Goal: Task Accomplishment & Management: Complete application form

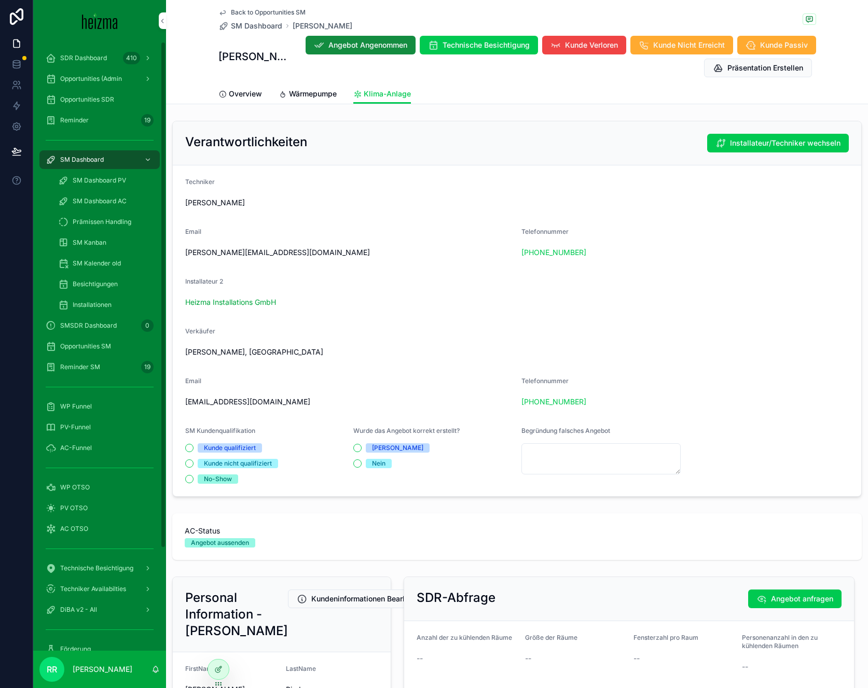
click at [76, 489] on span "WP OTSO" at bounding box center [75, 488] width 30 height 8
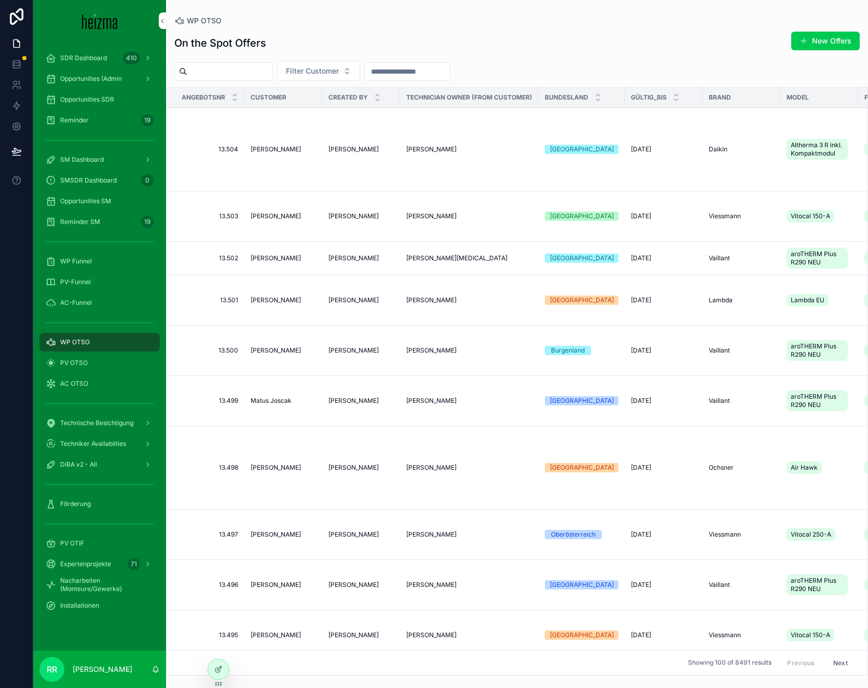
click at [858, 34] on button "New Offers" at bounding box center [825, 41] width 68 height 19
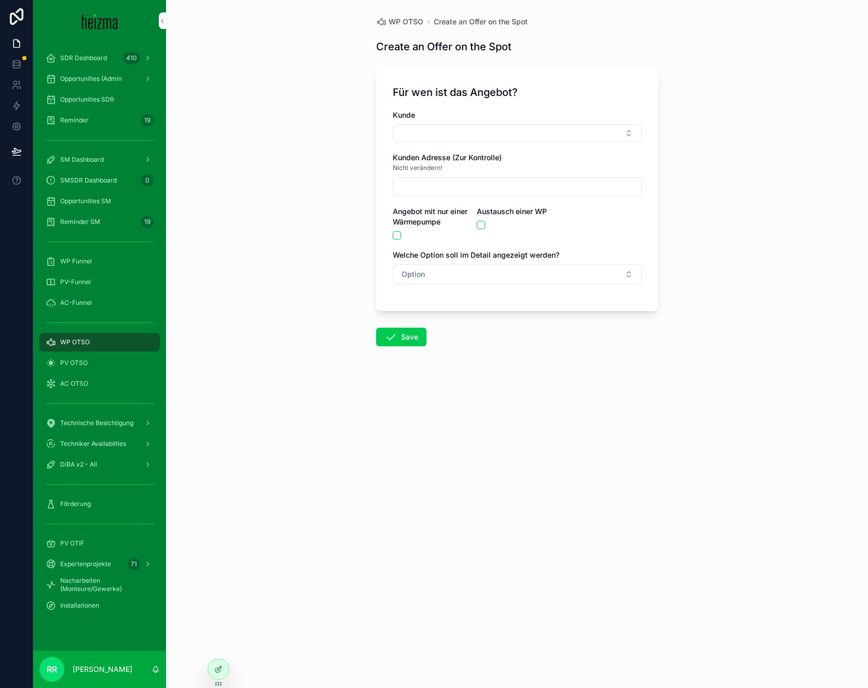
click at [416, 144] on div "Kunde Kunden Adresse (Zur Kontrolle) Nicht verändern! Angebot mit nur einer Wär…" at bounding box center [517, 202] width 249 height 185
click at [416, 142] on button "Select Button" at bounding box center [517, 134] width 249 height 18
type input "******"
click at [488, 171] on span "[PERSON_NAME]" at bounding box center [479, 174] width 60 height 10
type input "****"
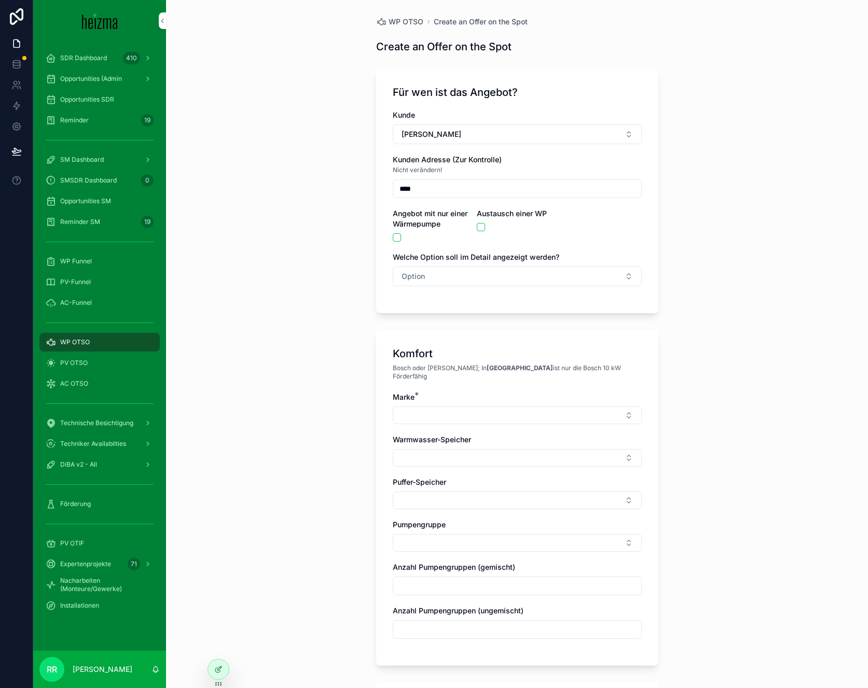
click at [432, 273] on button "Option" at bounding box center [517, 277] width 249 height 20
click at [445, 331] on span "Komfort" at bounding box center [463, 333] width 36 height 9
click at [471, 412] on button "Select Button" at bounding box center [517, 416] width 249 height 18
click at [475, 554] on div "Vaillant" at bounding box center [513, 548] width 144 height 17
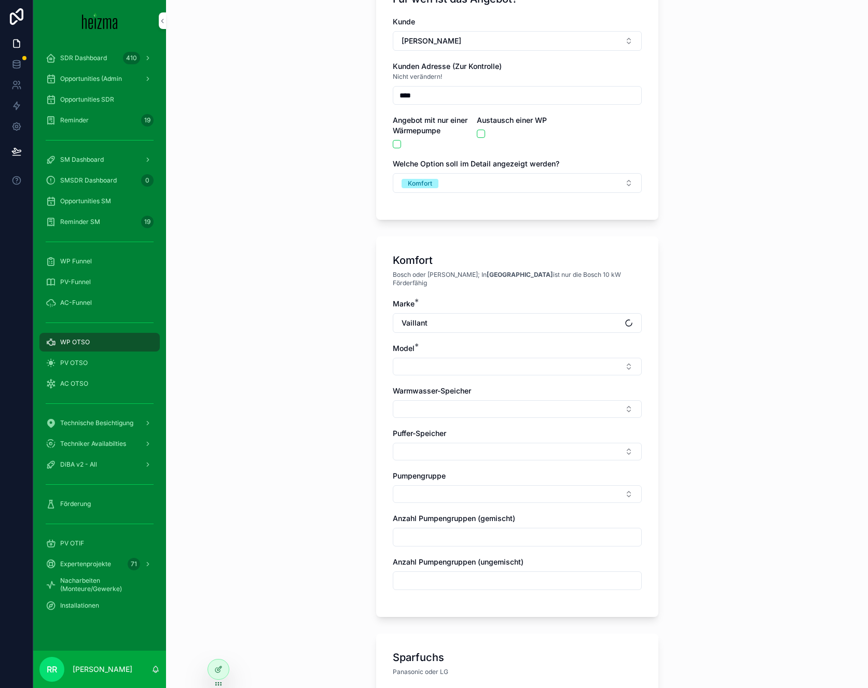
scroll to position [94, 0]
click at [458, 357] on button "Select Button" at bounding box center [517, 366] width 249 height 18
click at [460, 364] on button "Select Button" at bounding box center [517, 366] width 249 height 18
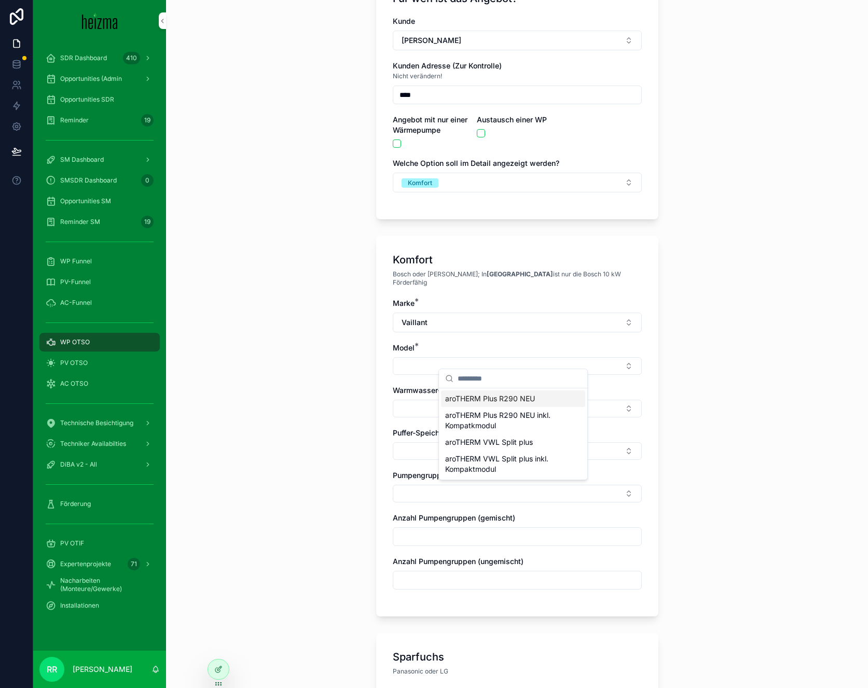
click at [499, 405] on div "aroTHERM Plus R290 NEU" at bounding box center [513, 399] width 144 height 17
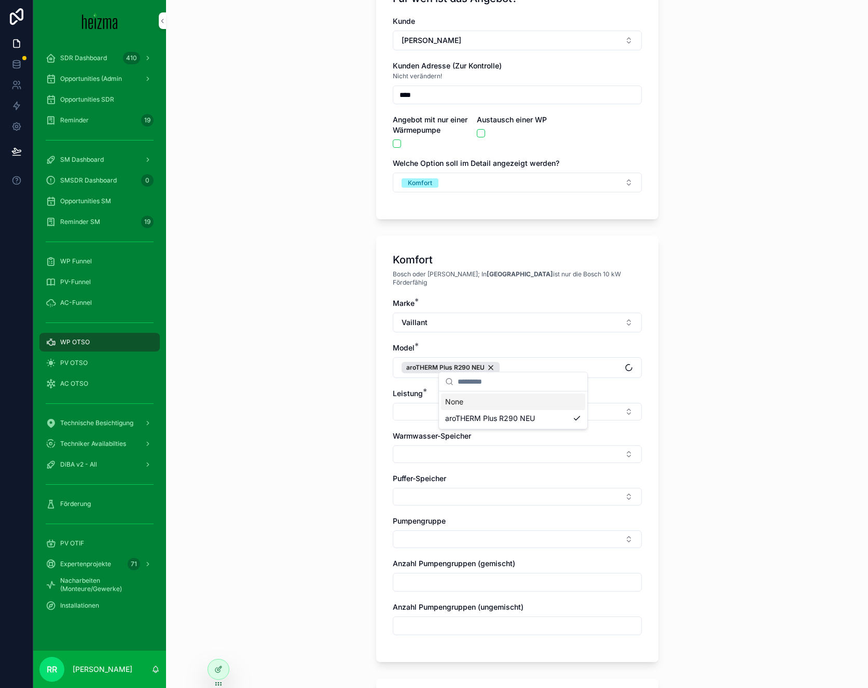
click at [393, 404] on button "Select Button" at bounding box center [517, 412] width 249 height 18
click at [409, 403] on button "Select Button" at bounding box center [517, 412] width 249 height 18
click at [481, 440] on div "10 kW" at bounding box center [513, 444] width 144 height 17
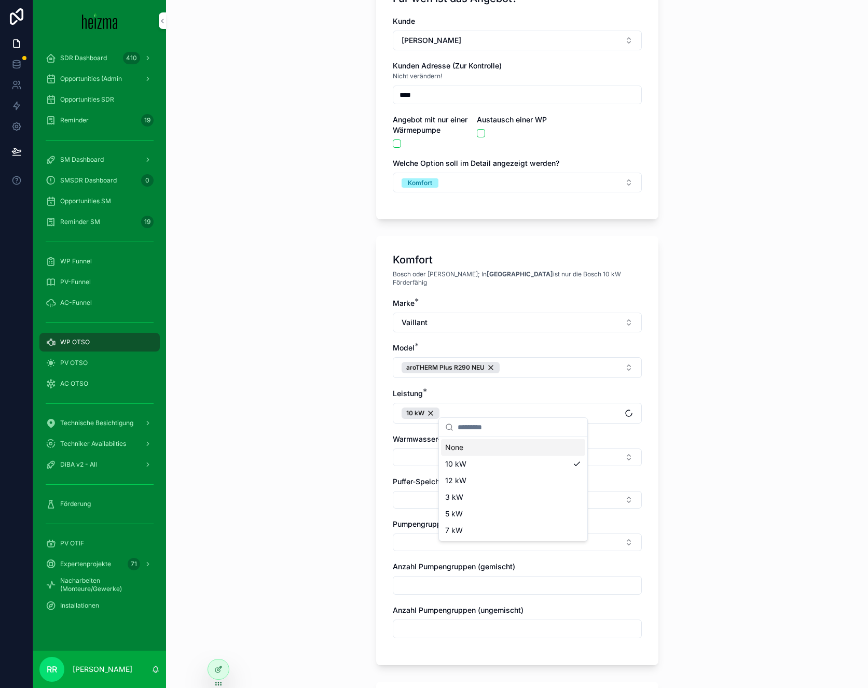
click at [303, 433] on div "WP OTSO Create an Offer on the Spot Create an Offer on the Spot Für wen ist das…" at bounding box center [517, 250] width 702 height 688
click at [435, 449] on button "Select Button" at bounding box center [517, 458] width 249 height 18
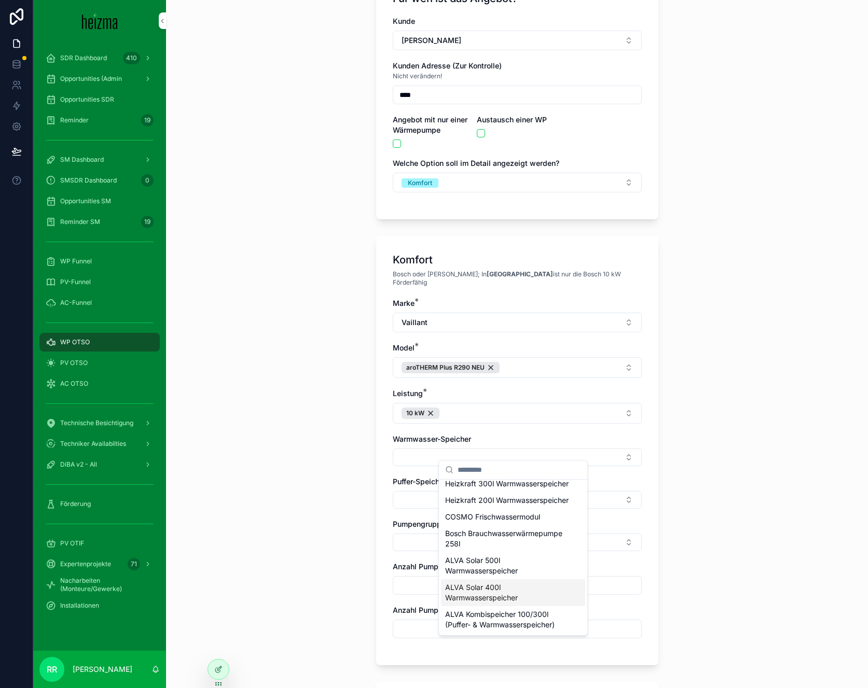
scroll to position [455, 0]
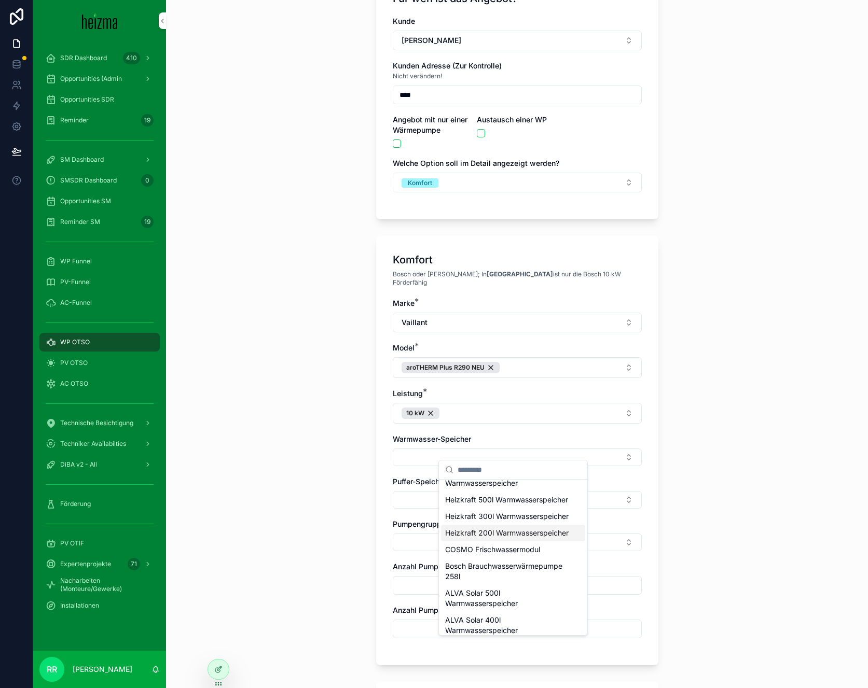
click at [490, 539] on span "Heizkraft 200l Warmwasserspeicher" at bounding box center [506, 533] width 123 height 10
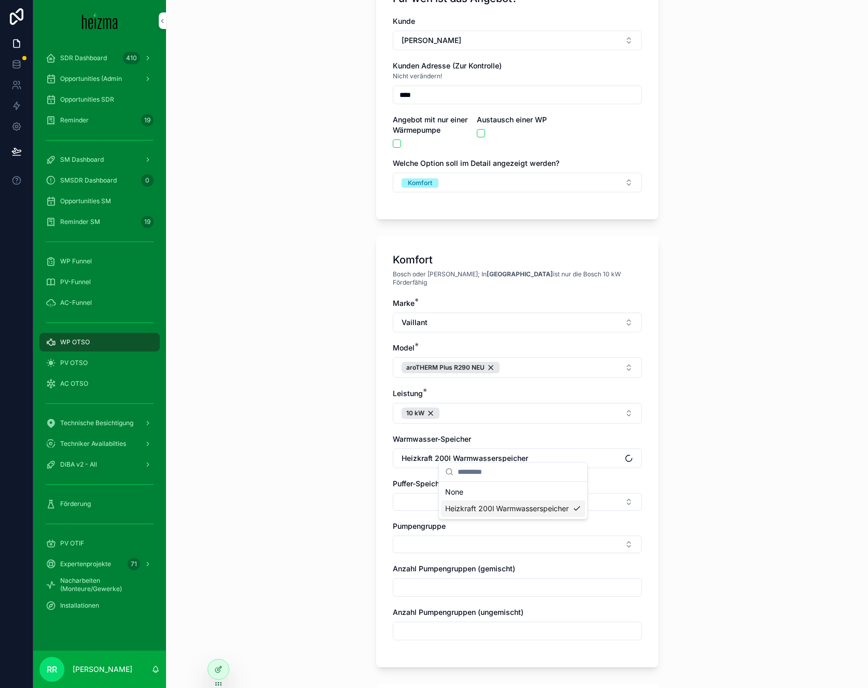
scroll to position [0, 0]
click at [284, 483] on div "WP OTSO Create an Offer on the Spot Create an Offer on the Spot Für wen ist das…" at bounding box center [517, 250] width 702 height 688
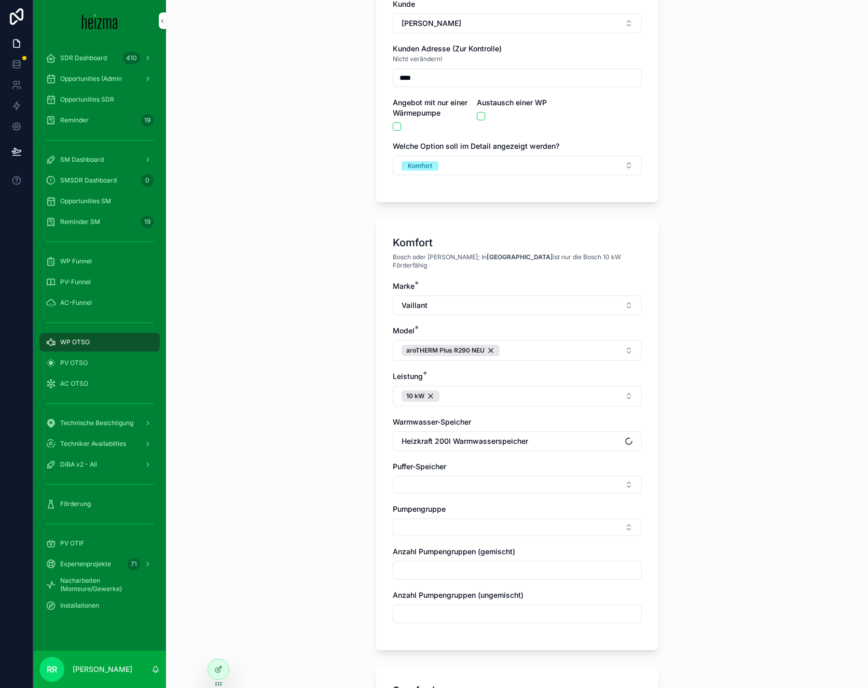
scroll to position [113, 0]
click at [436, 475] on button "Select Button" at bounding box center [517, 484] width 249 height 18
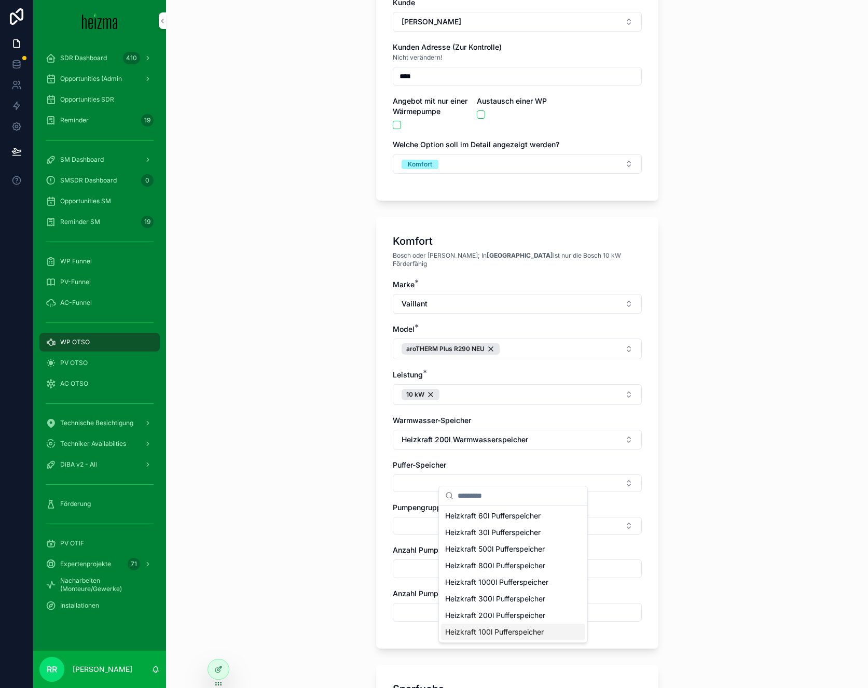
click at [515, 629] on span "Heizkraft 100l Pufferspeicher" at bounding box center [494, 632] width 99 height 10
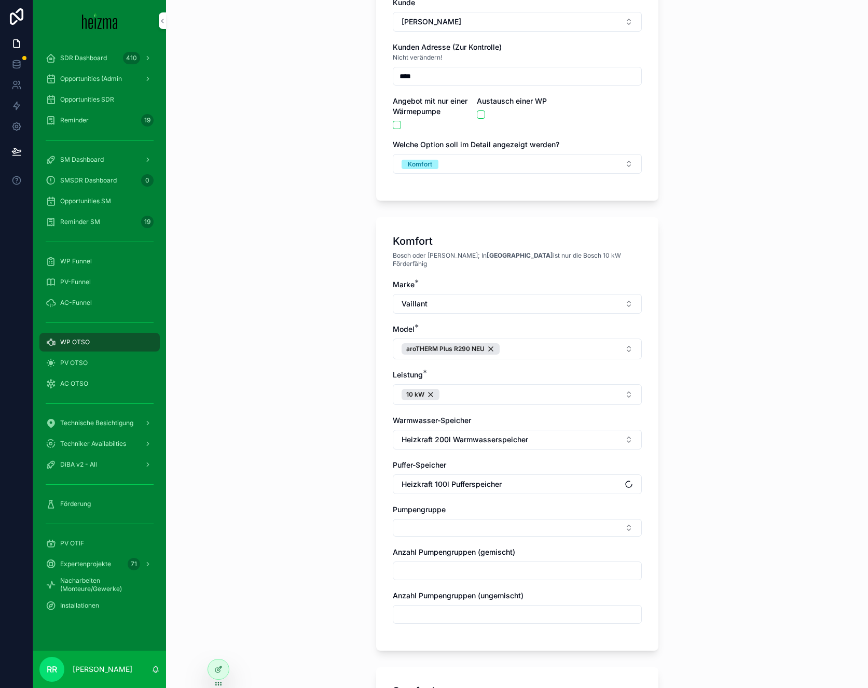
click at [248, 501] on div "WP OTSO Create an Offer on the Spot Create an Offer on the Spot Für wen ist das…" at bounding box center [517, 231] width 702 height 688
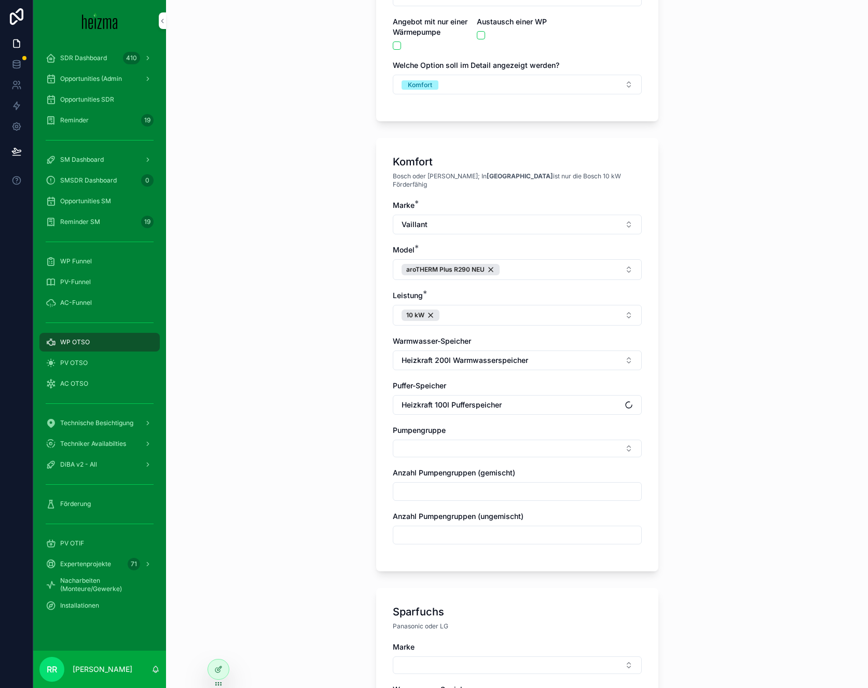
scroll to position [197, 0]
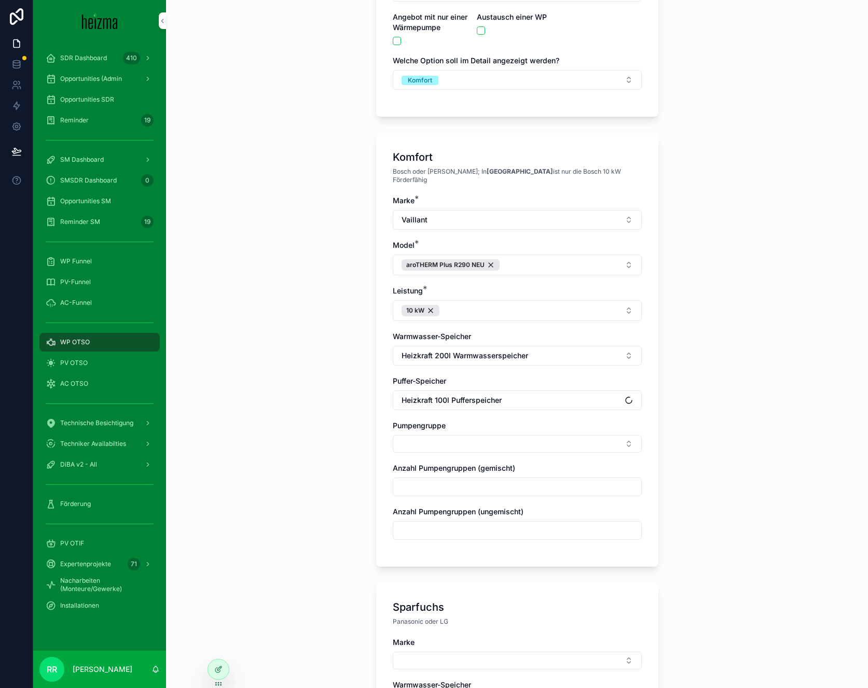
click at [459, 445] on div "Marke * Vaillant Model * aroTHERM Plus R290 NEU Leistung * 10 kW Warmwasser-Spe…" at bounding box center [517, 373] width 249 height 355
click at [466, 435] on button "Select Button" at bounding box center [517, 444] width 249 height 18
click at [459, 475] on span "Ungemischt" at bounding box center [465, 477] width 40 height 10
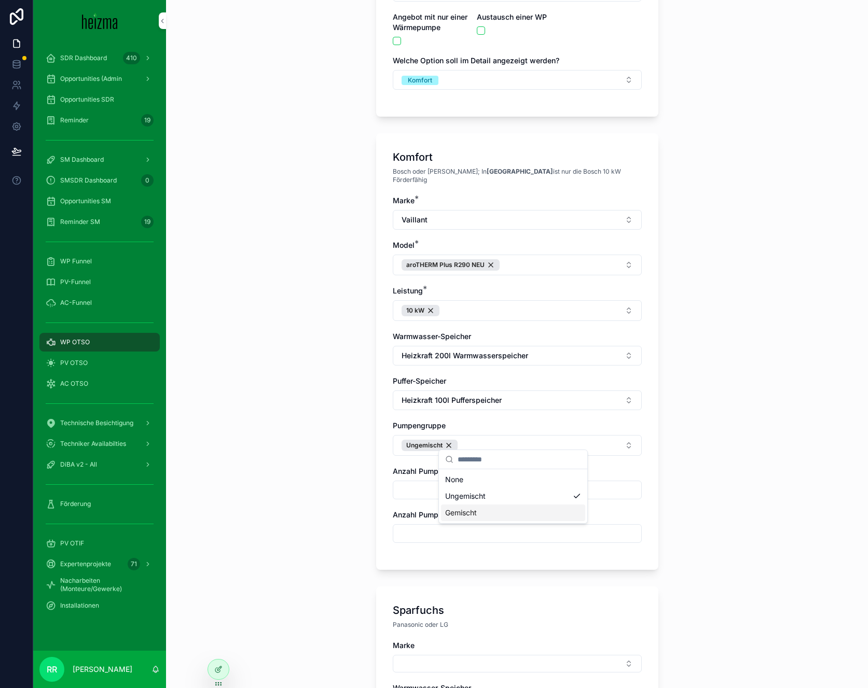
click at [470, 509] on span "Gemischt" at bounding box center [461, 513] width 32 height 10
click at [393, 485] on input "scrollable content" at bounding box center [517, 490] width 248 height 15
type input "*"
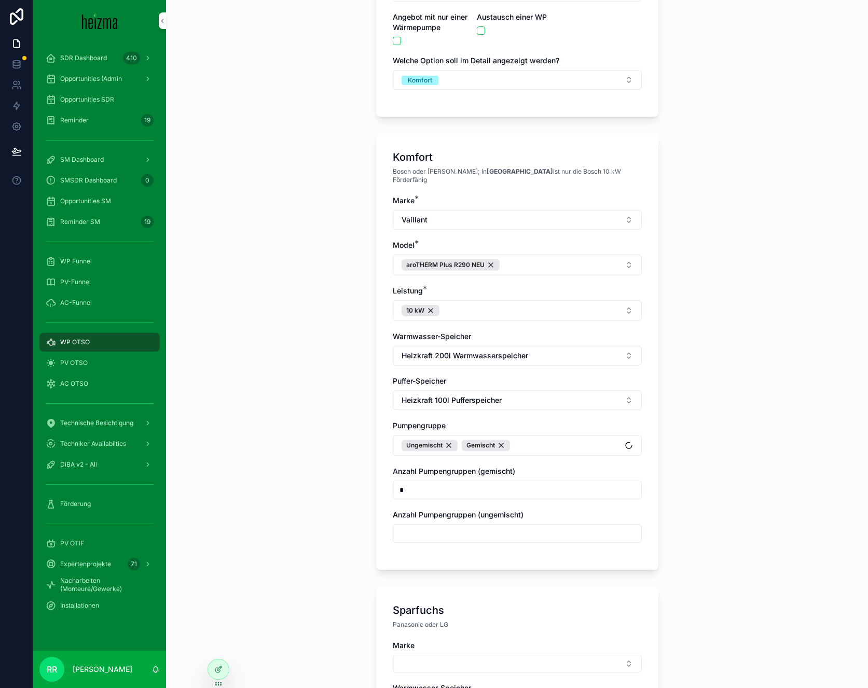
type input "*"
click at [401, 533] on div "scrollable content" at bounding box center [517, 533] width 249 height 19
click at [402, 528] on input "scrollable content" at bounding box center [517, 534] width 248 height 15
type input "*"
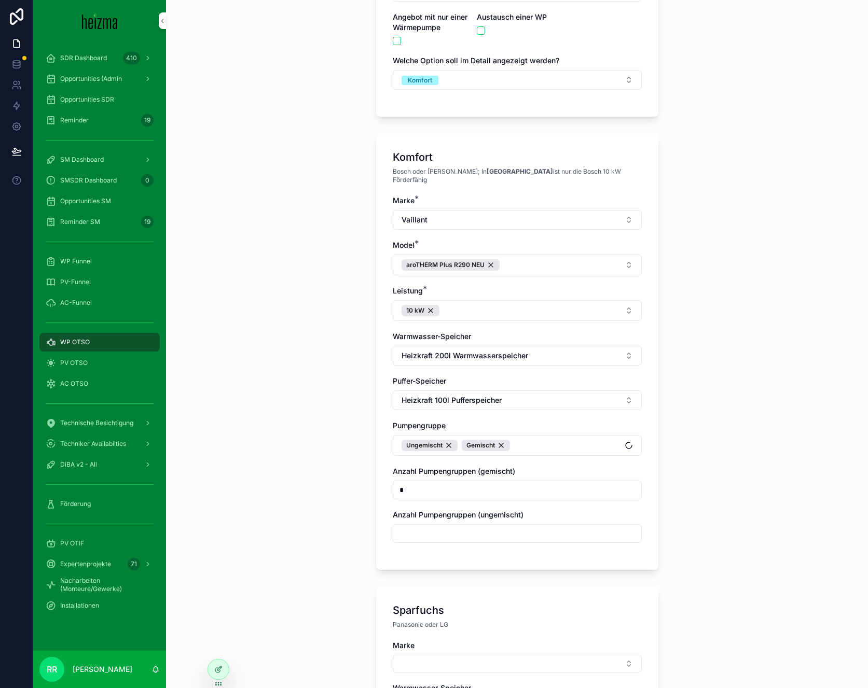
type input "*"
click at [328, 519] on div "WP OTSO Create an Offer on the Spot Create an Offer on the Spot Für wen ist das…" at bounding box center [517, 344] width 702 height 688
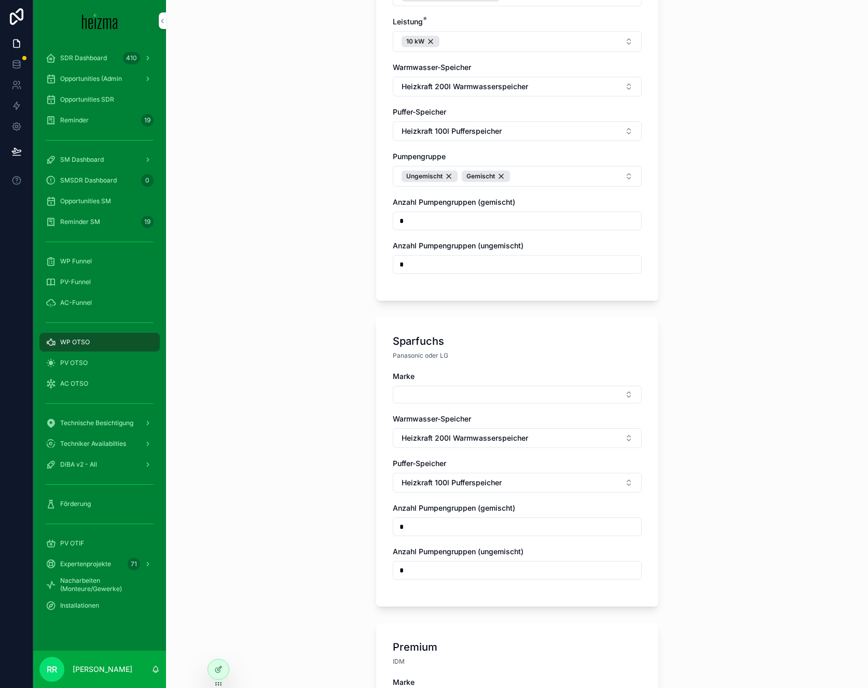
scroll to position [475, 0]
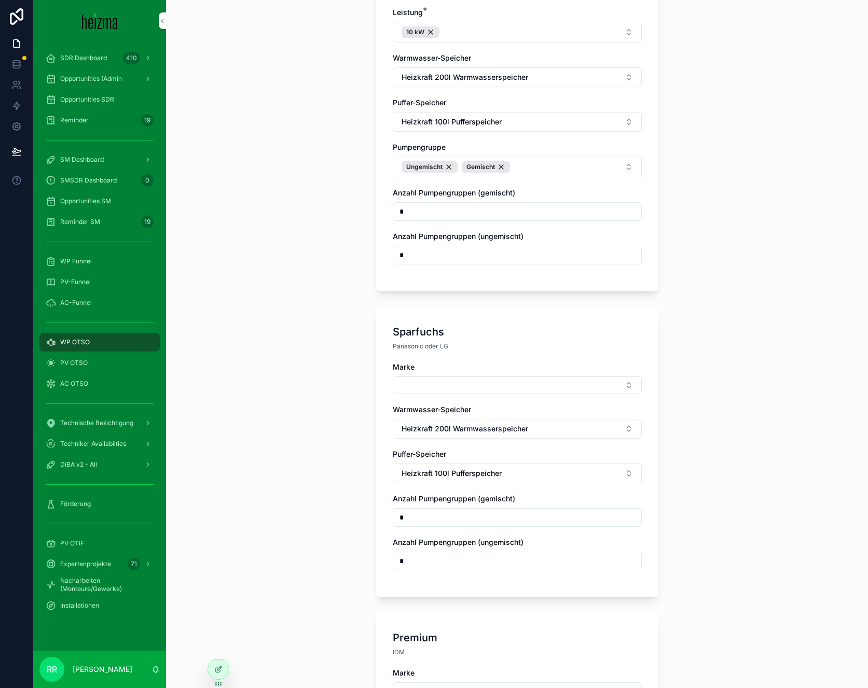
click at [488, 377] on button "Select Button" at bounding box center [517, 386] width 249 height 18
click at [464, 446] on span "Panasonic" at bounding box center [462, 451] width 35 height 10
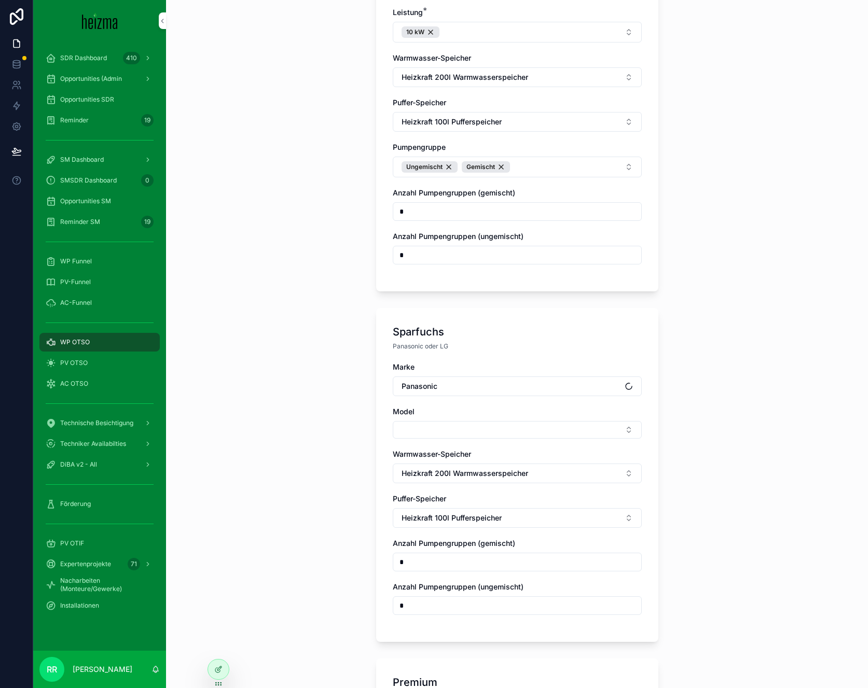
click at [440, 430] on button "Select Button" at bounding box center [517, 430] width 249 height 18
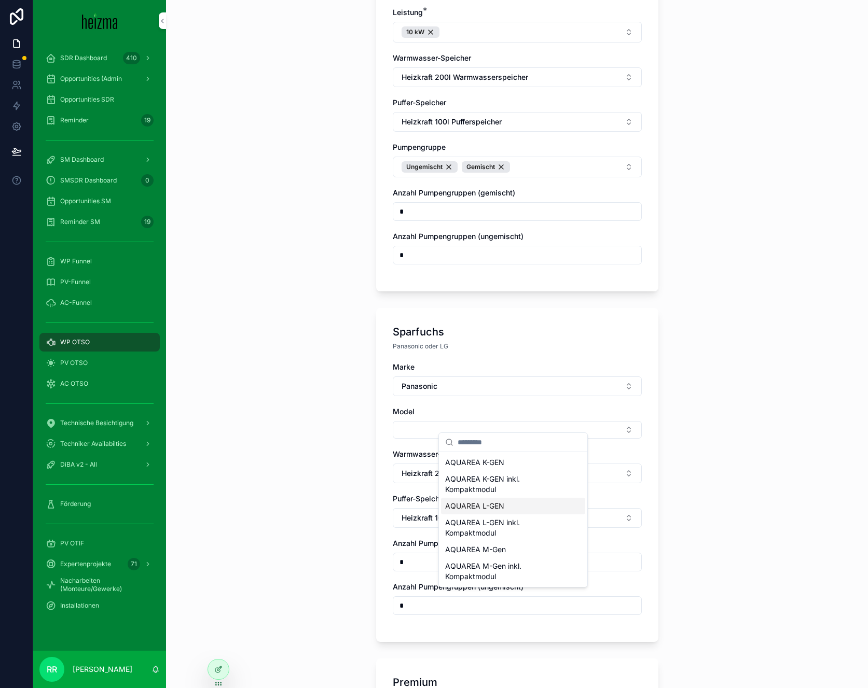
click at [489, 508] on span "AQUAREA L-GEN" at bounding box center [474, 506] width 59 height 10
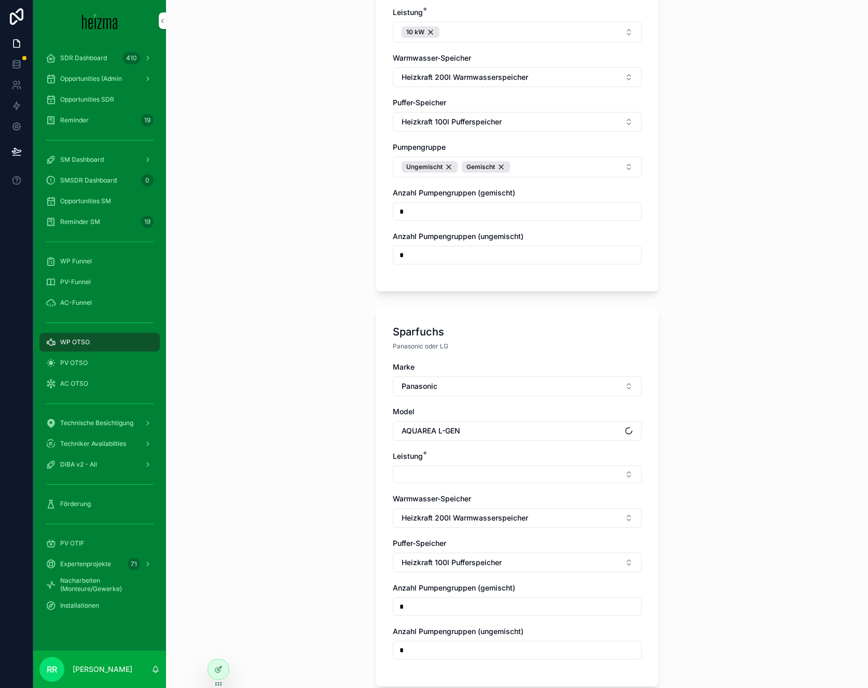
click at [480, 477] on div "Marke Panasonic Model AQUAREA L-GEN Leistung * Warmwasser-Speicher Heizkraft 20…" at bounding box center [517, 516] width 249 height 308
click at [482, 470] on button "Select Button" at bounding box center [517, 475] width 249 height 18
click at [463, 537] on div "9 kW" at bounding box center [513, 540] width 144 height 17
click at [330, 495] on div "WP OTSO Create an Offer on the Spot Create an Offer on the Spot Für wen ist das…" at bounding box center [517, 344] width 702 height 688
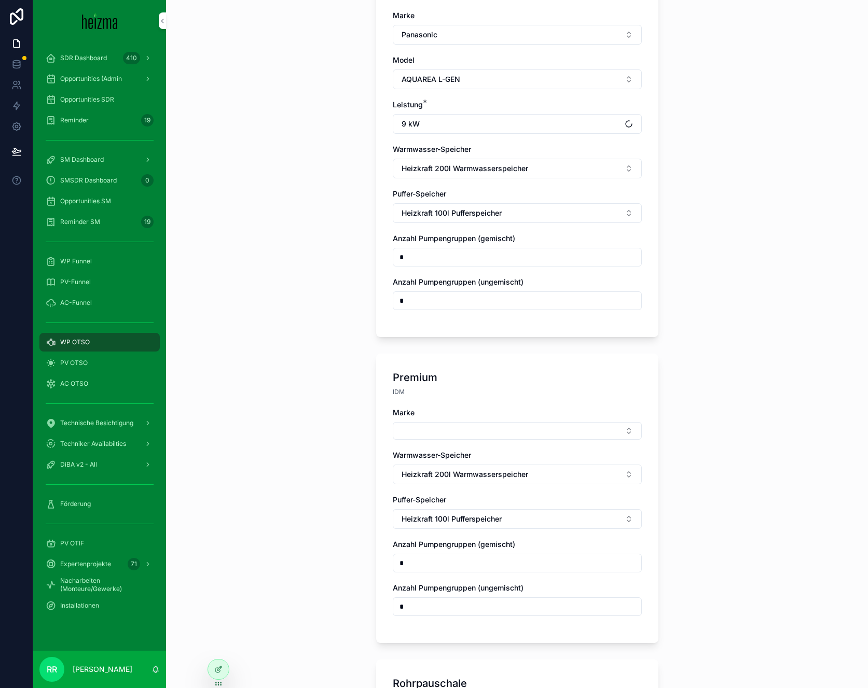
scroll to position [832, 0]
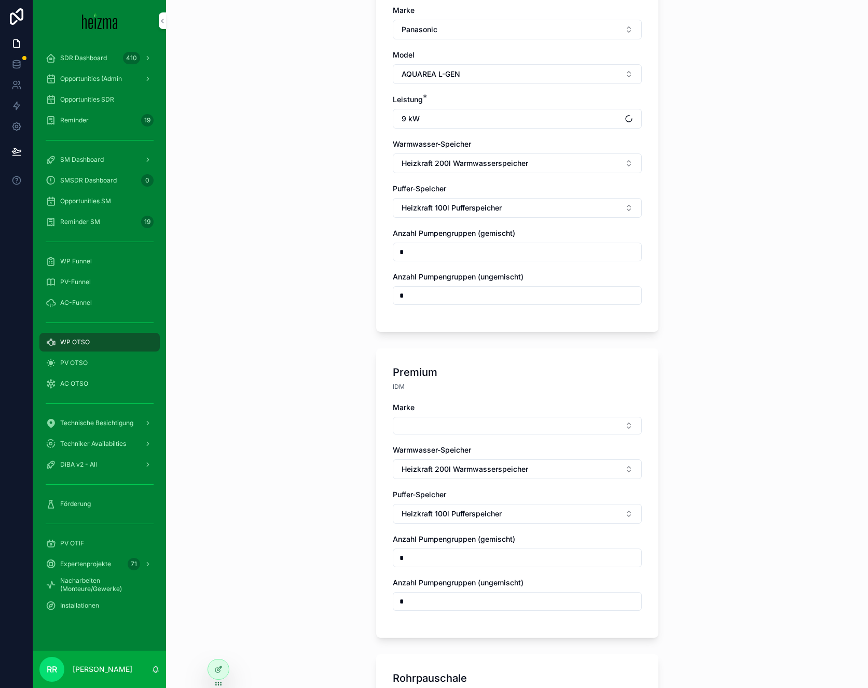
click at [403, 421] on button "Select Button" at bounding box center [517, 426] width 249 height 18
click at [473, 455] on div "Lambda" at bounding box center [513, 458] width 144 height 17
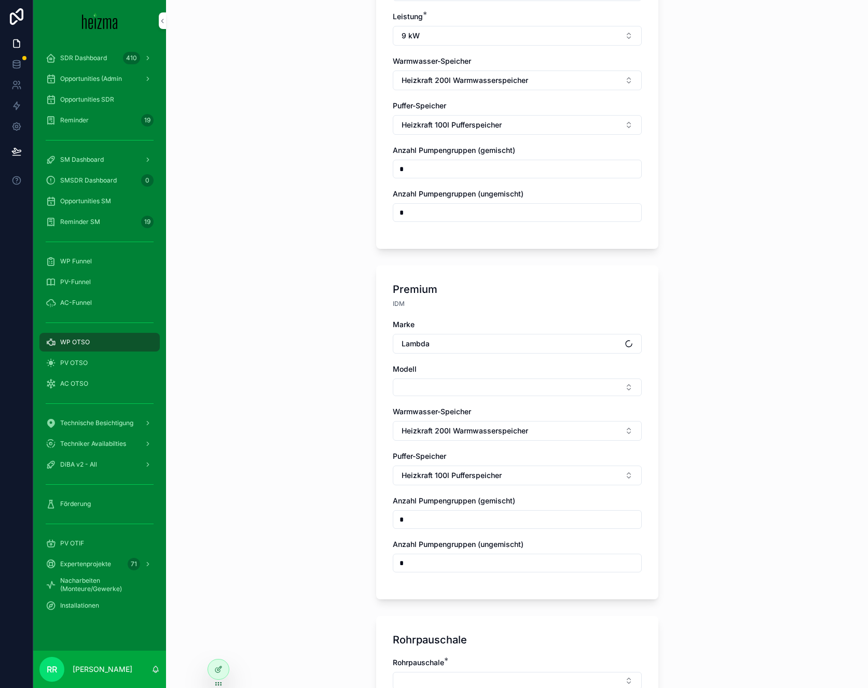
scroll to position [921, 0]
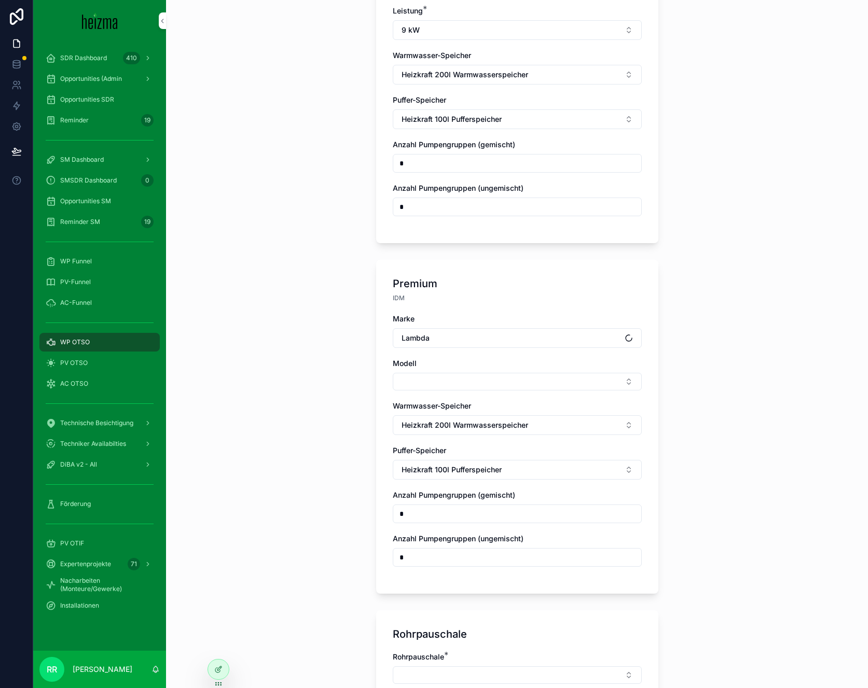
click at [460, 376] on button "Select Button" at bounding box center [517, 382] width 249 height 18
click at [462, 407] on div "Lambda EU" at bounding box center [513, 414] width 144 height 17
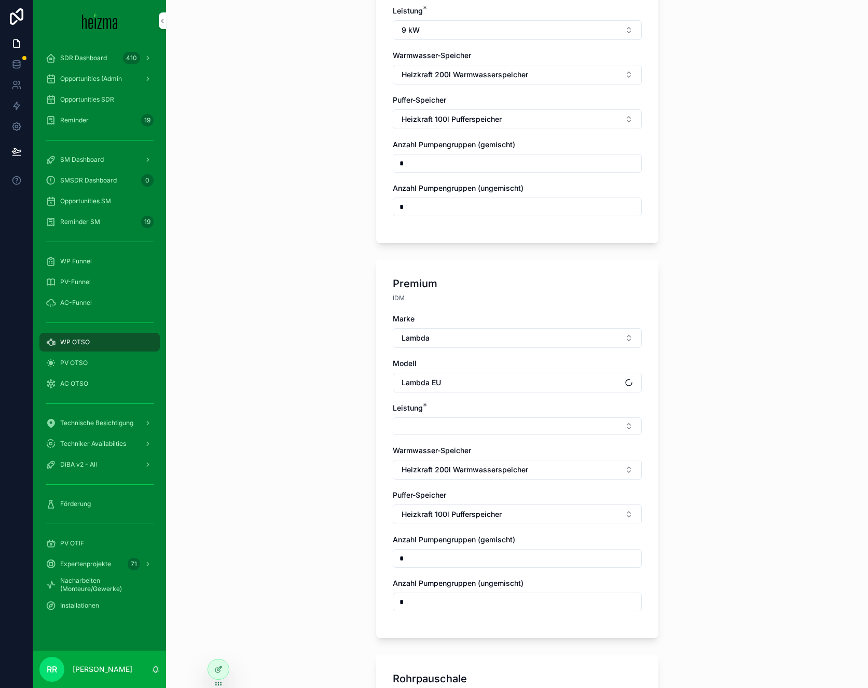
click at [461, 418] on button "Select Button" at bounding box center [517, 427] width 249 height 18
click at [463, 463] on span "2-10kW" at bounding box center [458, 459] width 27 height 10
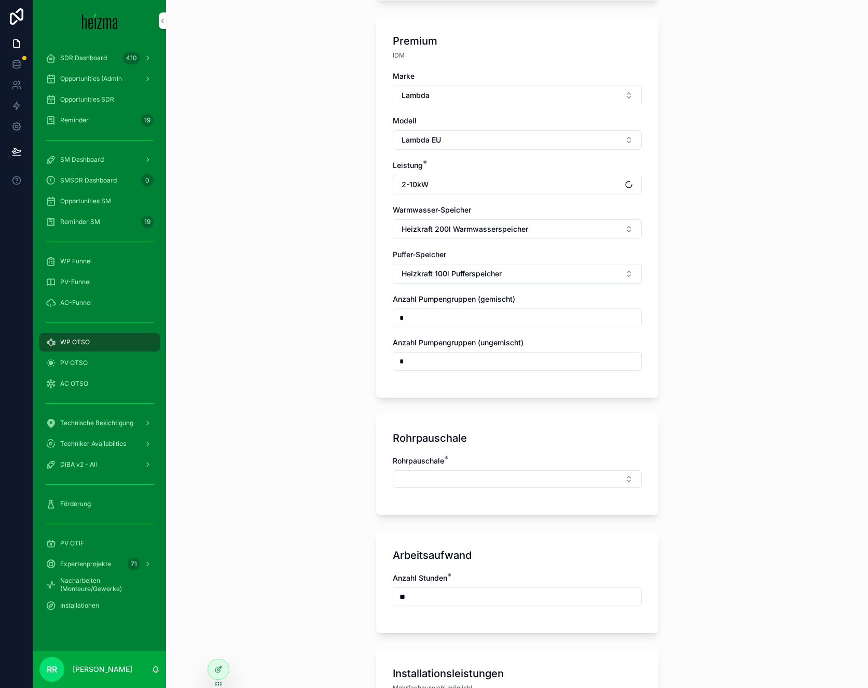
scroll to position [1183, 0]
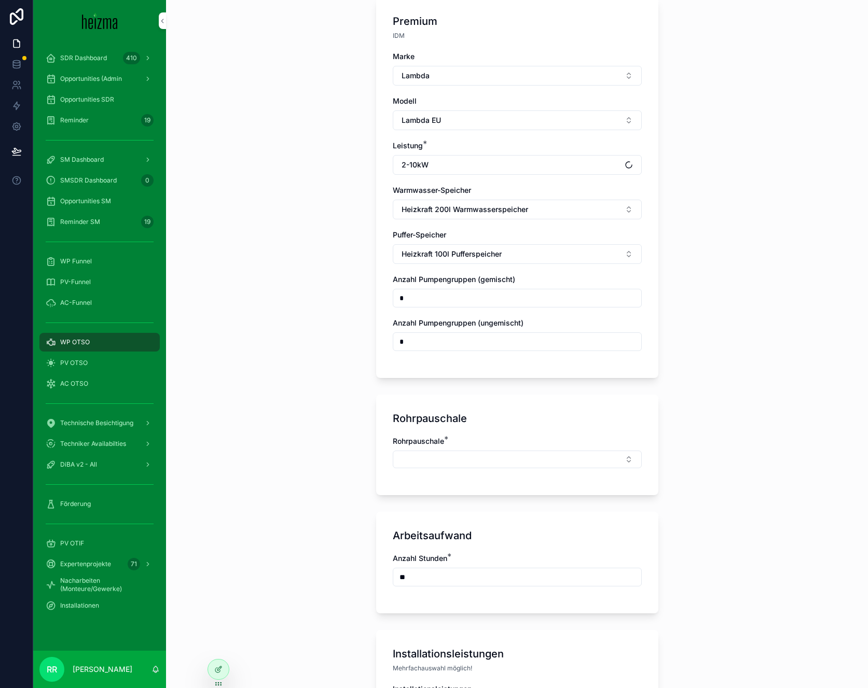
click at [407, 441] on div "Rohrpauschale *" at bounding box center [517, 452] width 249 height 32
click at [409, 451] on button "Select Button" at bounding box center [517, 460] width 249 height 18
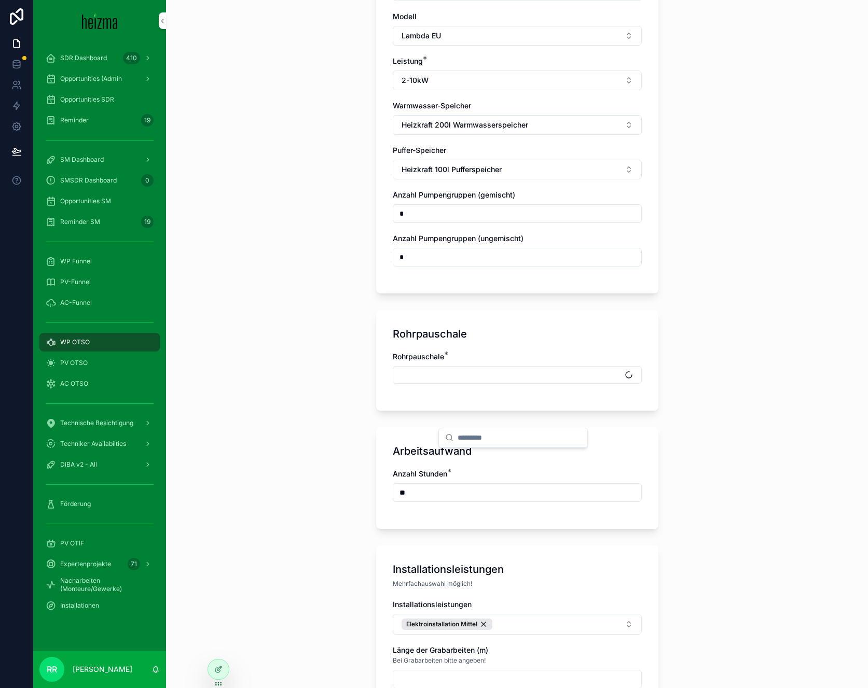
scroll to position [1277, 0]
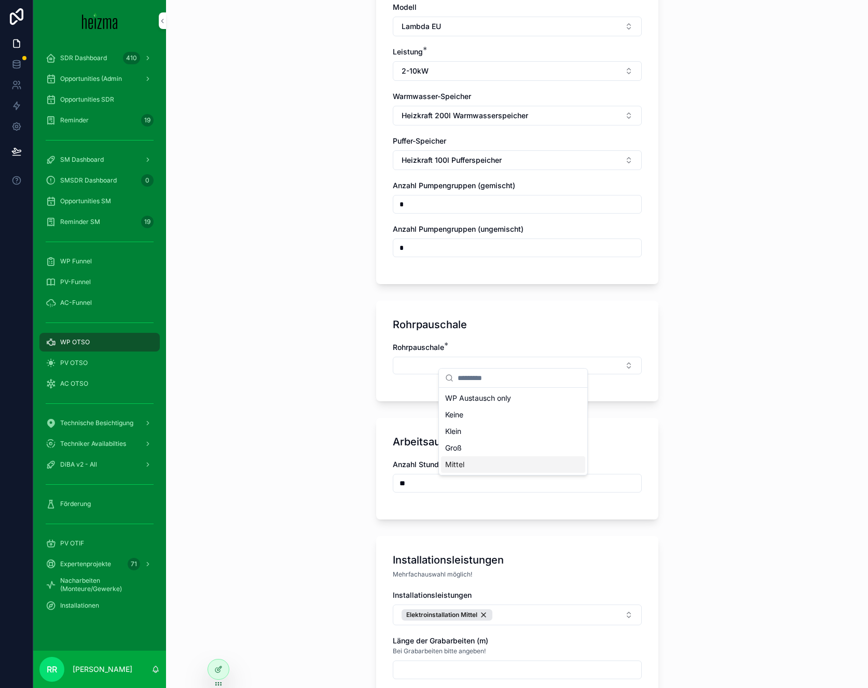
click at [479, 467] on div "Mittel" at bounding box center [513, 465] width 144 height 17
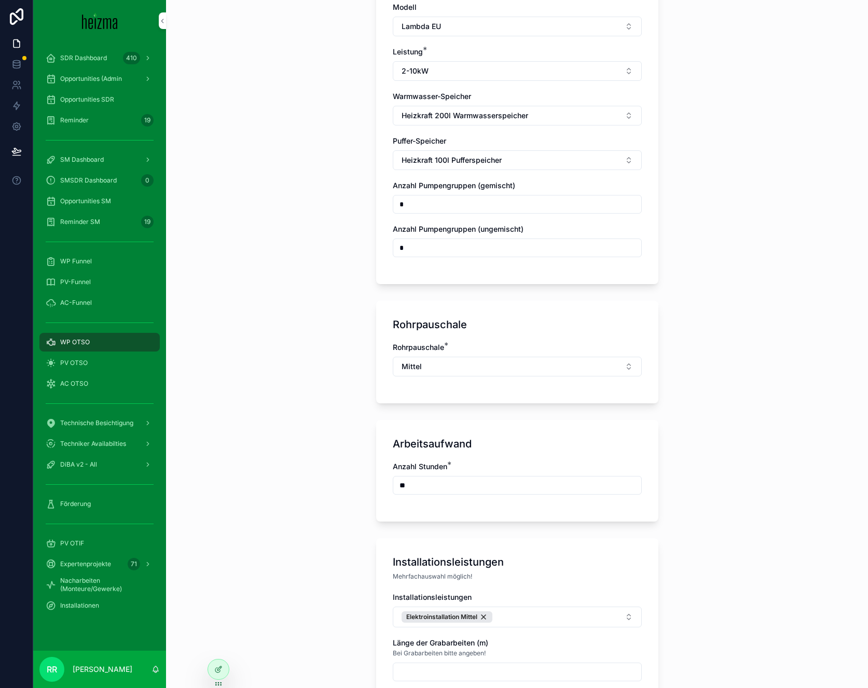
click at [376, 468] on div "Arbeitsaufwand Anzahl Stunden * **" at bounding box center [517, 471] width 282 height 102
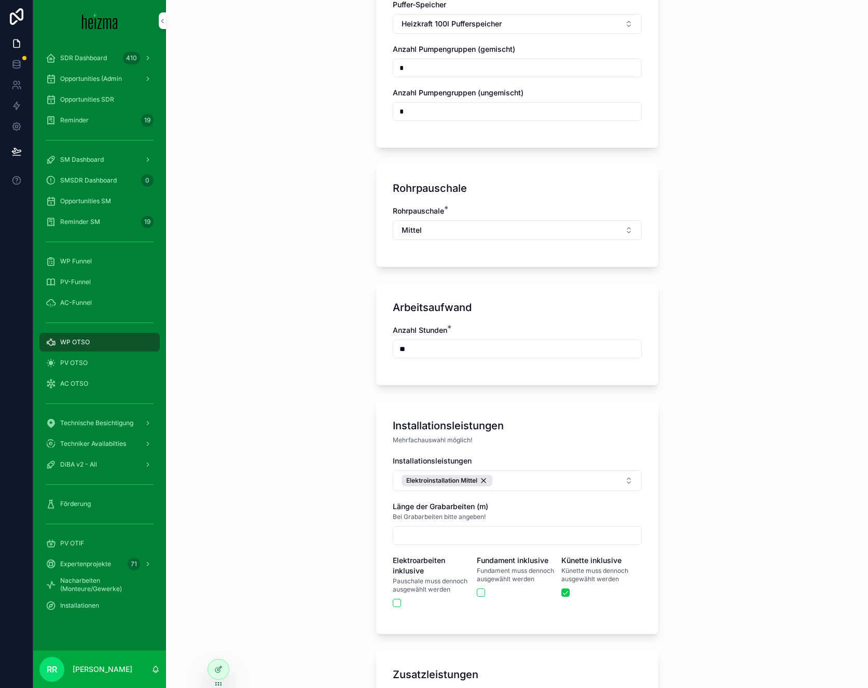
scroll to position [1468, 0]
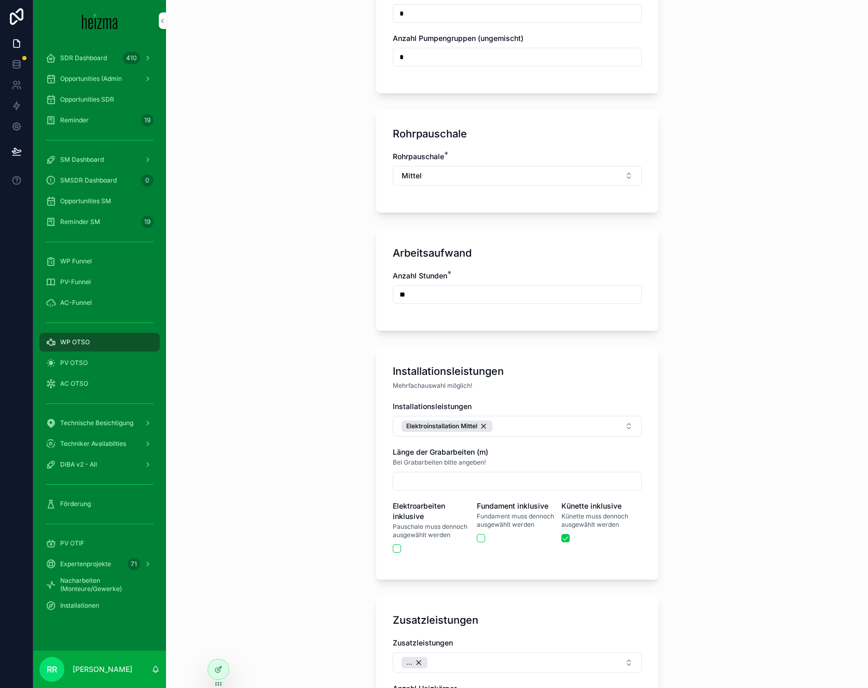
click at [516, 416] on button "Elektroinstallation Mittel" at bounding box center [517, 426] width 249 height 21
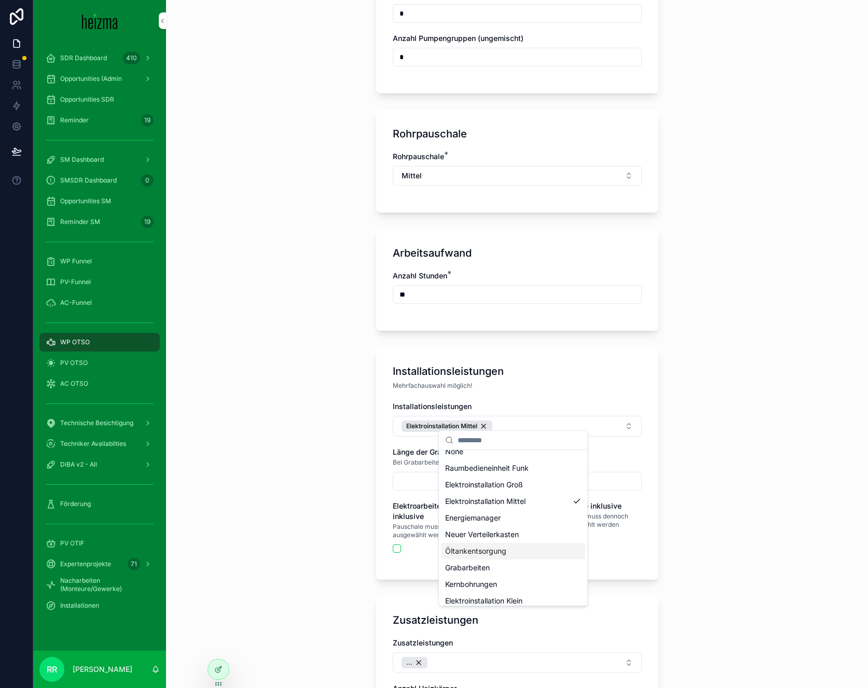
scroll to position [31, 0]
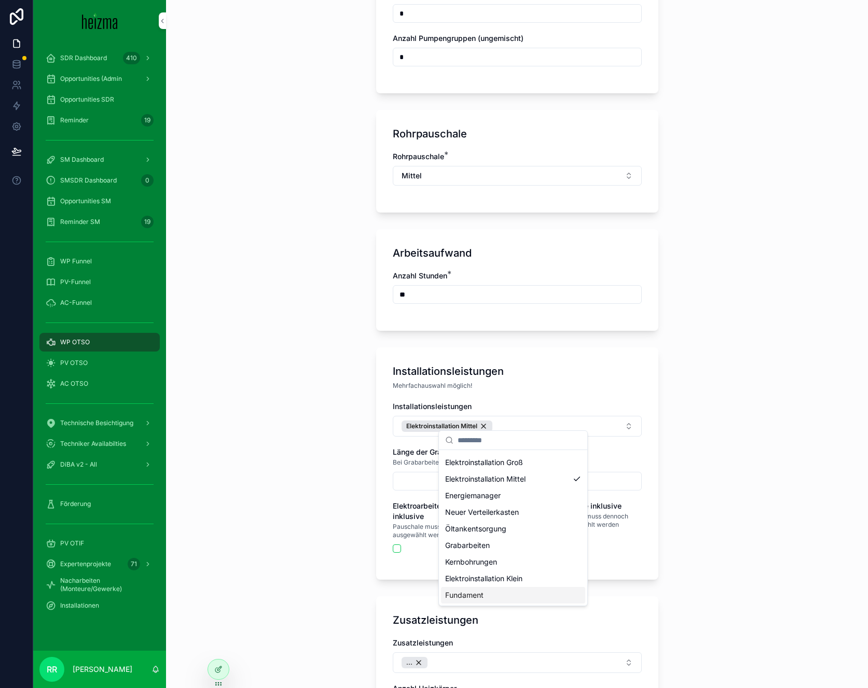
click at [485, 591] on div "Fundament" at bounding box center [513, 595] width 144 height 17
click at [279, 486] on div "WP OTSO Create an Offer on the Spot Create an Offer on the Spot Für wen ist das…" at bounding box center [517, 344] width 702 height 688
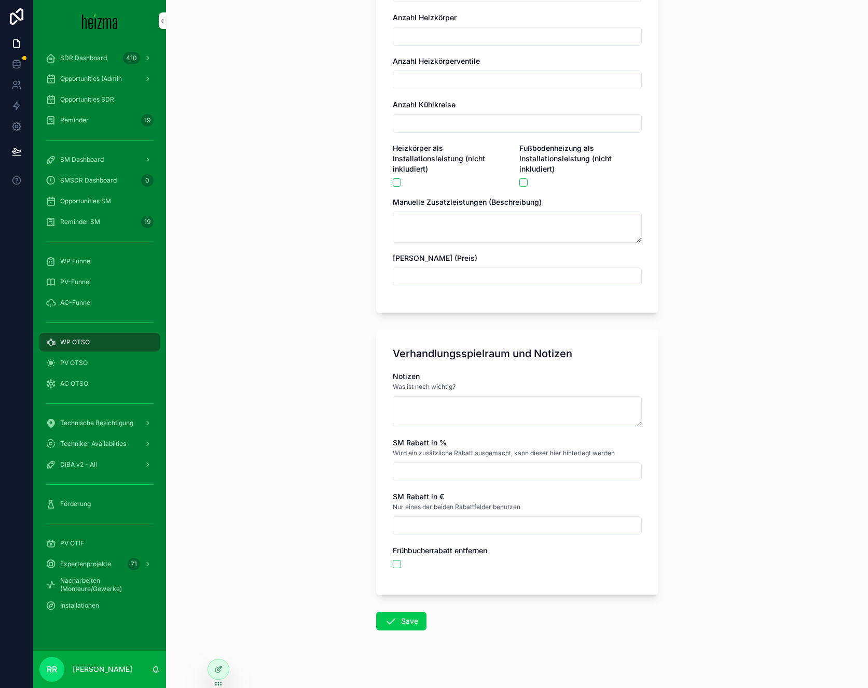
scroll to position [2140, 0]
click at [477, 403] on textarea "scrollable content" at bounding box center [517, 411] width 249 height 31
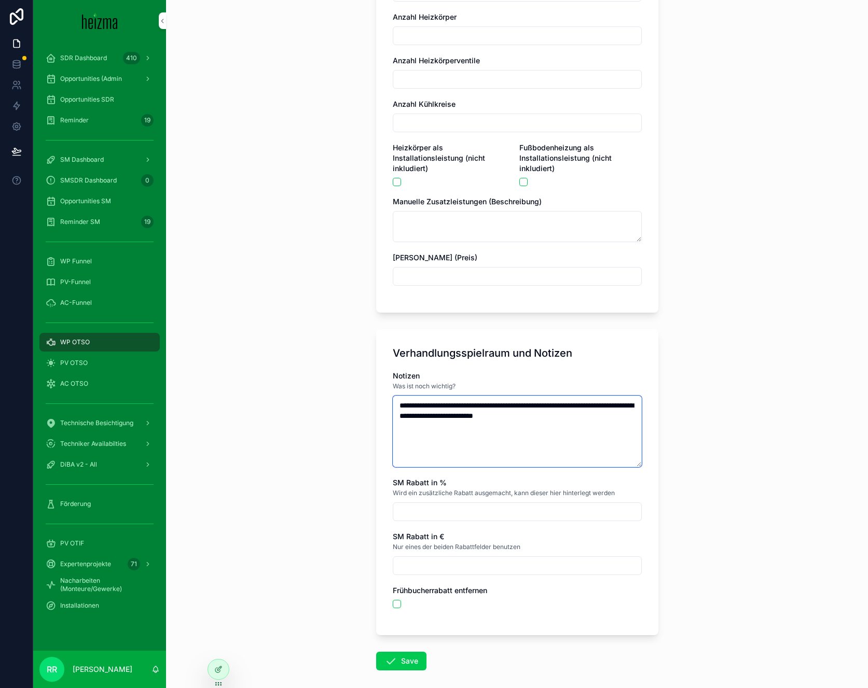
type textarea "**********"
click at [276, 425] on div "WP OTSO Create an Offer on the Spot Create an Offer on the Spot Für wen ist das…" at bounding box center [517, 344] width 702 height 688
click at [403, 652] on button "Save" at bounding box center [401, 661] width 50 height 19
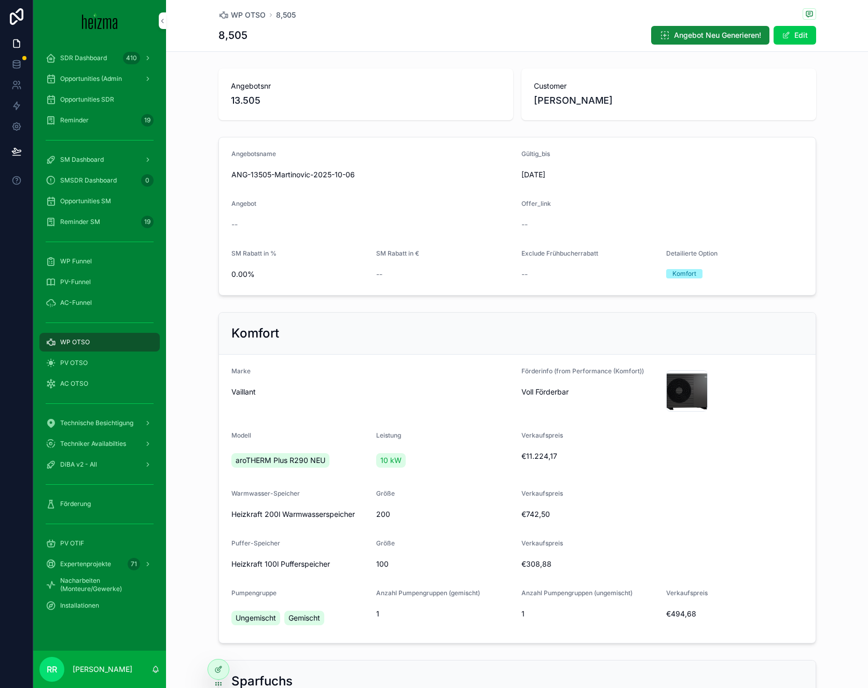
click at [74, 340] on span "WP OTSO" at bounding box center [75, 342] width 30 height 8
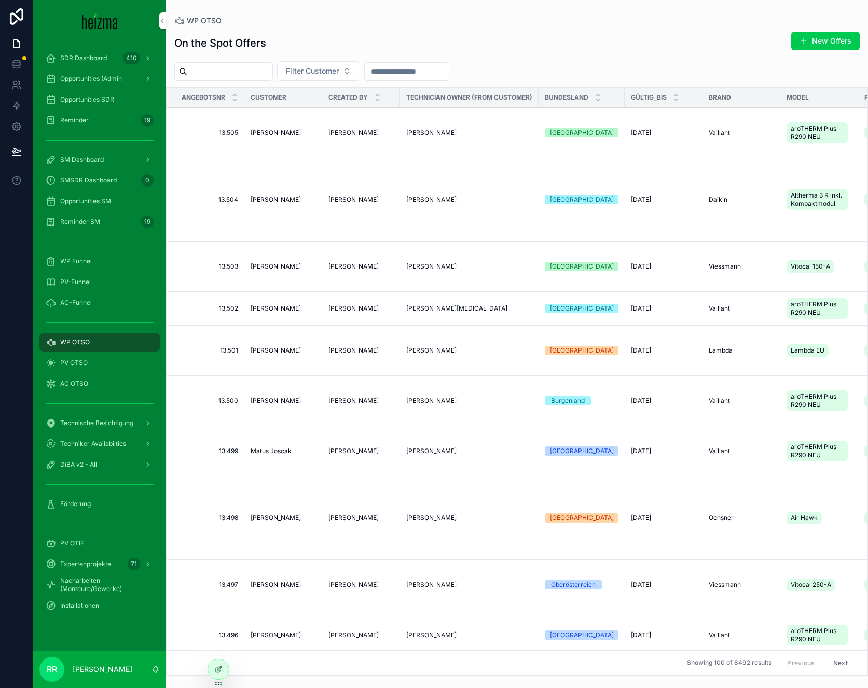
click at [830, 38] on button "New Offers" at bounding box center [825, 41] width 68 height 19
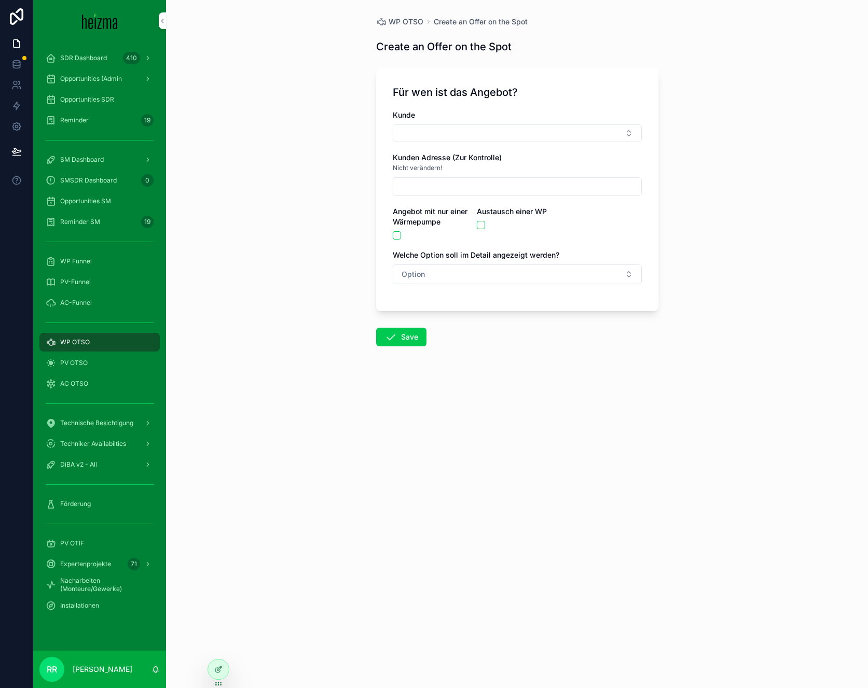
click at [422, 140] on button "Select Button" at bounding box center [517, 134] width 249 height 18
click at [484, 155] on input "*********" at bounding box center [523, 154] width 123 height 19
click at [502, 154] on input "**********" at bounding box center [523, 154] width 123 height 19
type input "**********"
click at [490, 174] on span "Daniela Cortés" at bounding box center [479, 174] width 60 height 10
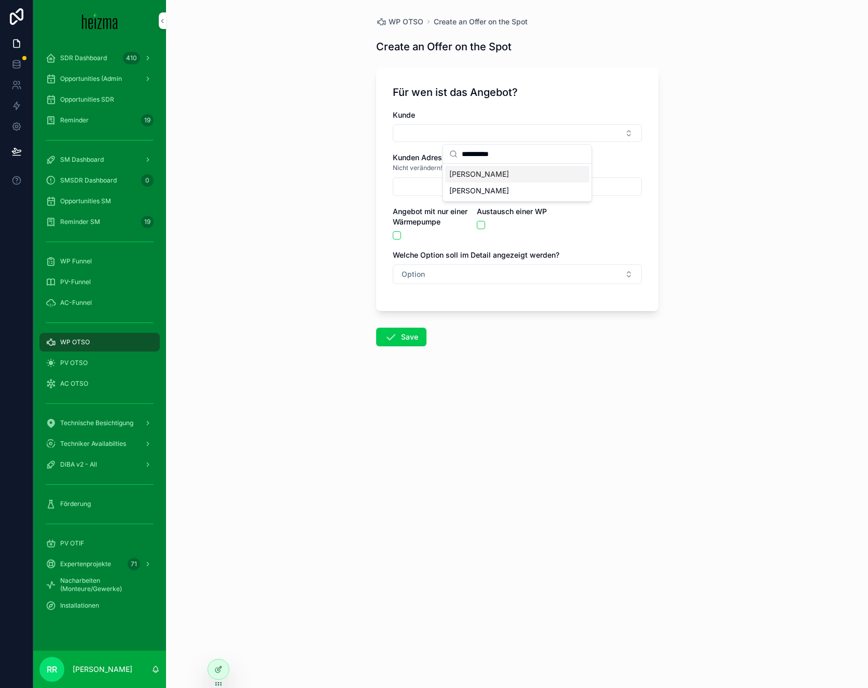
type input "**********"
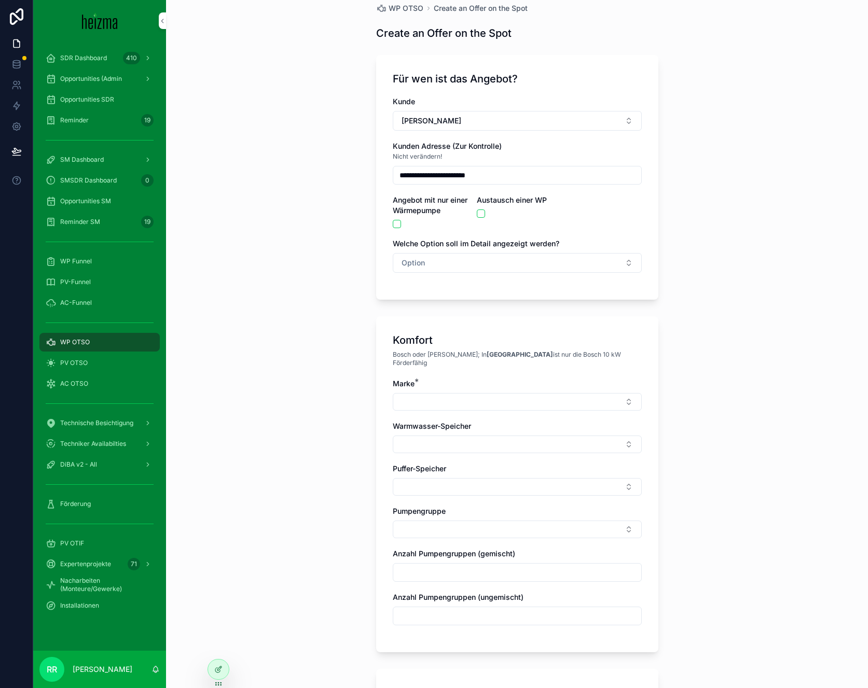
scroll to position [15, 0]
click at [425, 262] on button "Option" at bounding box center [517, 262] width 249 height 20
click at [475, 316] on span "Komfort" at bounding box center [463, 318] width 36 height 9
click at [474, 383] on div "Marke *" at bounding box center [517, 394] width 249 height 32
click at [475, 392] on button "Select Button" at bounding box center [517, 401] width 249 height 18
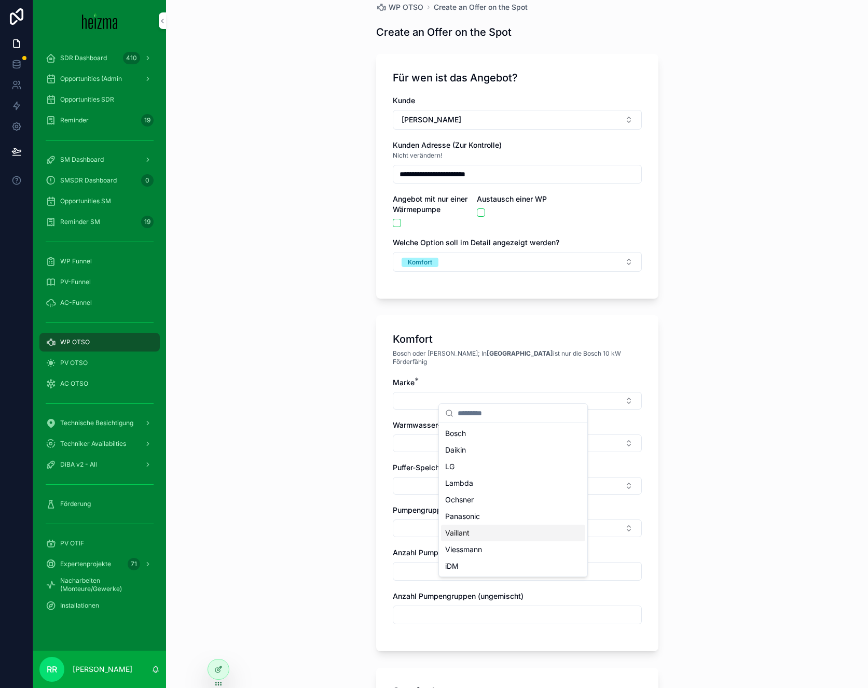
click at [465, 535] on span "Vaillant" at bounding box center [457, 533] width 24 height 10
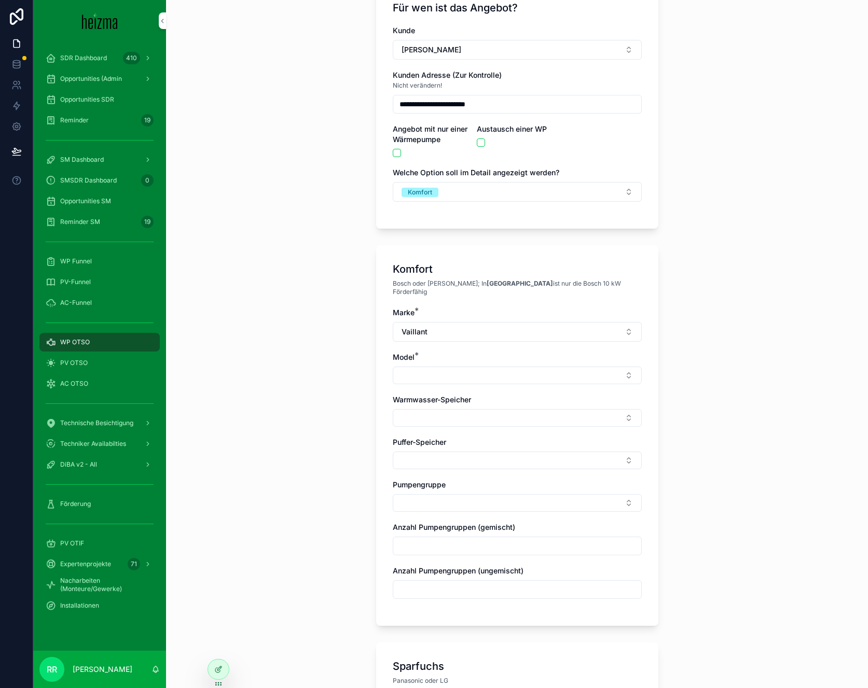
scroll to position [103, 0]
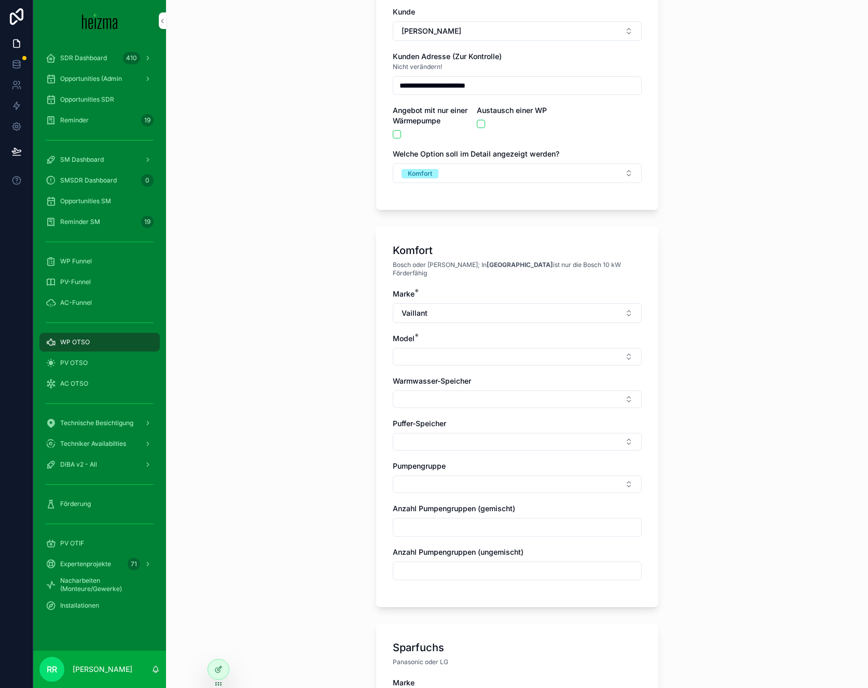
click at [430, 350] on button "Select Button" at bounding box center [517, 357] width 249 height 18
click at [494, 393] on span "aroTHERM Plus R290 NEU" at bounding box center [490, 389] width 90 height 10
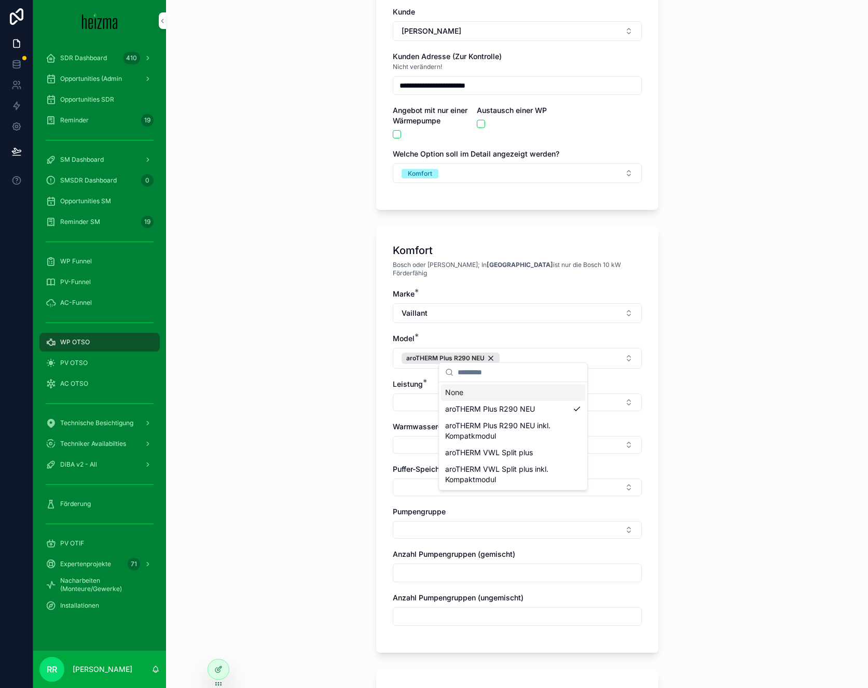
click at [480, 390] on div "None" at bounding box center [513, 392] width 144 height 17
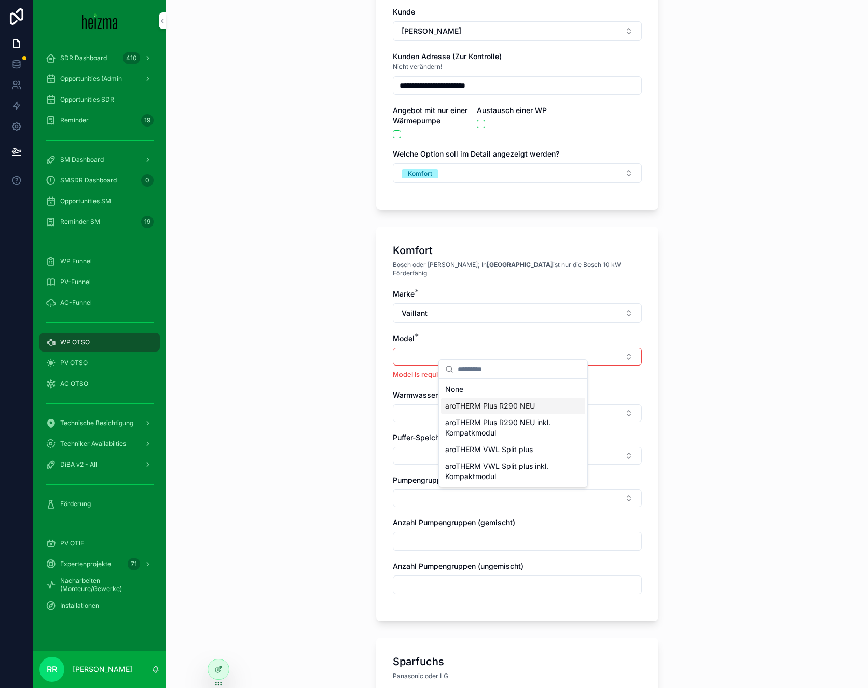
click at [471, 406] on span "aroTHERM Plus R290 NEU" at bounding box center [490, 406] width 90 height 10
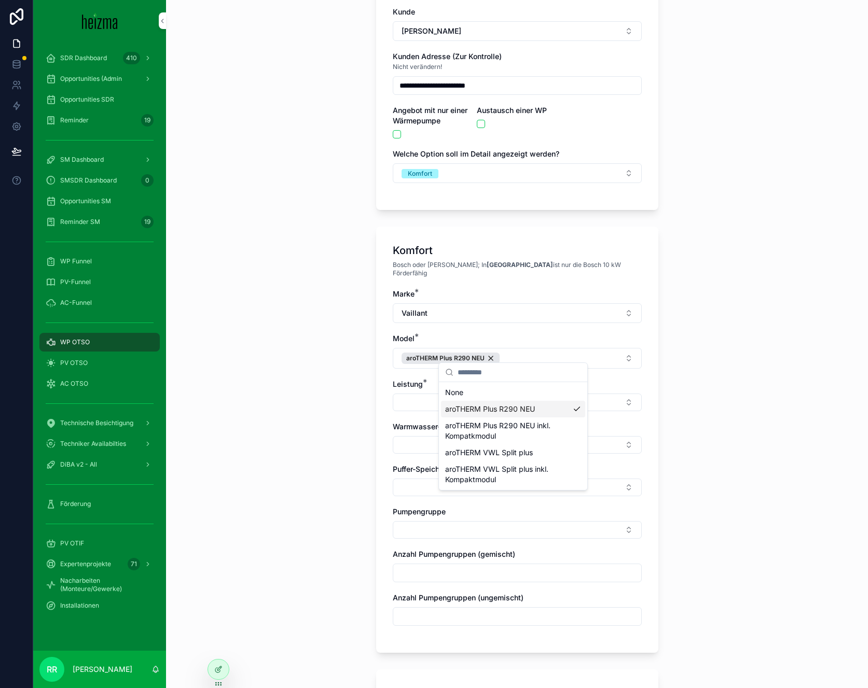
click at [315, 383] on div "**********" at bounding box center [517, 241] width 702 height 688
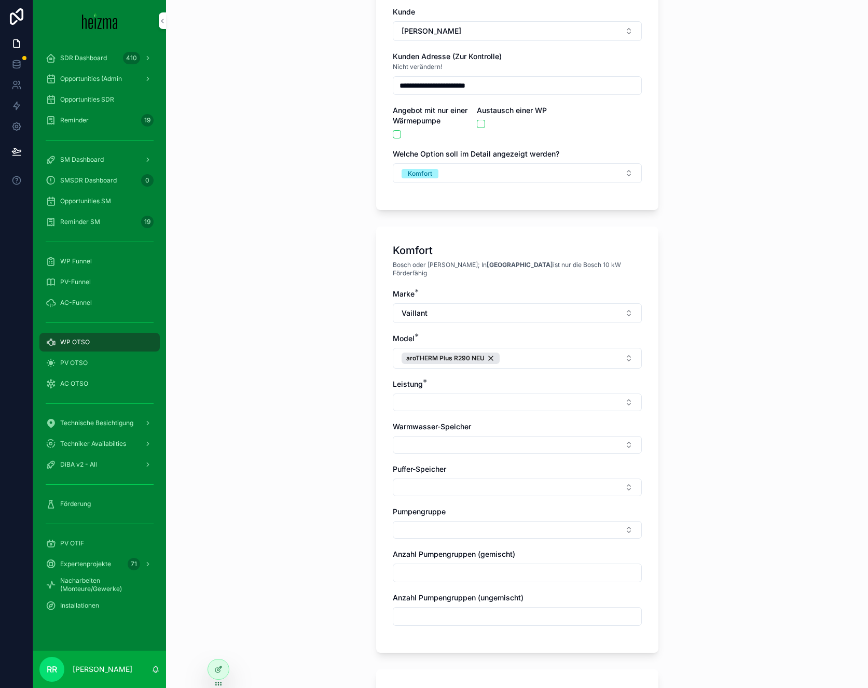
click at [446, 394] on button "Select Button" at bounding box center [517, 403] width 249 height 18
click at [492, 433] on div "10 kW" at bounding box center [513, 435] width 144 height 17
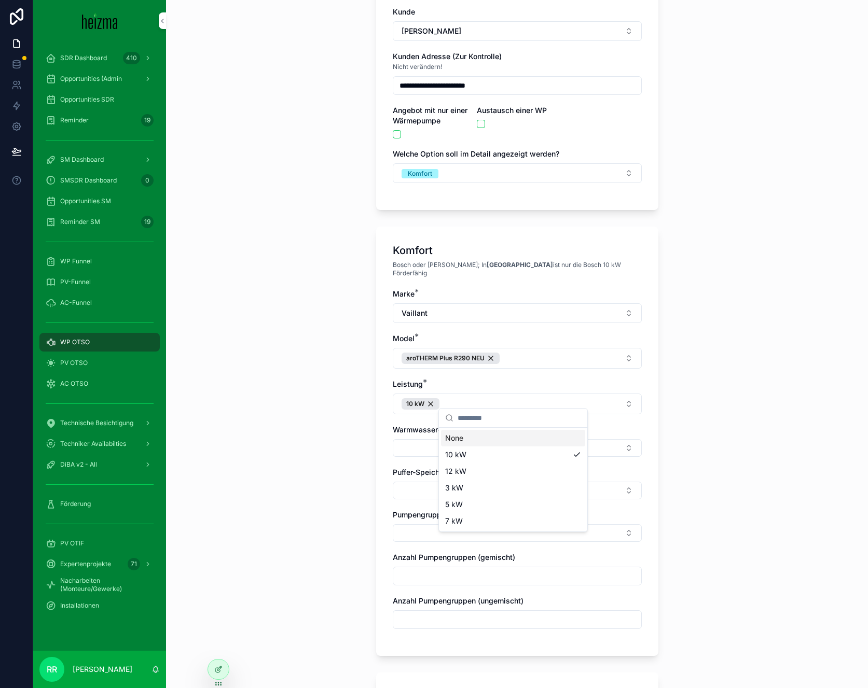
click at [395, 439] on button "Select Button" at bounding box center [517, 448] width 249 height 18
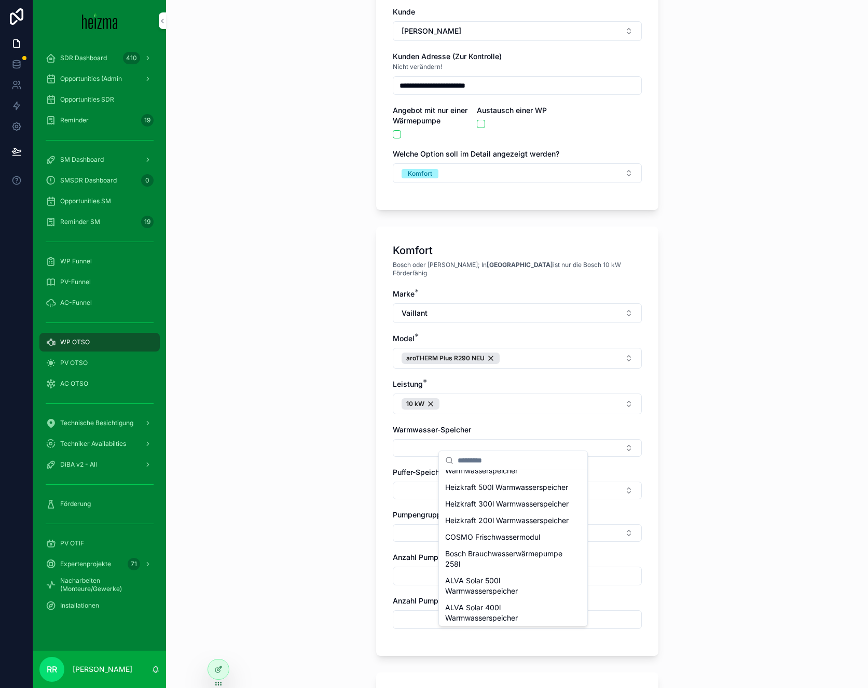
scroll to position [464, 0]
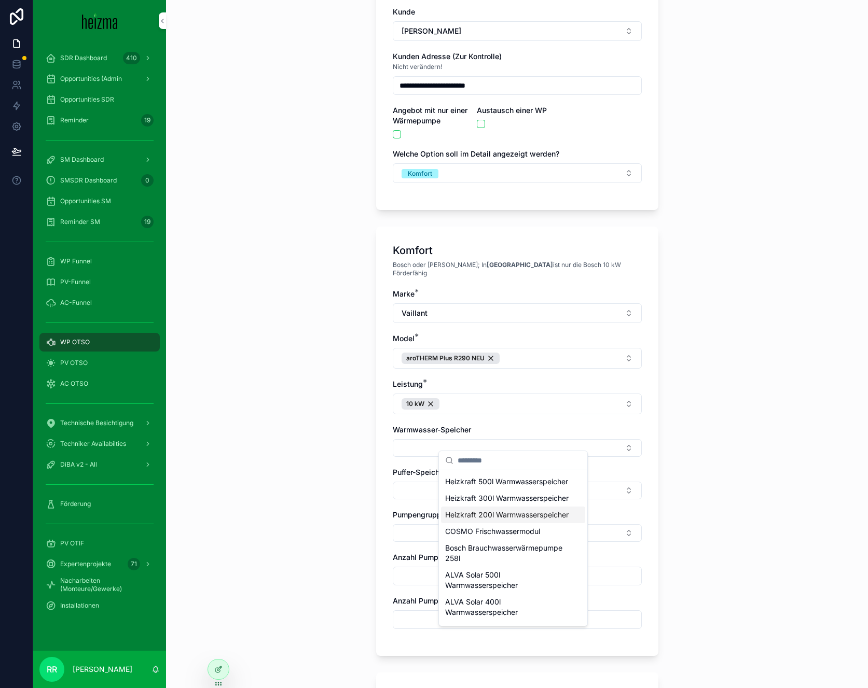
click at [499, 523] on div "Heizkraft 200l Warmwasserspeicher" at bounding box center [513, 515] width 144 height 17
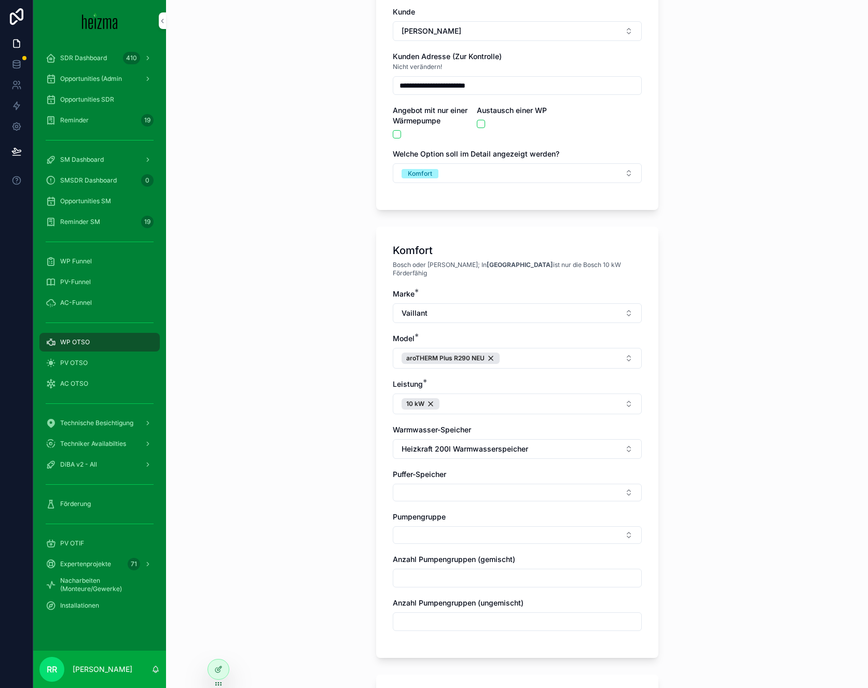
click at [399, 484] on button "Select Button" at bounding box center [517, 493] width 249 height 18
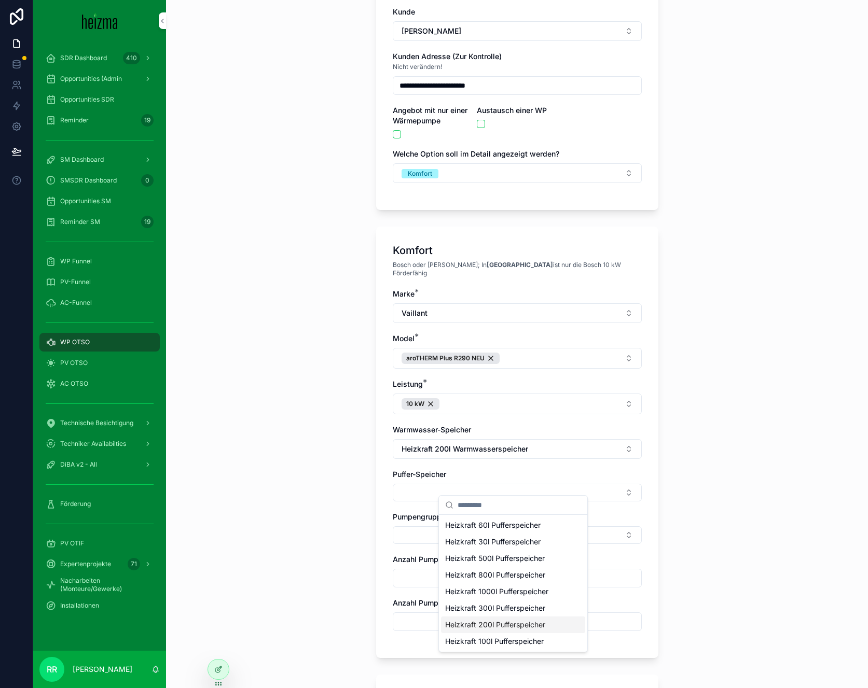
click at [508, 623] on span "Heizkraft 200l Pufferspeicher" at bounding box center [495, 625] width 100 height 10
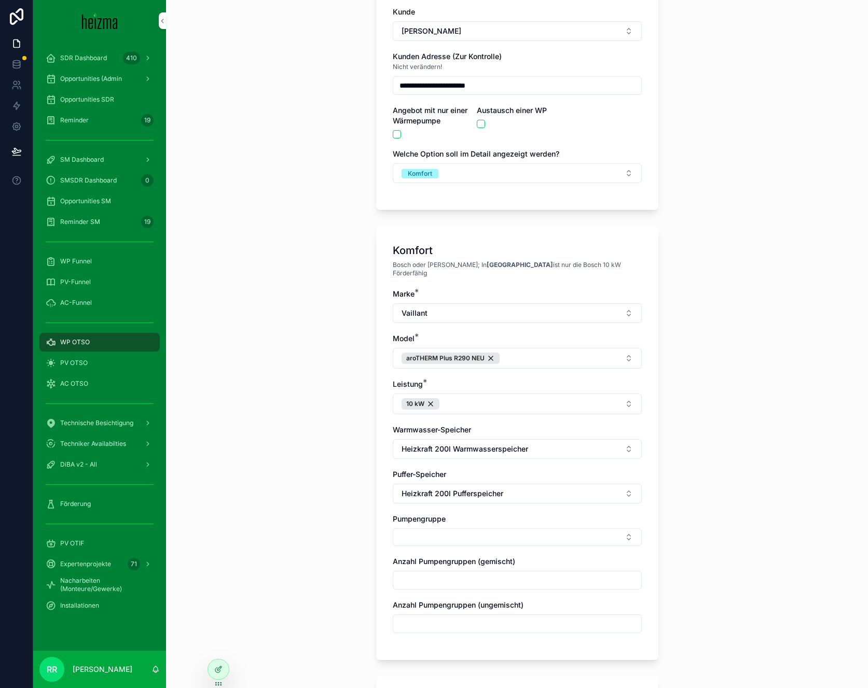
click at [340, 549] on div "**********" at bounding box center [517, 241] width 702 height 688
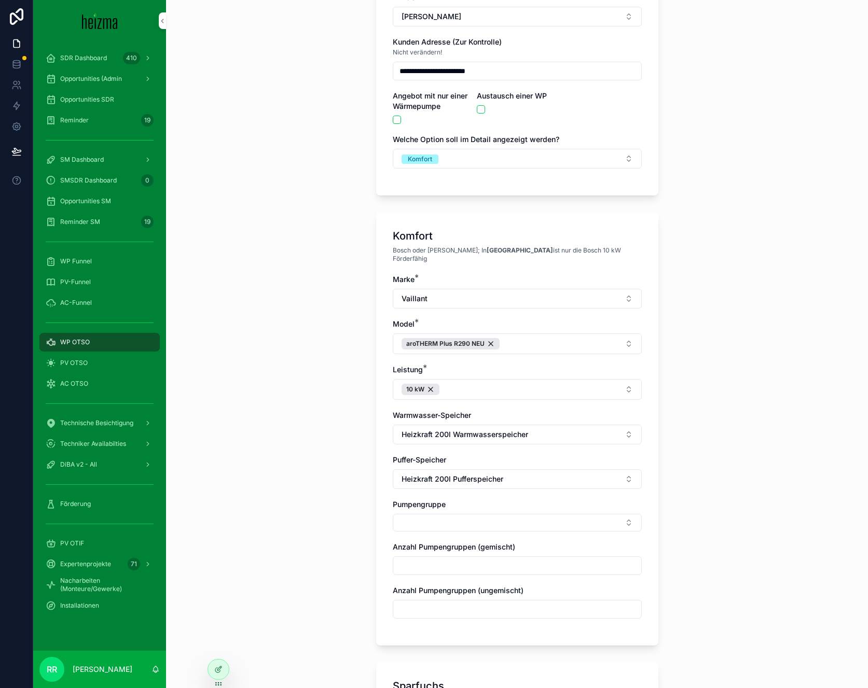
scroll to position [137, 0]
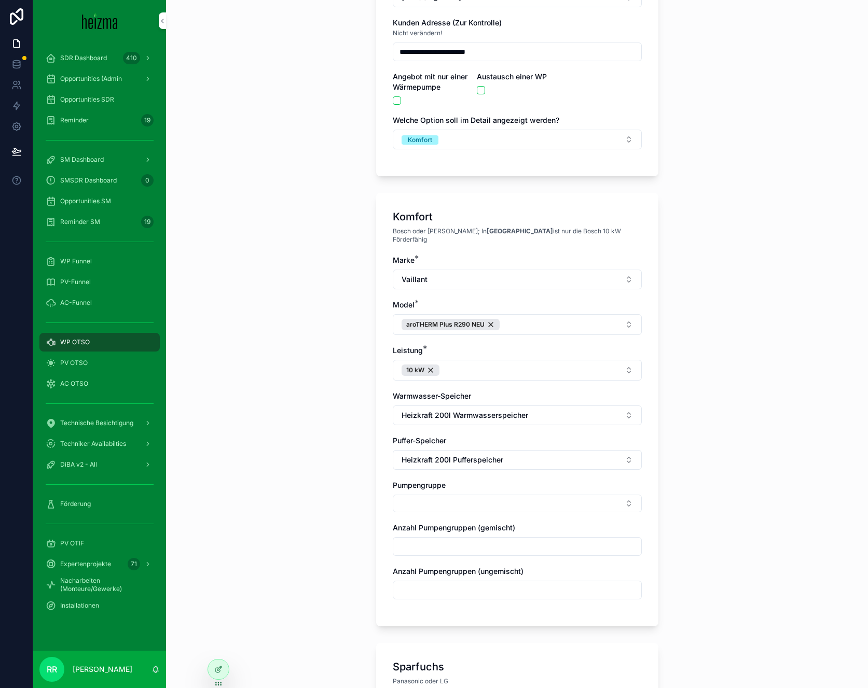
click at [416, 495] on button "Select Button" at bounding box center [517, 504] width 249 height 18
click at [458, 540] on span "Ungemischt" at bounding box center [465, 536] width 40 height 10
click at [480, 510] on input "scrollable content" at bounding box center [519, 519] width 123 height 19
click at [476, 572] on span "Gemischt" at bounding box center [461, 573] width 32 height 10
click at [402, 543] on input "scrollable content" at bounding box center [517, 550] width 248 height 15
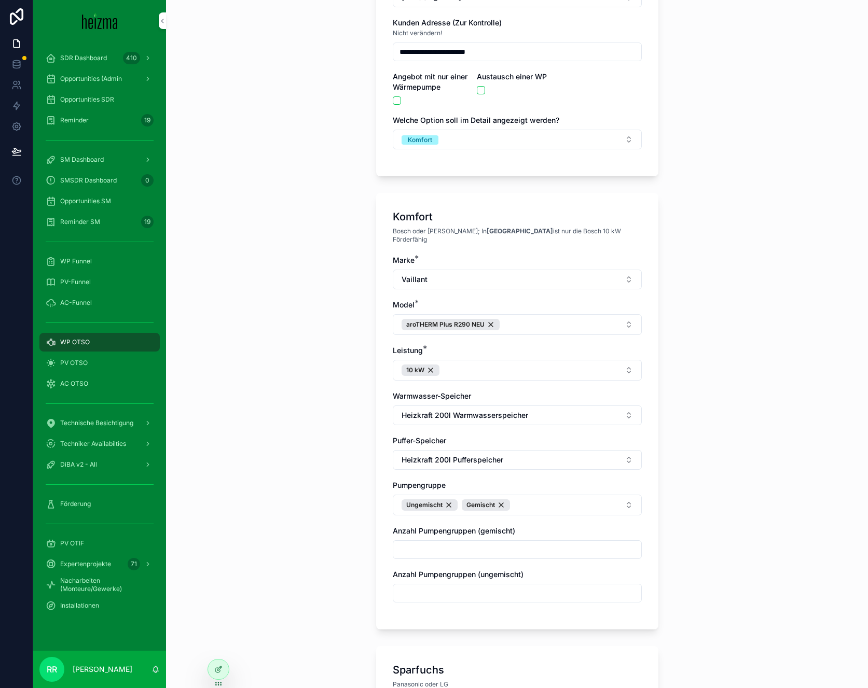
type input "*"
click at [423, 586] on input "scrollable content" at bounding box center [517, 593] width 248 height 15
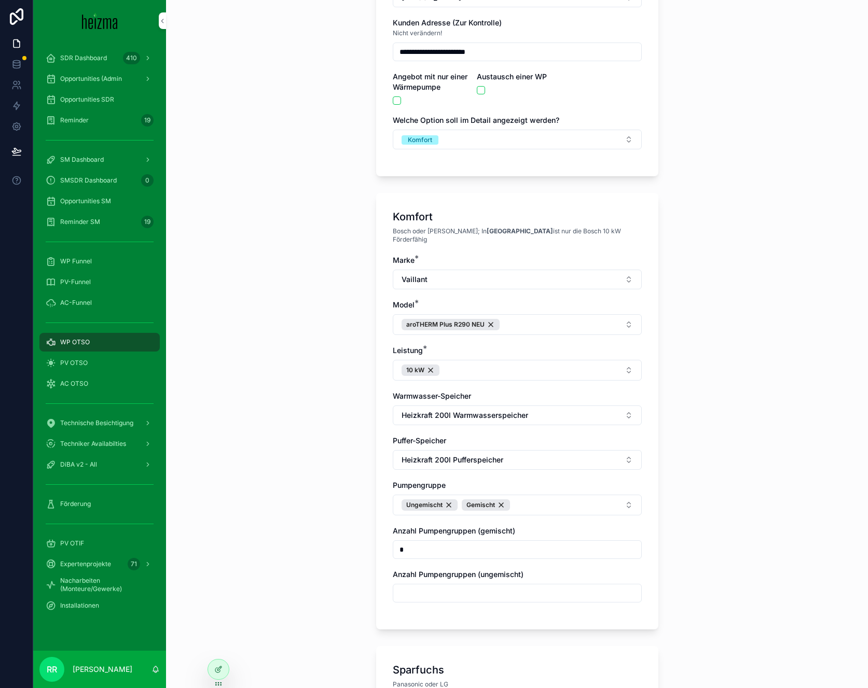
type input "*"
click at [327, 565] on div "**********" at bounding box center [517, 344] width 702 height 688
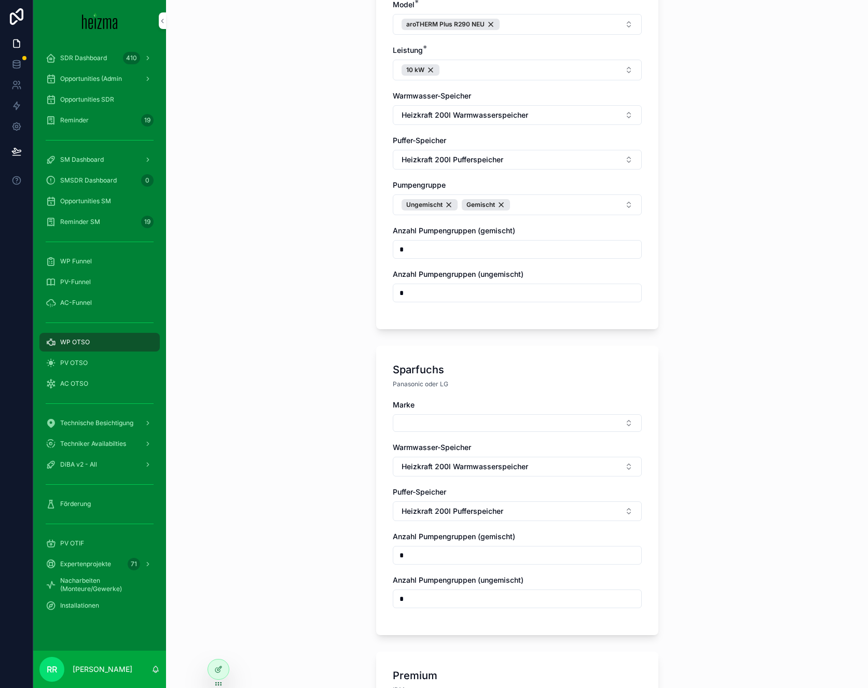
scroll to position [446, 0]
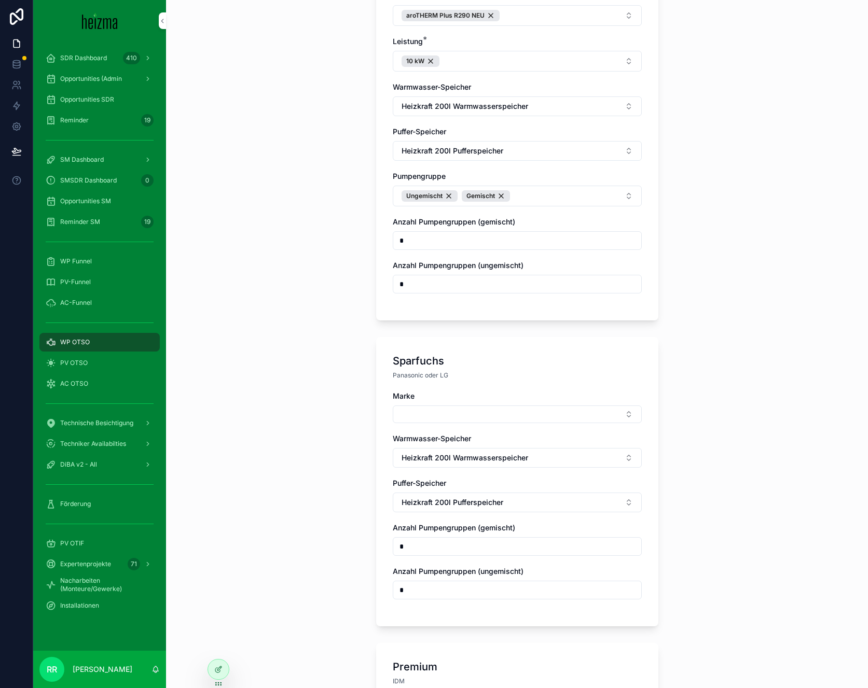
click at [446, 410] on button "Select Button" at bounding box center [517, 415] width 249 height 18
click at [456, 489] on div "Vaillant" at bounding box center [513, 497] width 144 height 17
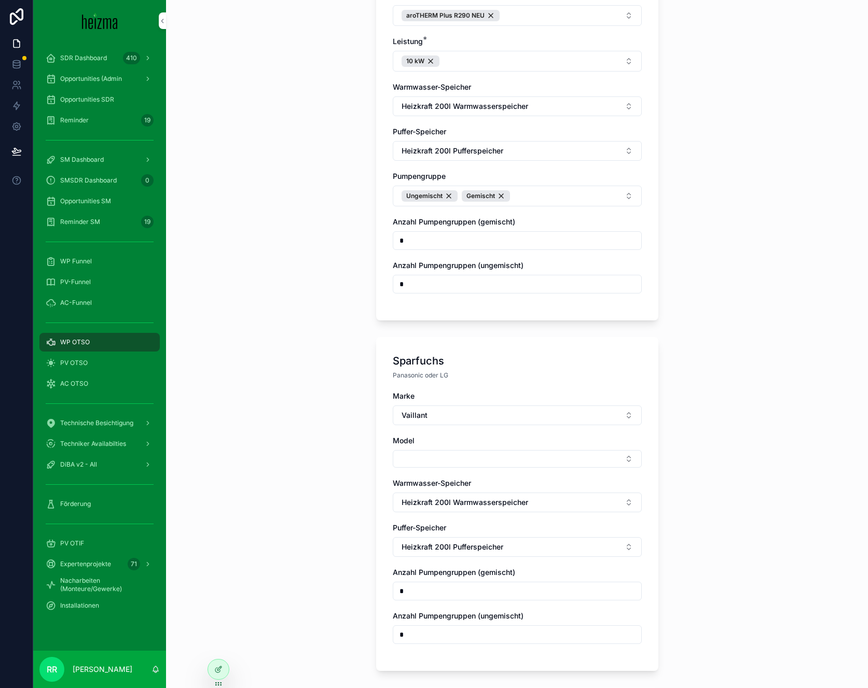
click at [440, 412] on button "Vaillant" at bounding box center [517, 416] width 249 height 20
click at [461, 492] on div "Panasonic" at bounding box center [513, 499] width 144 height 17
click at [428, 450] on button "Select Button" at bounding box center [517, 459] width 249 height 18
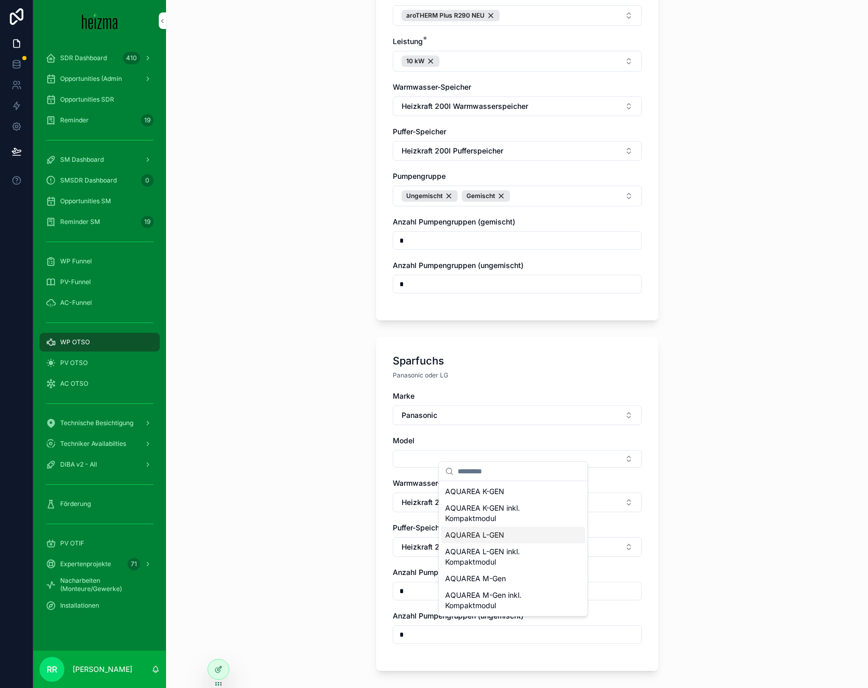
click at [500, 531] on span "AQUAREA L-GEN" at bounding box center [474, 535] width 59 height 10
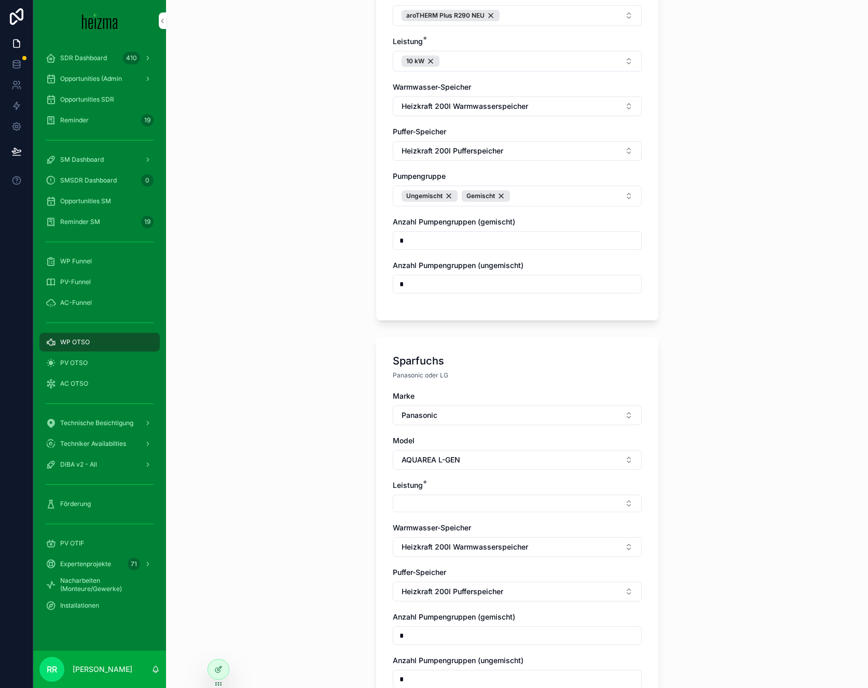
click at [287, 451] on div "**********" at bounding box center [517, 344] width 702 height 688
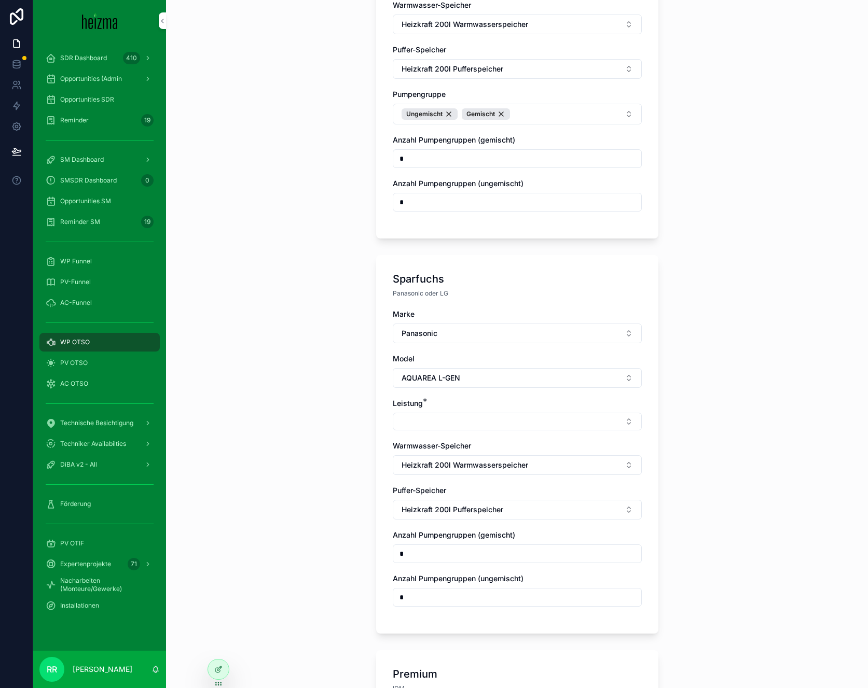
scroll to position [597, 0]
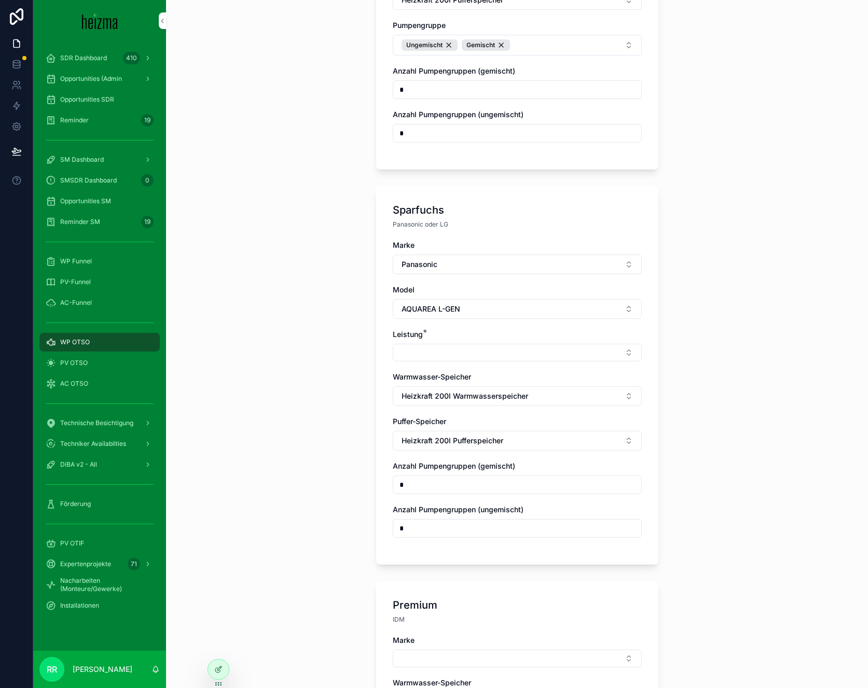
click at [427, 356] on div "Marke Panasonic Model AQUAREA L-GEN Leistung * Warmwasser-Speicher Heizkraft 20…" at bounding box center [517, 394] width 249 height 308
click at [436, 344] on button "Select Button" at bounding box center [517, 353] width 249 height 18
click at [496, 414] on div "9 kW" at bounding box center [513, 418] width 144 height 17
click at [309, 428] on div "**********" at bounding box center [517, 344] width 702 height 688
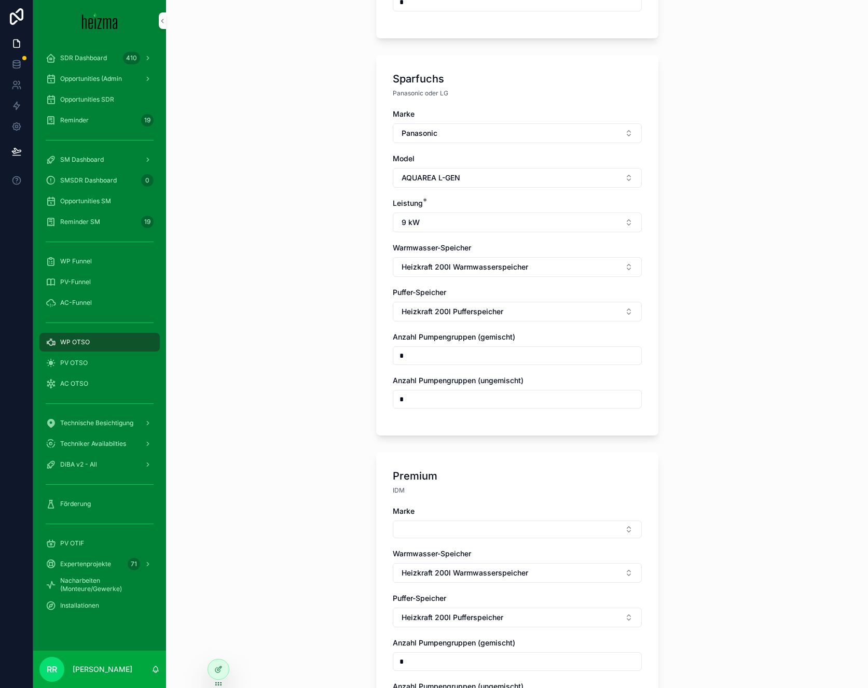
scroll to position [747, 0]
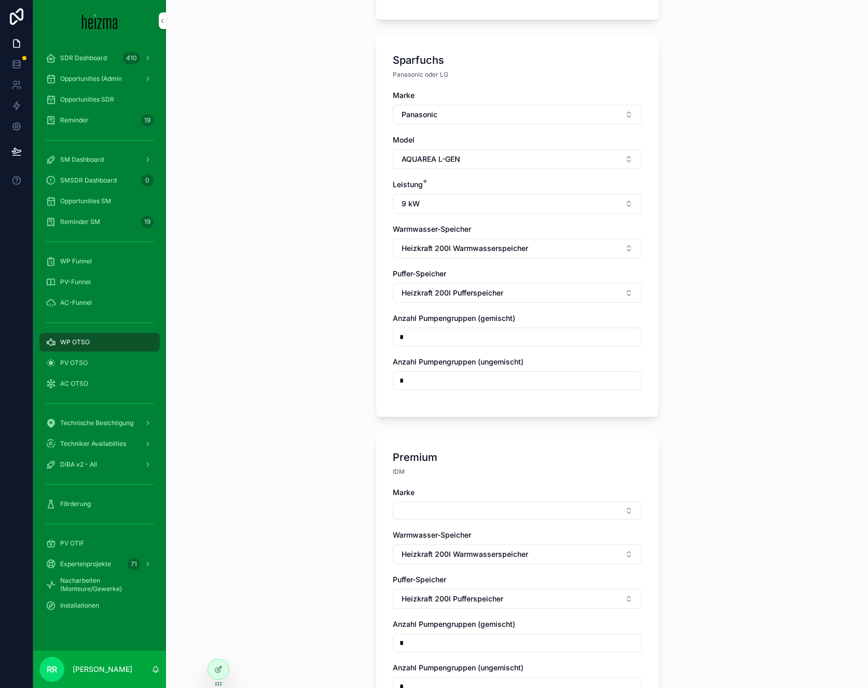
click at [452, 504] on button "Select Button" at bounding box center [517, 511] width 249 height 18
click at [480, 550] on div "Lambda" at bounding box center [513, 543] width 144 height 17
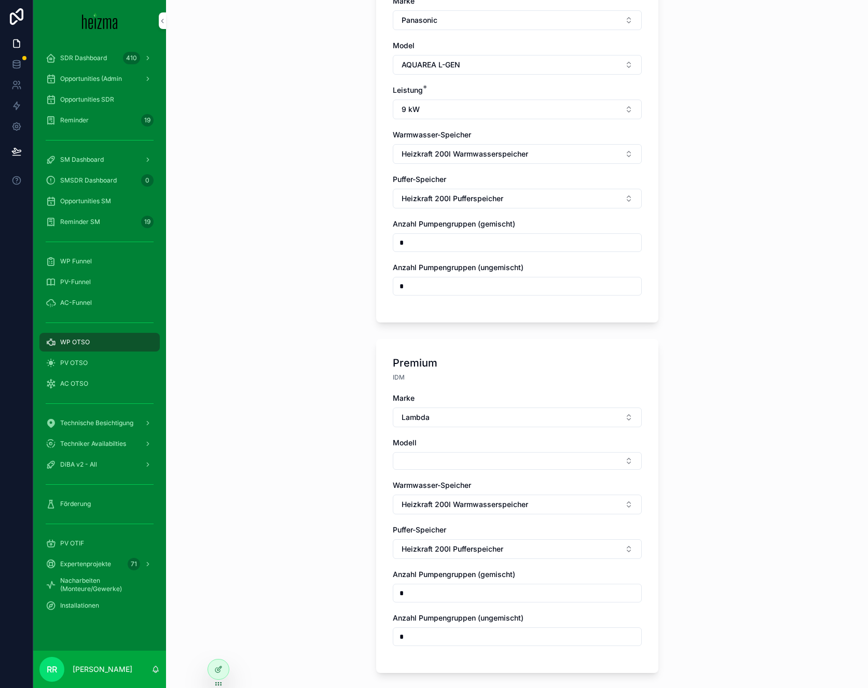
scroll to position [852, 0]
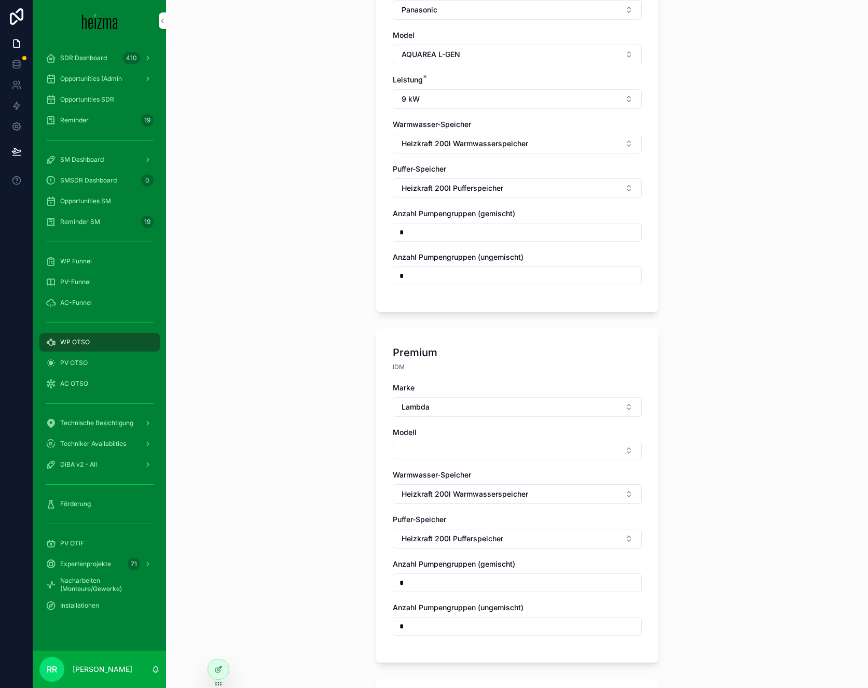
click at [422, 442] on button "Select Button" at bounding box center [517, 451] width 249 height 18
click at [465, 488] on span "Lambda EU" at bounding box center [464, 483] width 39 height 10
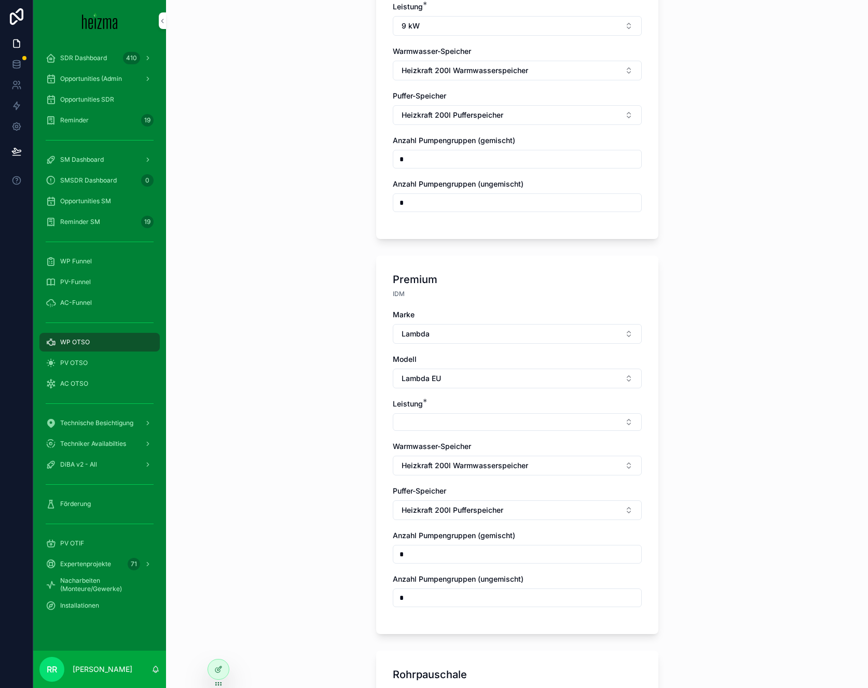
scroll to position [939, 0]
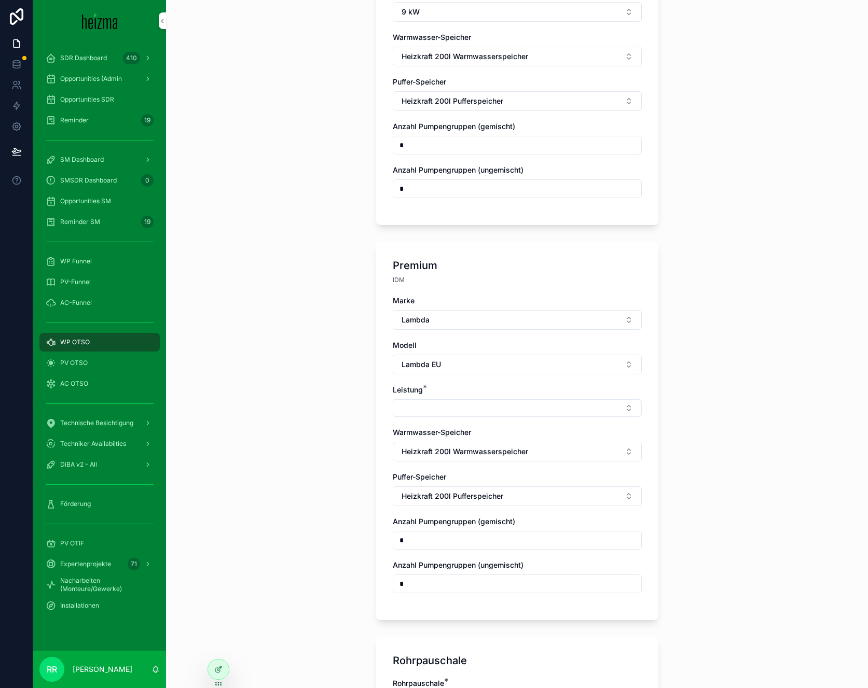
click at [460, 402] on button "Select Button" at bounding box center [517, 408] width 249 height 18
drag, startPoint x: 464, startPoint y: 445, endPoint x: 460, endPoint y: 452, distance: 8.4
click at [460, 452] on div "2-10kW 2-12kW 3-15kW 4-16kW 5-25kW" at bounding box center [513, 474] width 144 height 83
click at [460, 448] on div "2-10kW" at bounding box center [513, 441] width 144 height 17
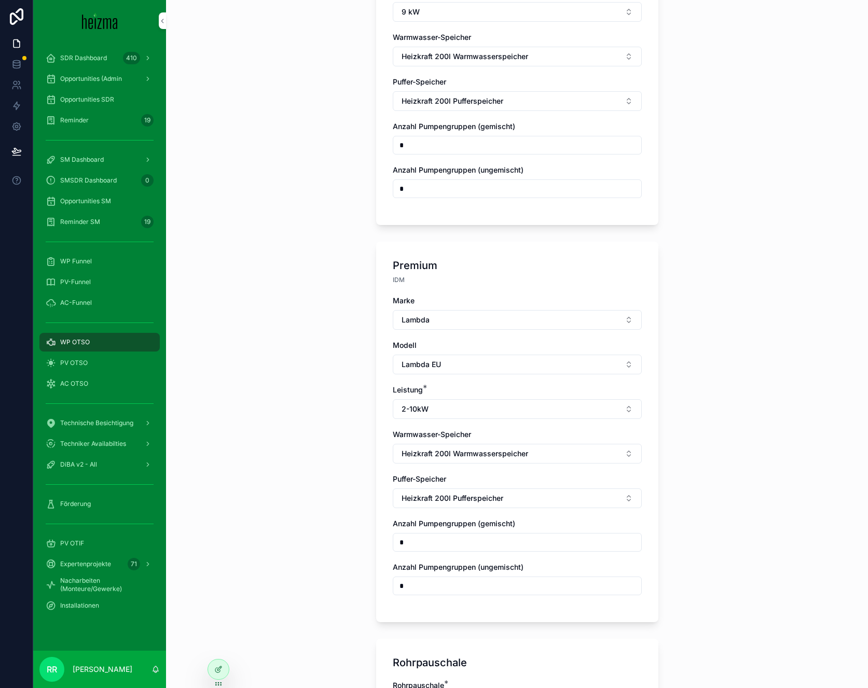
click at [321, 419] on div "**********" at bounding box center [517, 344] width 702 height 688
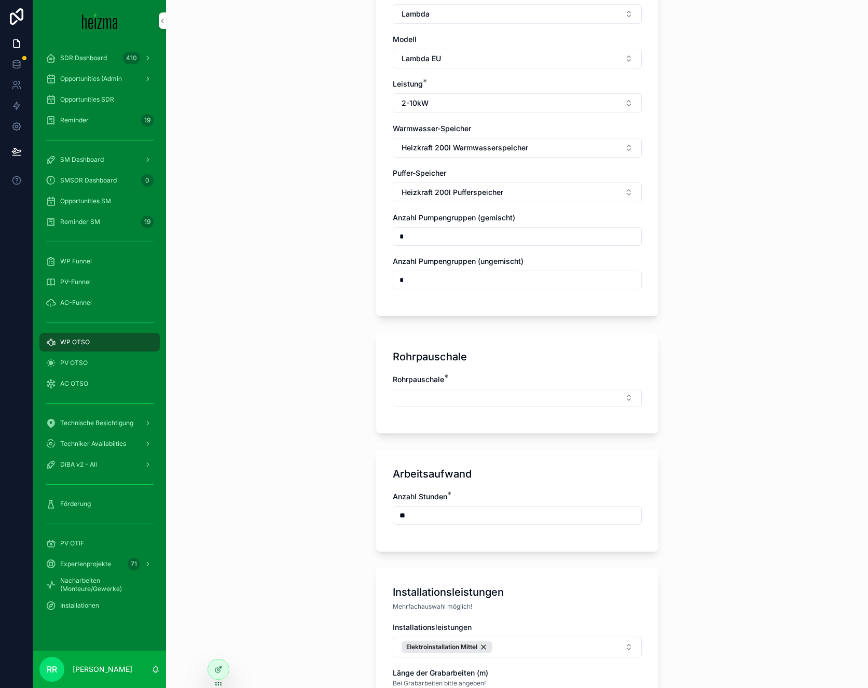
scroll to position [1247, 0]
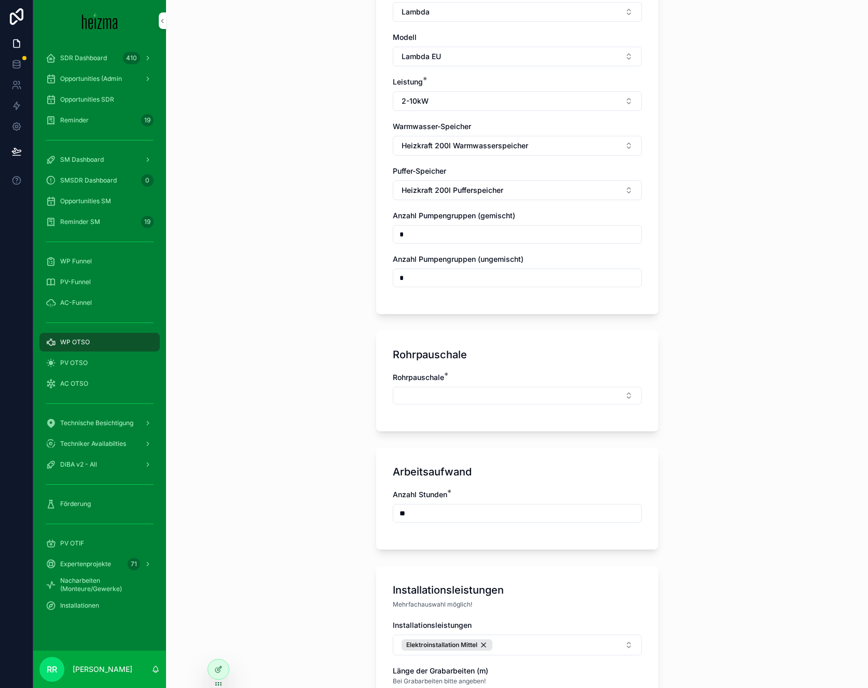
click at [426, 373] on span "Rohrpauschale" at bounding box center [418, 377] width 51 height 9
click at [427, 378] on div "Rohrpauschale *" at bounding box center [517, 388] width 249 height 32
click at [430, 387] on button "Select Button" at bounding box center [517, 396] width 249 height 18
click at [463, 492] on span "Mittel" at bounding box center [454, 495] width 19 height 10
click at [337, 391] on div "**********" at bounding box center [517, 344] width 702 height 688
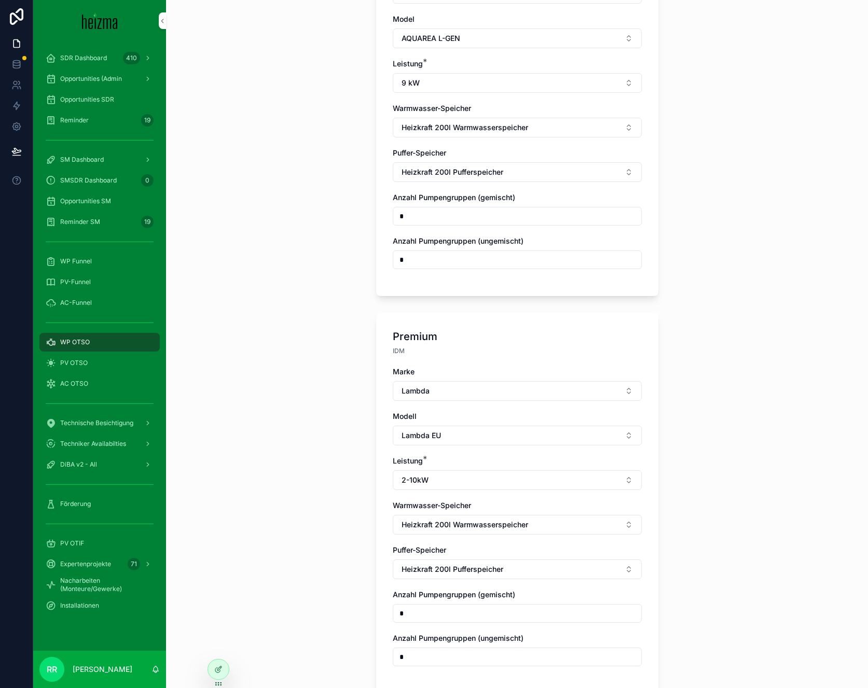
scroll to position [881, 0]
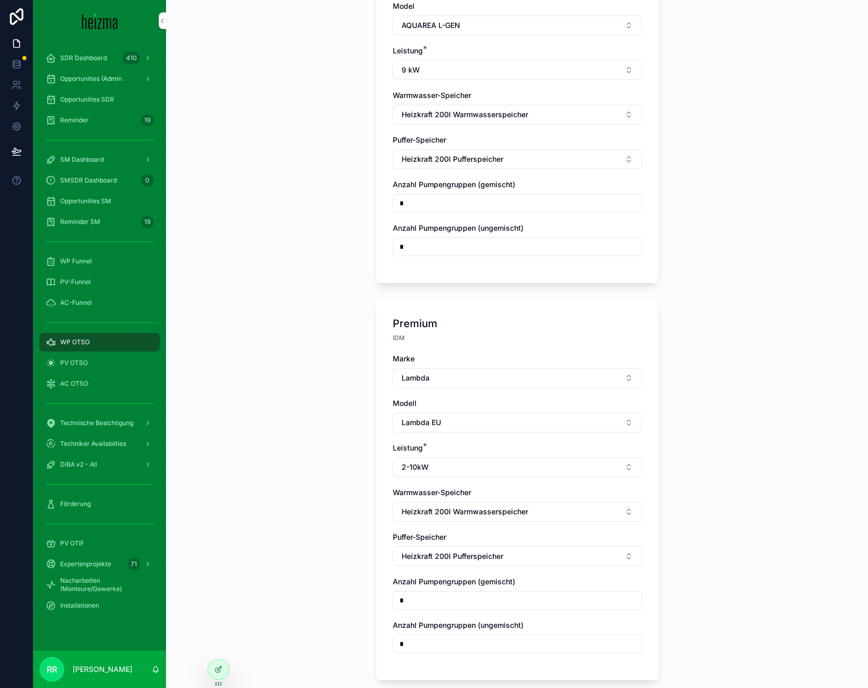
click at [429, 374] on button "Lambda" at bounding box center [517, 378] width 249 height 20
click at [489, 468] on div "Viessmann" at bounding box center [513, 461] width 144 height 17
click at [453, 417] on button "Lambda EU" at bounding box center [517, 423] width 249 height 20
click at [468, 479] on div "Lambda EU" at bounding box center [513, 473] width 144 height 17
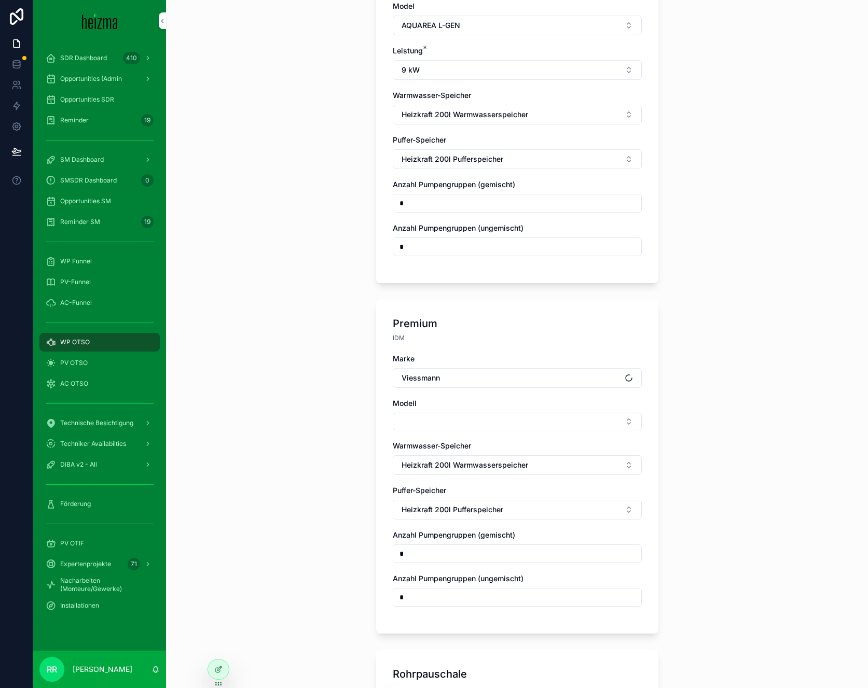
click at [446, 413] on button "Select Button" at bounding box center [517, 422] width 249 height 18
click at [476, 455] on span "Vitocal 250-A" at bounding box center [468, 454] width 47 height 10
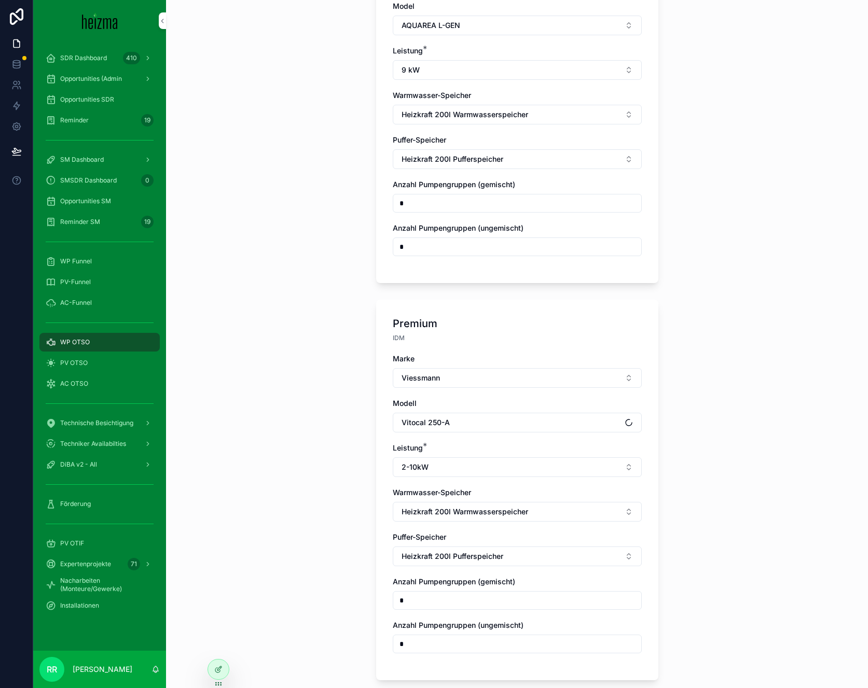
click at [450, 458] on button "2-10kW" at bounding box center [517, 468] width 249 height 20
click at [473, 516] on div "10 kW" at bounding box center [513, 517] width 144 height 17
click at [263, 436] on div "**********" at bounding box center [517, 344] width 702 height 688
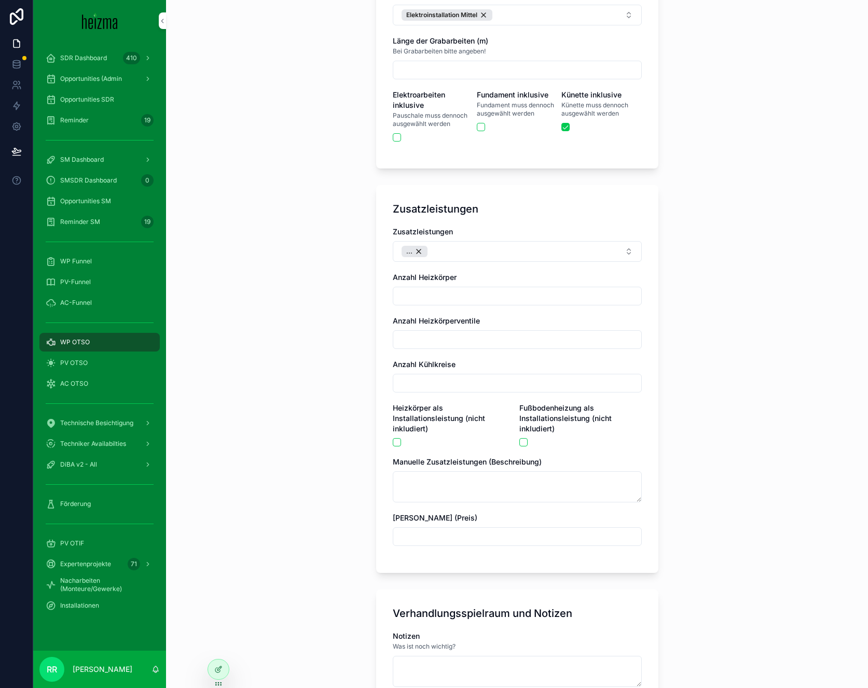
scroll to position [2140, 0]
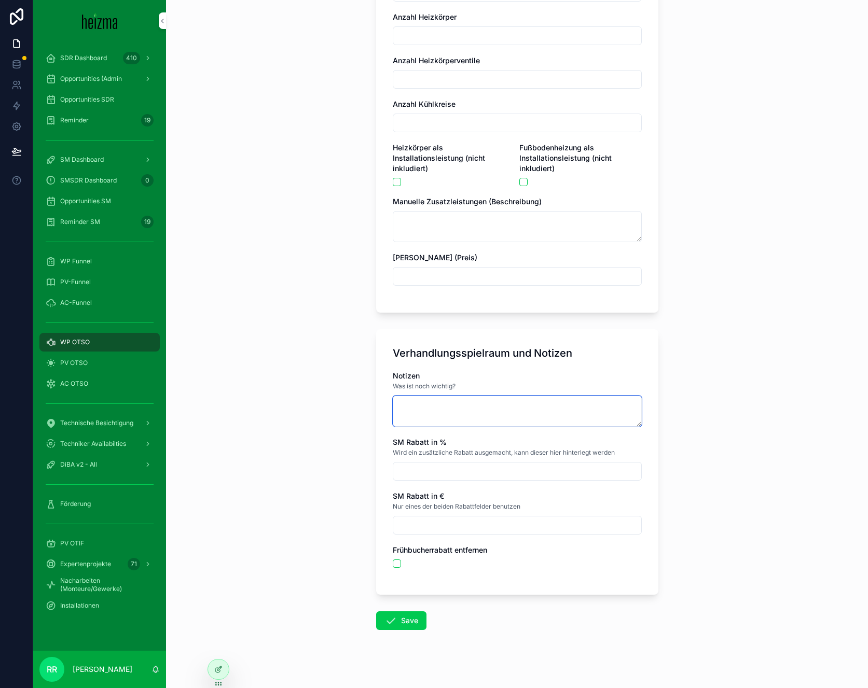
click at [455, 411] on textarea "scrollable content" at bounding box center [517, 411] width 249 height 31
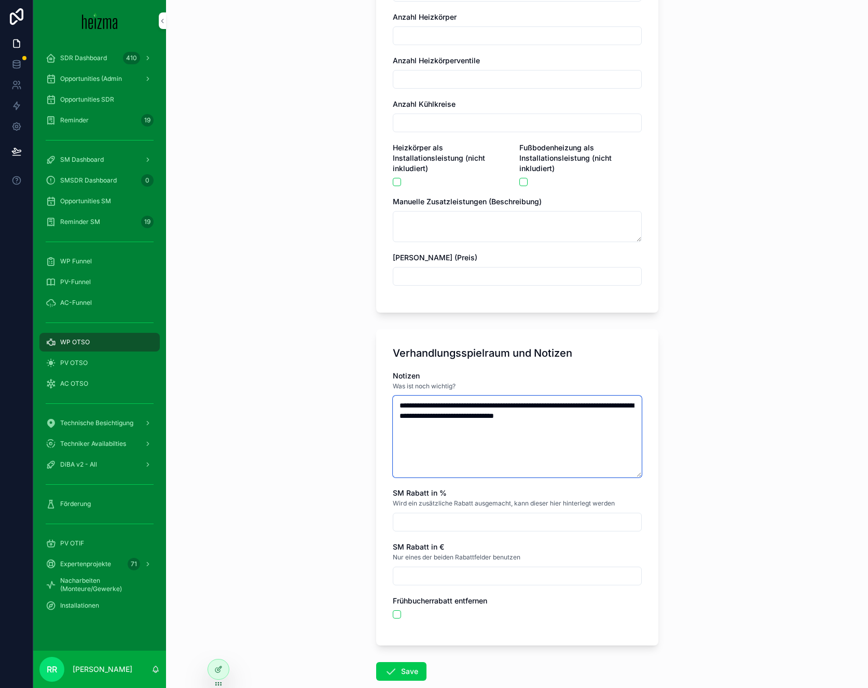
type textarea "**********"
click at [398, 662] on button "Save" at bounding box center [401, 671] width 50 height 19
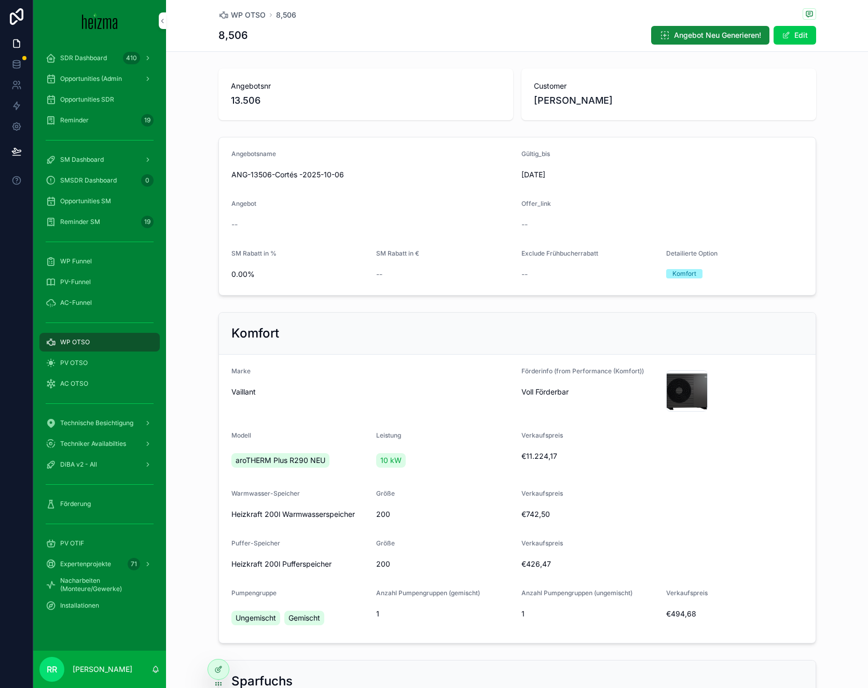
click at [89, 341] on div "WP OTSO" at bounding box center [100, 342] width 108 height 17
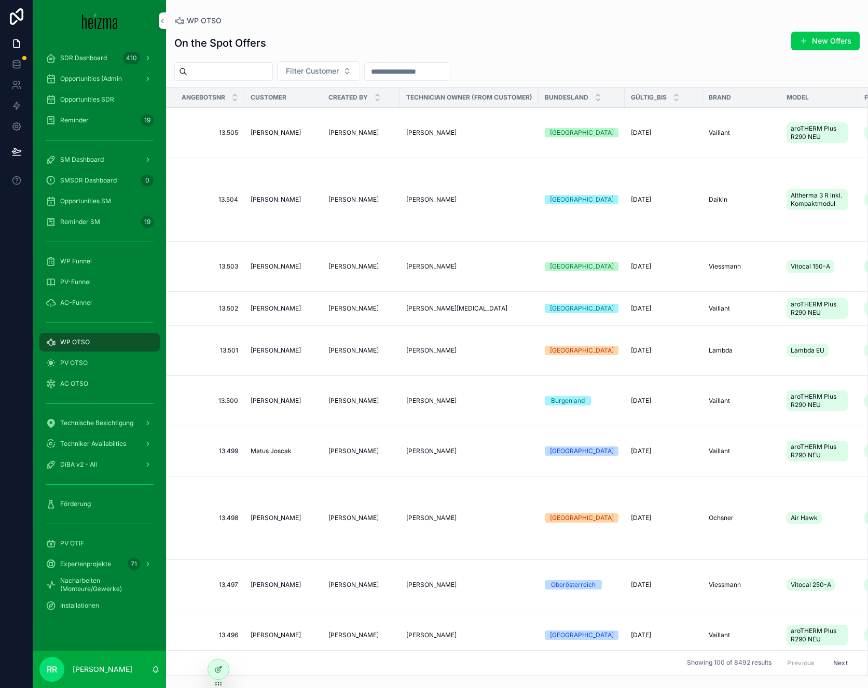
click at [264, 197] on span "Michael Supperer" at bounding box center [276, 200] width 50 height 8
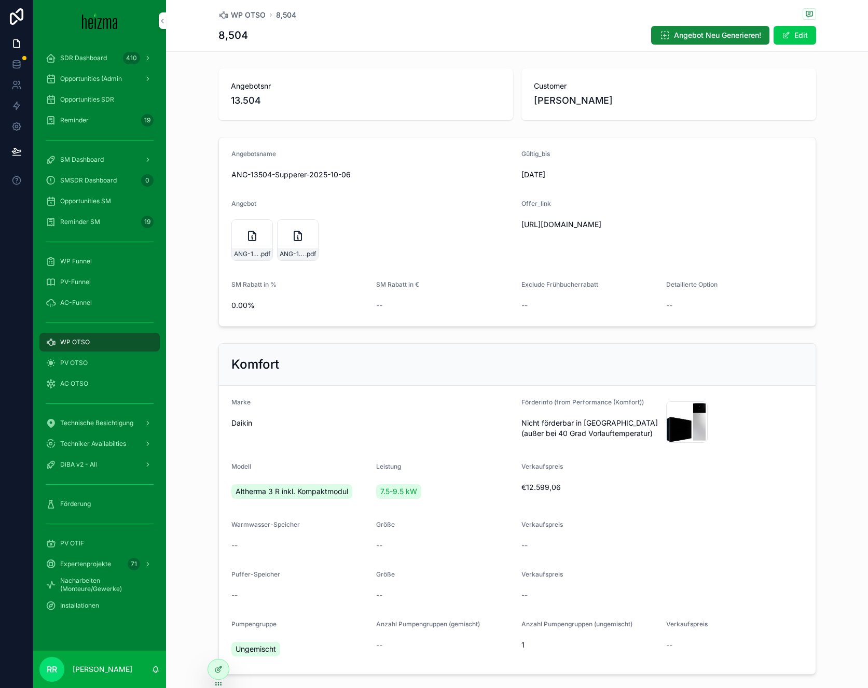
click at [68, 339] on span "WP OTSO" at bounding box center [75, 342] width 30 height 8
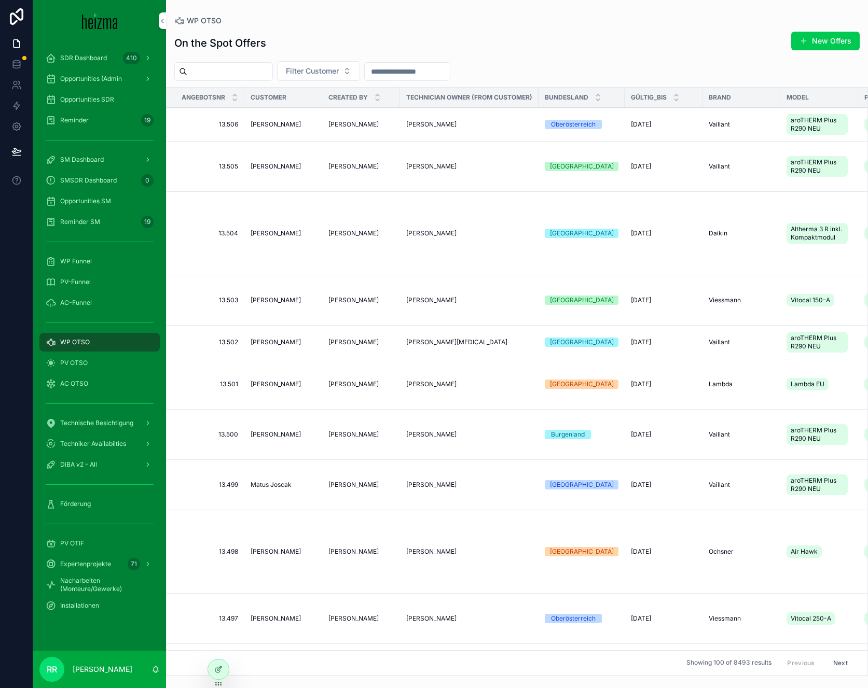
click at [301, 170] on span "Josipa Martinovic" at bounding box center [276, 166] width 50 height 8
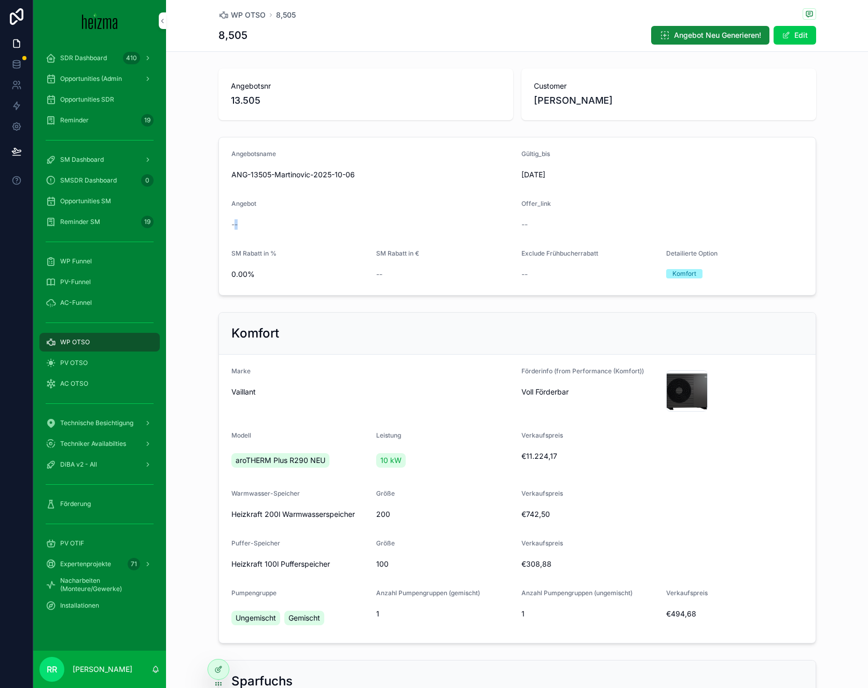
click at [231, 226] on span "--" at bounding box center [234, 224] width 6 height 10
click at [272, 221] on div "--" at bounding box center [372, 224] width 282 height 10
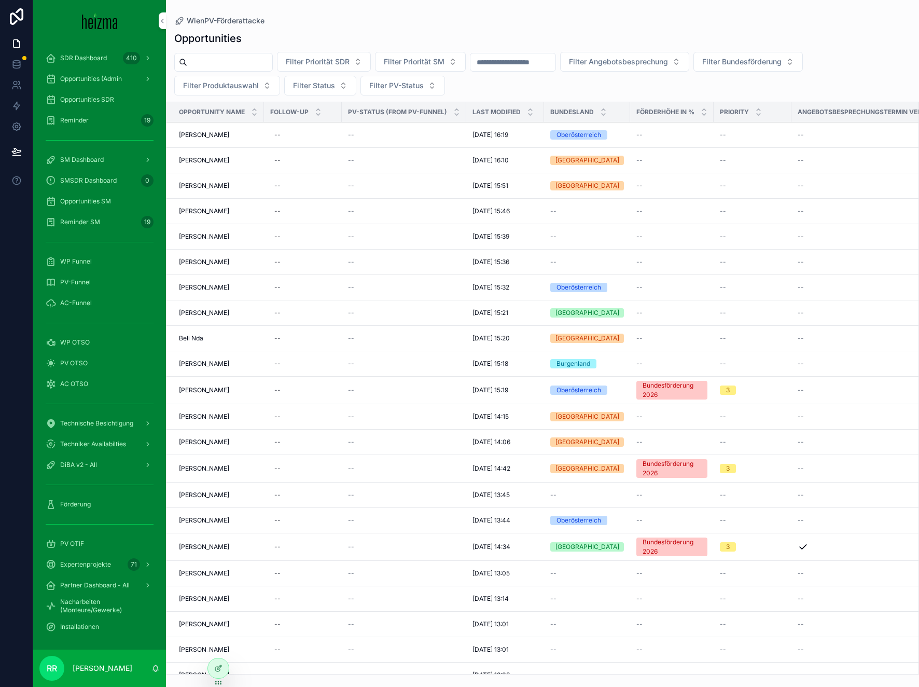
click at [102, 466] on div "DiBA v2 - All" at bounding box center [100, 465] width 108 height 17
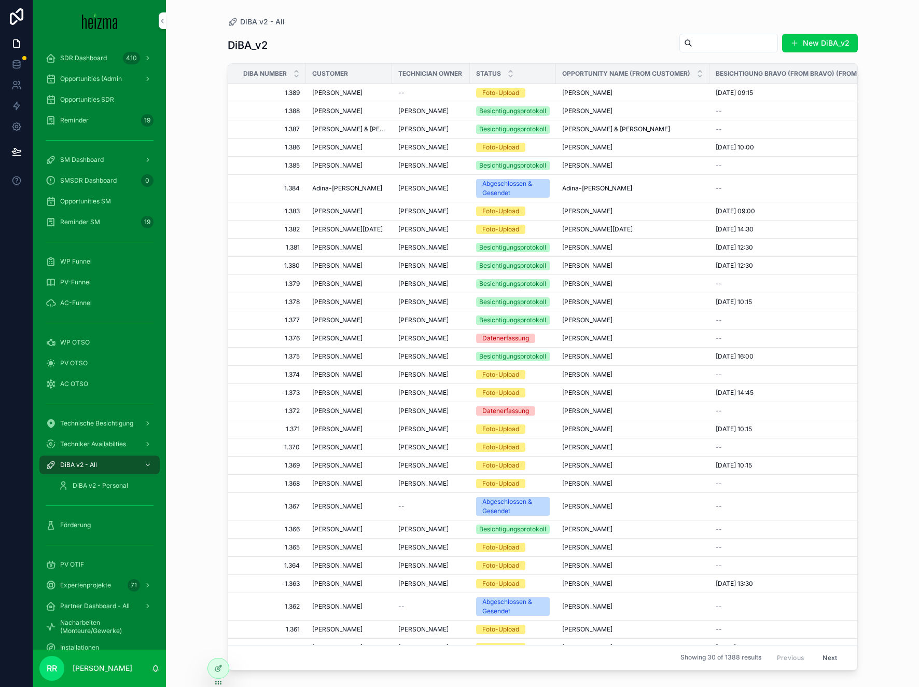
click at [98, 269] on div "WP Funnel" at bounding box center [100, 261] width 108 height 17
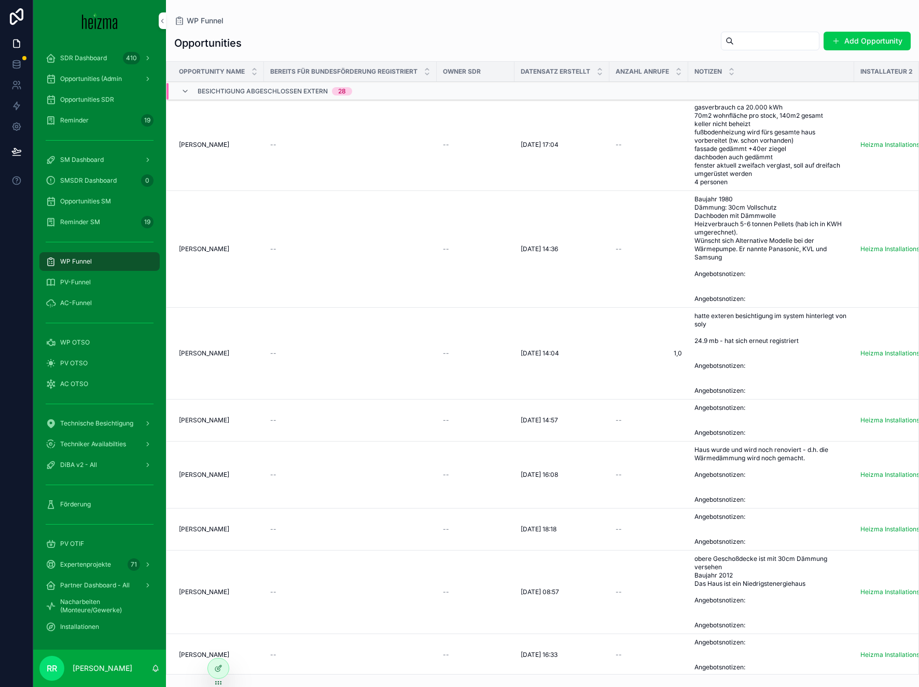
click at [261, 91] on span "Besichtigung Abgeschlossen Extern" at bounding box center [263, 91] width 130 height 8
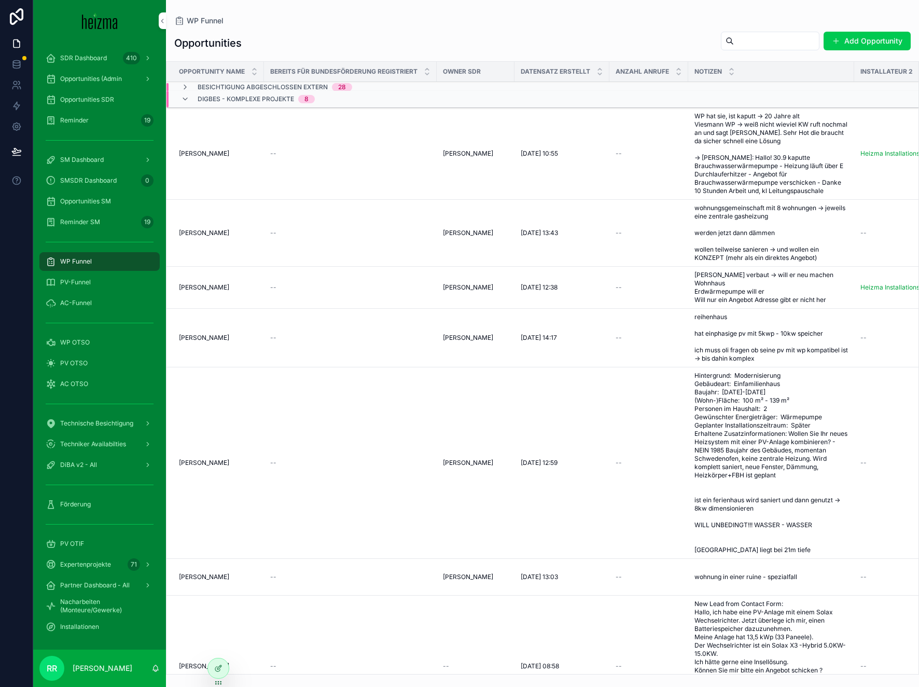
click at [263, 97] on span "DigBes - Komplexe Projekte" at bounding box center [246, 99] width 96 height 8
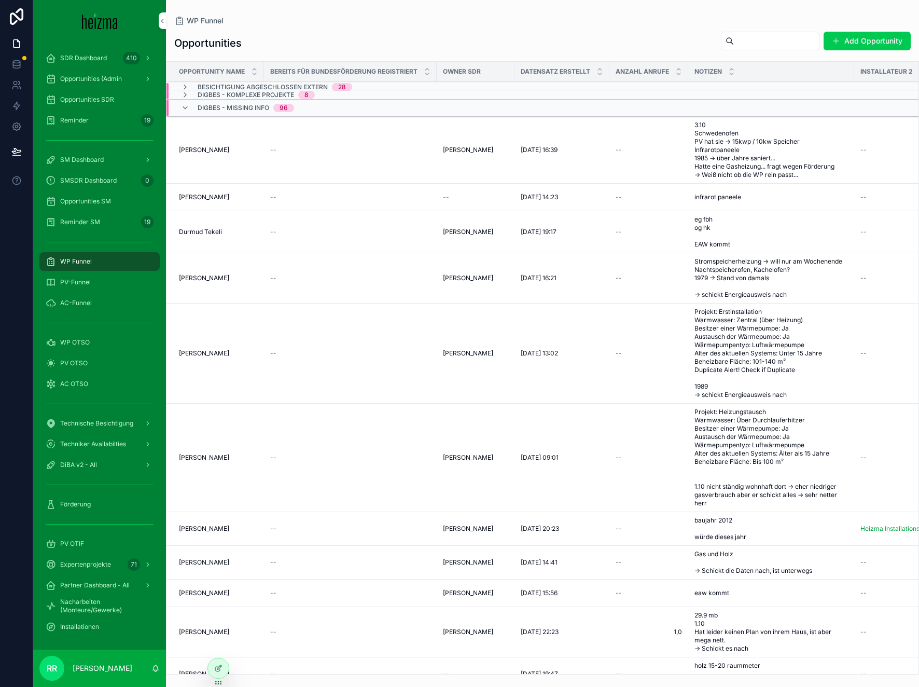
click at [263, 109] on span "DigBes - Missing Info" at bounding box center [234, 108] width 72 height 8
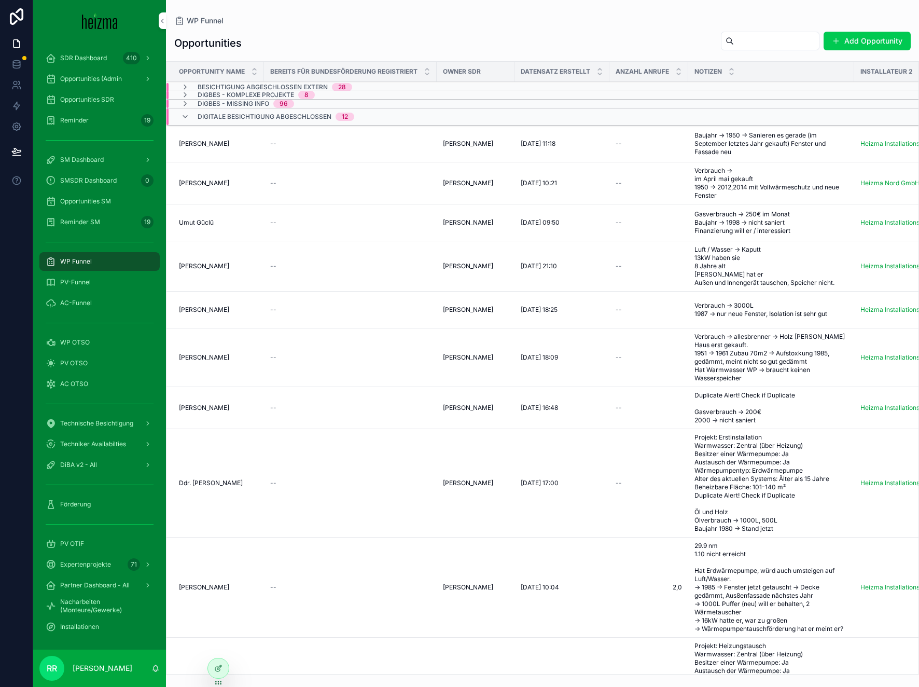
click at [263, 117] on span "Digitale Besichtigung Abgeschlossen" at bounding box center [265, 117] width 134 height 8
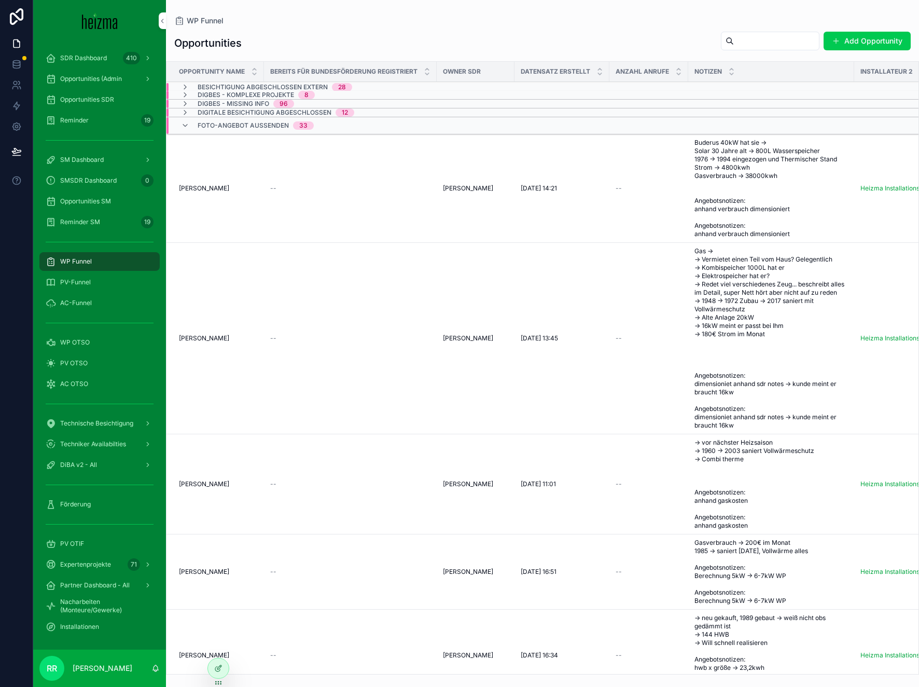
click at [262, 125] on span "Foto-Angebot aussenden" at bounding box center [243, 125] width 91 height 8
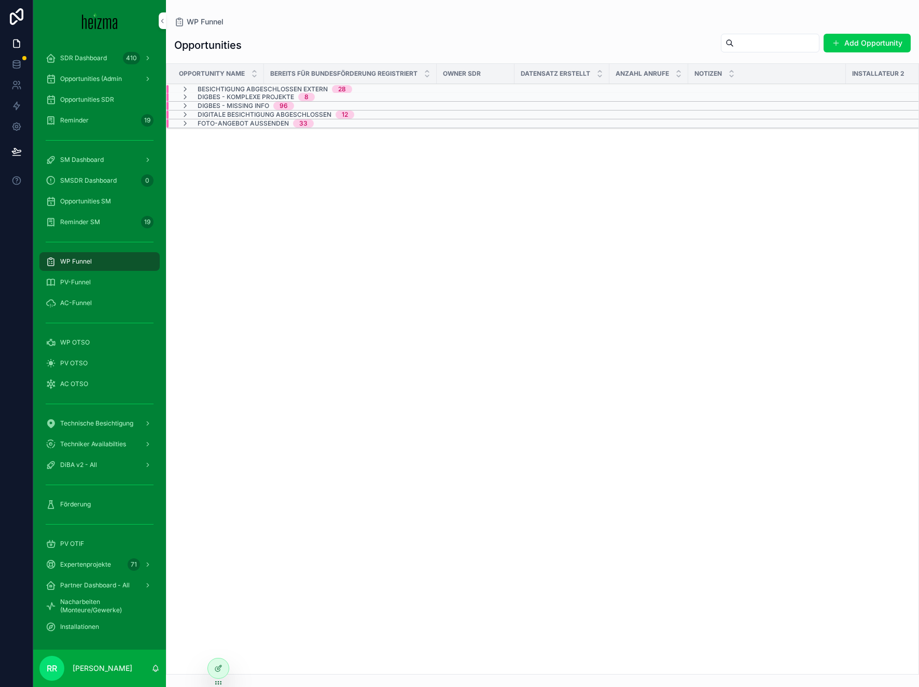
click at [266, 115] on span "Digitale Besichtigung Abgeschlossen" at bounding box center [265, 115] width 134 height 8
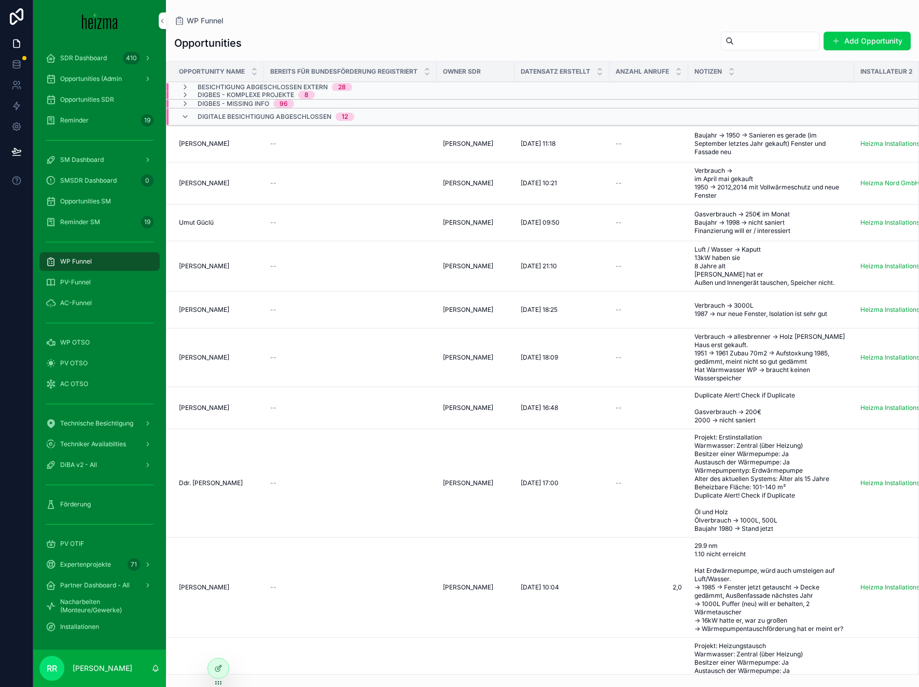
click at [225, 146] on span "[PERSON_NAME]" at bounding box center [204, 144] width 50 height 8
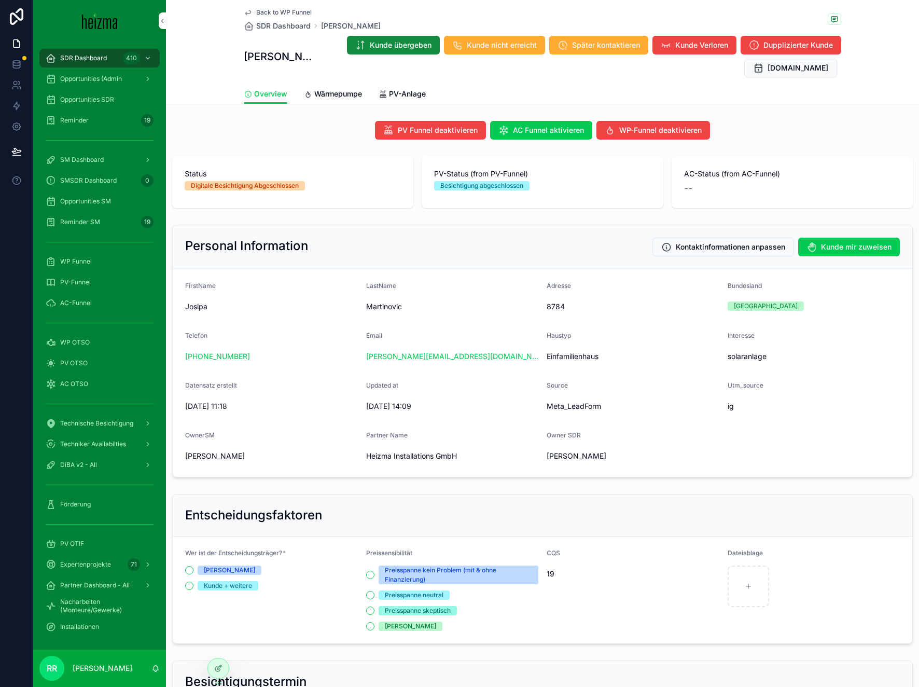
click at [343, 94] on span "Wärmepumpe" at bounding box center [338, 94] width 48 height 10
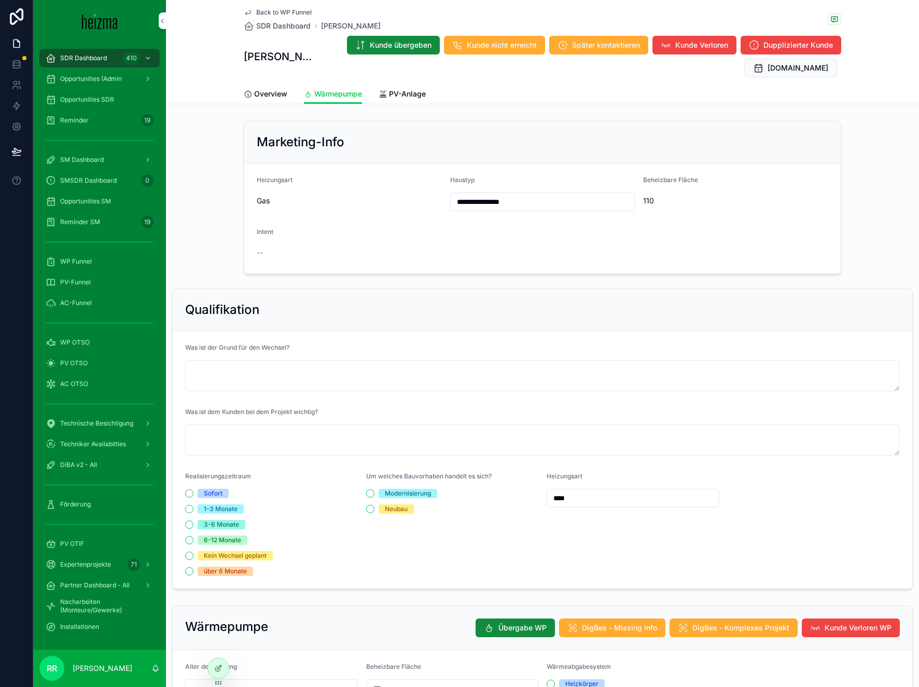
click at [270, 88] on link "Overview" at bounding box center [266, 95] width 44 height 21
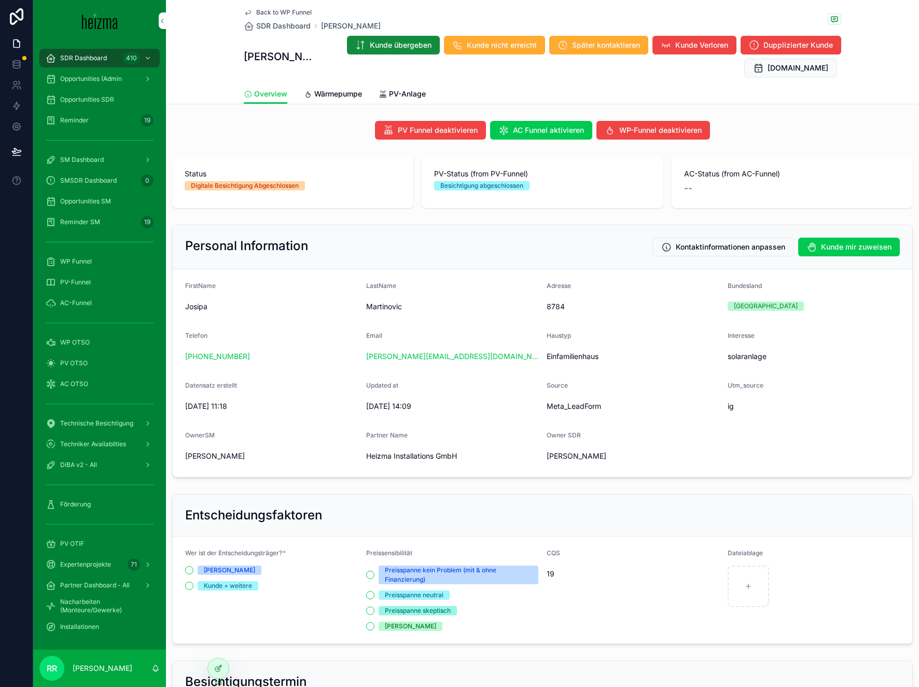
click at [321, 98] on span "Wärmepumpe" at bounding box center [338, 94] width 48 height 10
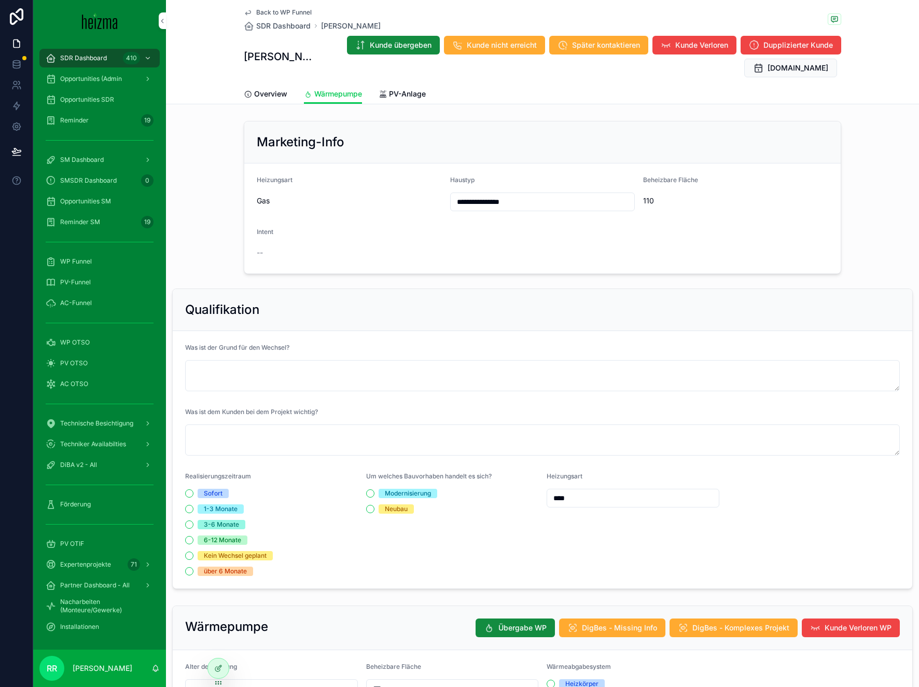
click at [267, 199] on span "Gas" at bounding box center [349, 201] width 185 height 10
click at [263, 208] on div "Gas" at bounding box center [349, 200] width 185 height 17
click at [263, 205] on span "Gas" at bounding box center [349, 201] width 185 height 10
click at [299, 200] on span "Gas" at bounding box center [349, 201] width 185 height 10
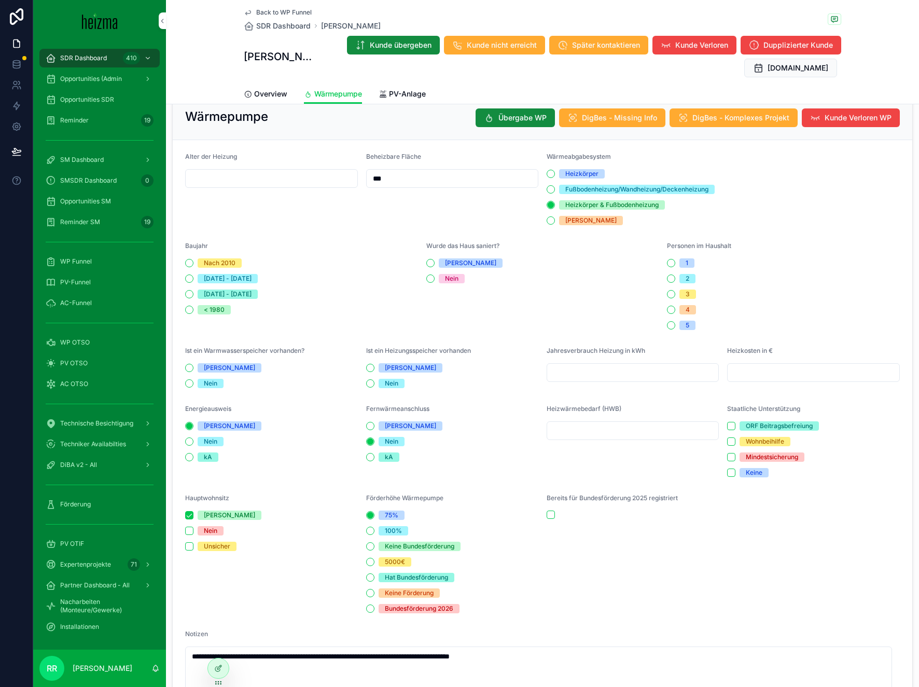
scroll to position [543, 0]
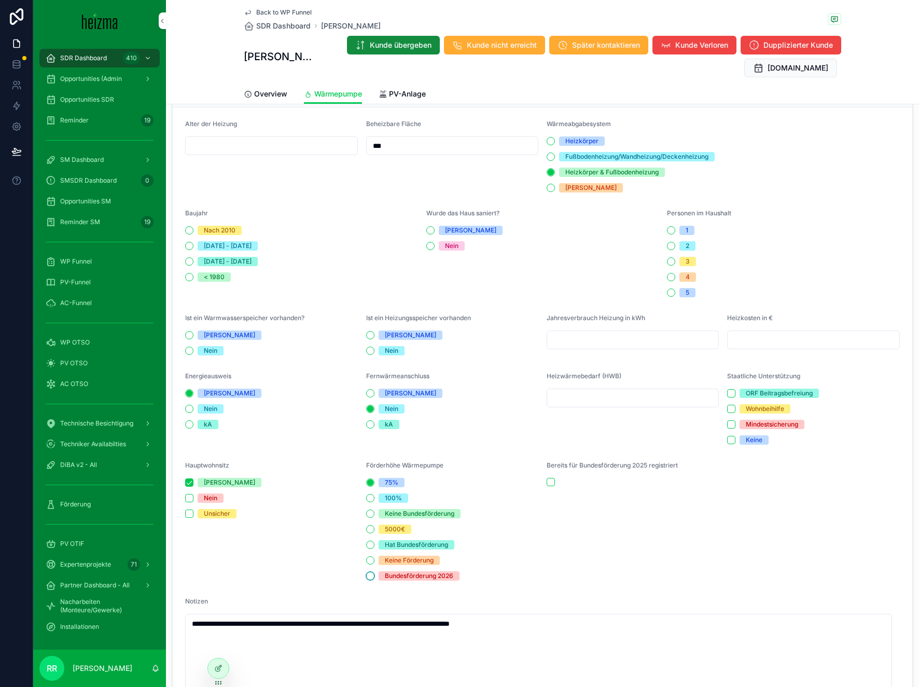
click at [369, 577] on button "Bundesförderung 2026" at bounding box center [370, 576] width 8 height 8
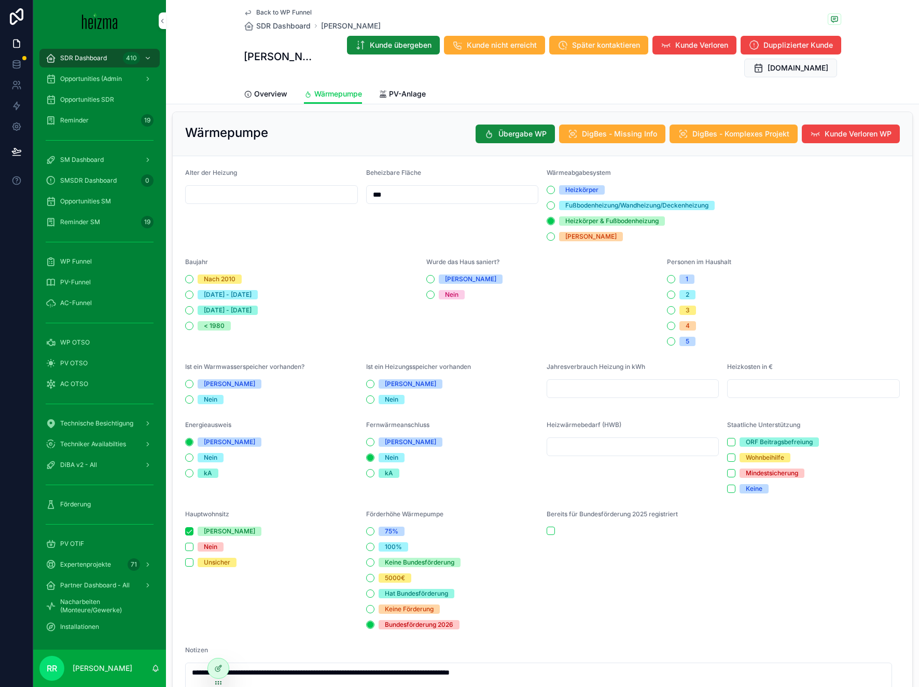
scroll to position [496, 0]
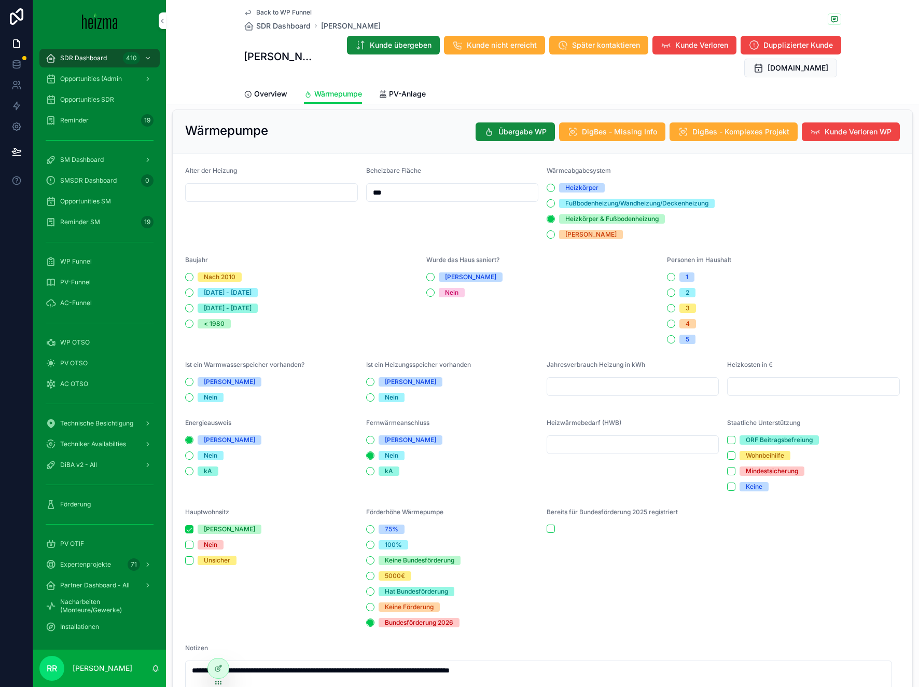
click at [260, 11] on span "Back to WP Funnel" at bounding box center [284, 12] width 56 height 8
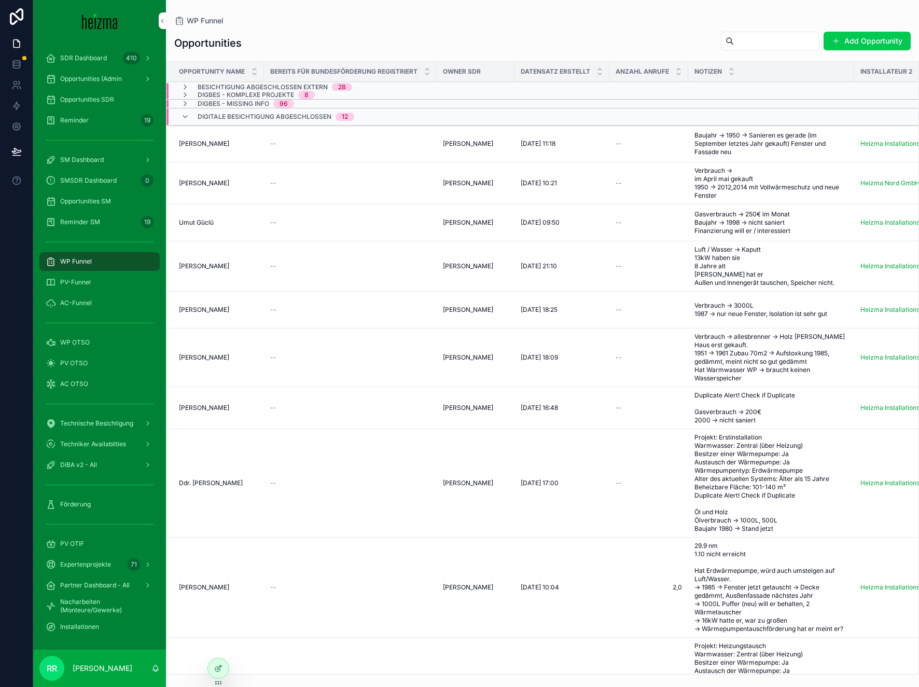
click at [204, 186] on span "[PERSON_NAME]" at bounding box center [204, 183] width 50 height 8
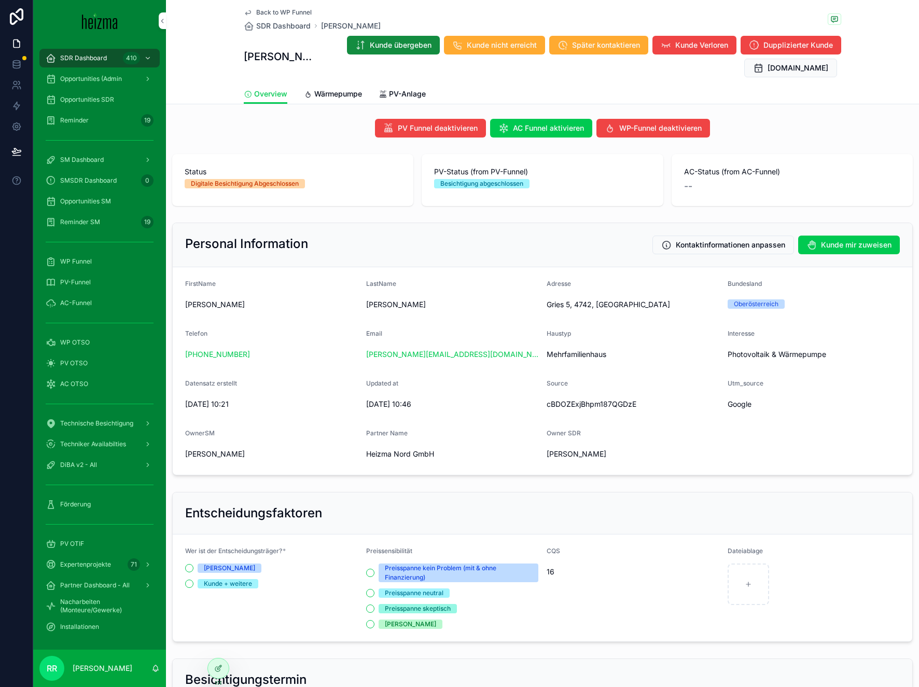
scroll to position [225, 0]
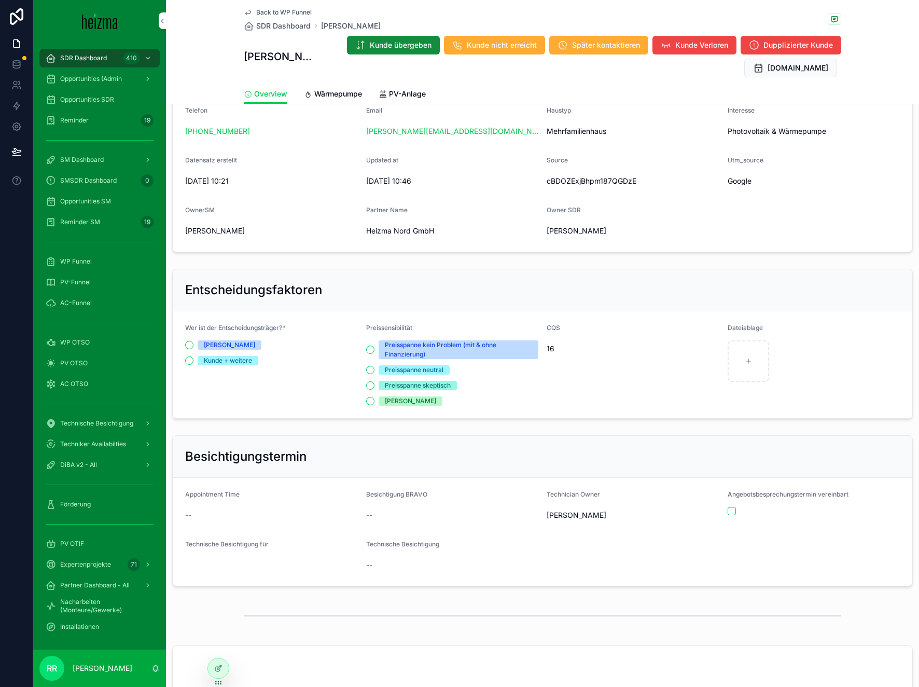
click at [304, 90] on icon "scrollable content" at bounding box center [308, 94] width 8 height 8
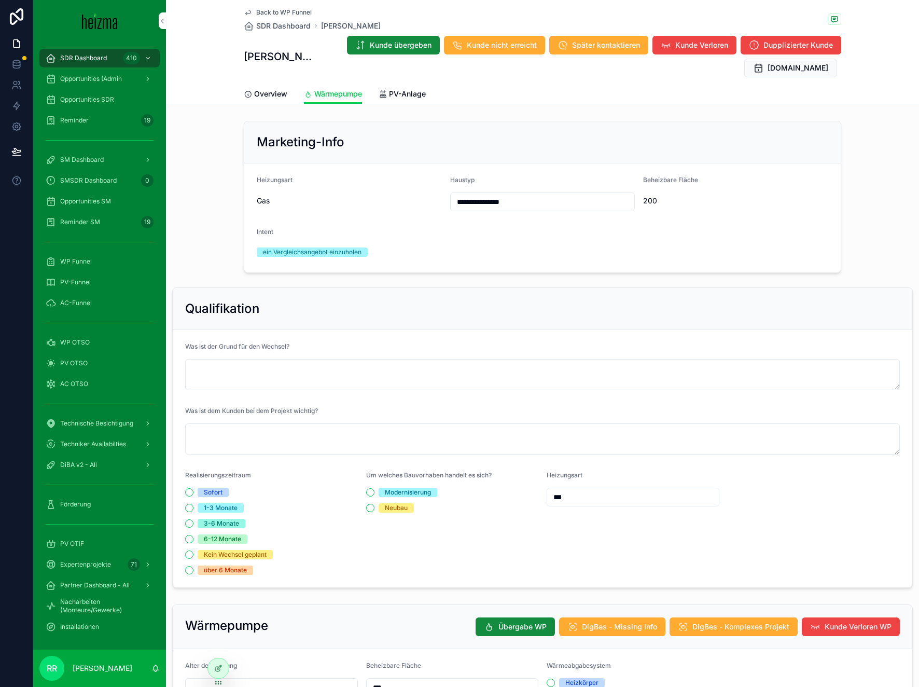
click at [256, 102] on link "Overview" at bounding box center [266, 95] width 44 height 21
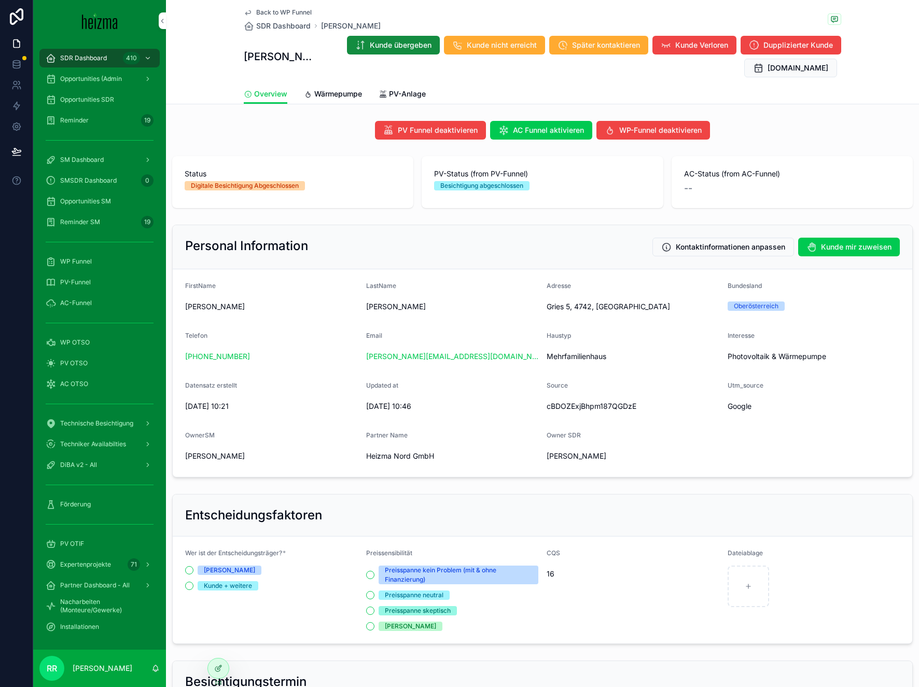
click at [316, 96] on span "Wärmepumpe" at bounding box center [338, 94] width 48 height 10
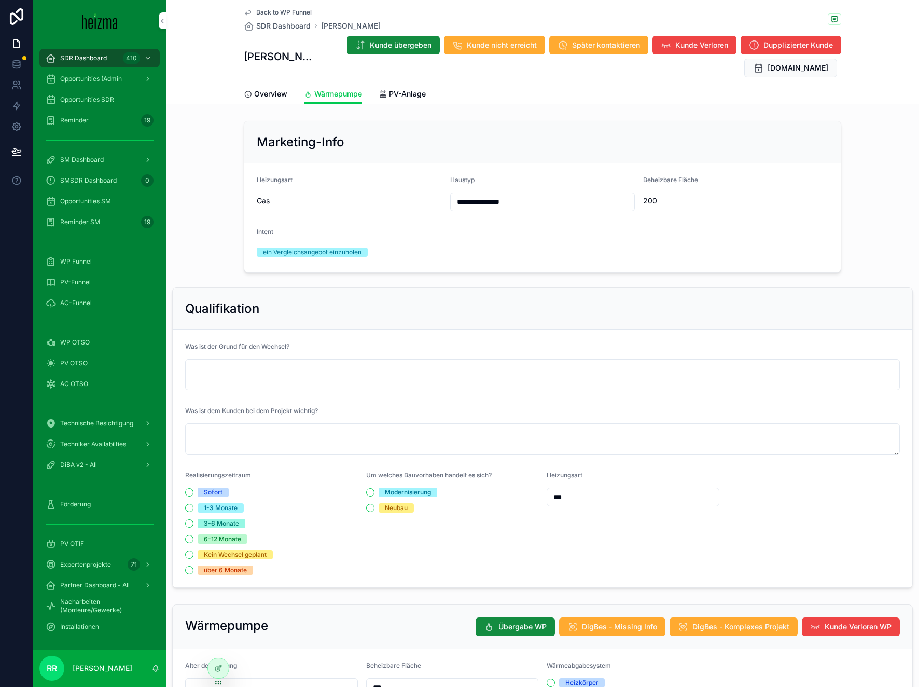
click at [270, 93] on span "Overview" at bounding box center [270, 94] width 33 height 10
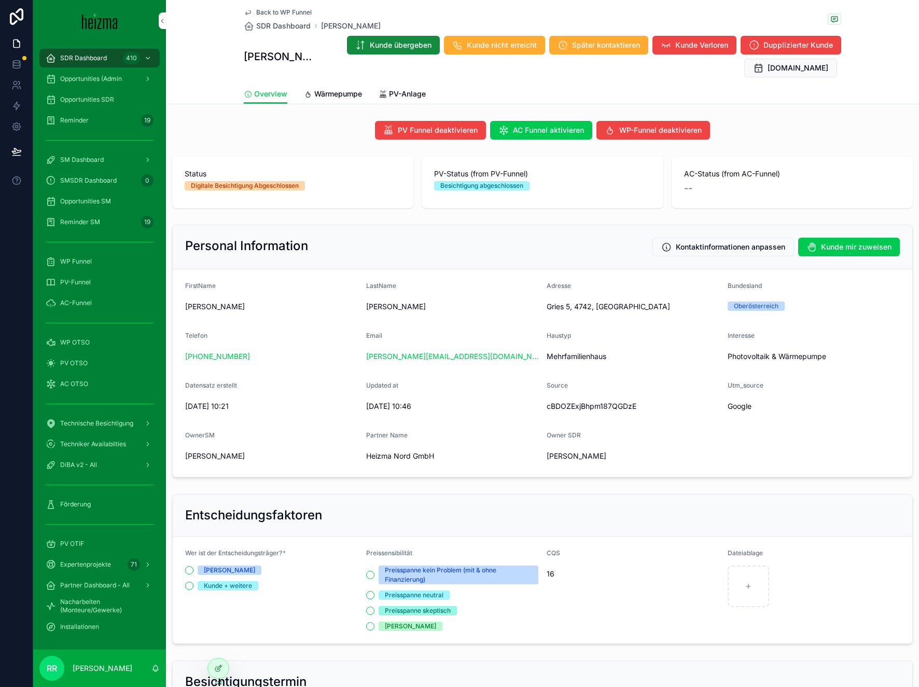
click at [362, 96] on div "Overview Wärmepumpe PV-Anlage" at bounding box center [543, 94] width 598 height 20
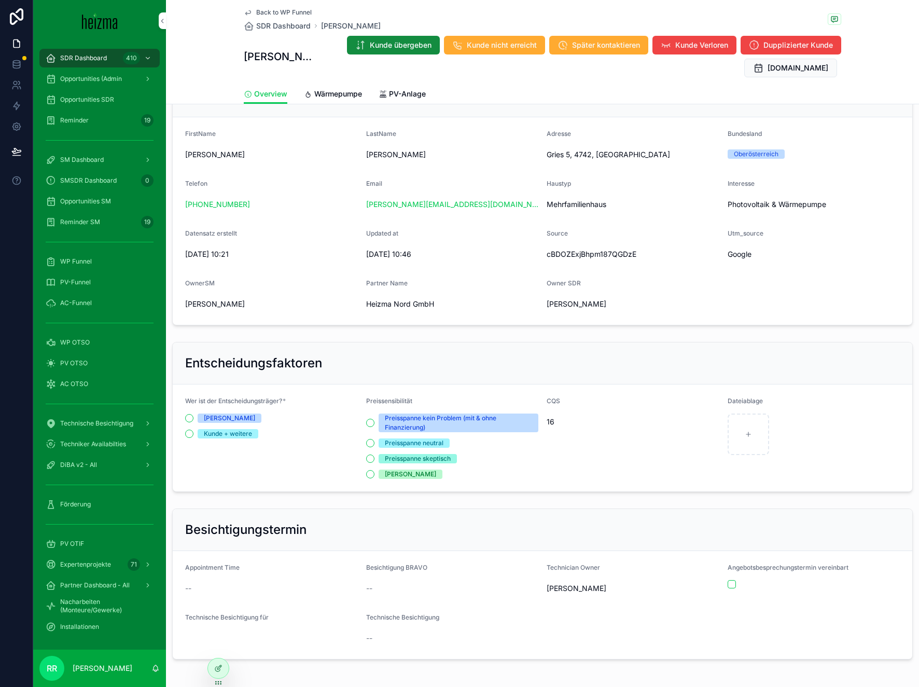
scroll to position [146, 0]
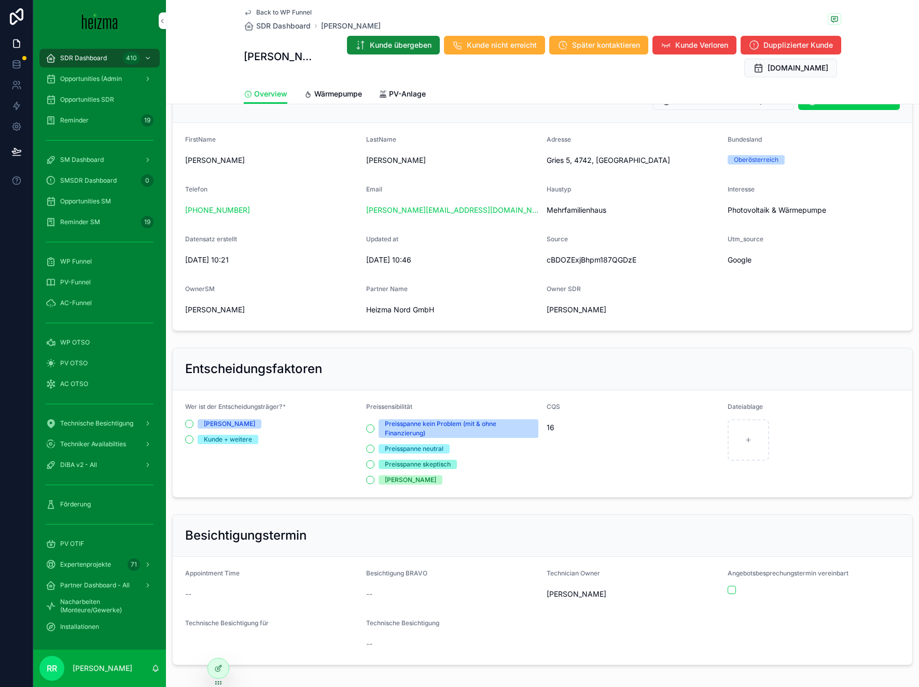
click at [316, 104] on div "Personal Information Kontaktinformationen anpassen Kunde mir zuweisen" at bounding box center [542, 100] width 715 height 19
click at [319, 98] on span "Wärmepumpe" at bounding box center [338, 94] width 48 height 10
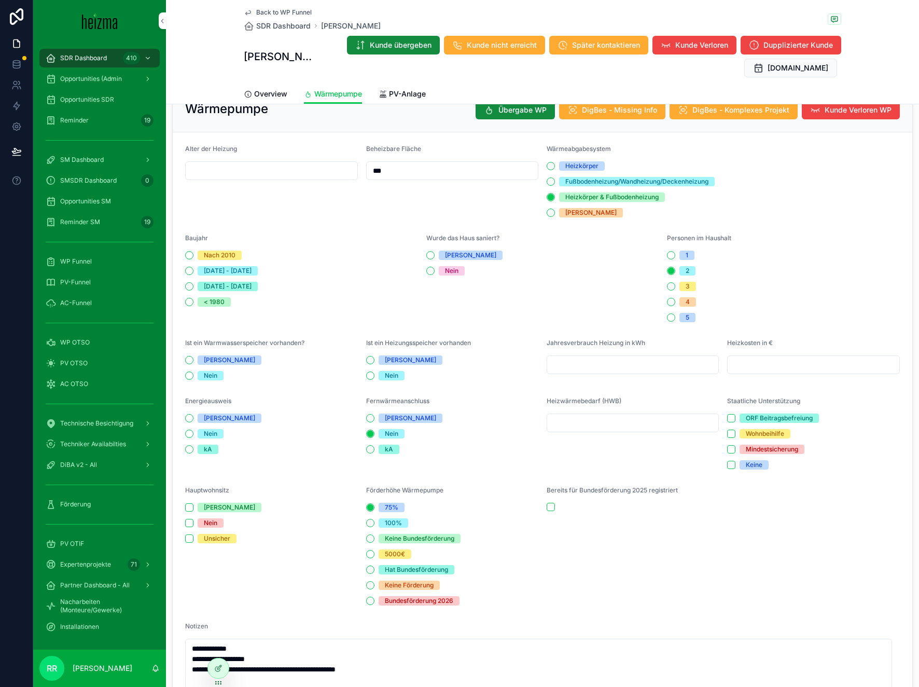
scroll to position [523, 0]
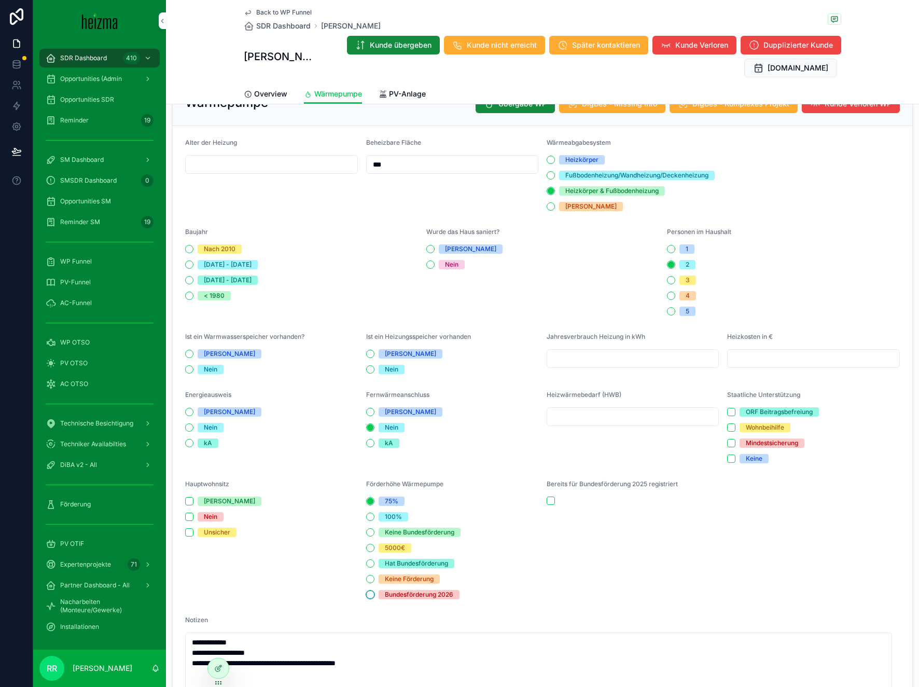
click at [367, 593] on button "Bundesförderung 2026" at bounding box center [370, 594] width 8 height 8
click at [273, 9] on span "Back to WP Funnel" at bounding box center [284, 12] width 56 height 8
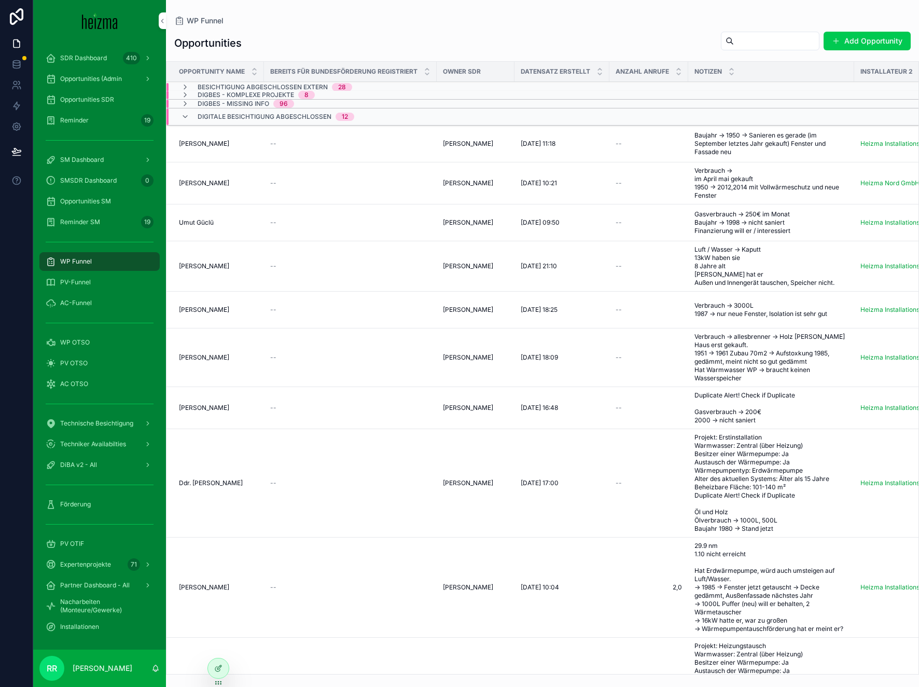
click at [211, 227] on span "Umut Güclü" at bounding box center [196, 222] width 35 height 8
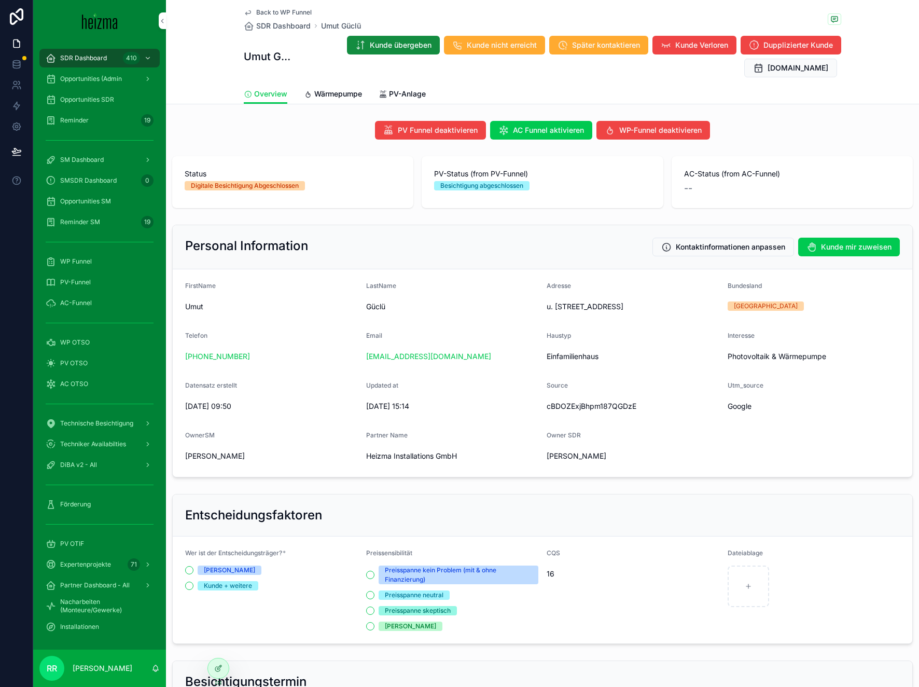
click at [348, 97] on span "Wärmepumpe" at bounding box center [338, 94] width 48 height 10
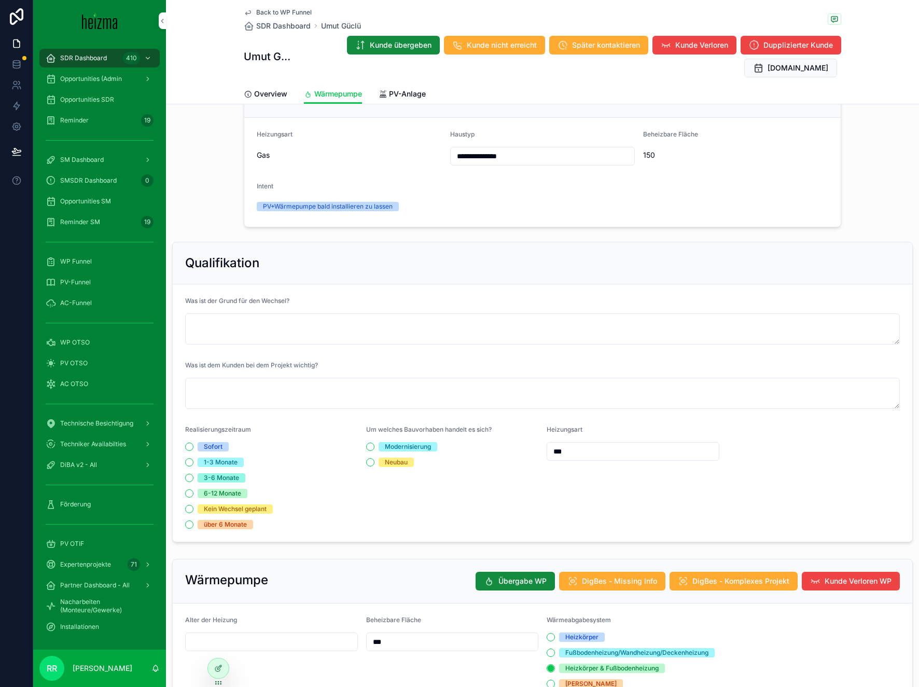
scroll to position [23, 0]
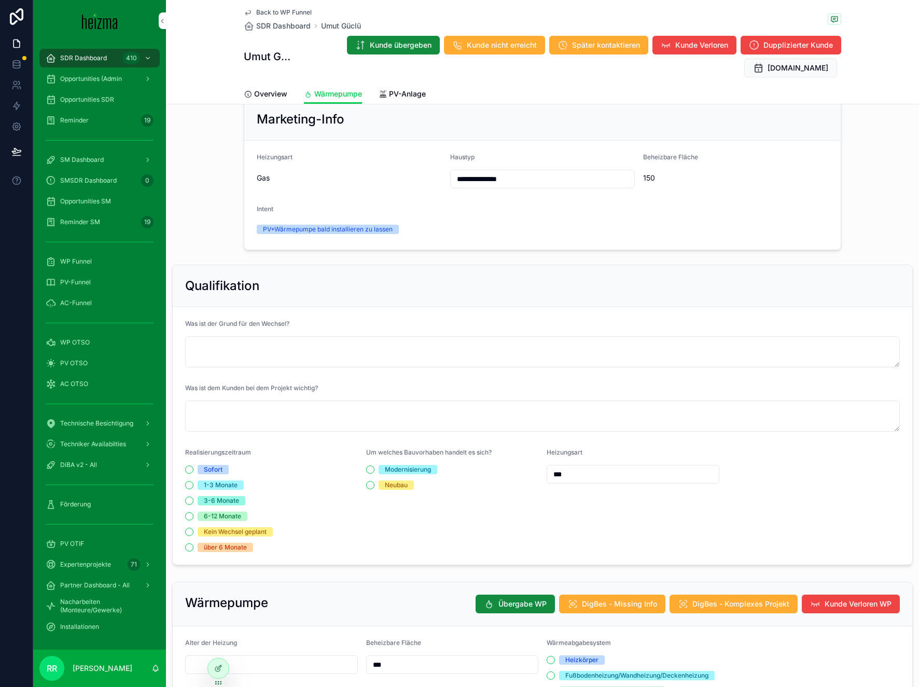
click at [259, 94] on span "Overview" at bounding box center [270, 94] width 33 height 10
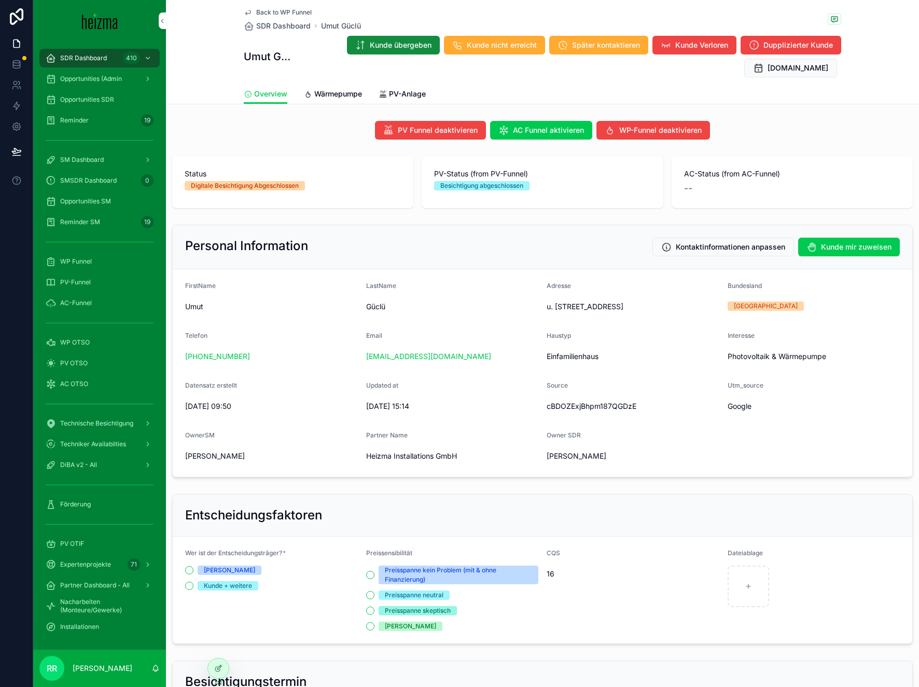
click at [299, 93] on div "Overview Wärmepumpe PV-Anlage" at bounding box center [543, 94] width 598 height 20
click at [347, 81] on div "Back to WP Funnel SDR Dashboard Umut Güclü Umut Güclü Kunde übergeben Kunde nic…" at bounding box center [543, 42] width 598 height 84
click at [345, 88] on link "Wärmepumpe" at bounding box center [333, 95] width 58 height 21
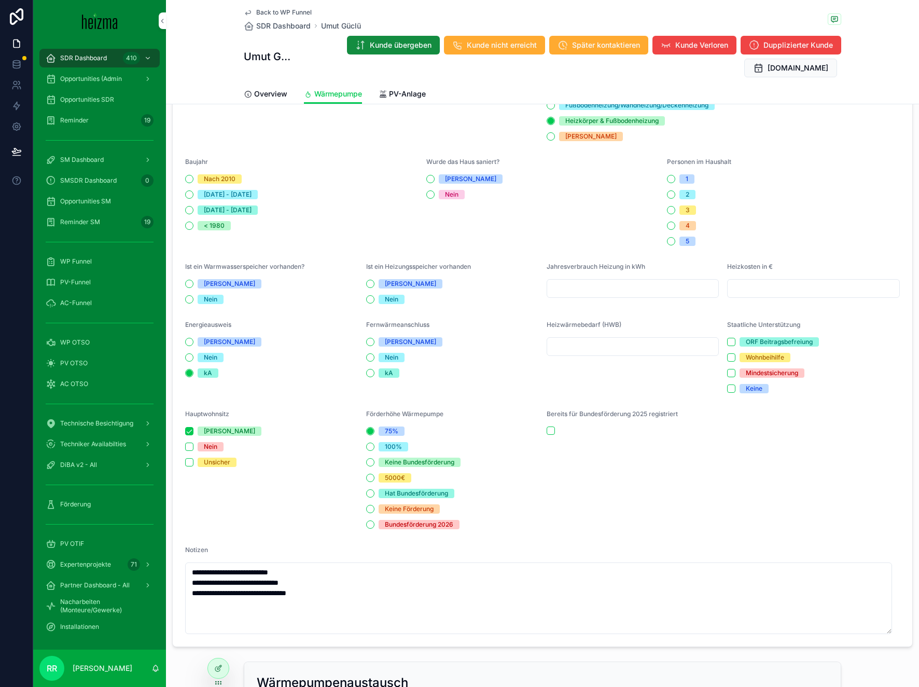
scroll to position [590, 0]
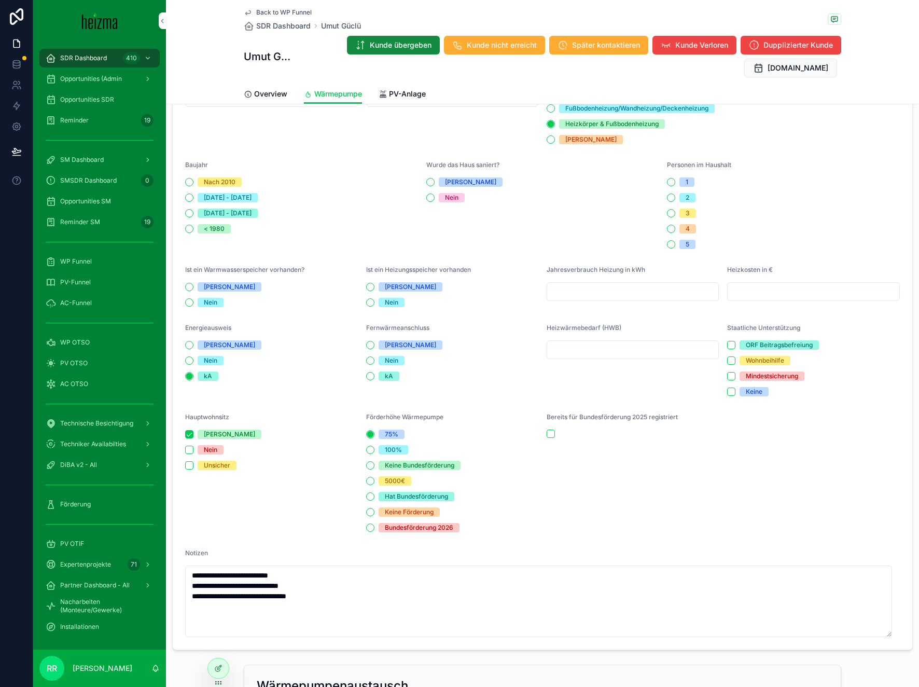
type textarea "**********"
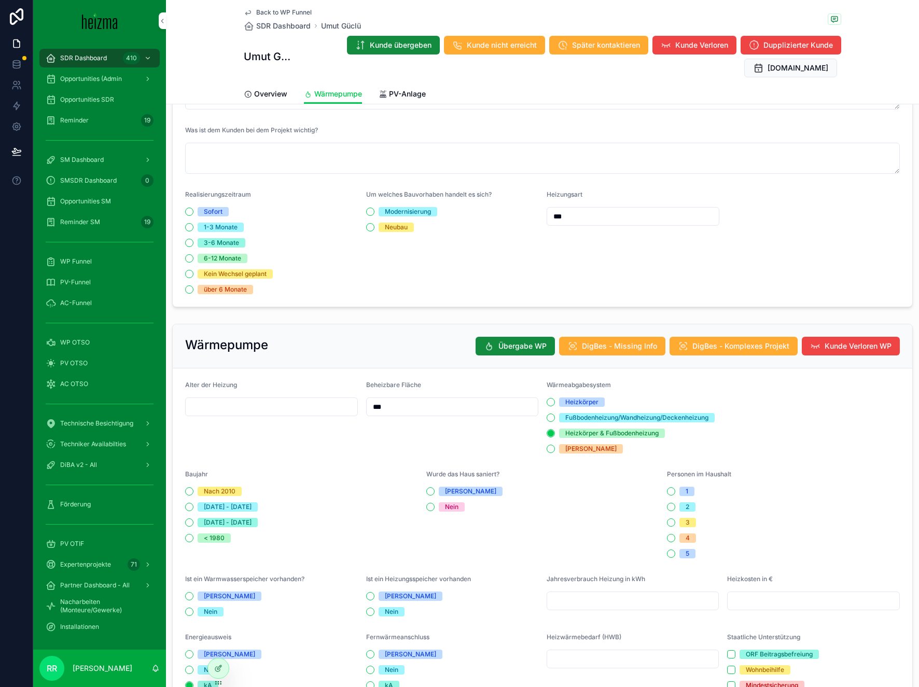
scroll to position [0, 0]
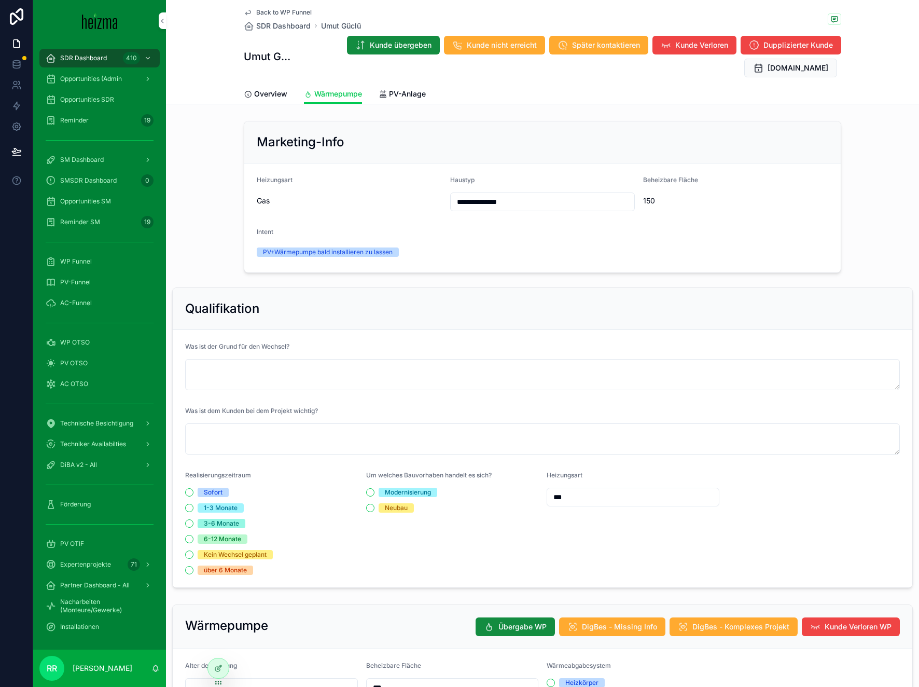
click at [281, 96] on span "Overview" at bounding box center [270, 94] width 33 height 10
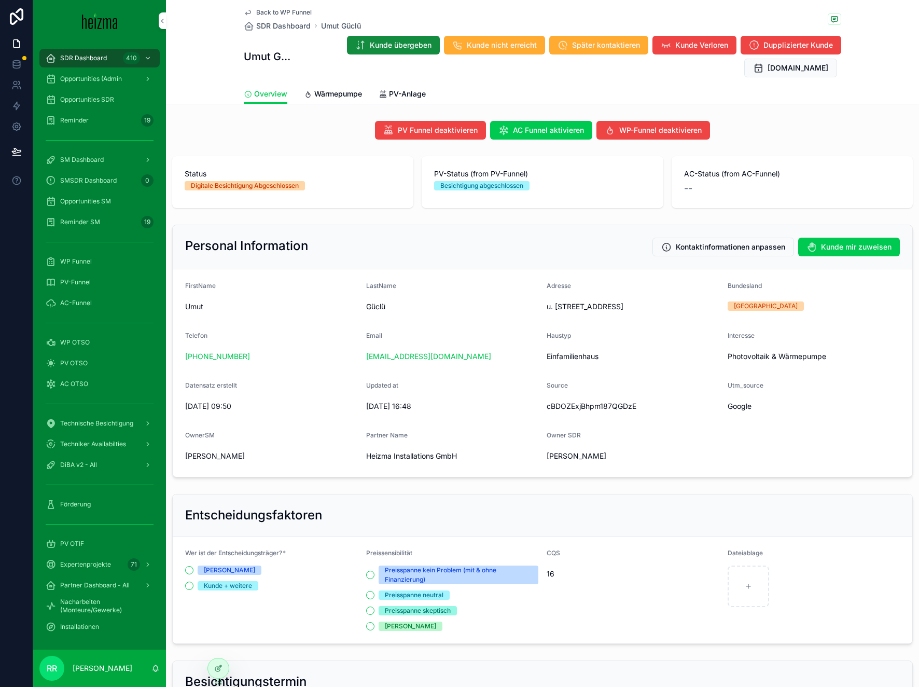
click at [281, 13] on span "Back to WP Funnel" at bounding box center [284, 12] width 56 height 8
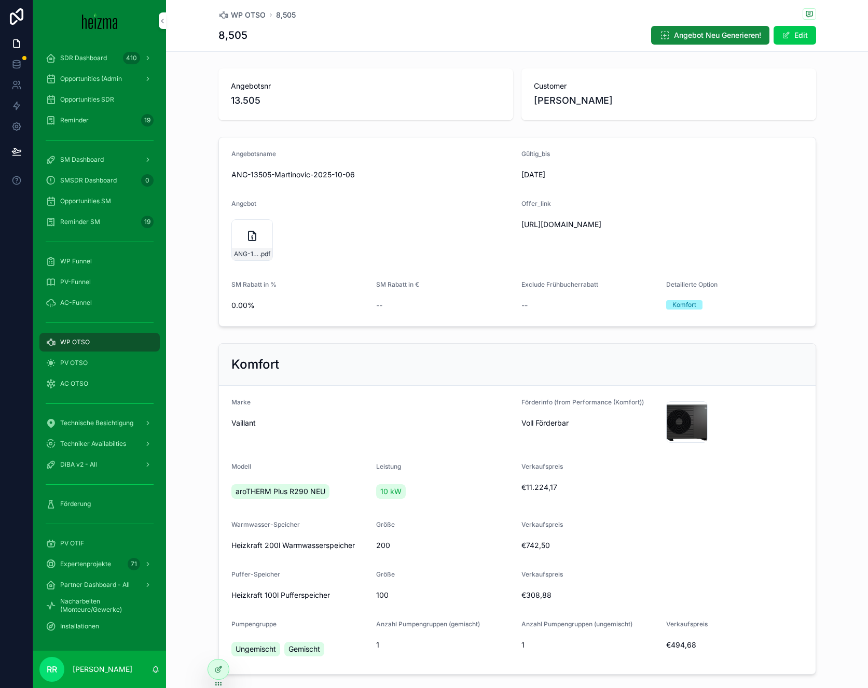
click at [381, 225] on div "ANG-13505-Martinovic-2025-10-06 .pdf" at bounding box center [372, 240] width 282 height 42
click at [131, 341] on div "WP OTSO" at bounding box center [100, 342] width 108 height 17
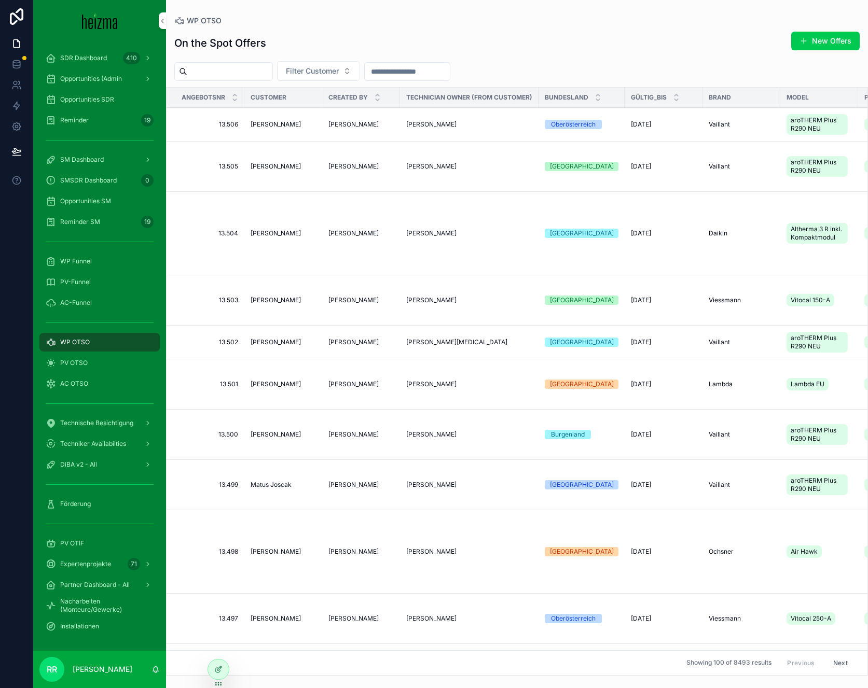
click at [797, 41] on button "New Offers" at bounding box center [825, 41] width 68 height 19
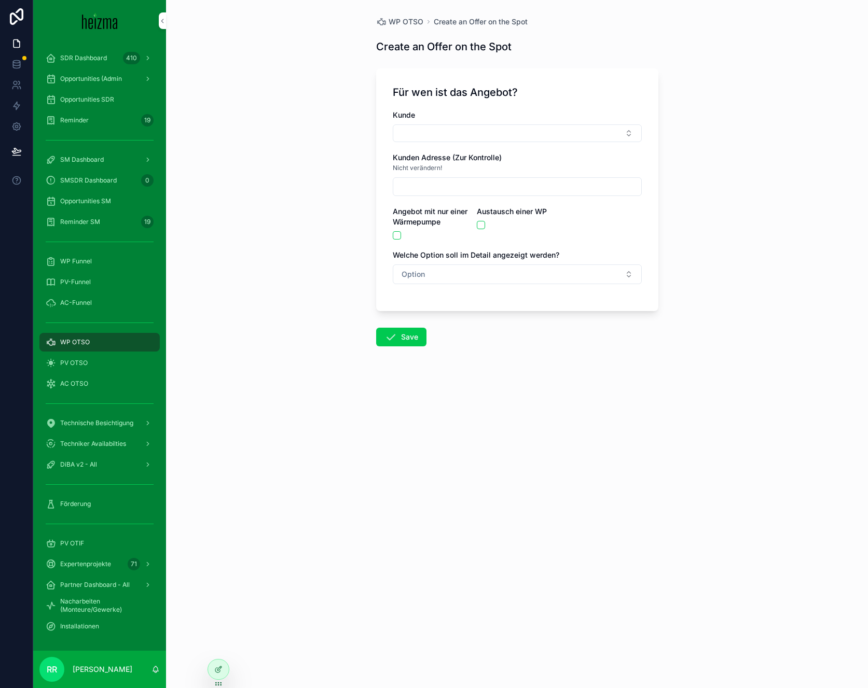
click at [523, 123] on div "Kunde" at bounding box center [517, 126] width 249 height 32
click at [514, 144] on div "Kunde Kunden Adresse (Zur Kontrolle) Nicht verändern! Angebot mit nur einer Wär…" at bounding box center [517, 202] width 249 height 185
click at [520, 134] on button "Select Button" at bounding box center [517, 134] width 249 height 18
type input "*******"
click at [500, 176] on div "Umut Güclü" at bounding box center [517, 174] width 144 height 17
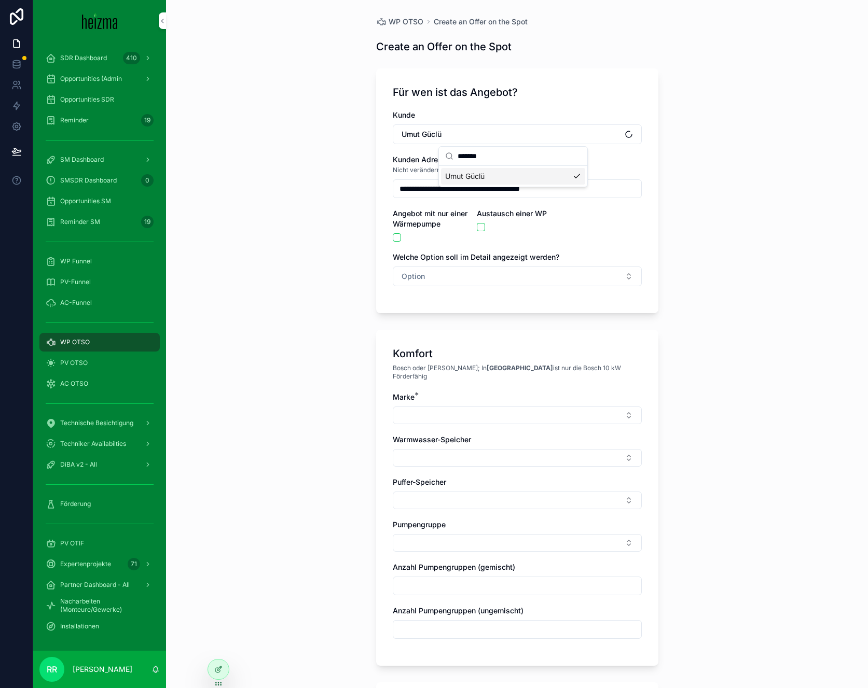
type input "**********"
click at [446, 286] on button "Option" at bounding box center [517, 277] width 249 height 20
click at [468, 329] on div "Komfort" at bounding box center [463, 333] width 24 height 9
click at [464, 407] on button "Select Button" at bounding box center [517, 416] width 249 height 18
click at [470, 546] on div "Vaillant" at bounding box center [513, 548] width 144 height 17
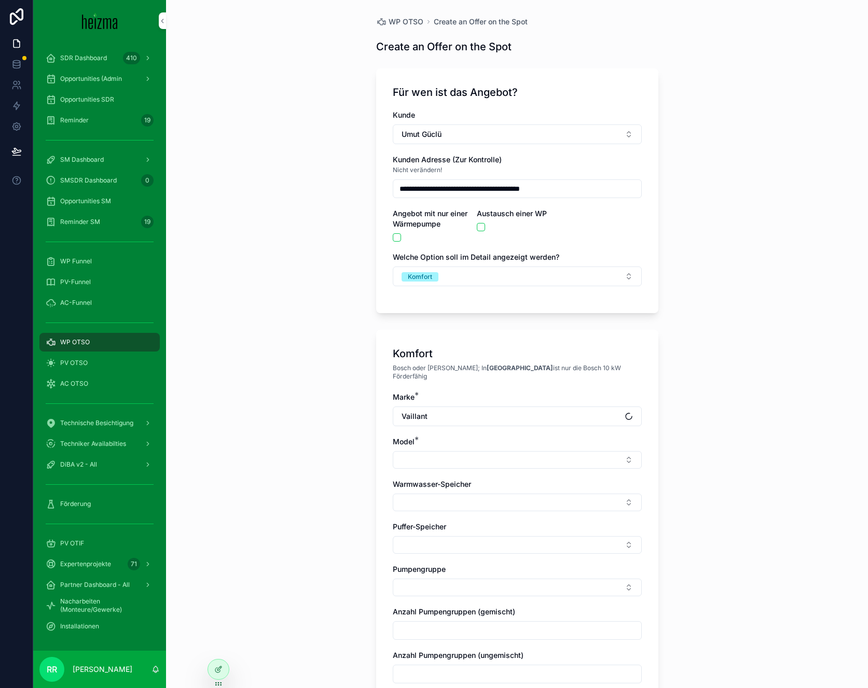
click at [433, 454] on button "Select Button" at bounding box center [517, 460] width 249 height 18
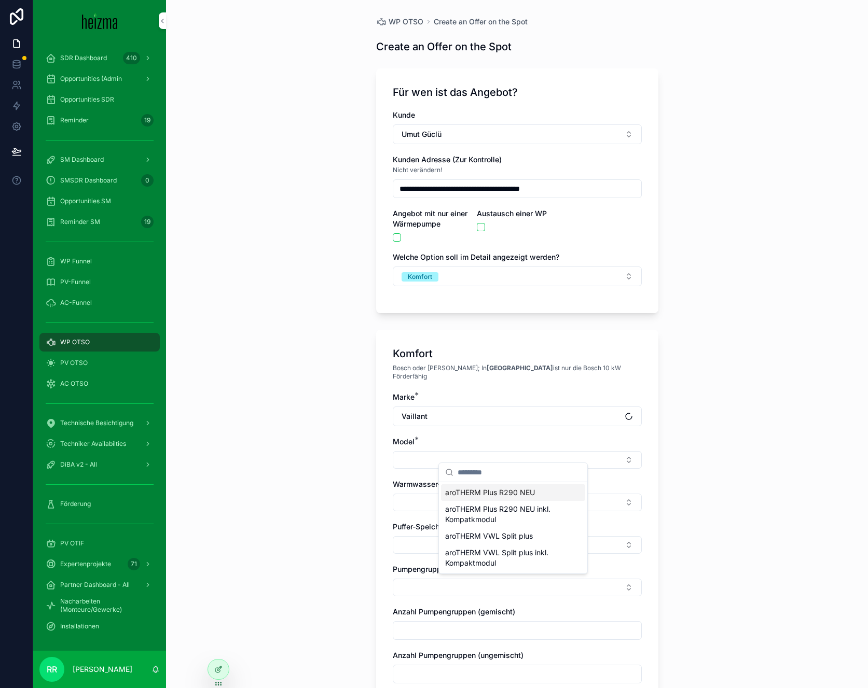
click at [472, 499] on div "aroTHERM Plus R290 NEU" at bounding box center [513, 493] width 144 height 17
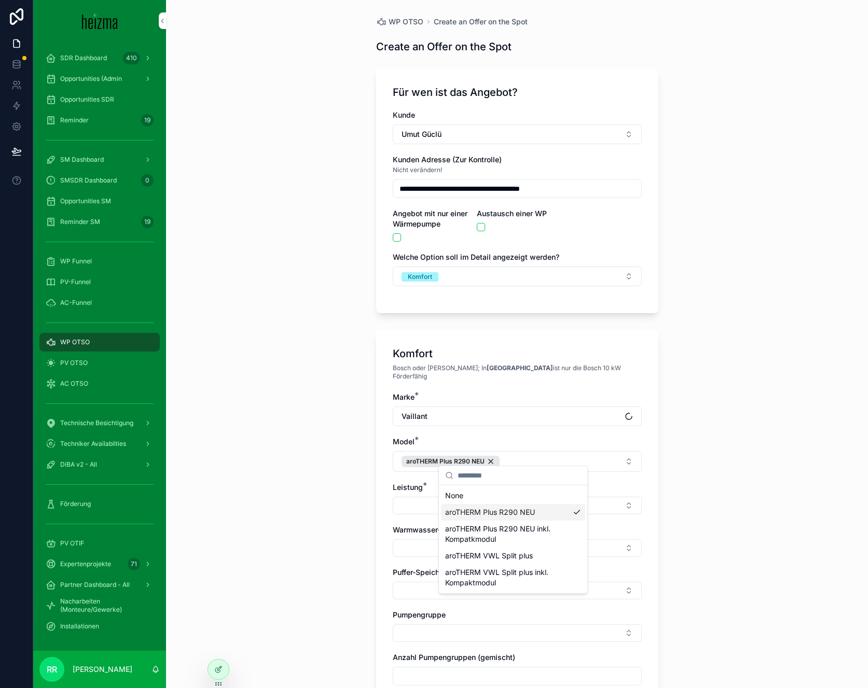
click at [376, 532] on div "Komfort Bosch oder Viessmann; In Wien ist nur die Bosch 10 kW Förderfähig Marke…" at bounding box center [517, 543] width 282 height 426
click at [415, 500] on button "Select Button" at bounding box center [517, 506] width 249 height 18
click at [468, 553] on div "12 kW" at bounding box center [513, 555] width 144 height 17
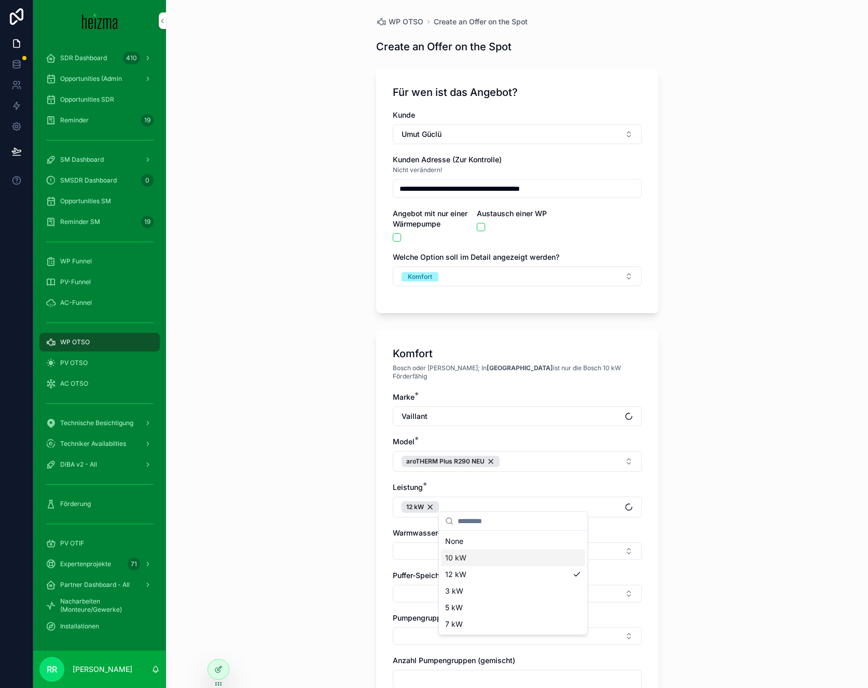
click at [402, 543] on button "Select Button" at bounding box center [517, 552] width 249 height 18
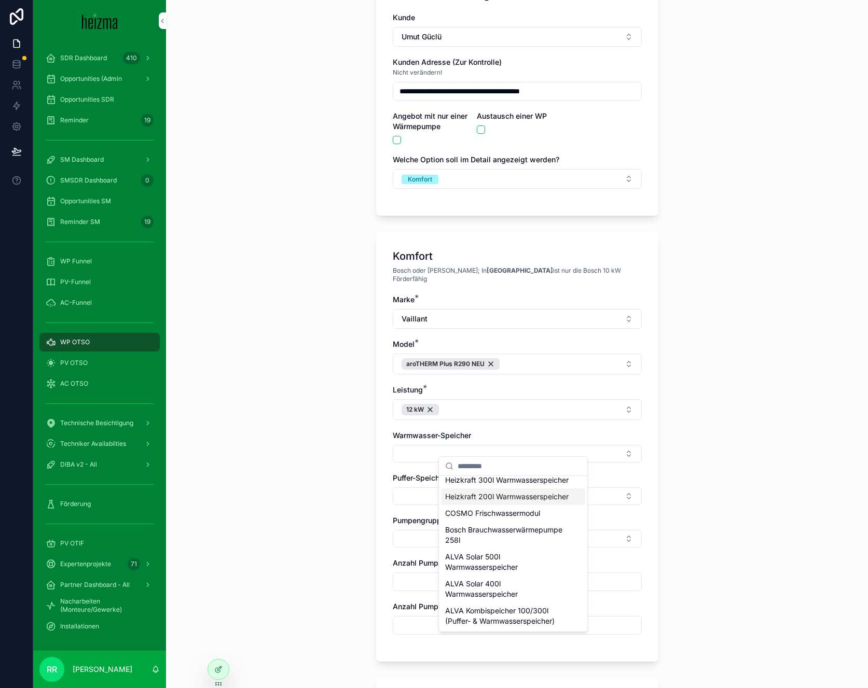
scroll to position [484, 0]
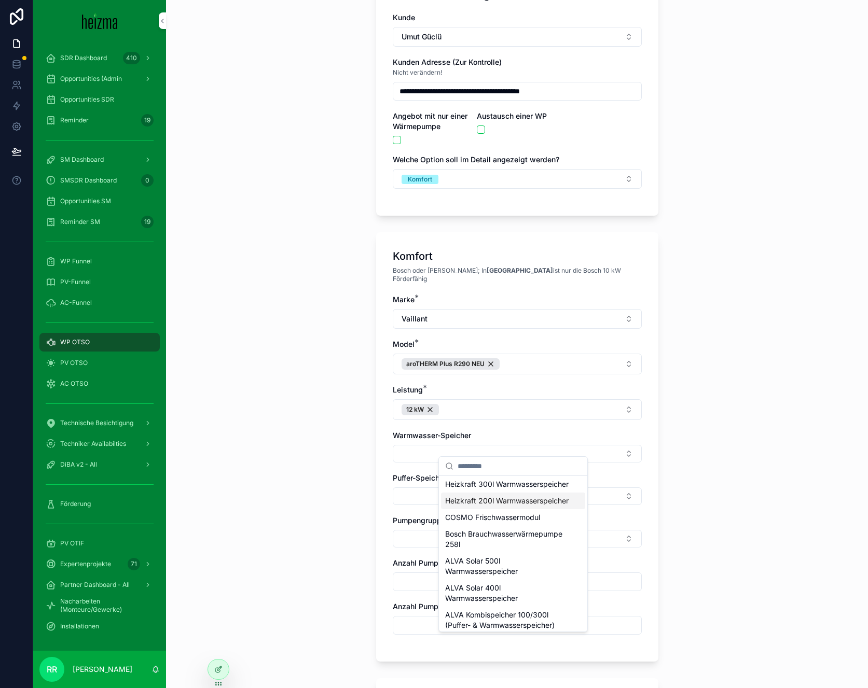
click at [482, 506] on span "Heizkraft 200l Warmwasserspeicher" at bounding box center [506, 501] width 123 height 10
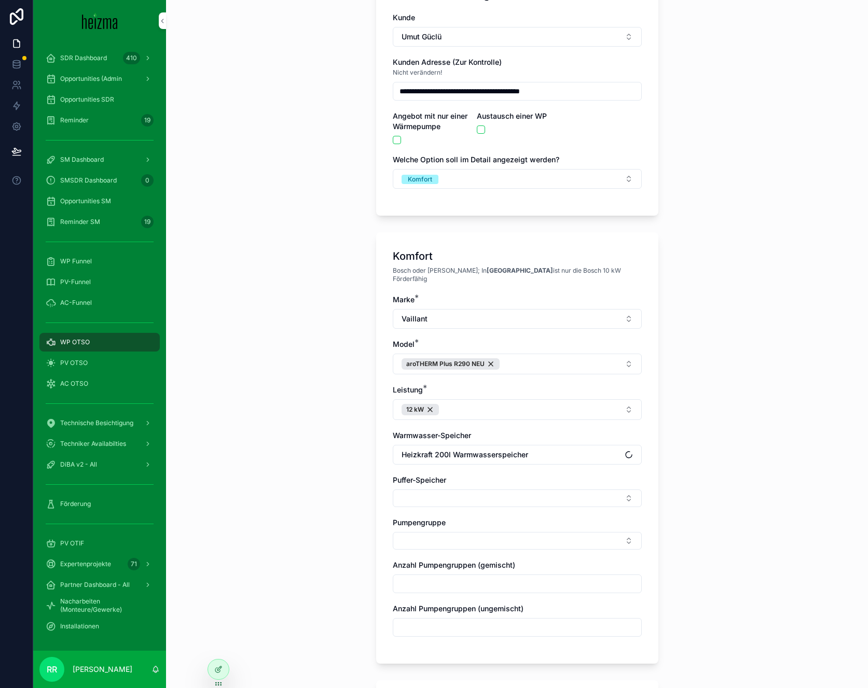
click at [408, 478] on div "Puffer-Speicher" at bounding box center [517, 491] width 249 height 32
click at [416, 491] on button "Select Button" at bounding box center [517, 499] width 249 height 18
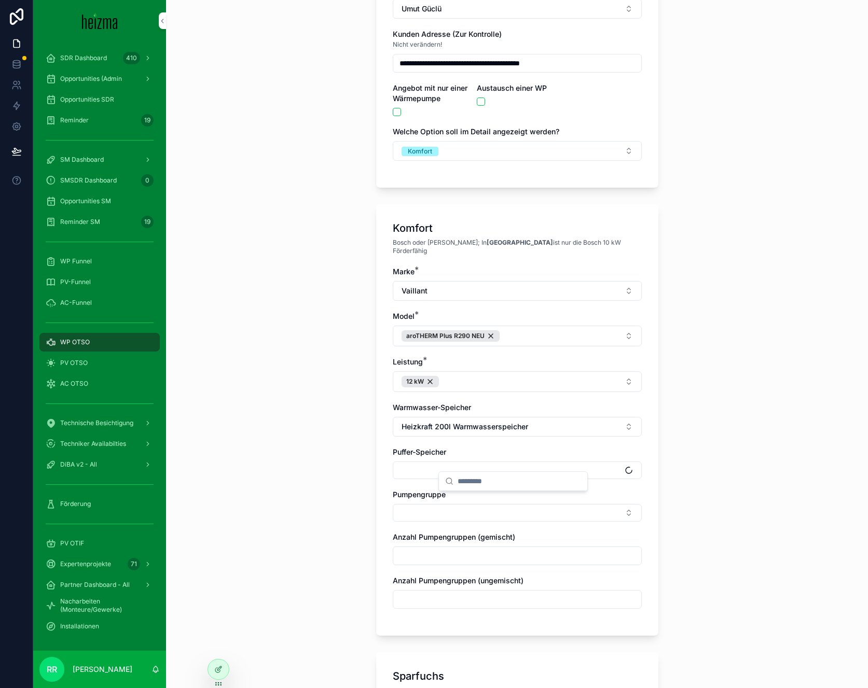
scroll to position [128, 0]
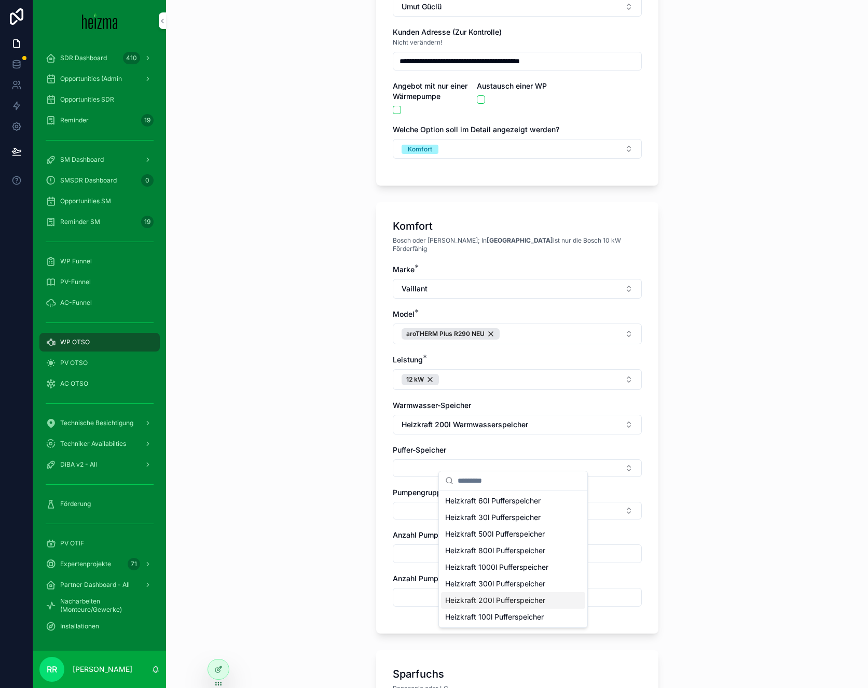
click at [514, 597] on span "Heizkraft 200l Pufferspeicher" at bounding box center [495, 601] width 100 height 10
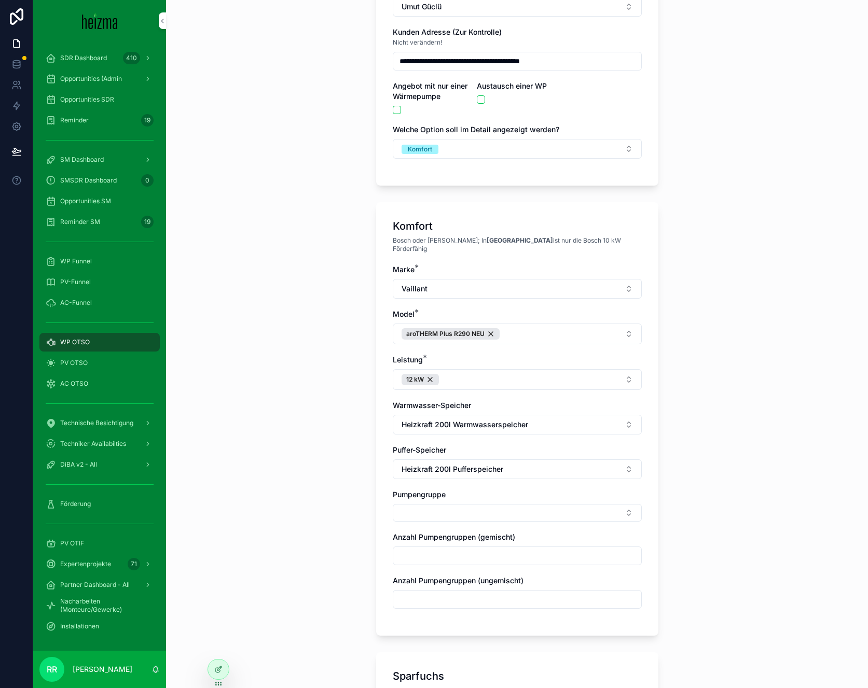
click at [397, 504] on button "Select Button" at bounding box center [517, 513] width 249 height 18
click at [471, 545] on span "Ungemischt" at bounding box center [465, 546] width 40 height 10
click at [493, 512] on button "Ungemischt" at bounding box center [517, 514] width 249 height 21
click at [490, 576] on div "Gemischt" at bounding box center [513, 582] width 144 height 17
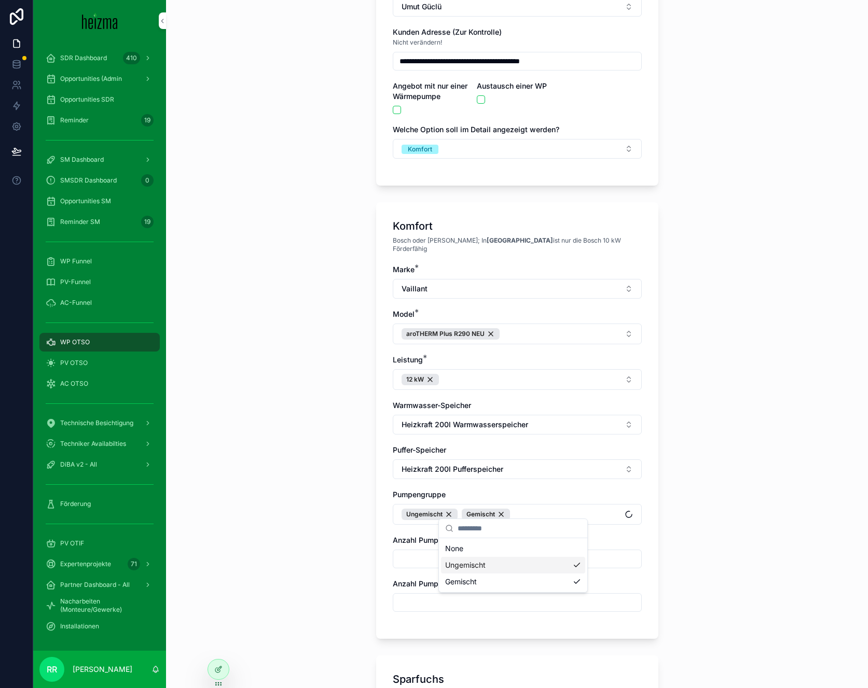
click at [399, 553] on input "scrollable content" at bounding box center [517, 559] width 248 height 15
type input "*"
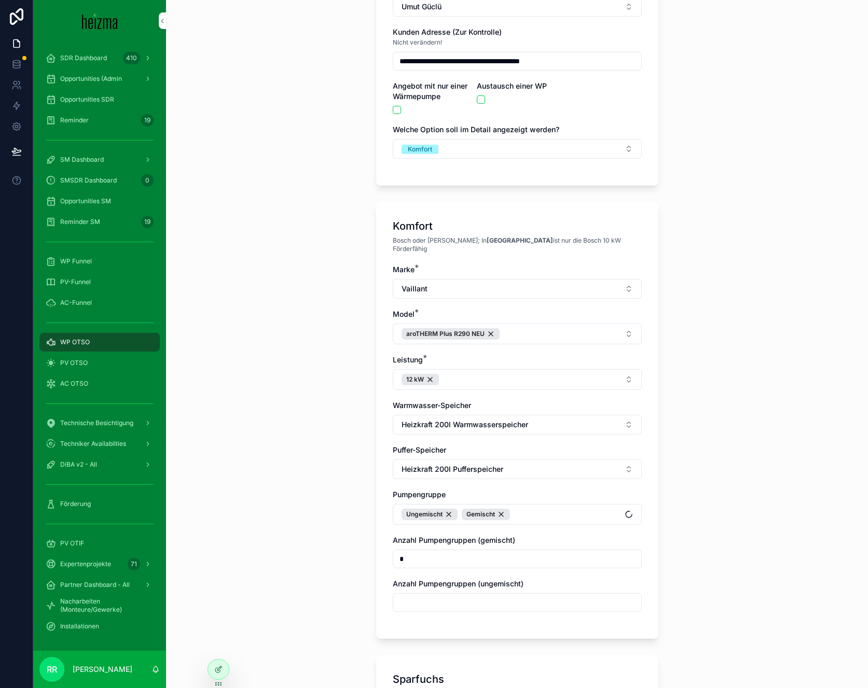
click at [407, 596] on input "scrollable content" at bounding box center [517, 603] width 248 height 15
type input "*"
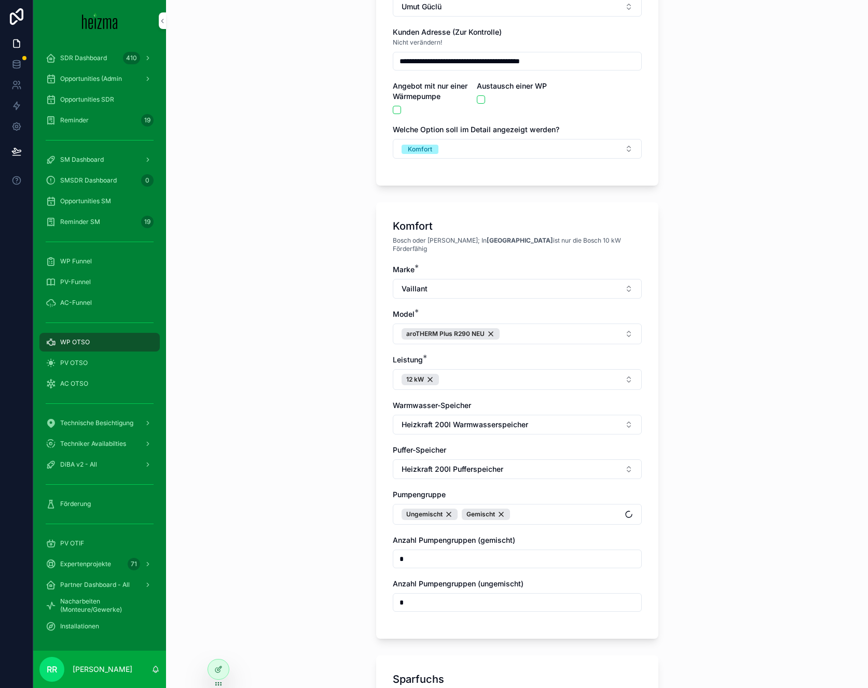
click at [355, 581] on div "**********" at bounding box center [517, 344] width 702 height 688
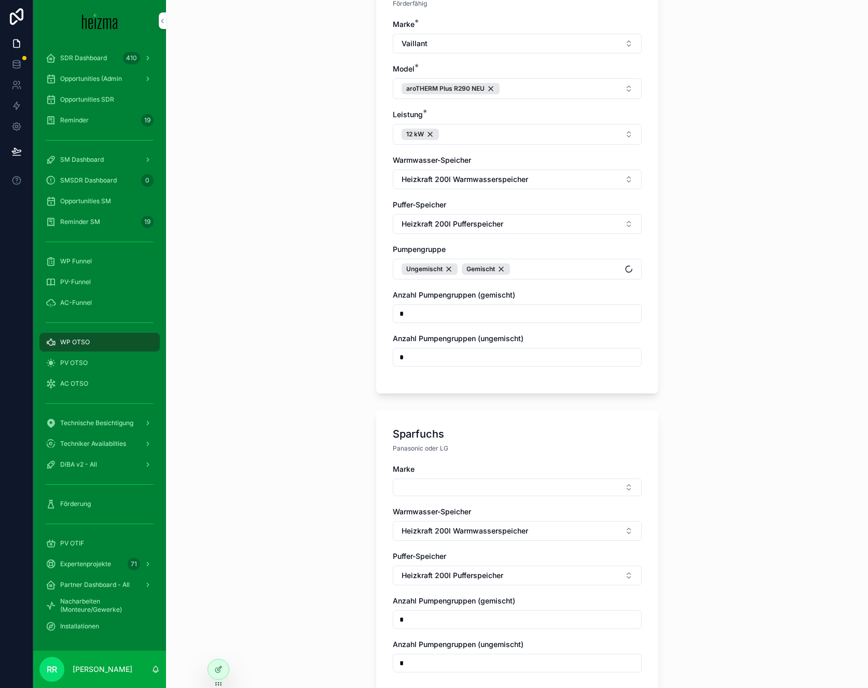
scroll to position [385, 0]
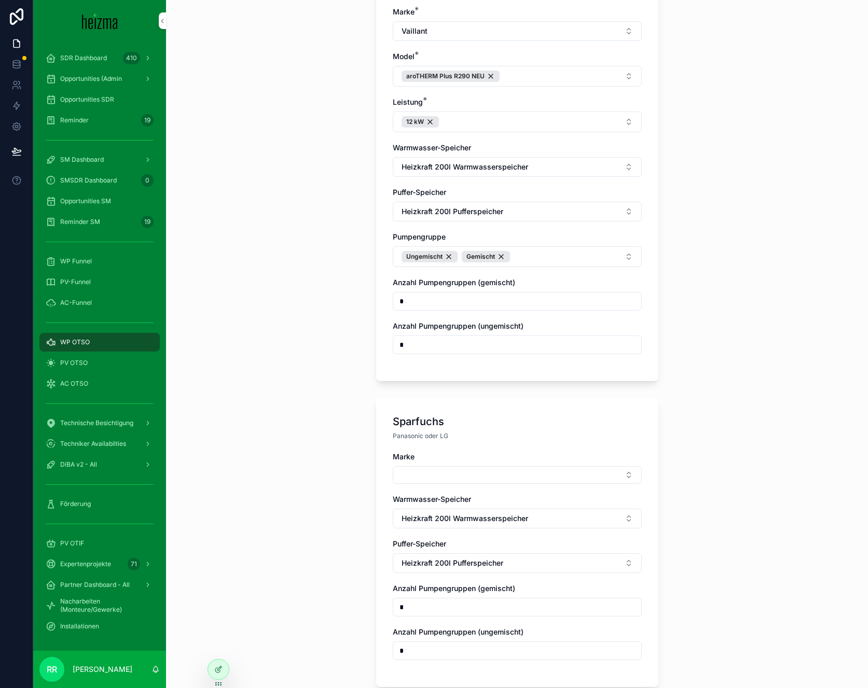
click at [466, 480] on div "Marke Warmwasser-Speicher Heizkraft 200l Warmwasserspeicher Puffer-Speicher Hei…" at bounding box center [517, 561] width 249 height 219
click at [470, 474] on button "Select Button" at bounding box center [517, 475] width 249 height 18
click at [461, 544] on span "Panasonic" at bounding box center [462, 541] width 35 height 10
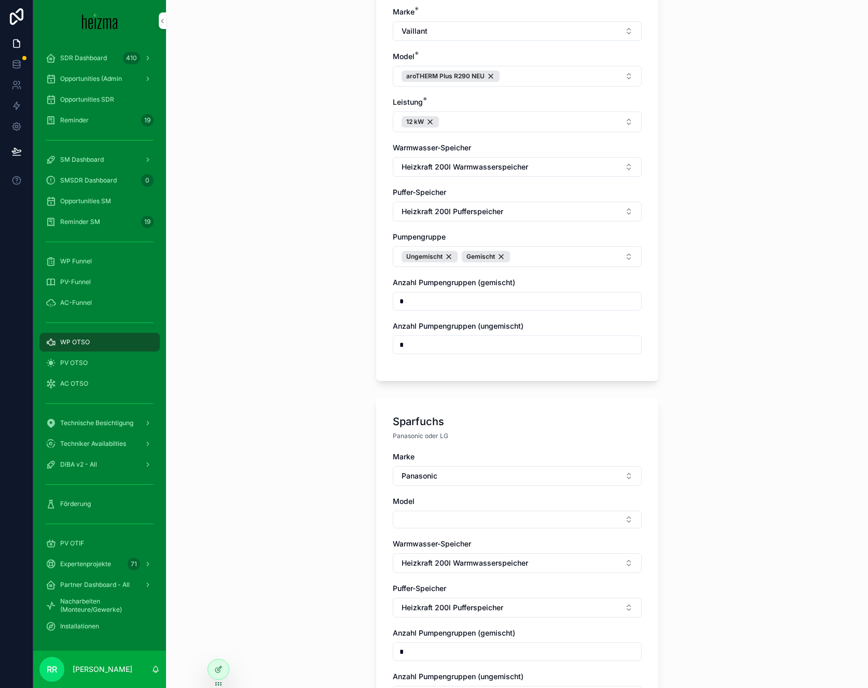
click at [426, 511] on button "Select Button" at bounding box center [517, 520] width 249 height 18
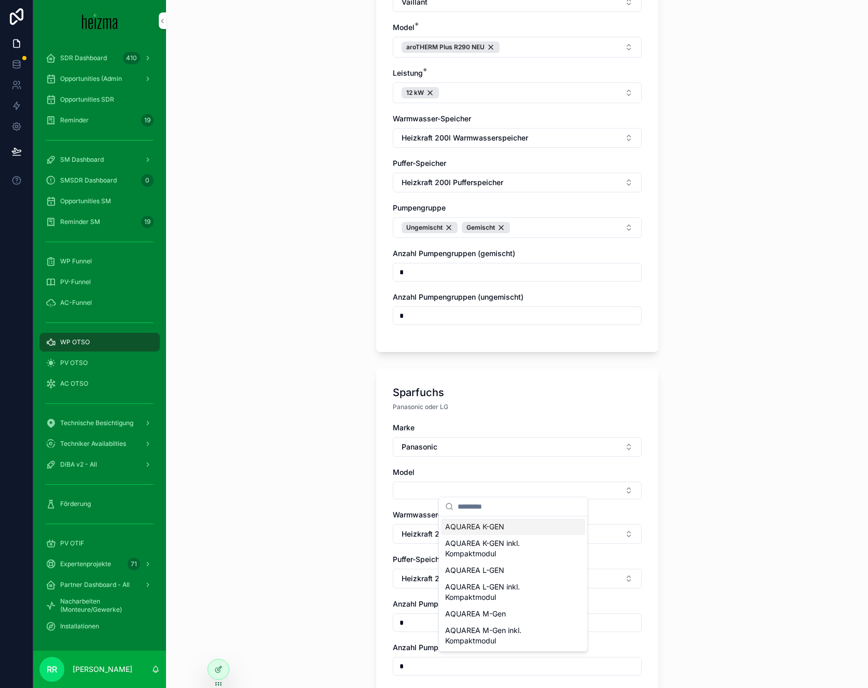
scroll to position [439, 0]
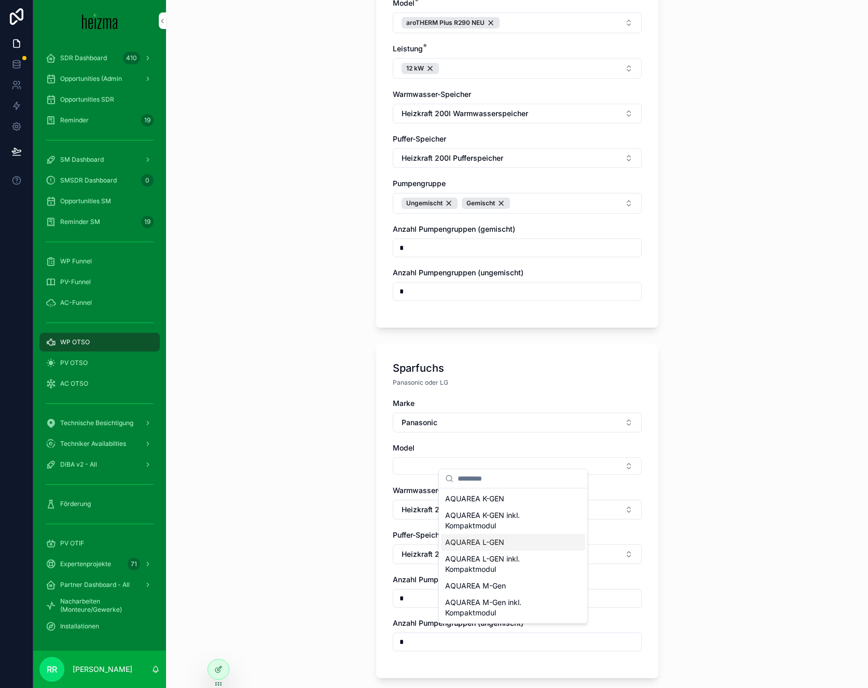
click at [516, 547] on div "AQUAREA L-GEN" at bounding box center [513, 542] width 144 height 17
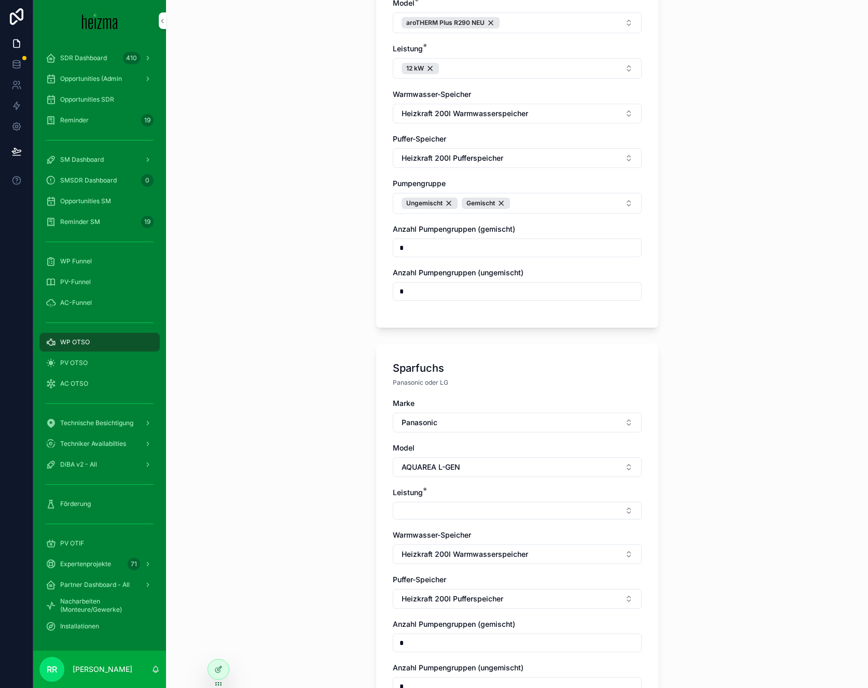
click at [440, 502] on button "Select Button" at bounding box center [517, 511] width 249 height 18
click at [446, 462] on span "AQUAREA L-GEN" at bounding box center [431, 467] width 59 height 10
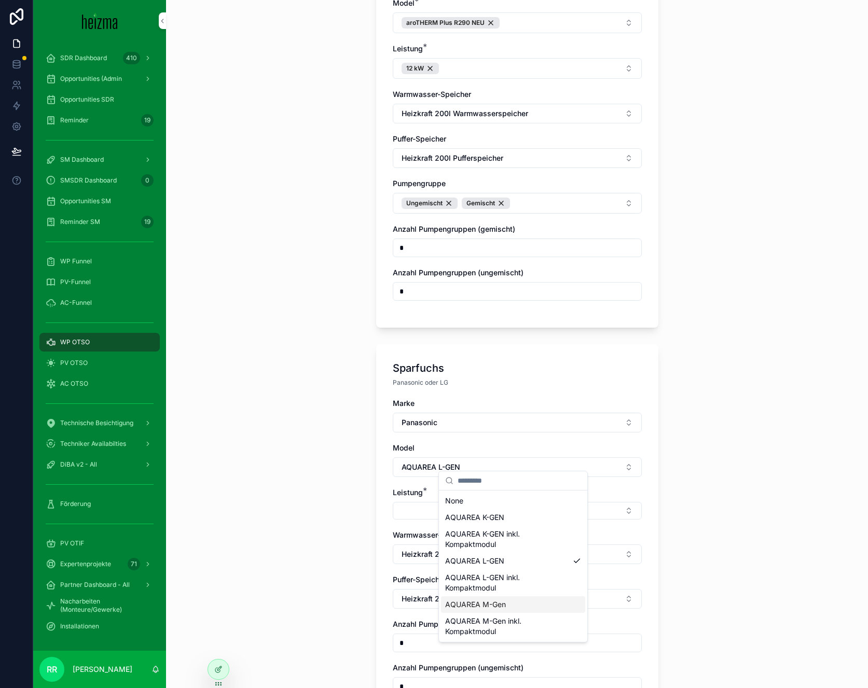
click at [495, 605] on span "AQUAREA M-Gen" at bounding box center [475, 605] width 61 height 10
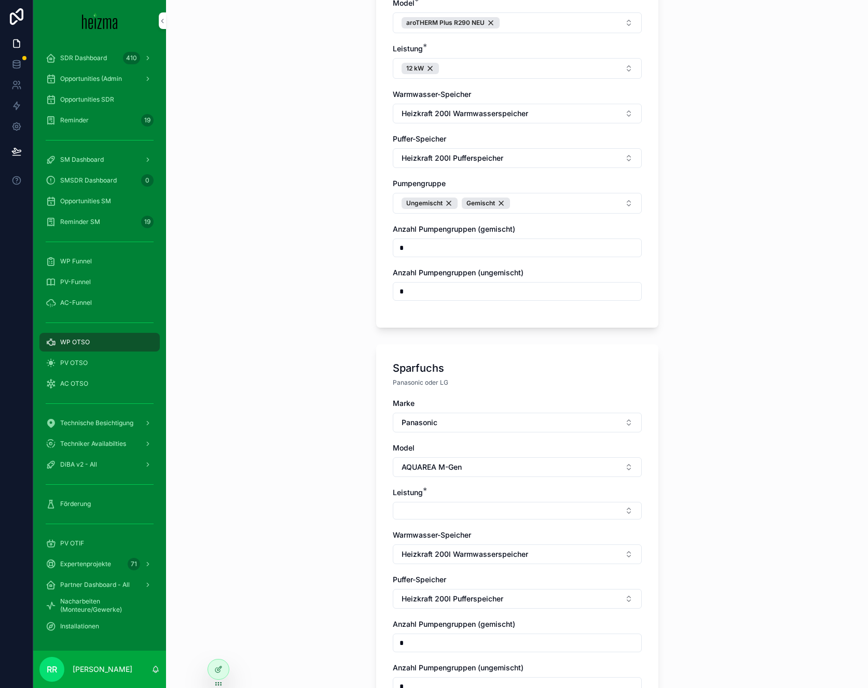
click at [430, 507] on button "Select Button" at bounding box center [517, 511] width 249 height 18
click at [475, 540] on div "12 kW" at bounding box center [513, 543] width 144 height 17
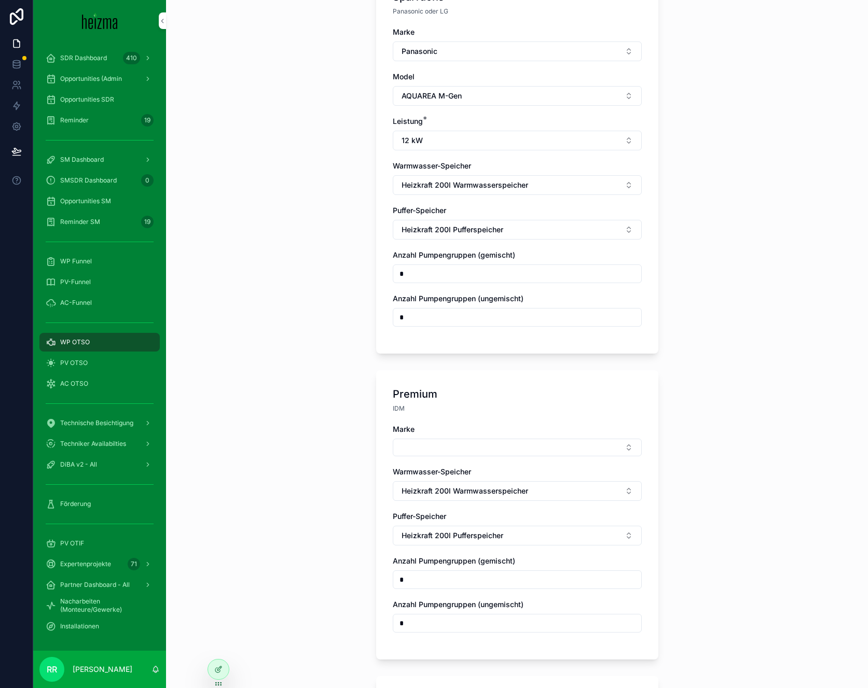
scroll to position [826, 0]
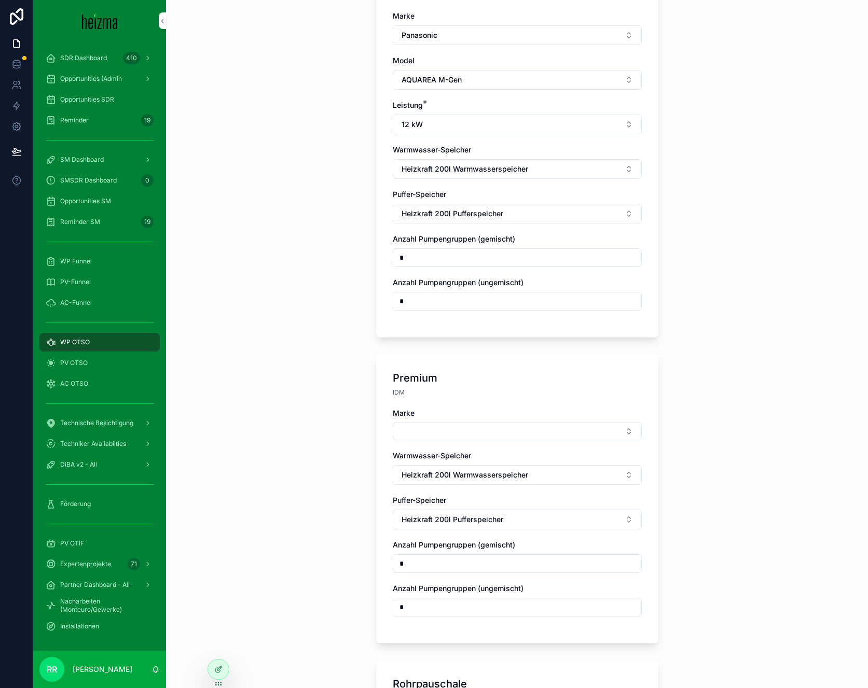
click at [459, 424] on button "Select Button" at bounding box center [517, 432] width 249 height 18
click at [476, 499] on span "Viessmann" at bounding box center [463, 497] width 37 height 10
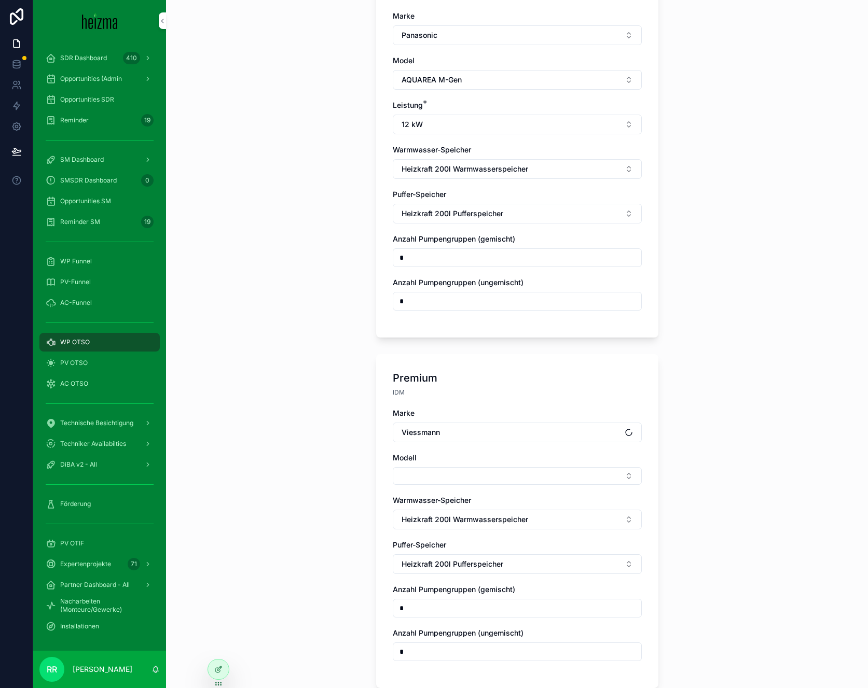
click at [446, 471] on button "Select Button" at bounding box center [517, 476] width 249 height 18
click at [494, 513] on div "Vitocal 250-A" at bounding box center [513, 509] width 144 height 17
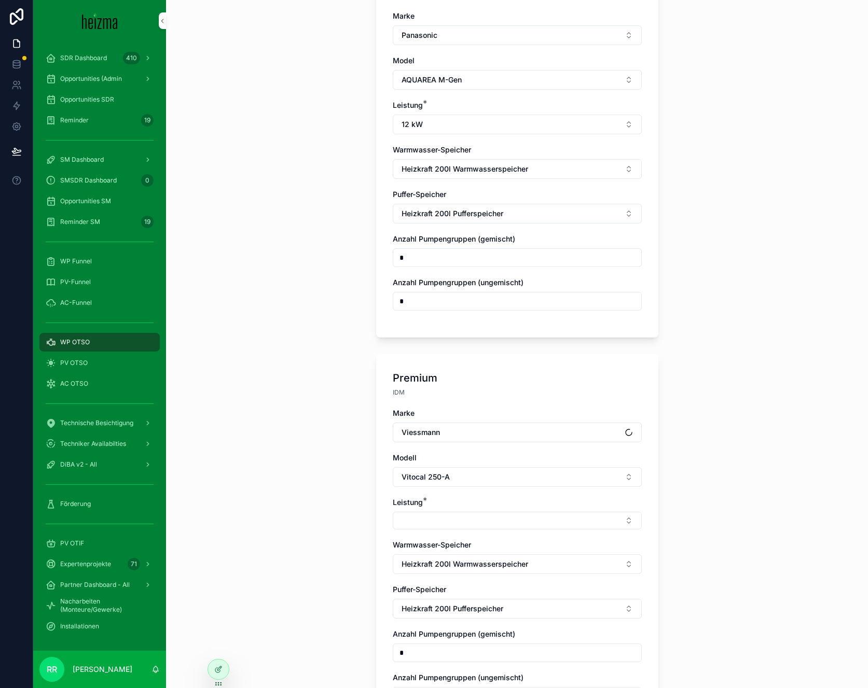
click at [441, 512] on button "Select Button" at bounding box center [517, 521] width 249 height 18
click at [476, 576] on div "13 kW" at bounding box center [513, 570] width 144 height 17
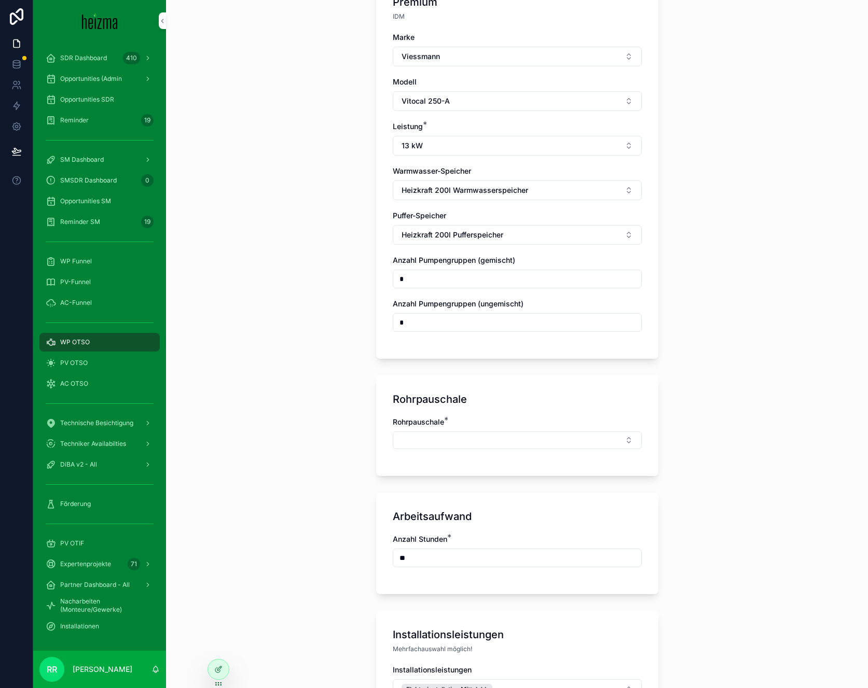
scroll to position [1360, 0]
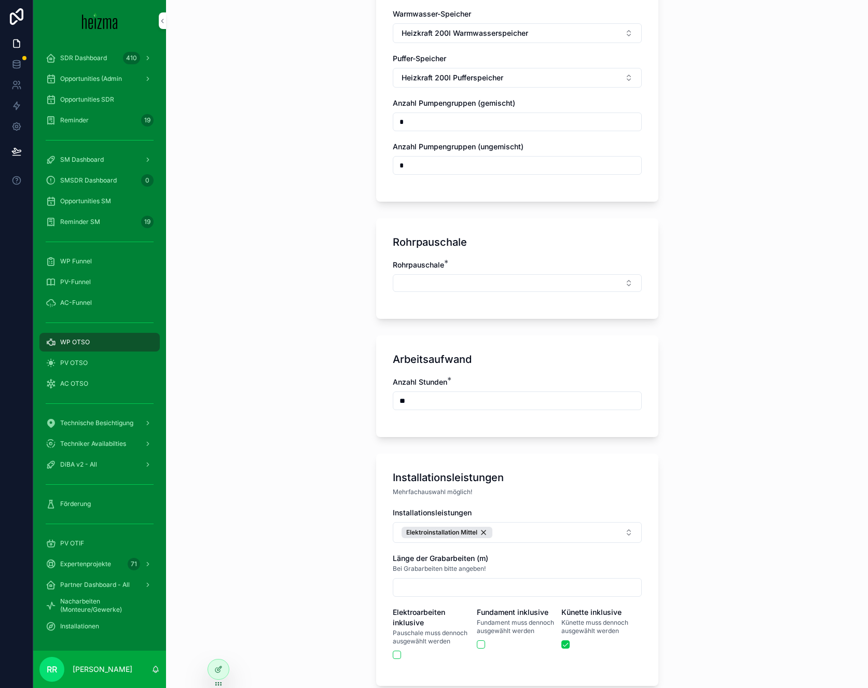
click at [444, 274] on button "Select Button" at bounding box center [517, 283] width 249 height 18
click at [463, 379] on span "Mittel" at bounding box center [454, 382] width 19 height 10
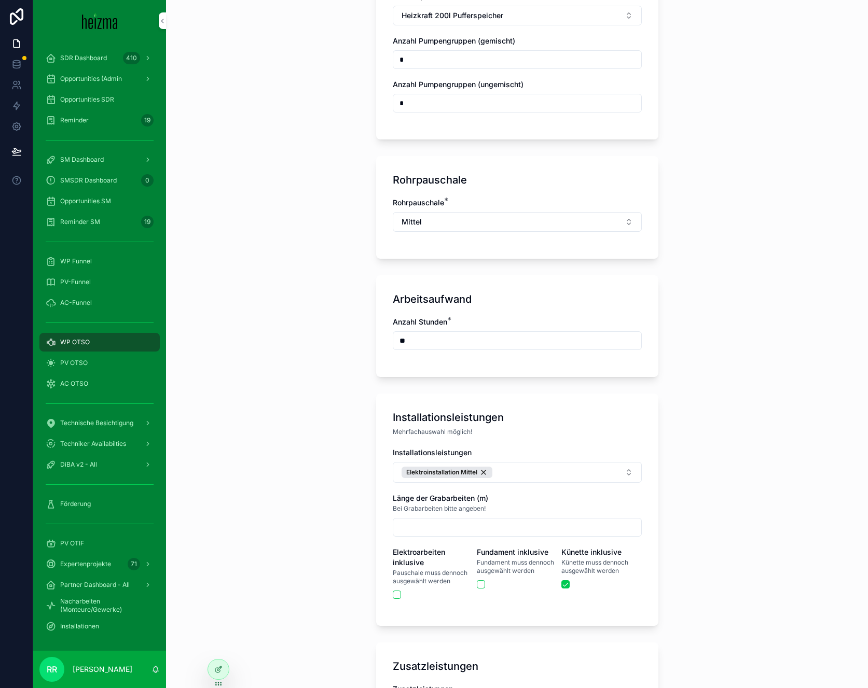
scroll to position [1566, 0]
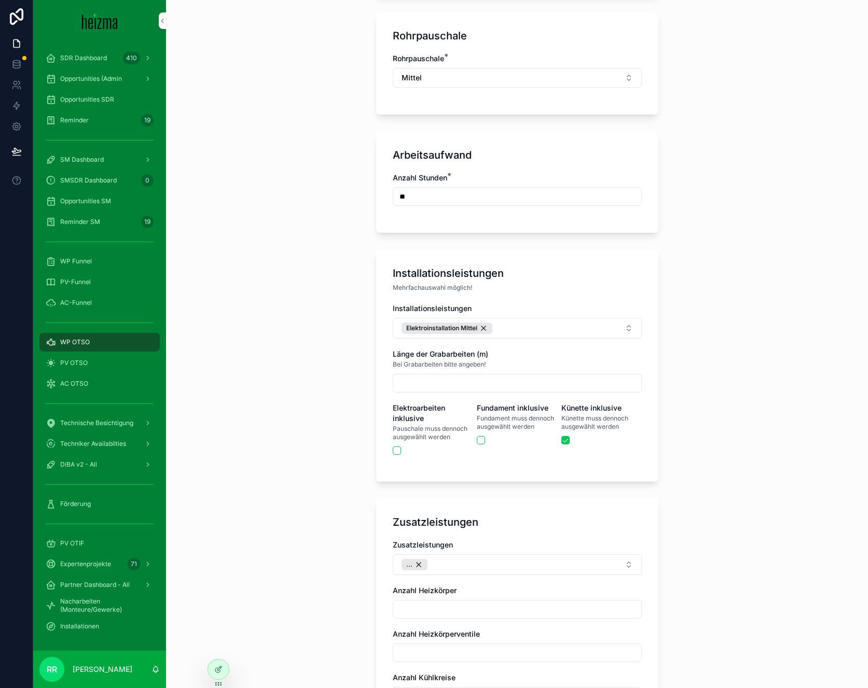
click at [533, 325] on button "Elektroinstallation Mittel" at bounding box center [517, 328] width 249 height 21
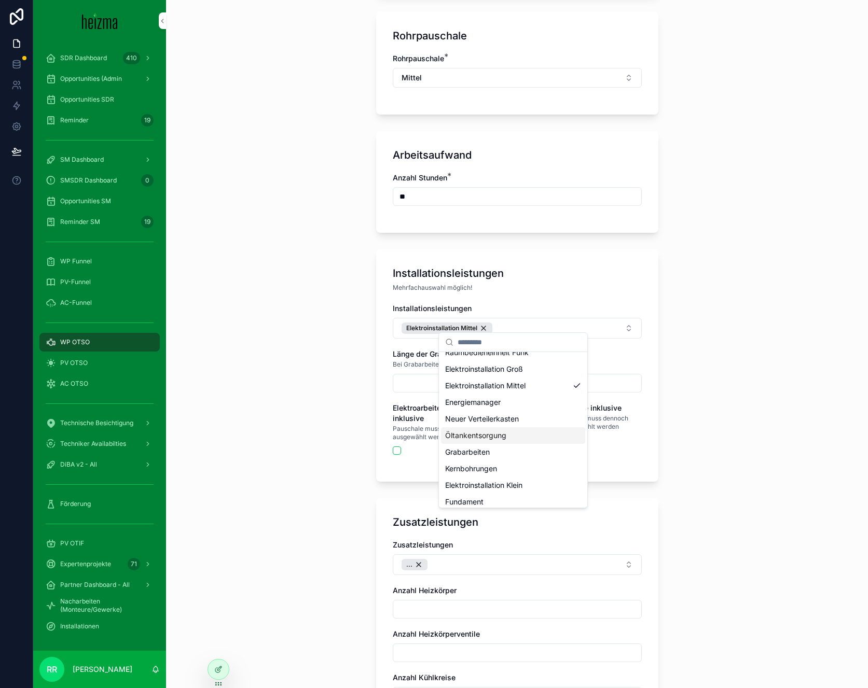
scroll to position [31, 0]
click at [483, 500] on span "Fundament" at bounding box center [464, 497] width 38 height 10
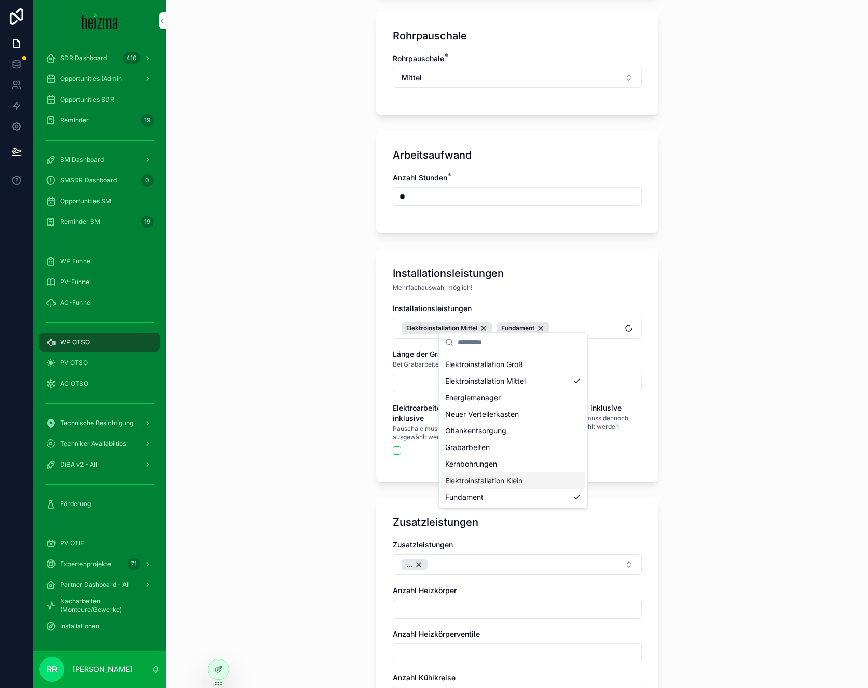
click at [270, 413] on div "**********" at bounding box center [517, 344] width 702 height 688
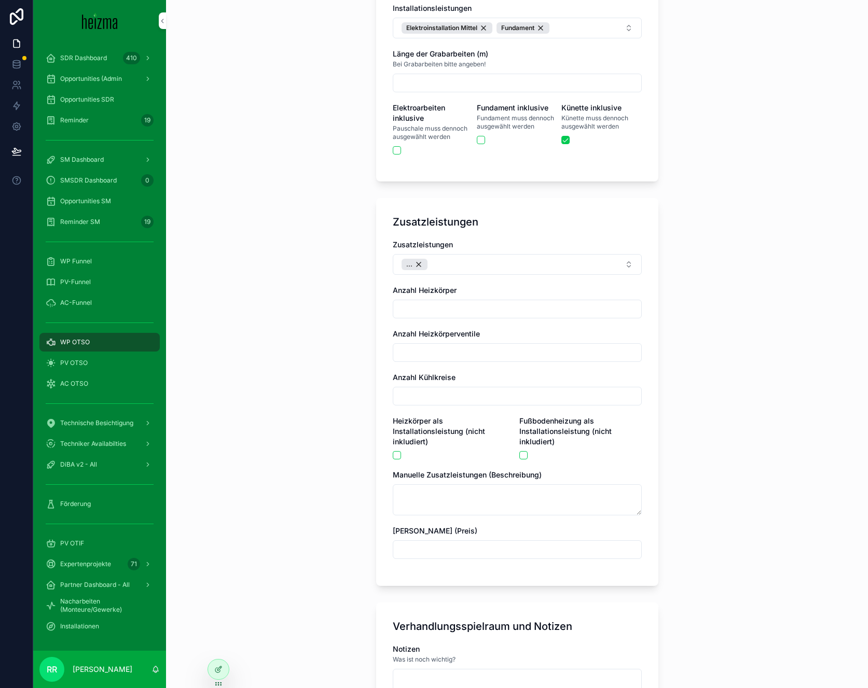
scroll to position [2140, 0]
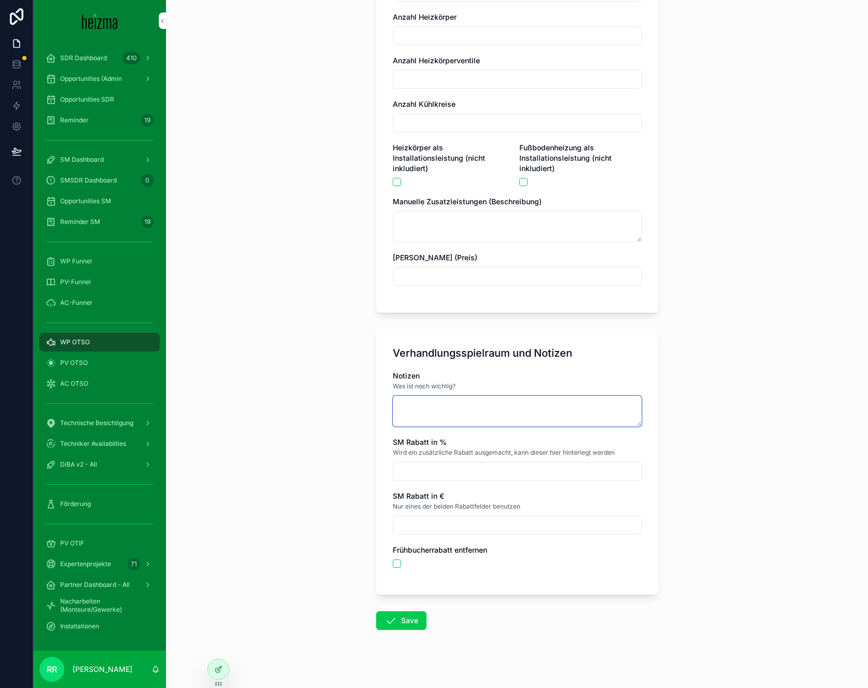
click at [475, 409] on textarea "scrollable content" at bounding box center [517, 411] width 249 height 31
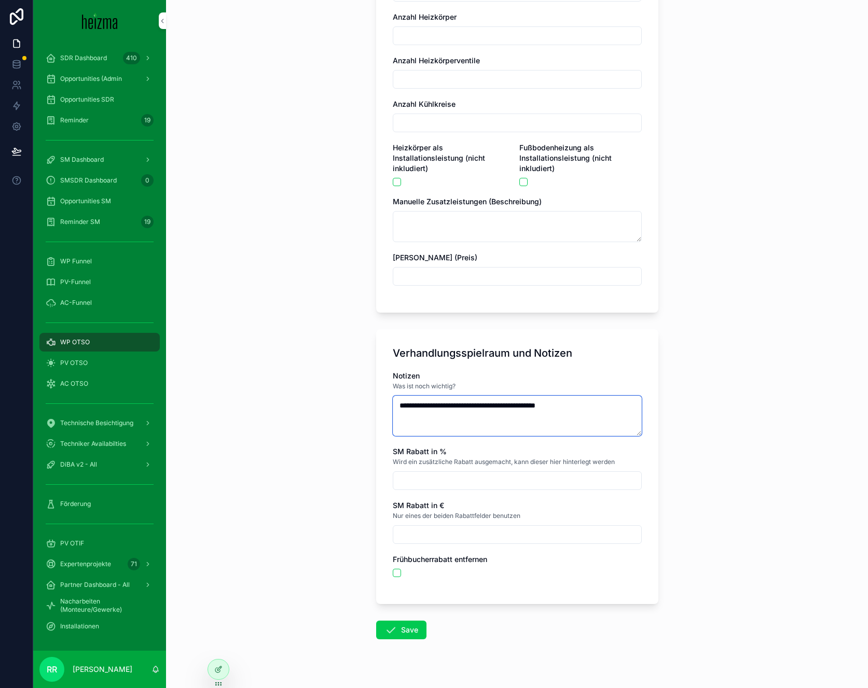
type textarea "**********"
click at [412, 628] on button "Save" at bounding box center [401, 630] width 50 height 19
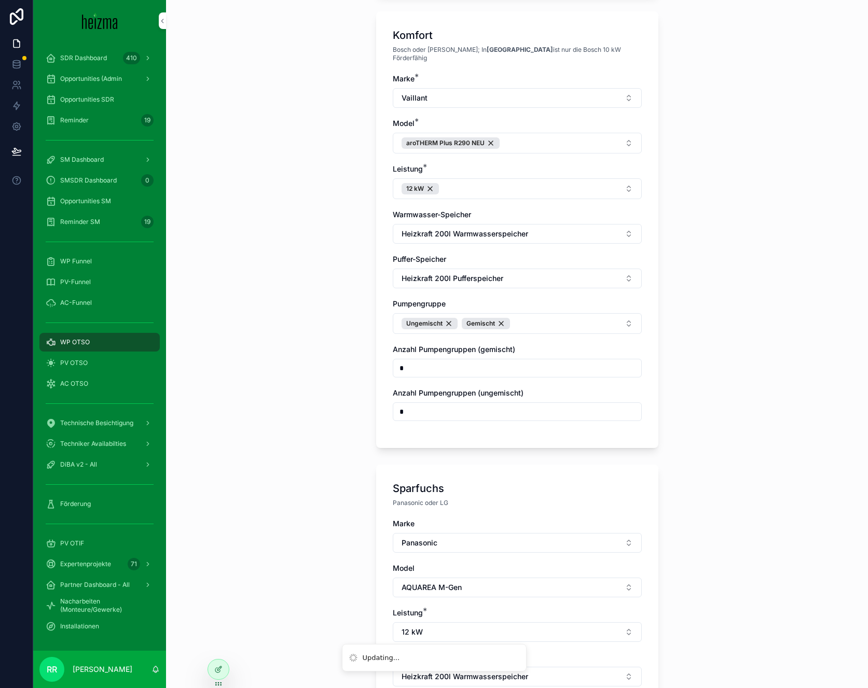
scroll to position [0, 0]
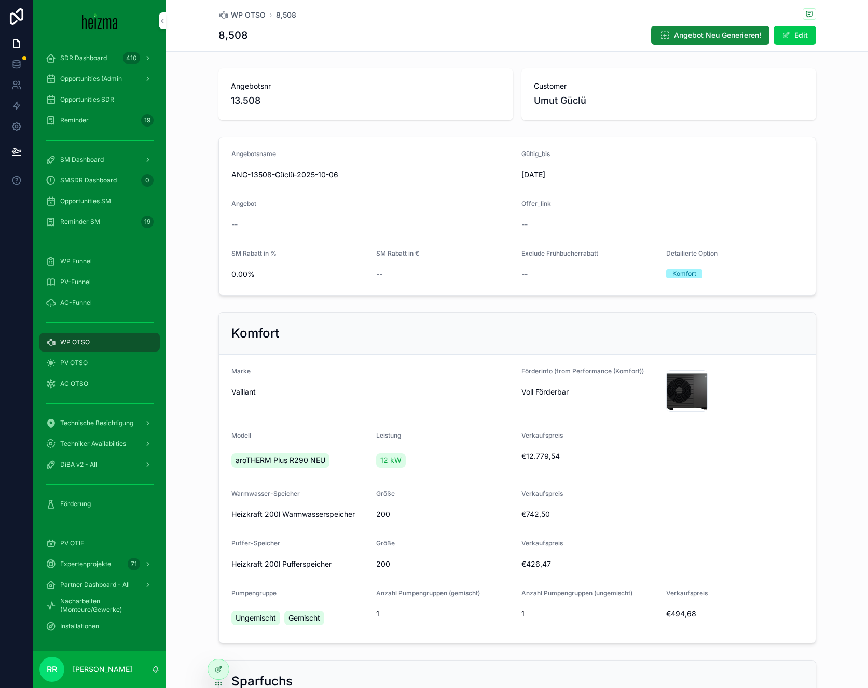
click at [108, 336] on div "WP OTSO" at bounding box center [100, 342] width 108 height 17
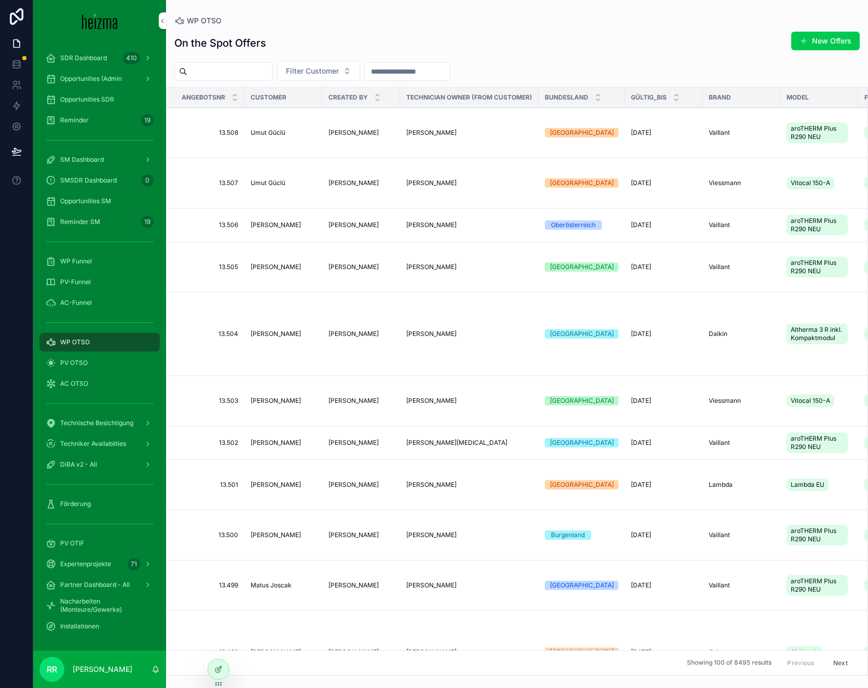
click at [297, 71] on button "Filter Customer" at bounding box center [318, 71] width 83 height 20
click at [834, 45] on button "New Offers" at bounding box center [825, 41] width 68 height 19
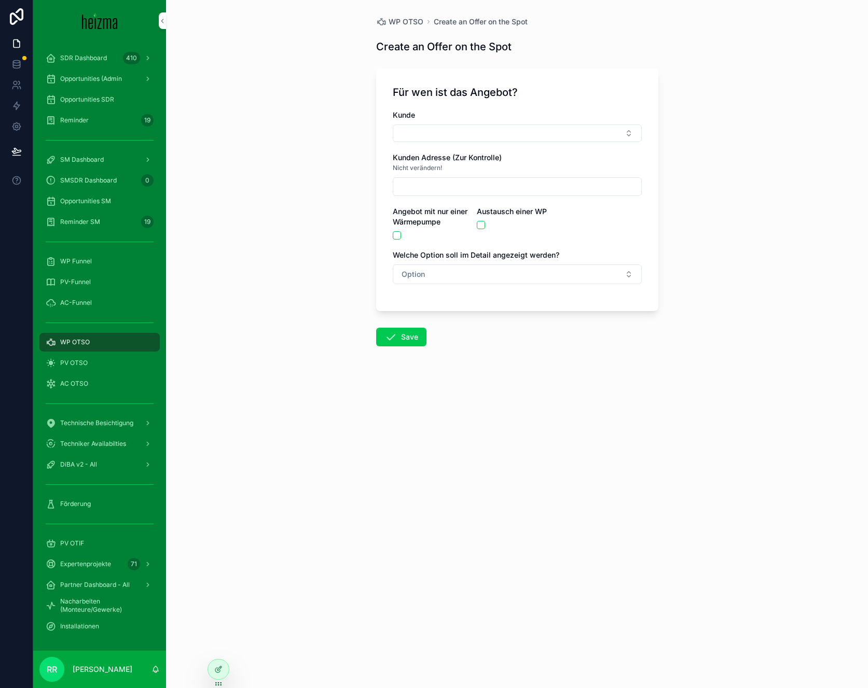
click at [424, 131] on button "Select Button" at bounding box center [517, 134] width 249 height 18
type input "*****"
click at [477, 176] on span "[PERSON_NAME]" at bounding box center [479, 174] width 60 height 10
type input "**********"
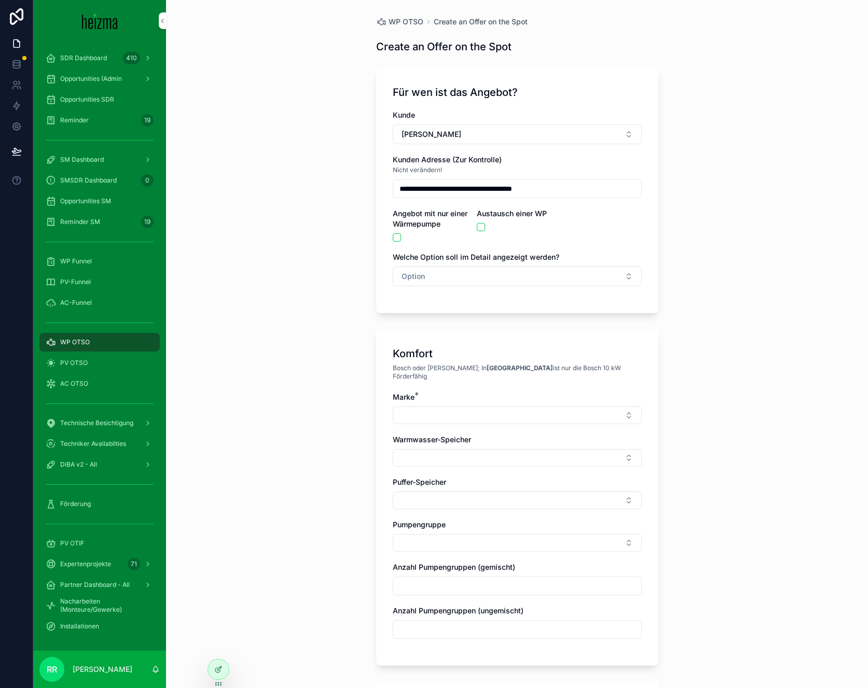
click at [393, 271] on button "Option" at bounding box center [517, 277] width 249 height 20
click at [470, 334] on div "Komfort" at bounding box center [463, 333] width 24 height 9
click at [477, 227] on button "scrollable content" at bounding box center [481, 227] width 8 height 8
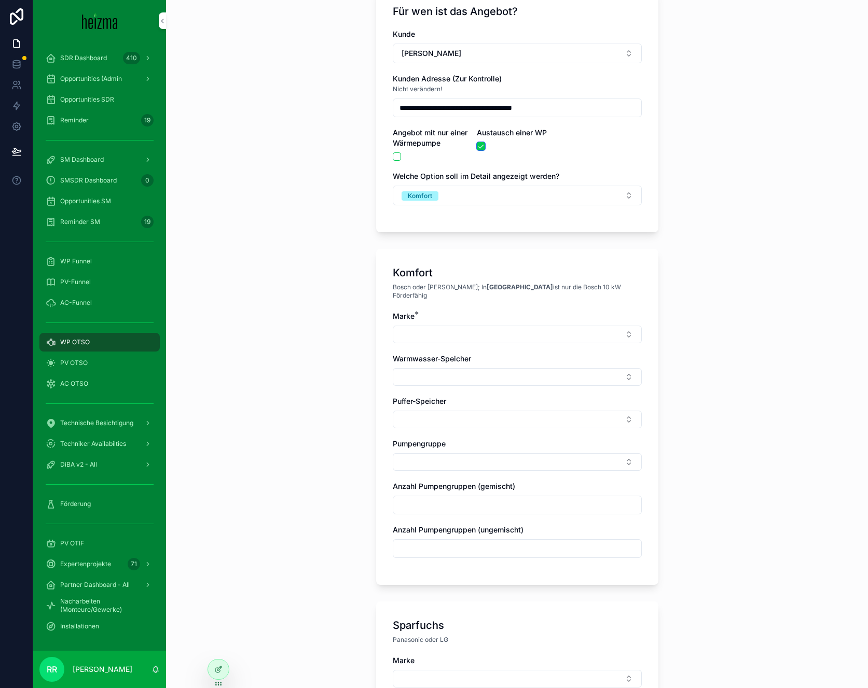
scroll to position [92, 0]
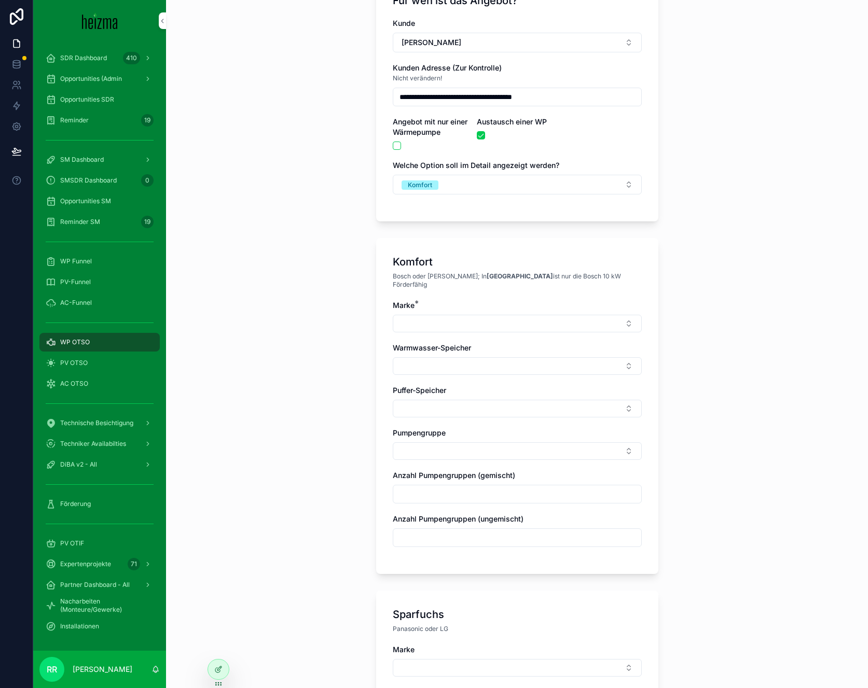
click at [506, 315] on button "Select Button" at bounding box center [517, 324] width 249 height 18
click at [472, 456] on div "Vaillant" at bounding box center [513, 456] width 144 height 17
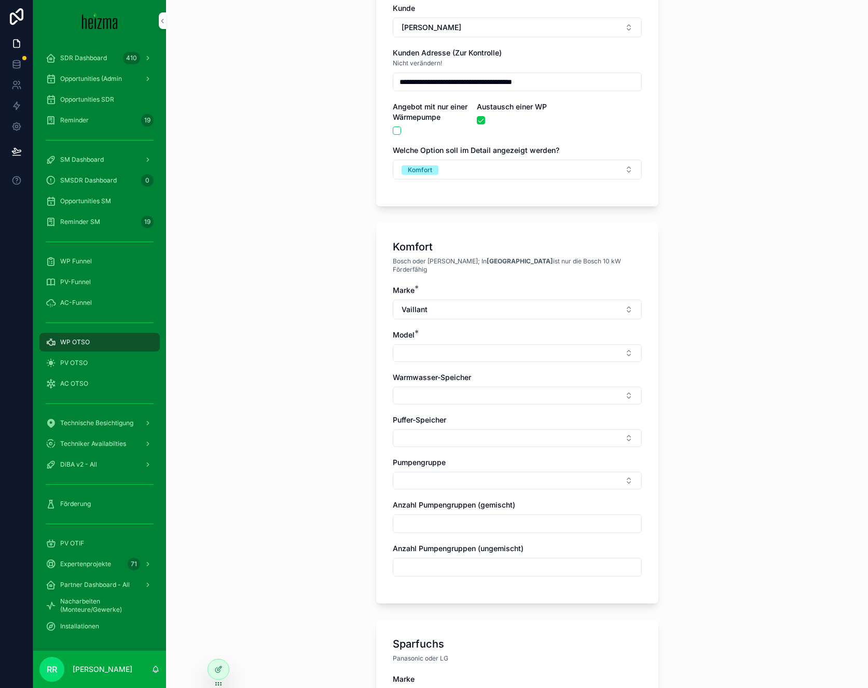
scroll to position [109, 0]
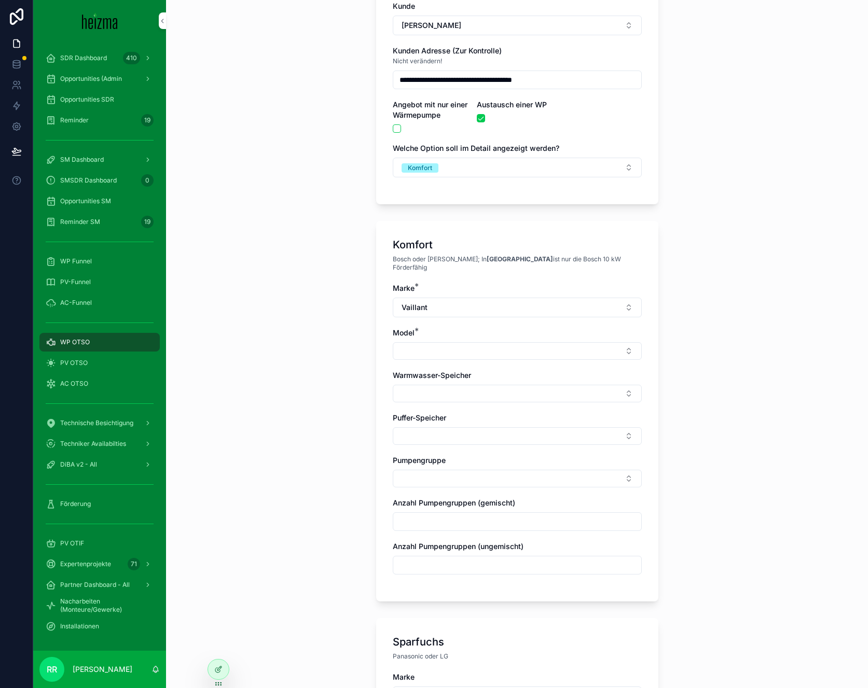
click at [463, 342] on button "Select Button" at bounding box center [517, 351] width 249 height 18
click at [326, 332] on div "**********" at bounding box center [517, 235] width 702 height 688
click at [477, 121] on button "scrollable content" at bounding box center [481, 118] width 8 height 8
click at [393, 125] on button "scrollable content" at bounding box center [397, 129] width 8 height 8
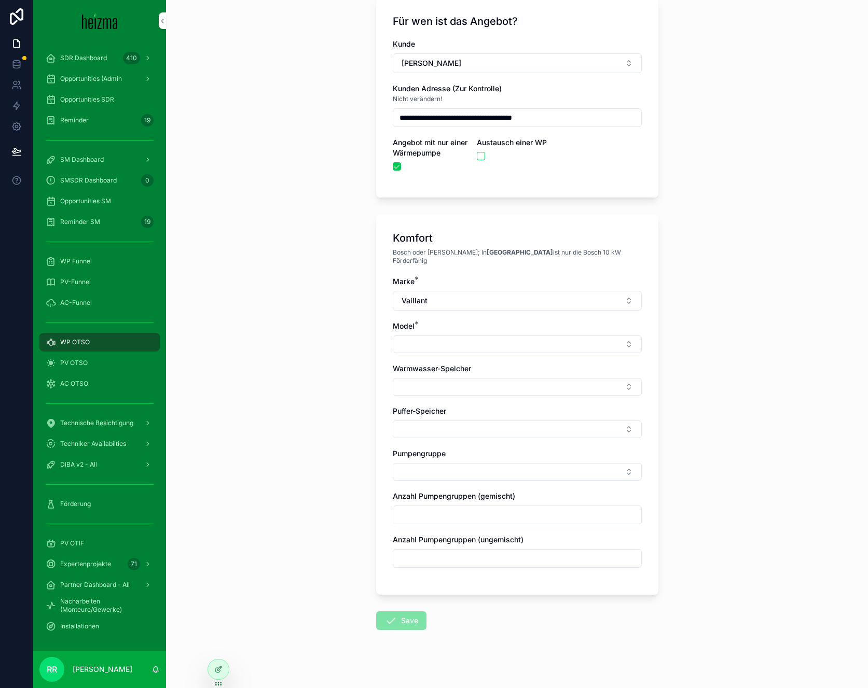
click at [449, 305] on div "Marke * Vaillant Model * Warmwasser-Speicher Puffer-Speicher Pumpengruppe Anzah…" at bounding box center [517, 428] width 249 height 302
click at [451, 294] on button "Vaillant" at bounding box center [517, 301] width 249 height 20
click at [491, 468] on div "Viessmann" at bounding box center [513, 467] width 144 height 17
click at [423, 337] on button "Select Button" at bounding box center [517, 345] width 249 height 18
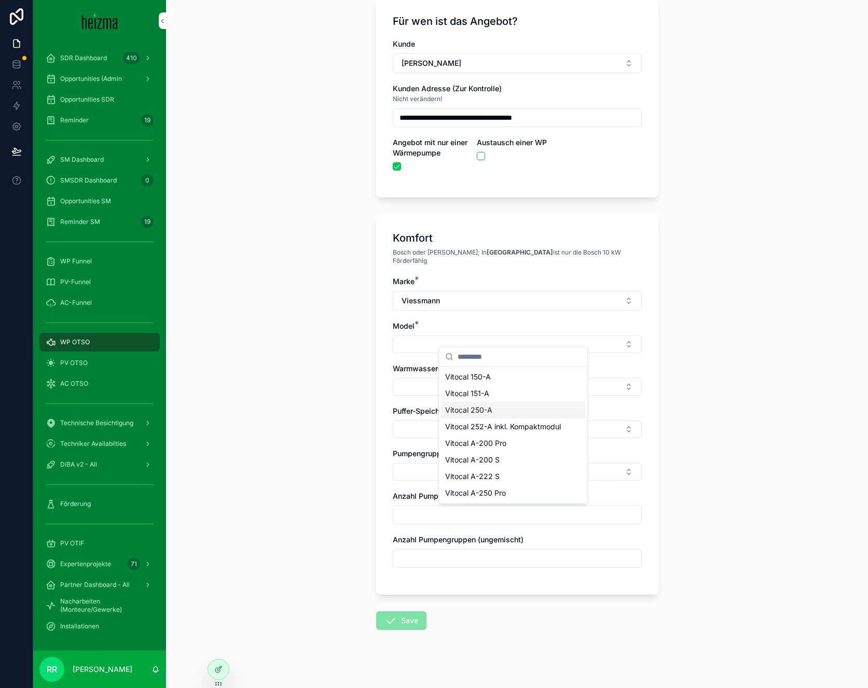
click at [495, 411] on div "Vitocal 250-A" at bounding box center [513, 410] width 144 height 17
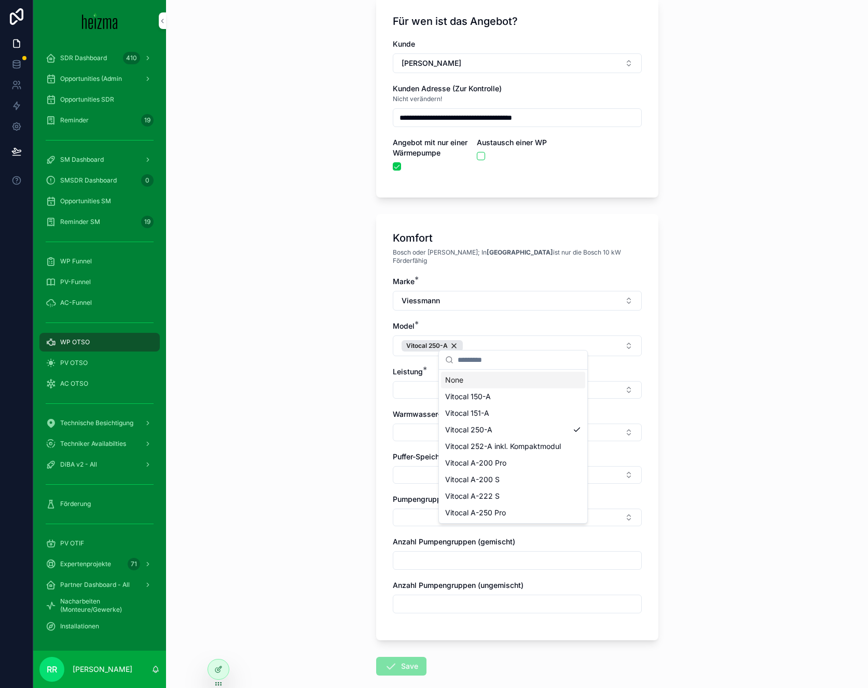
click at [429, 381] on button "Select Button" at bounding box center [517, 390] width 249 height 18
click at [468, 439] on div "13 kW" at bounding box center [513, 439] width 144 height 17
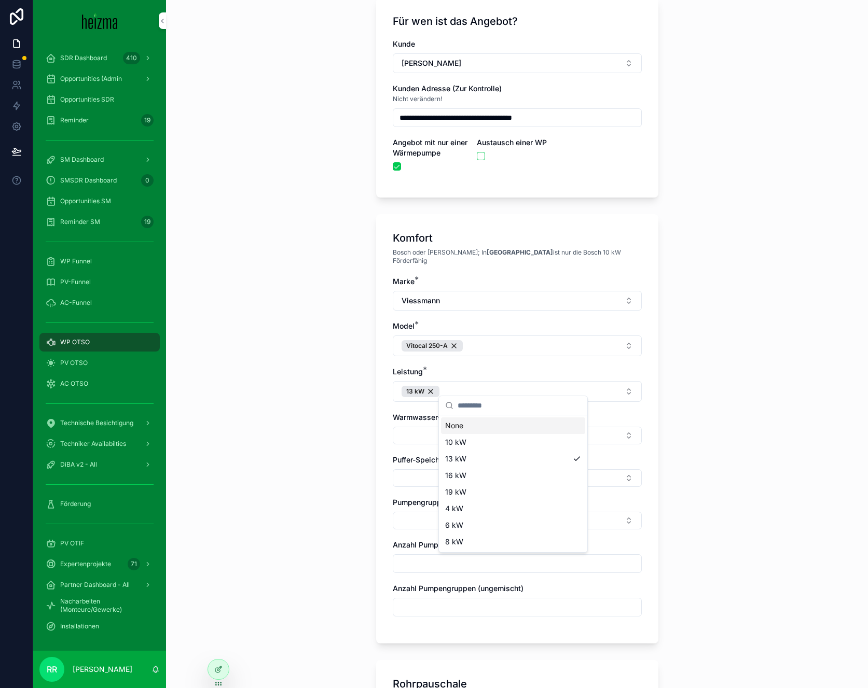
click at [400, 427] on button "Select Button" at bounding box center [517, 436] width 249 height 18
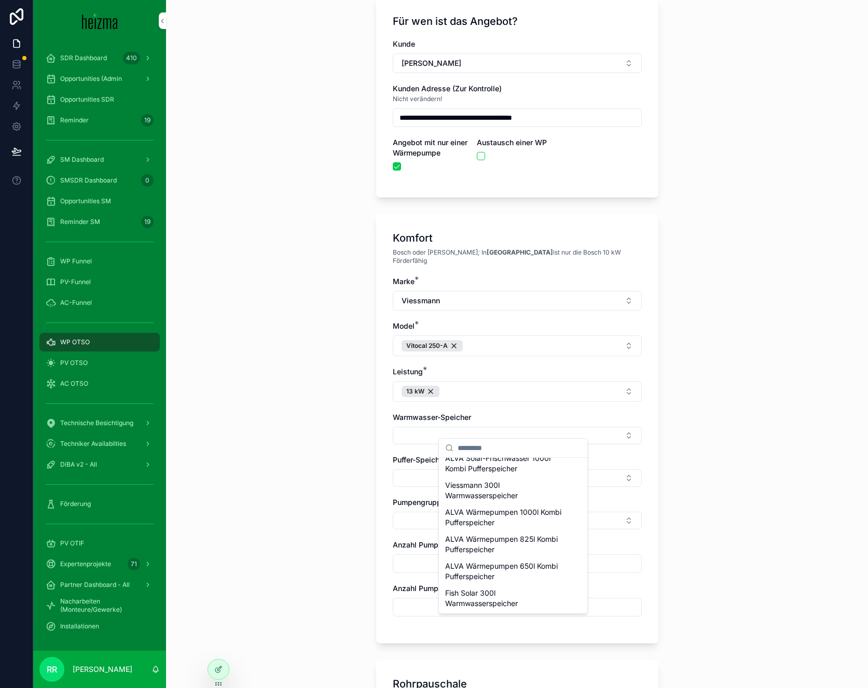
scroll to position [336, 0]
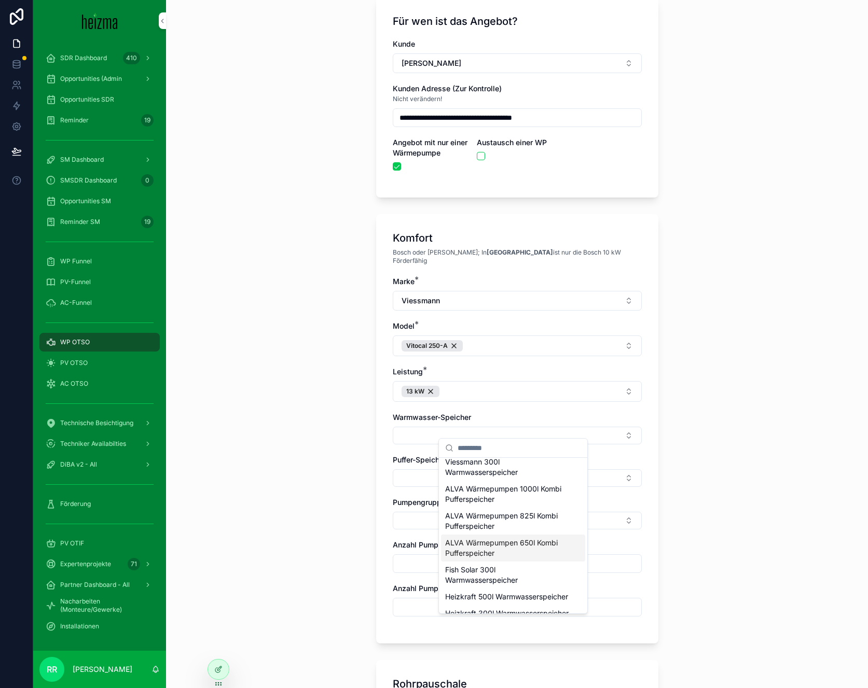
click at [350, 530] on div "**********" at bounding box center [517, 273] width 702 height 688
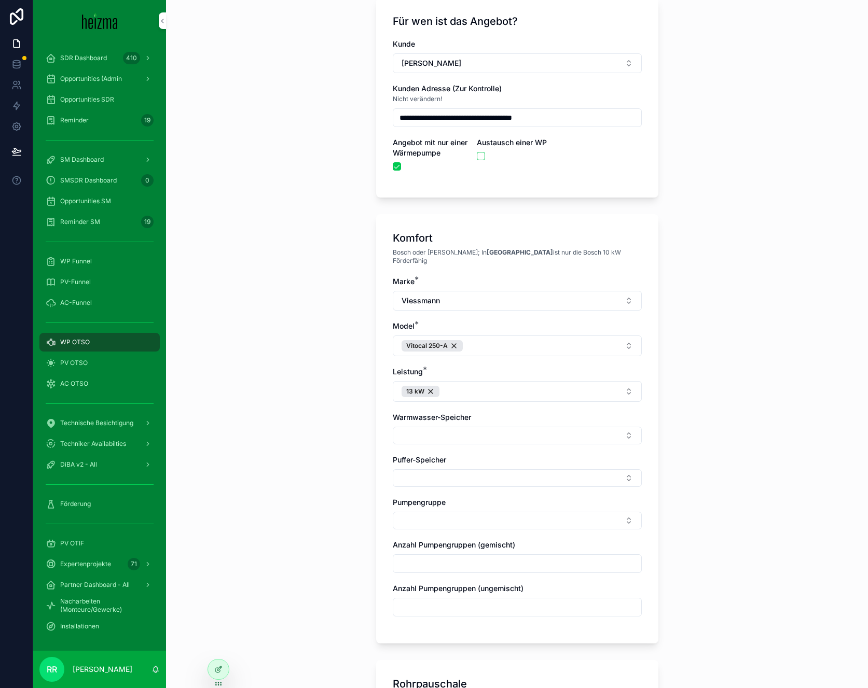
click at [460, 512] on button "Select Button" at bounding box center [517, 521] width 249 height 18
click at [274, 479] on div "**********" at bounding box center [517, 273] width 702 height 688
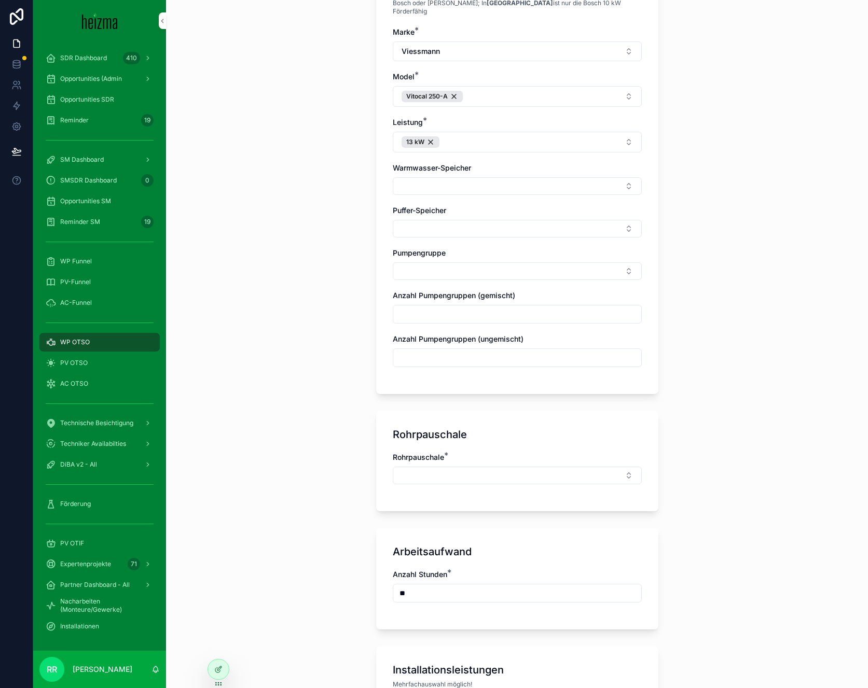
scroll to position [344, 0]
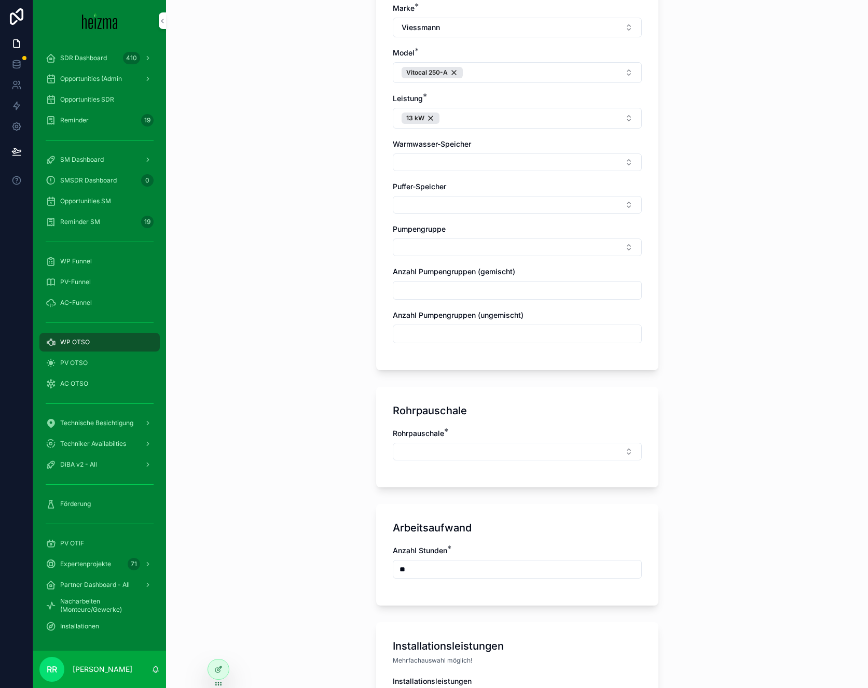
click at [431, 445] on button "Select Button" at bounding box center [517, 452] width 249 height 18
click at [482, 518] on div "Klein" at bounding box center [513, 517] width 144 height 17
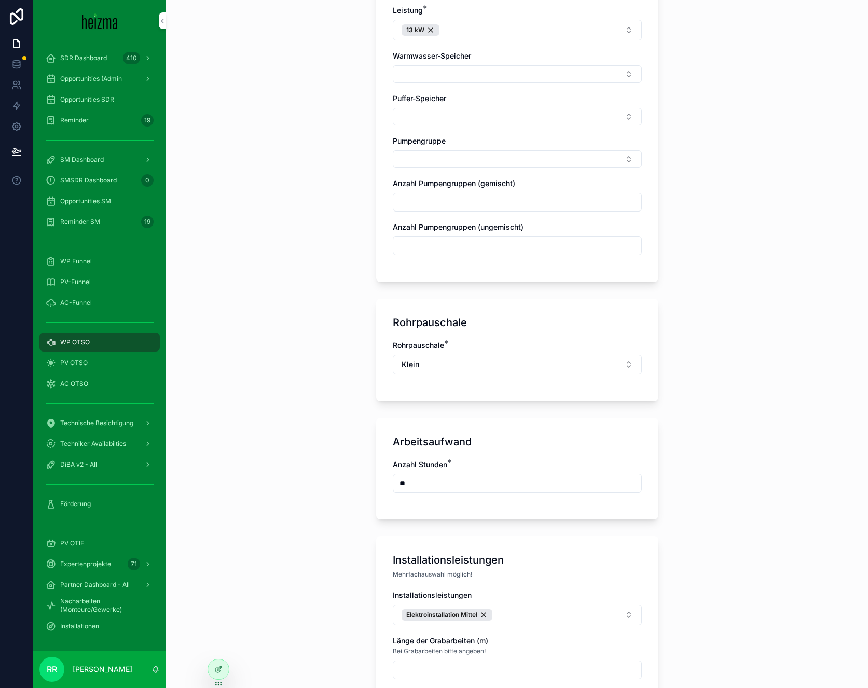
scroll to position [435, 0]
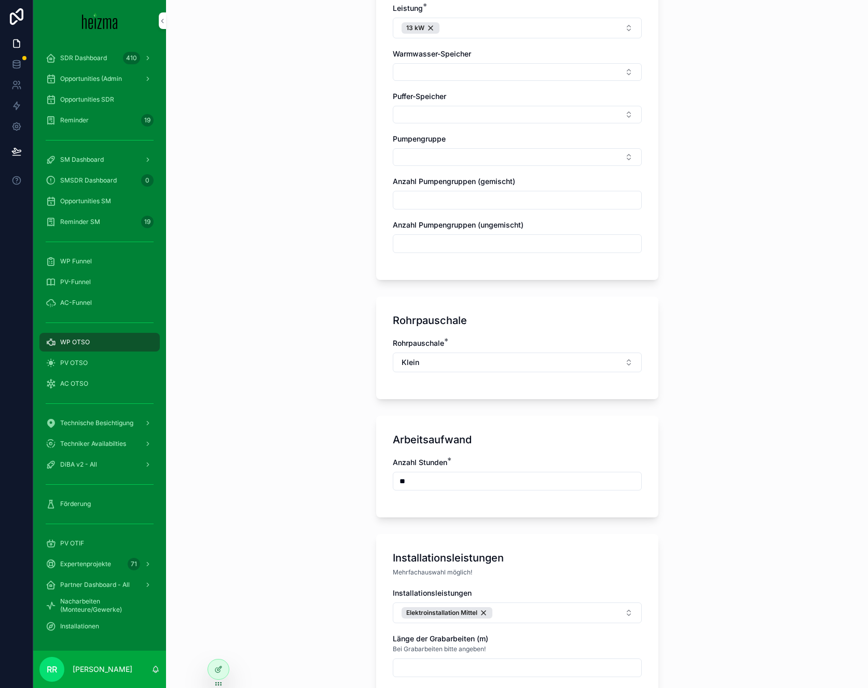
click at [430, 480] on input "**" at bounding box center [517, 481] width 248 height 15
type input "**"
click at [311, 474] on div "**********" at bounding box center [517, 344] width 702 height 688
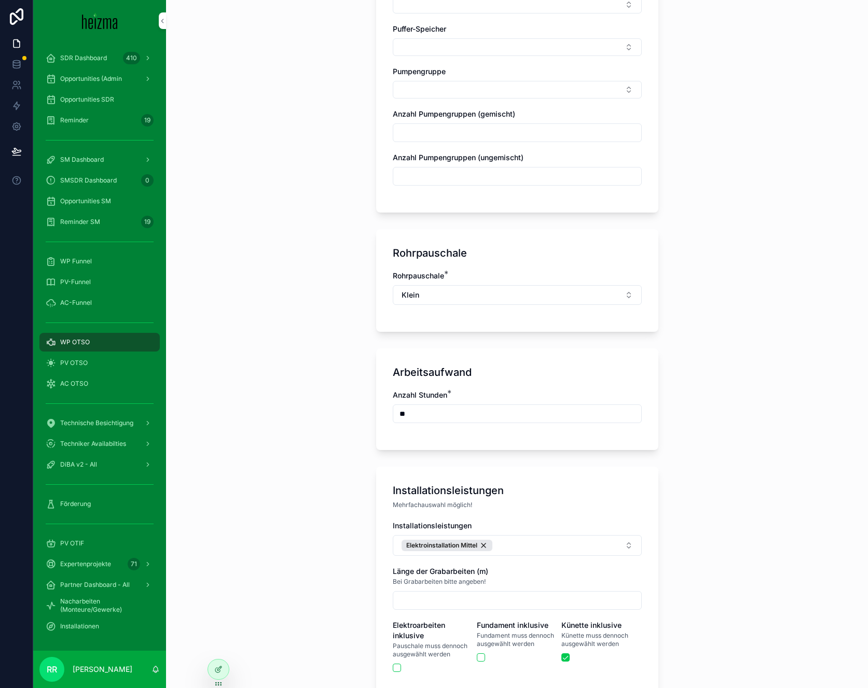
scroll to position [698, 0]
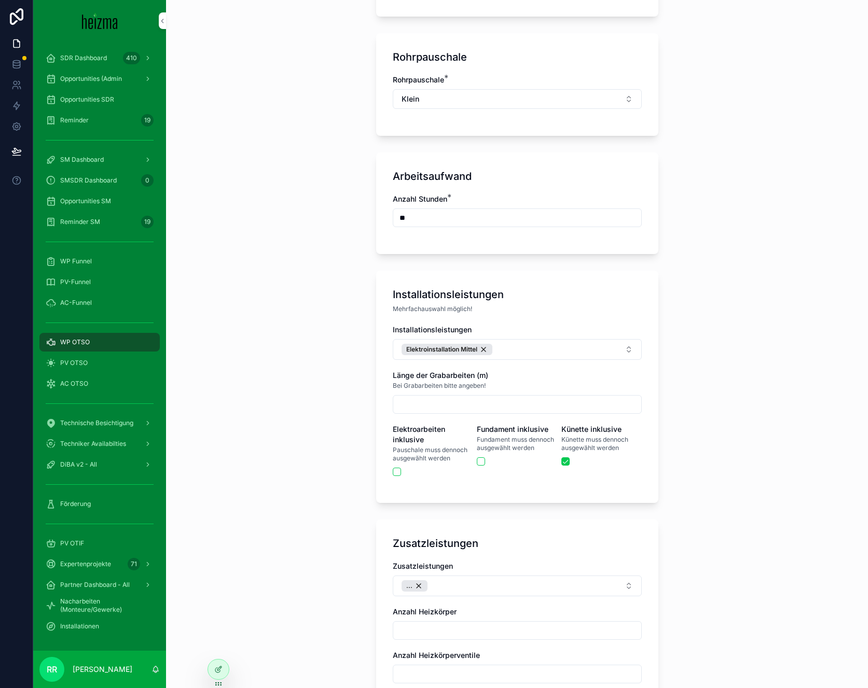
click at [484, 344] on div "Elektroinstallation Mittel" at bounding box center [447, 349] width 91 height 11
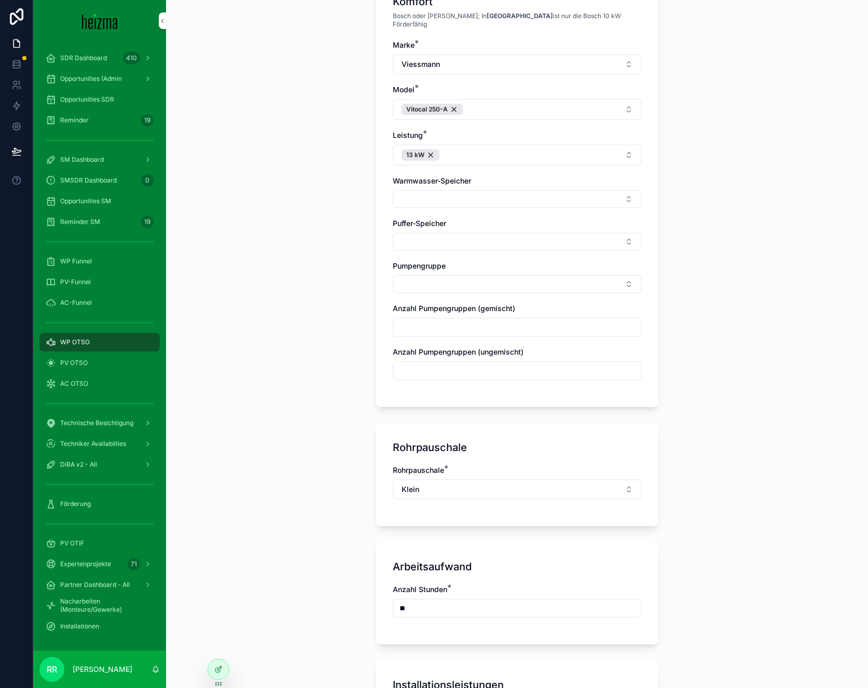
scroll to position [309, 0]
click at [436, 598] on div "**" at bounding box center [517, 607] width 249 height 19
click at [427, 491] on div "Rohrpauschale * Klein" at bounding box center [517, 486] width 249 height 45
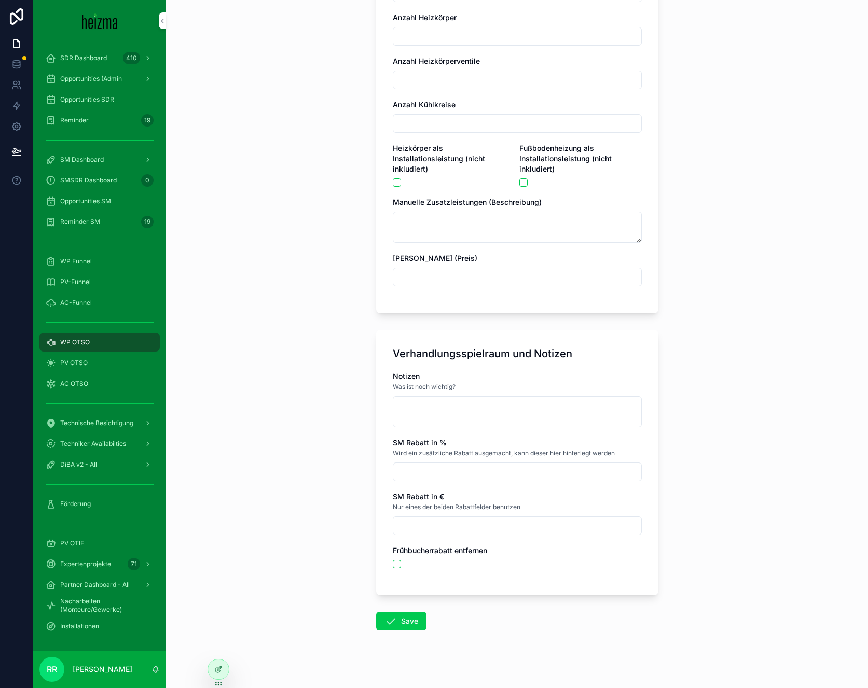
scroll to position [1290, 0]
click at [465, 409] on textarea "scrollable content" at bounding box center [517, 411] width 249 height 31
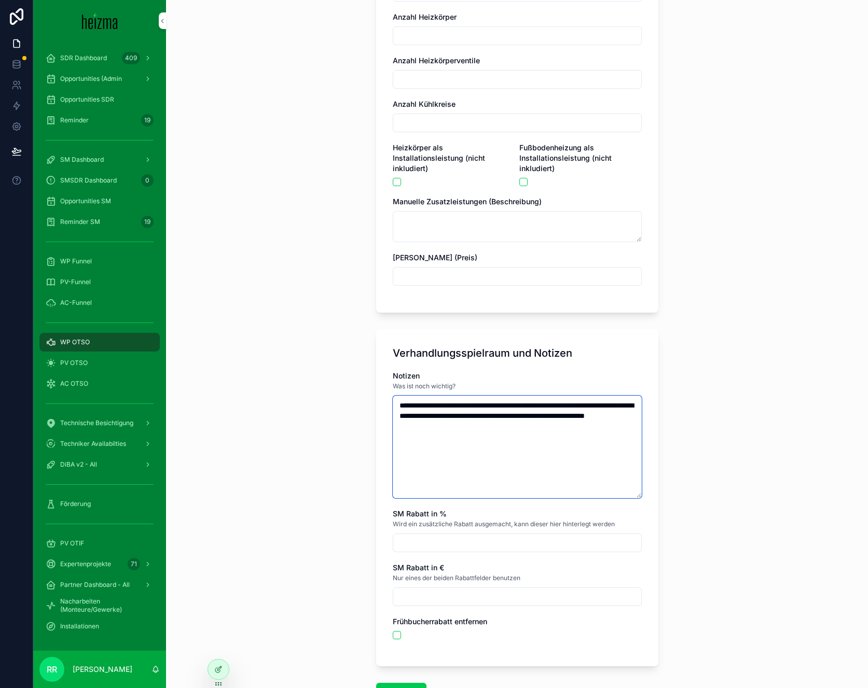
type textarea "**********"
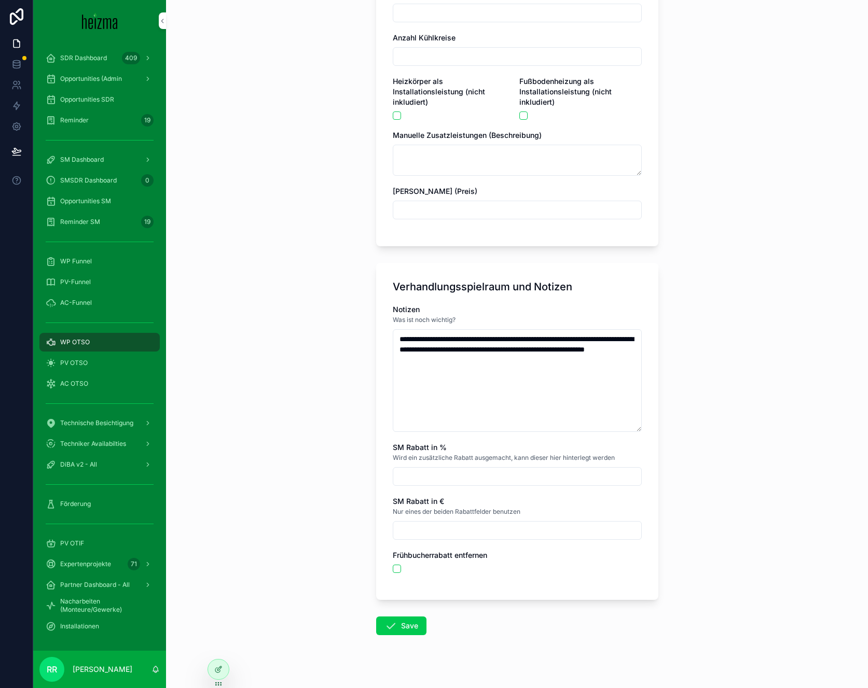
scroll to position [1362, 0]
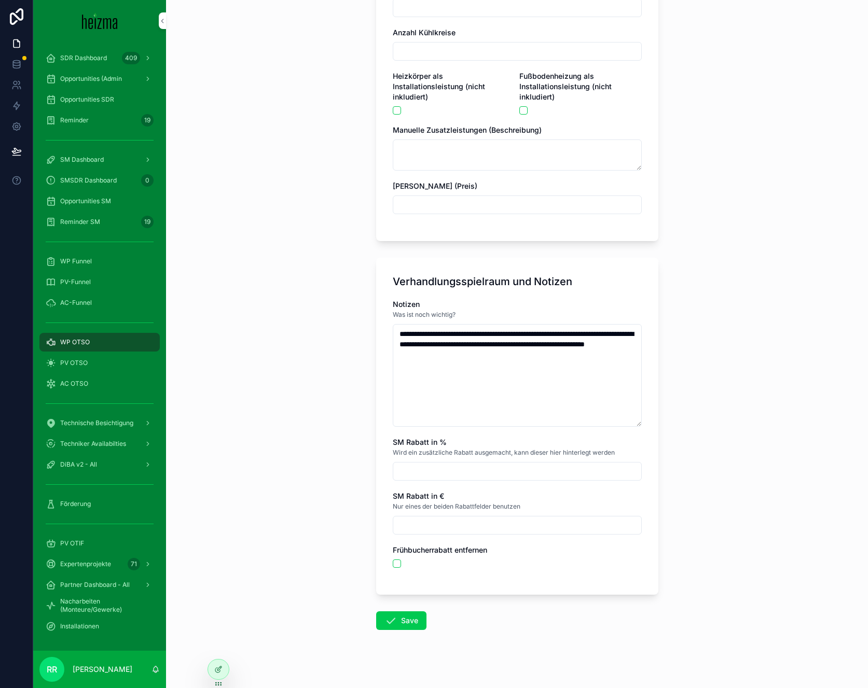
drag, startPoint x: 408, startPoint y: 608, endPoint x: 341, endPoint y: 461, distance: 161.1
click at [341, 461] on div "**********" at bounding box center [517, 344] width 702 height 688
click at [407, 619] on button "Save" at bounding box center [401, 621] width 50 height 19
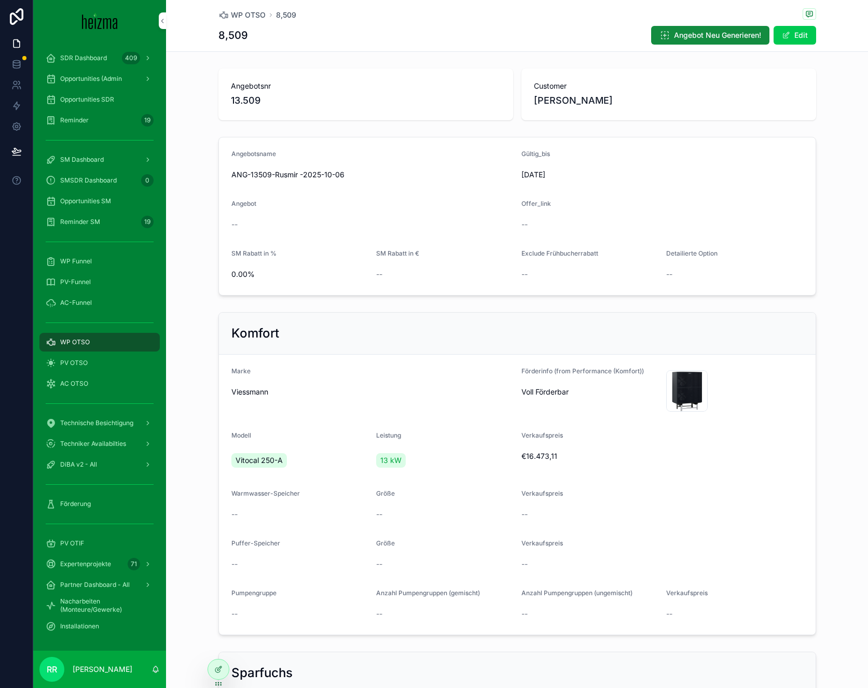
click at [117, 344] on div "WP OTSO" at bounding box center [100, 342] width 108 height 17
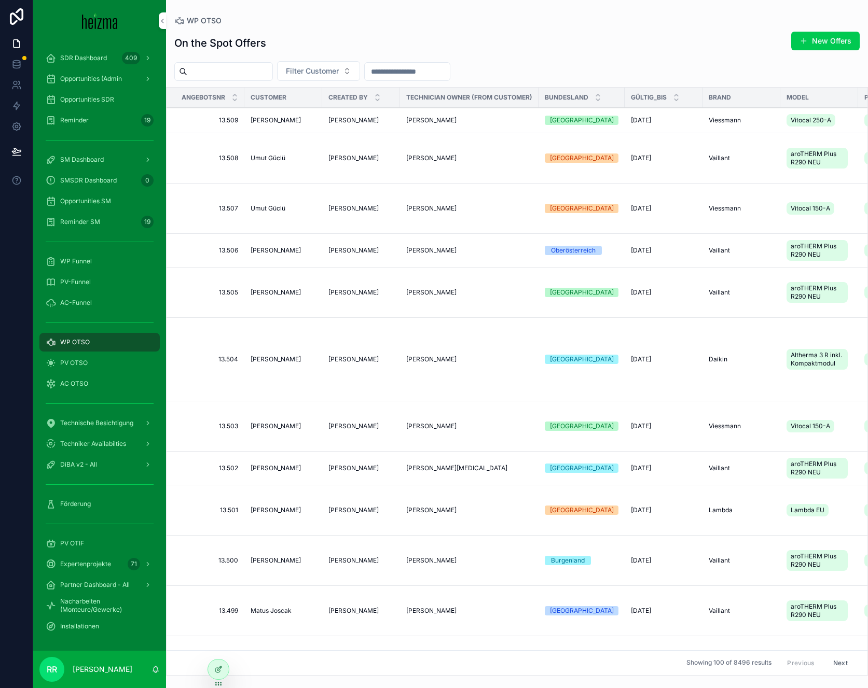
click at [830, 35] on button "New Offers" at bounding box center [825, 41] width 68 height 19
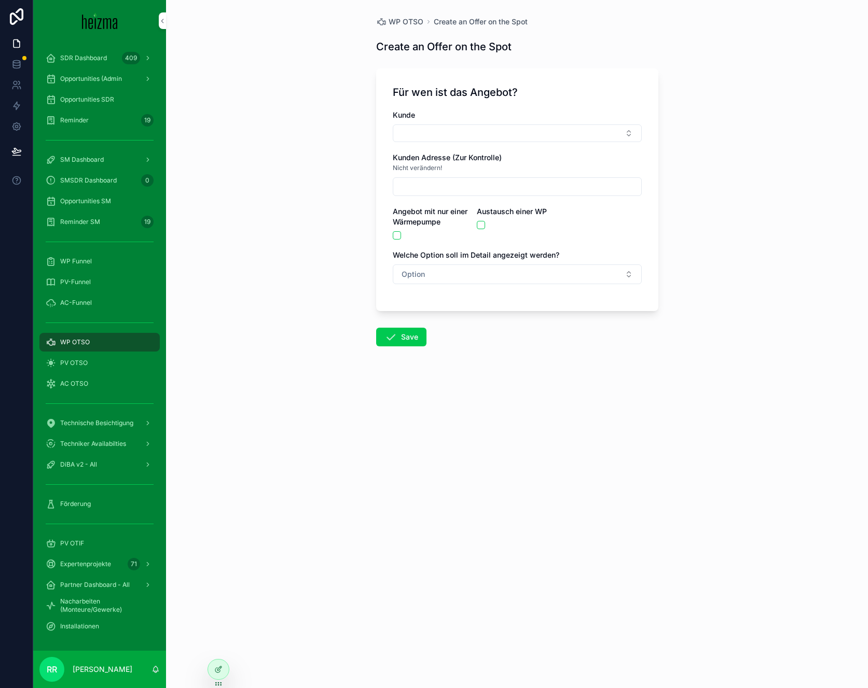
click at [430, 136] on button "Select Button" at bounding box center [517, 134] width 249 height 18
type input "*****"
click at [485, 168] on div "[PERSON_NAME]" at bounding box center [517, 174] width 144 height 17
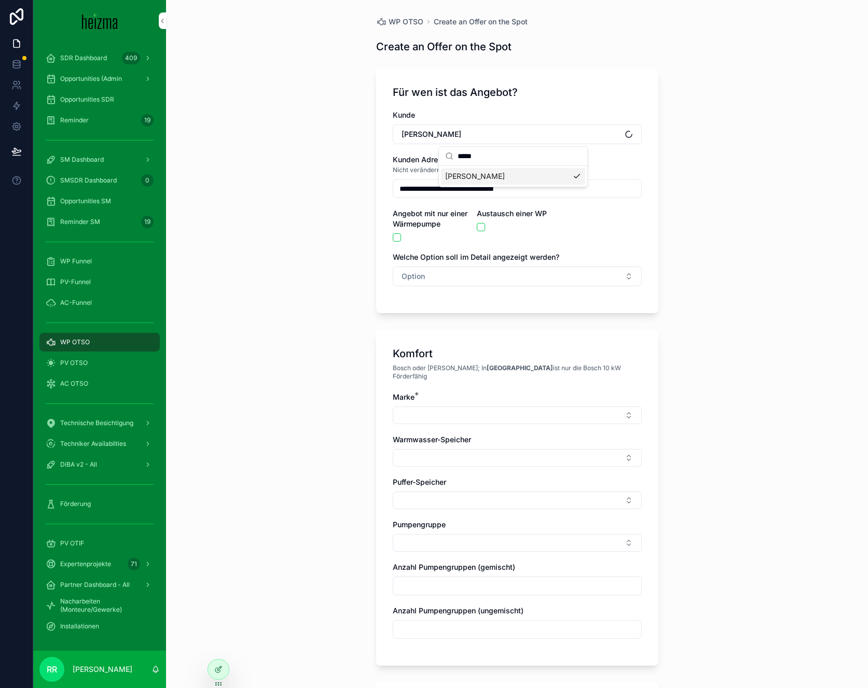
type input "**********"
click at [469, 395] on div "Marke *" at bounding box center [517, 408] width 249 height 32
click at [424, 393] on div "Marke *" at bounding box center [517, 397] width 249 height 10
click at [436, 417] on div "Marke * Warmwasser-Speicher Puffer-Speicher Pumpengruppe Anzahl Pumpengruppen (…" at bounding box center [517, 520] width 249 height 257
click at [447, 407] on button "Select Button" at bounding box center [517, 416] width 249 height 18
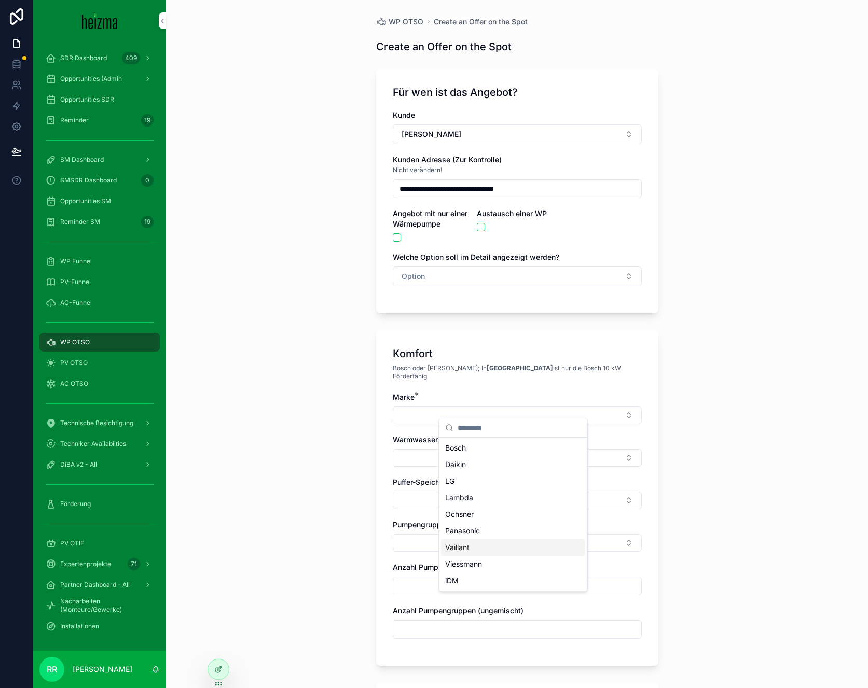
click at [476, 543] on div "Vaillant" at bounding box center [513, 548] width 144 height 17
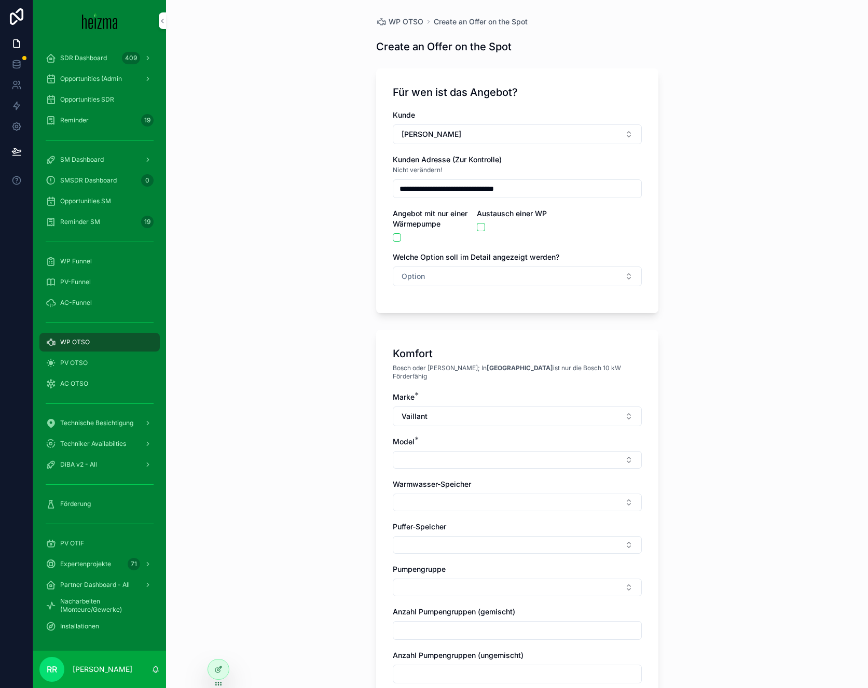
click at [473, 458] on button "Select Button" at bounding box center [517, 460] width 249 height 18
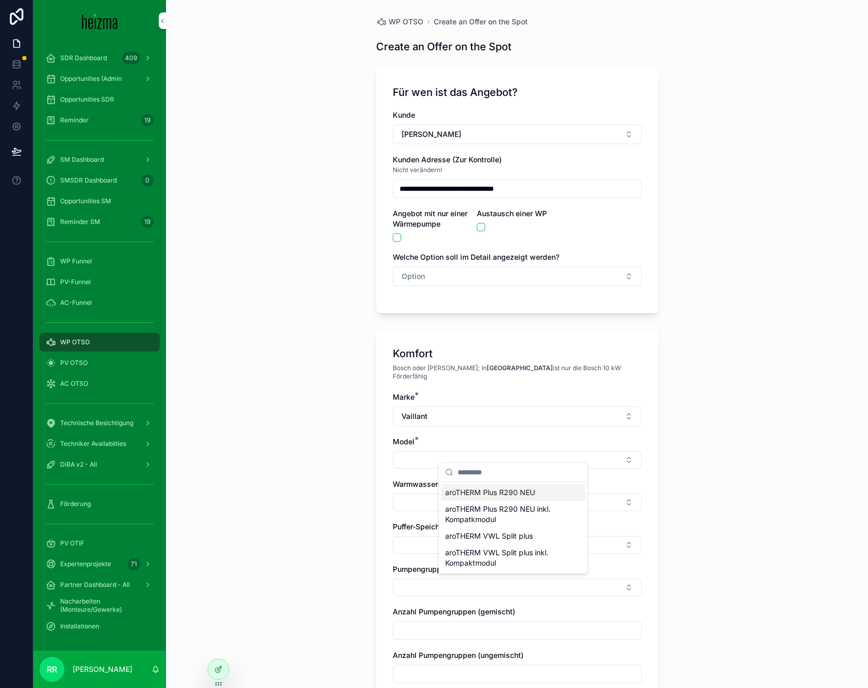
click at [476, 494] on span "aroTHERM Plus R290 NEU" at bounding box center [490, 493] width 90 height 10
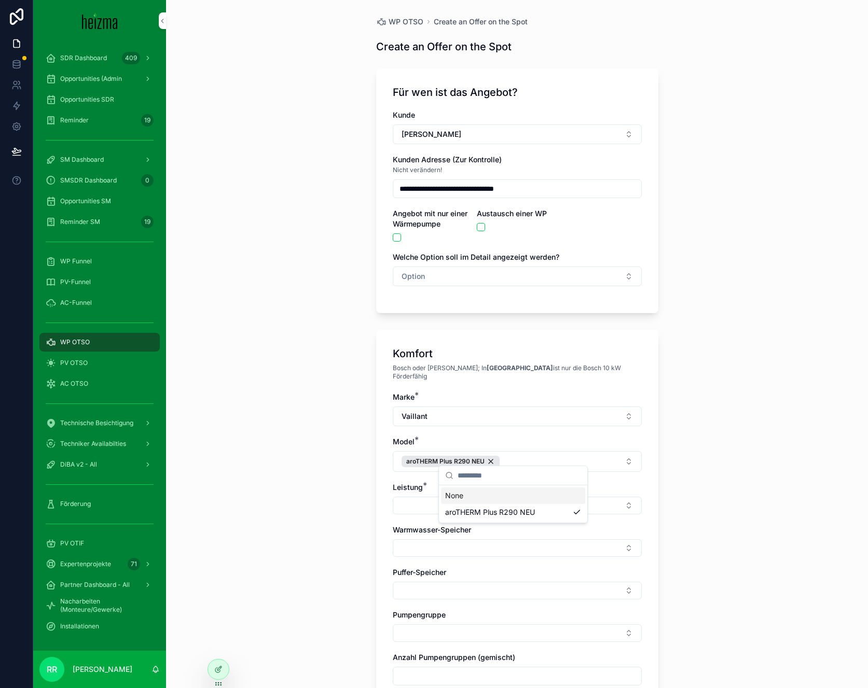
click at [361, 485] on div "**********" at bounding box center [517, 344] width 702 height 688
click at [453, 497] on button "Select Button" at bounding box center [517, 506] width 249 height 18
click at [376, 516] on div "Komfort Bosch oder Viessmann; In Wien ist nur die Bosch 10 kW Förderfähig Marke…" at bounding box center [517, 543] width 282 height 426
click at [427, 507] on div "Marke * Vaillant Model * aroTHERM Plus R290 NEU Leistung * Warmwasser-Speicher …" at bounding box center [517, 566] width 249 height 348
click at [430, 504] on button "Select Button" at bounding box center [517, 506] width 249 height 18
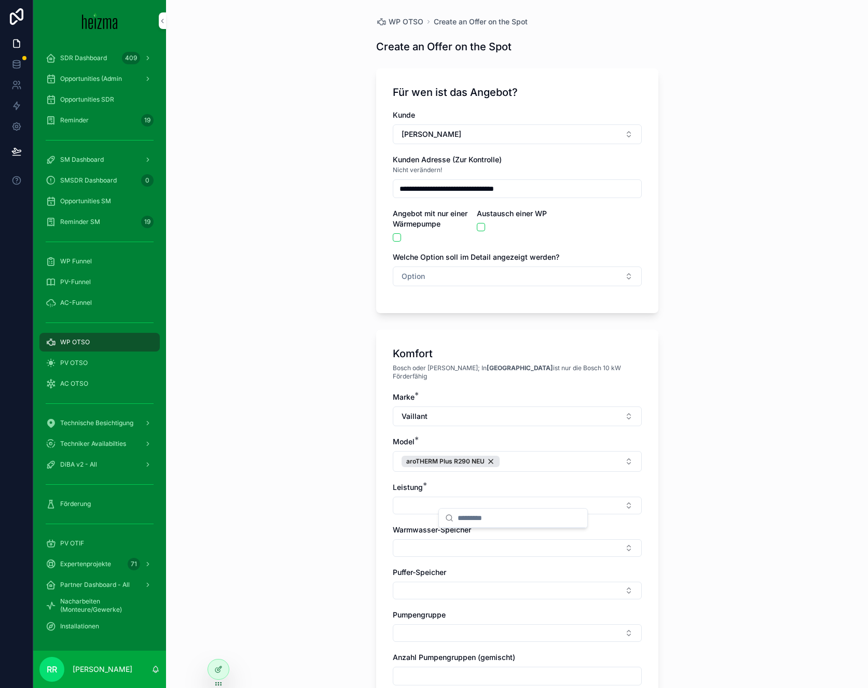
click at [303, 489] on div "**********" at bounding box center [517, 344] width 702 height 688
click at [491, 456] on div "aroTHERM Plus R290 NEU" at bounding box center [451, 461] width 98 height 11
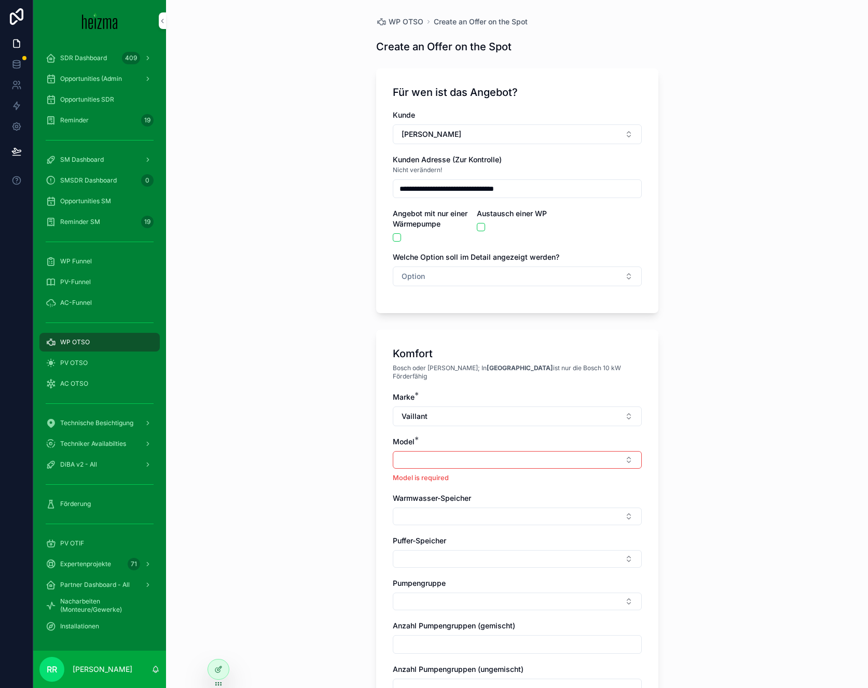
click at [461, 415] on button "Vaillant" at bounding box center [517, 417] width 249 height 20
click at [471, 585] on span "Viessmann" at bounding box center [463, 583] width 37 height 10
click at [418, 462] on div "Model is required" at bounding box center [517, 467] width 249 height 32
click at [418, 460] on button "Select Button" at bounding box center [517, 460] width 249 height 18
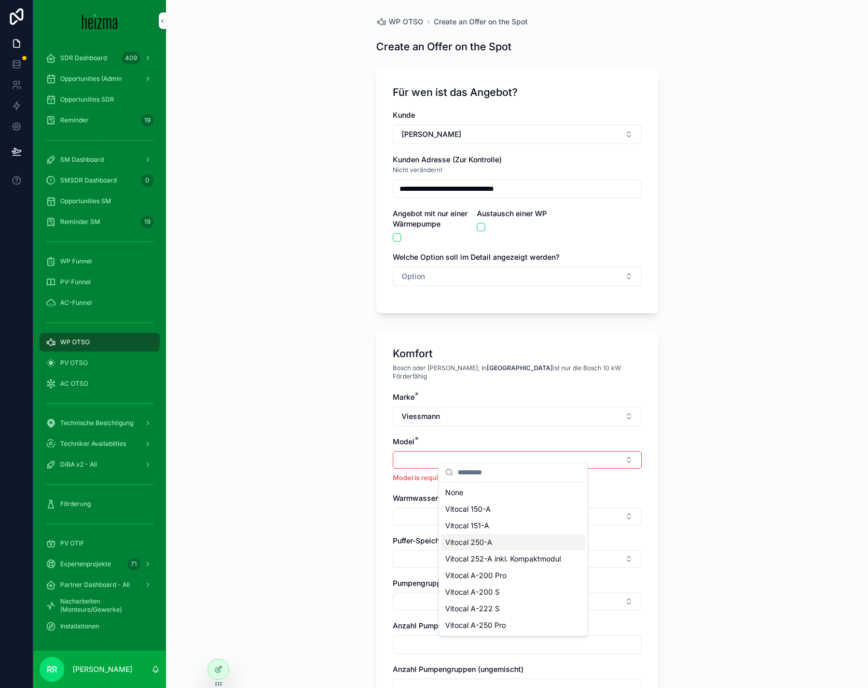
click at [490, 543] on span "Vitocal 250-A" at bounding box center [468, 542] width 47 height 10
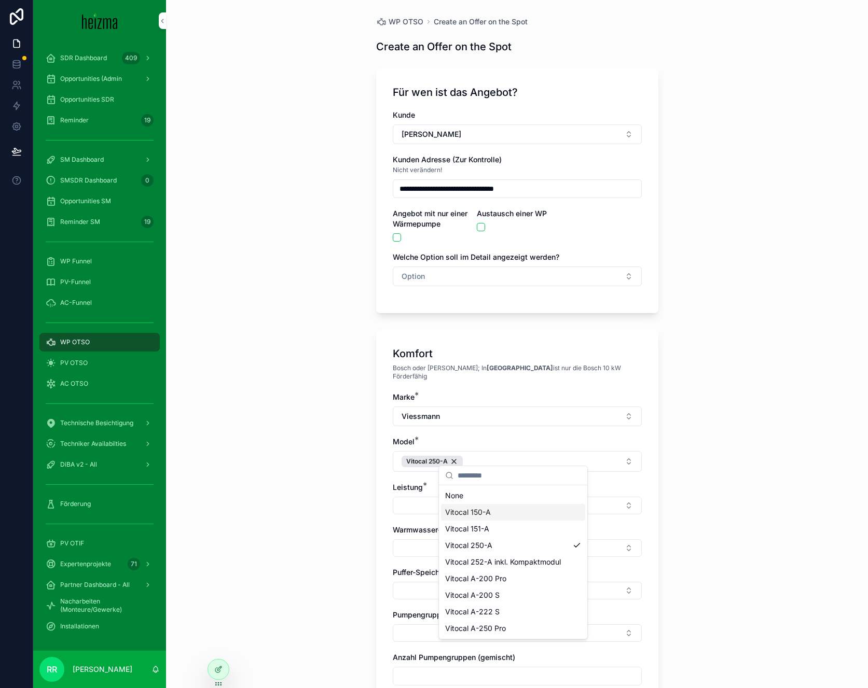
click at [403, 497] on button "Select Button" at bounding box center [517, 506] width 249 height 18
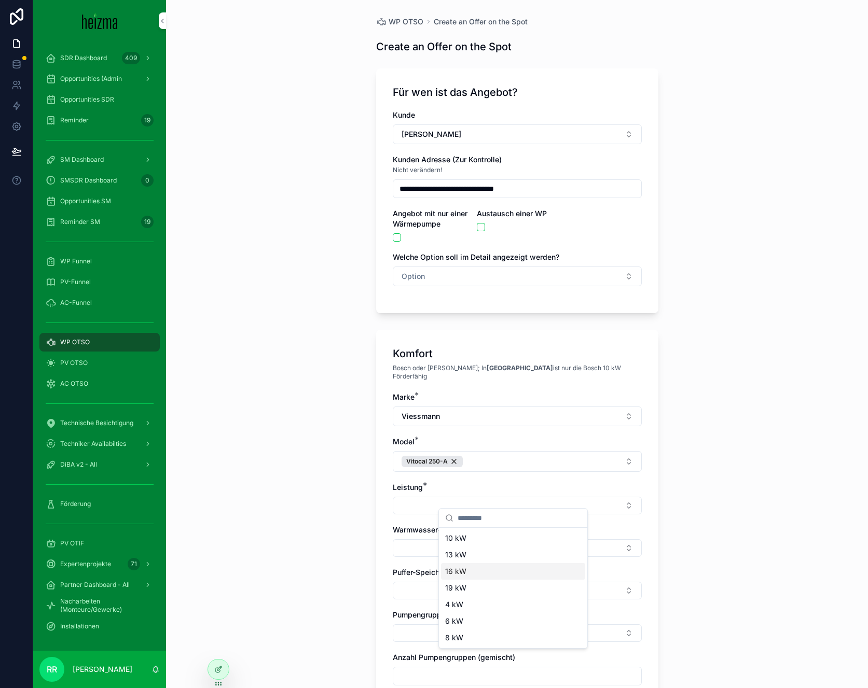
click at [501, 576] on div "16 kW" at bounding box center [513, 571] width 144 height 17
click at [417, 544] on button "Select Button" at bounding box center [517, 552] width 249 height 18
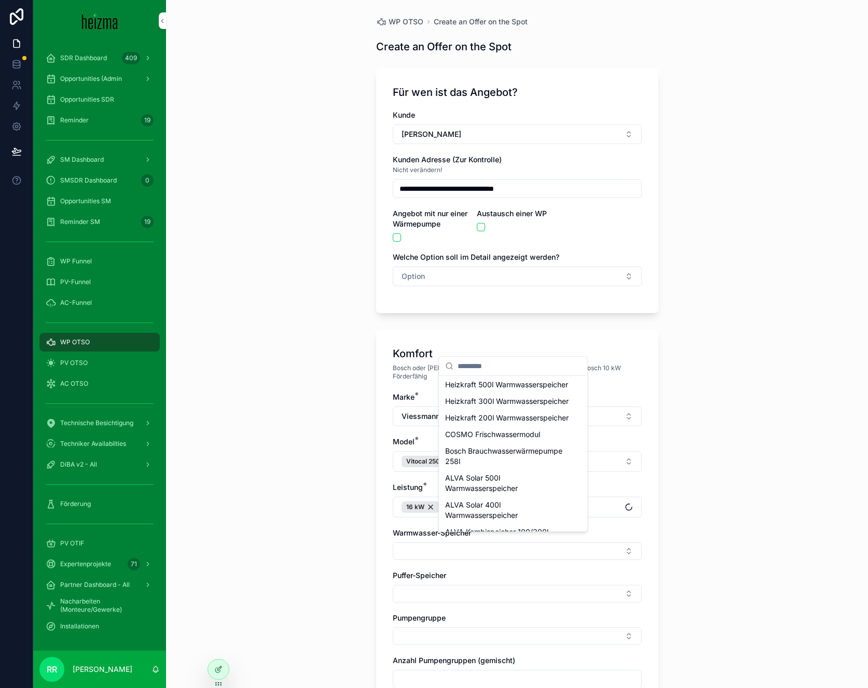
scroll to position [539, 0]
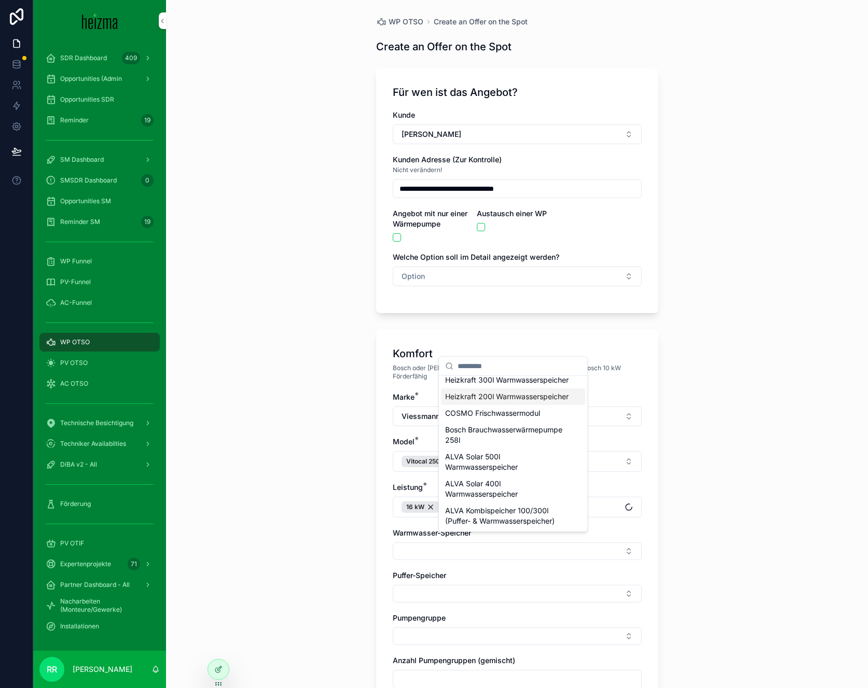
click at [493, 394] on span "Heizkraft 200l Warmwasserspeicher" at bounding box center [506, 397] width 123 height 10
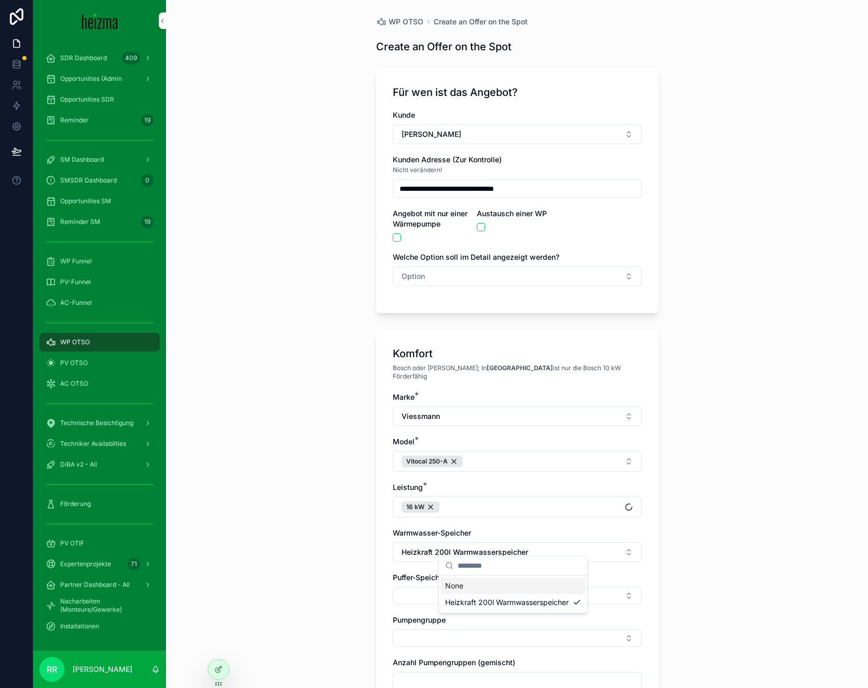
scroll to position [0, 0]
click at [423, 587] on button "Select Button" at bounding box center [517, 596] width 249 height 18
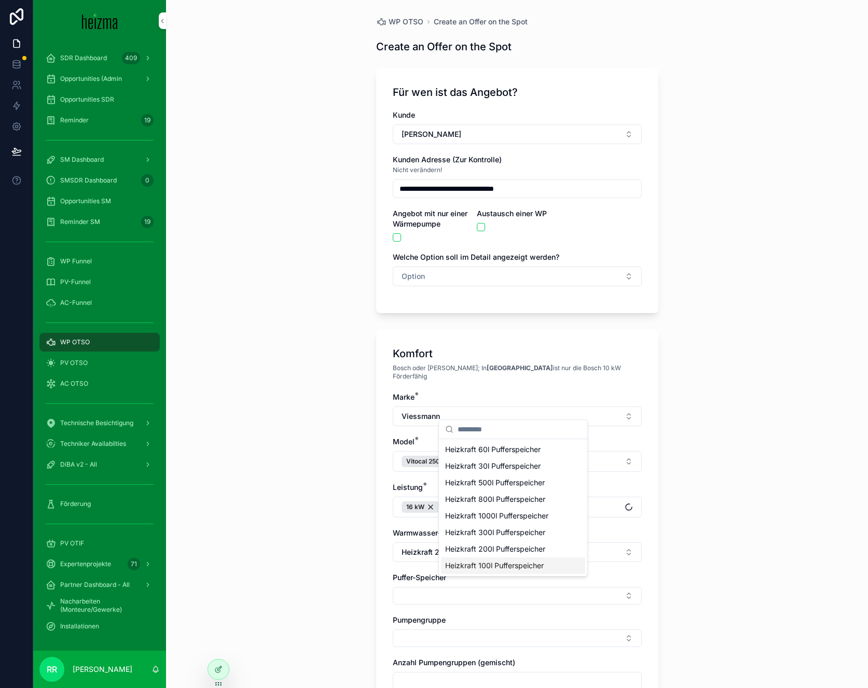
click at [526, 570] on span "Heizkraft 100l Pufferspeicher" at bounding box center [494, 566] width 99 height 10
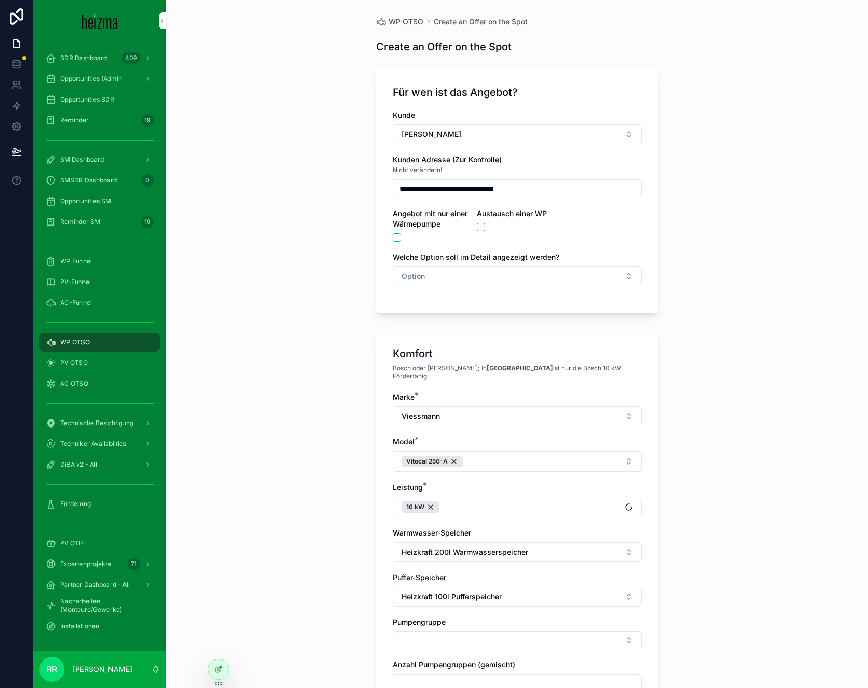
click at [325, 530] on div "**********" at bounding box center [517, 344] width 702 height 688
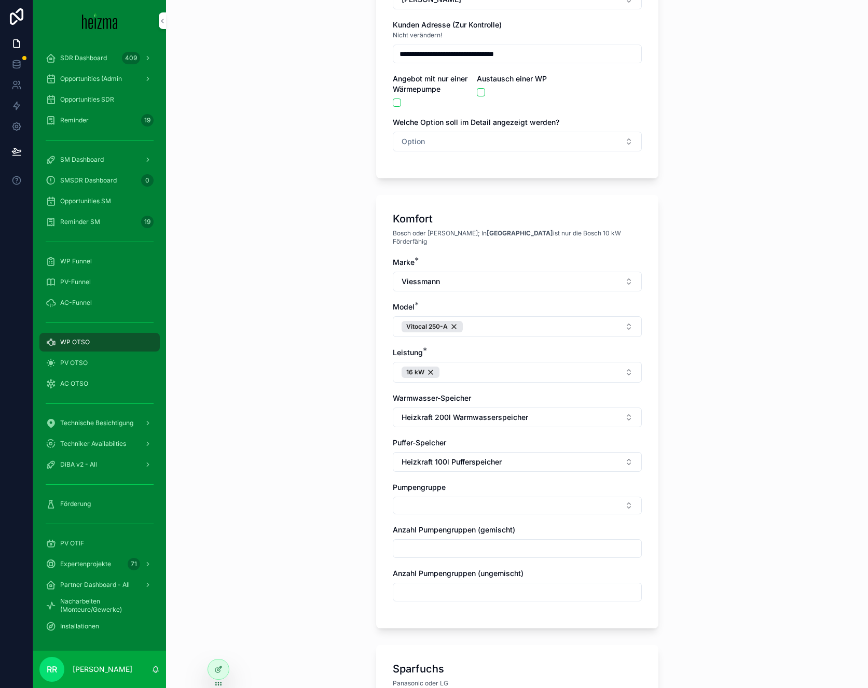
scroll to position [208, 0]
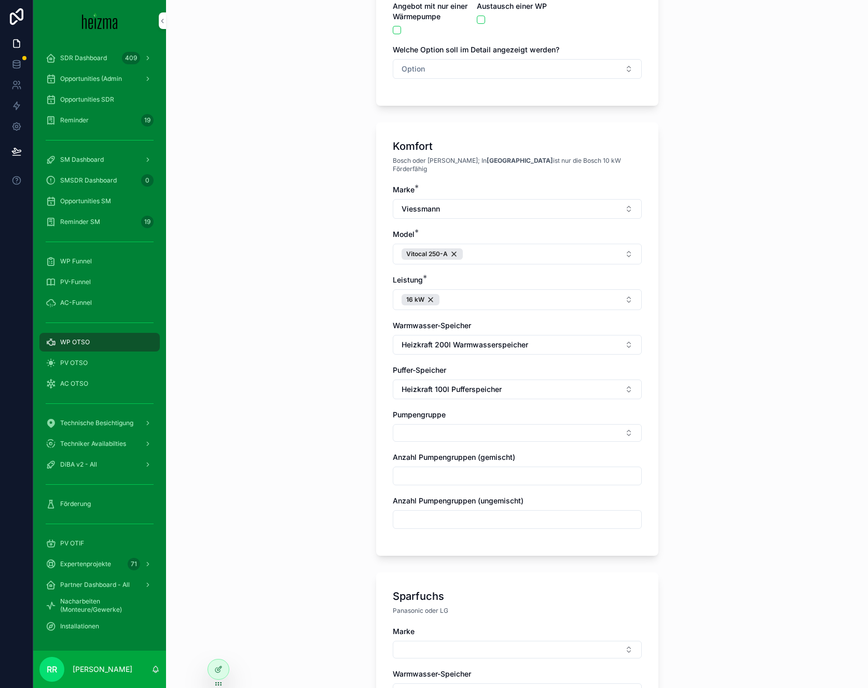
click at [457, 437] on div "Marke * Viessmann Model * Vitocal 250-A Leistung * 16 kW Warmwasser-Speicher He…" at bounding box center [517, 362] width 249 height 355
click at [461, 431] on button "Select Button" at bounding box center [517, 433] width 249 height 18
click at [458, 486] on span "Gemischt" at bounding box center [461, 482] width 32 height 10
click at [402, 474] on input "scrollable content" at bounding box center [517, 479] width 248 height 15
type input "*"
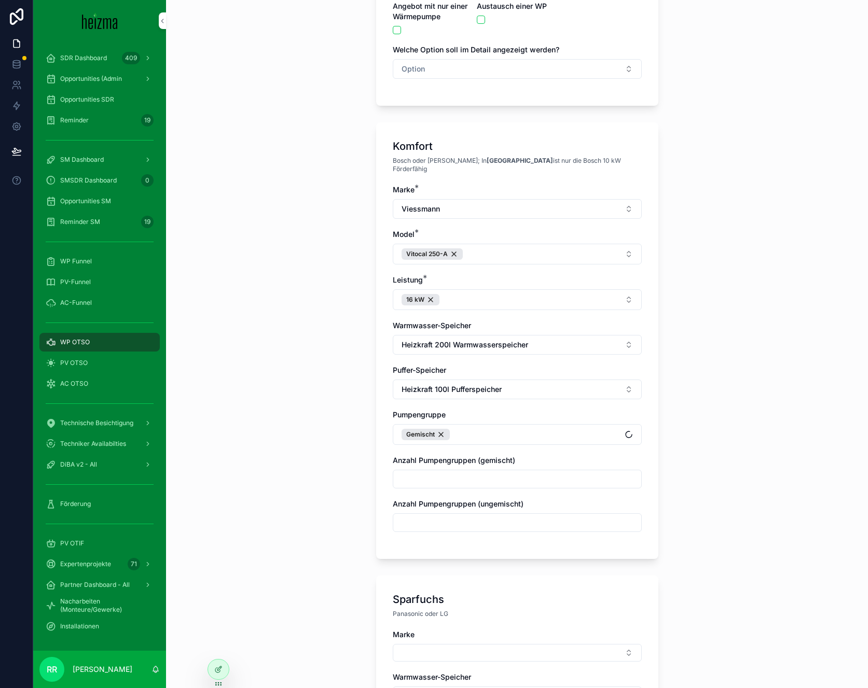
type input "*"
click at [330, 501] on div "**********" at bounding box center [517, 344] width 702 height 688
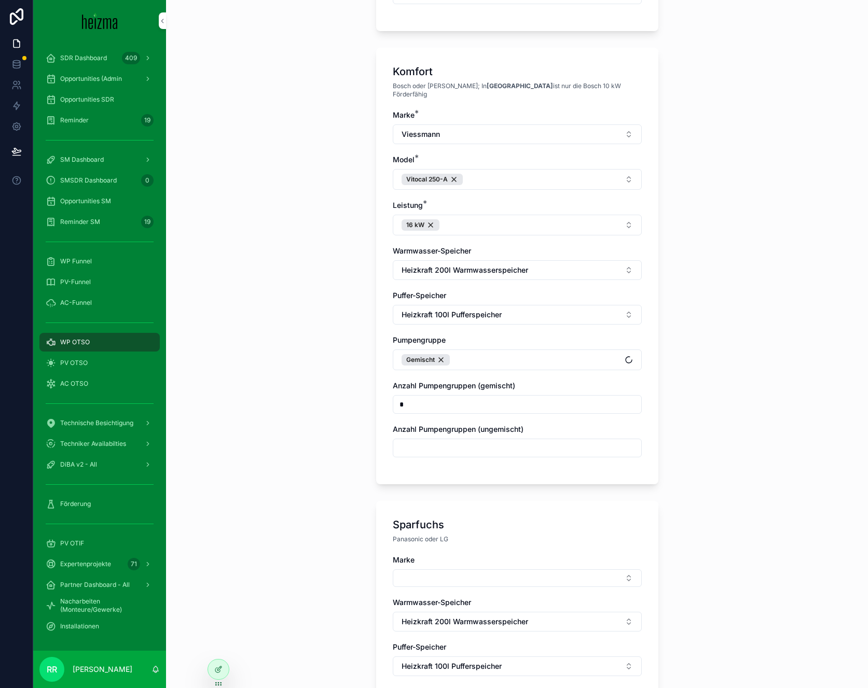
scroll to position [297, 0]
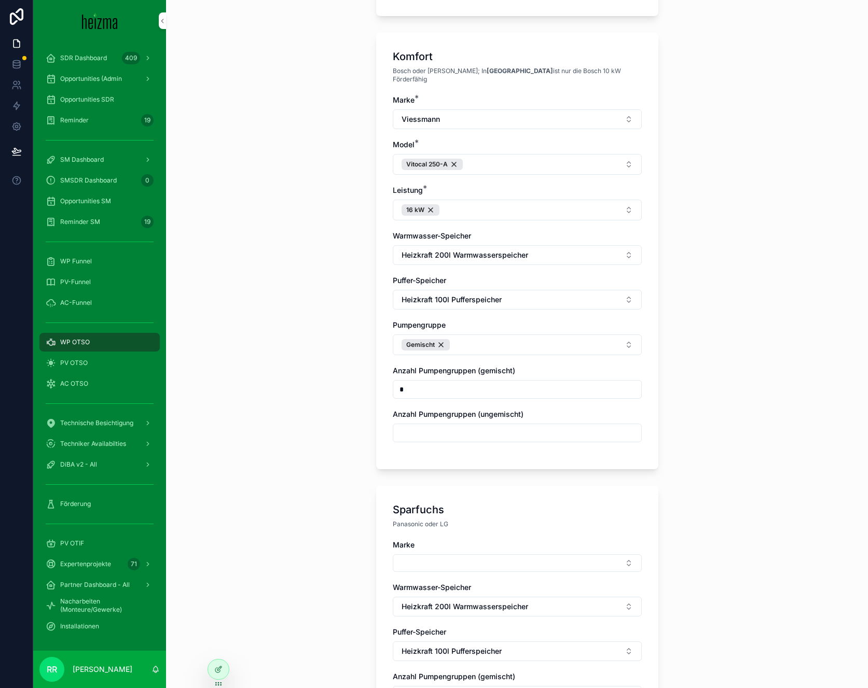
click at [510, 555] on button "Select Button" at bounding box center [517, 564] width 249 height 18
click at [470, 632] on span "Panasonic" at bounding box center [462, 629] width 35 height 10
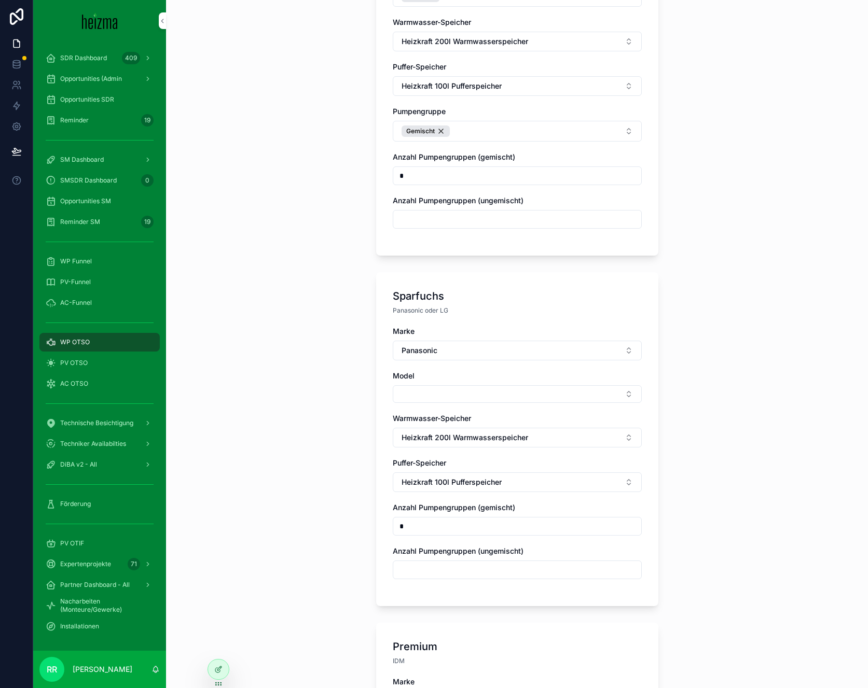
scroll to position [512, 0]
click at [418, 396] on div "Marke Panasonic Model Warmwasser-Speicher Heizkraft 200l Warmwasserspeicher Puf…" at bounding box center [517, 457] width 249 height 264
click at [423, 391] on button "Select Button" at bounding box center [517, 393] width 249 height 18
click at [498, 514] on span "AQUAREA M-Gen" at bounding box center [475, 513] width 61 height 10
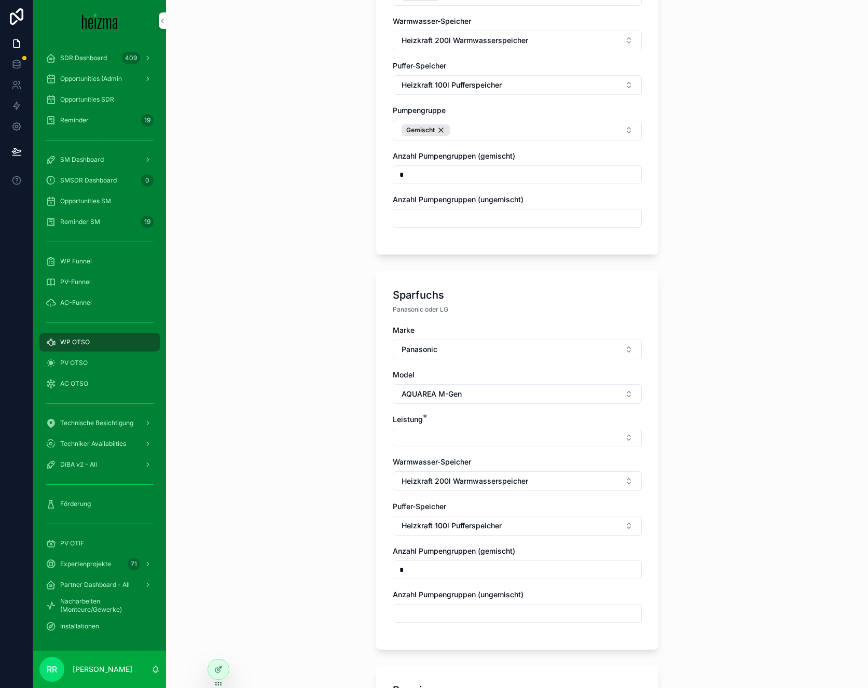
click at [413, 436] on button "Select Button" at bounding box center [517, 438] width 249 height 18
click at [484, 491] on div "16 kW" at bounding box center [513, 487] width 144 height 17
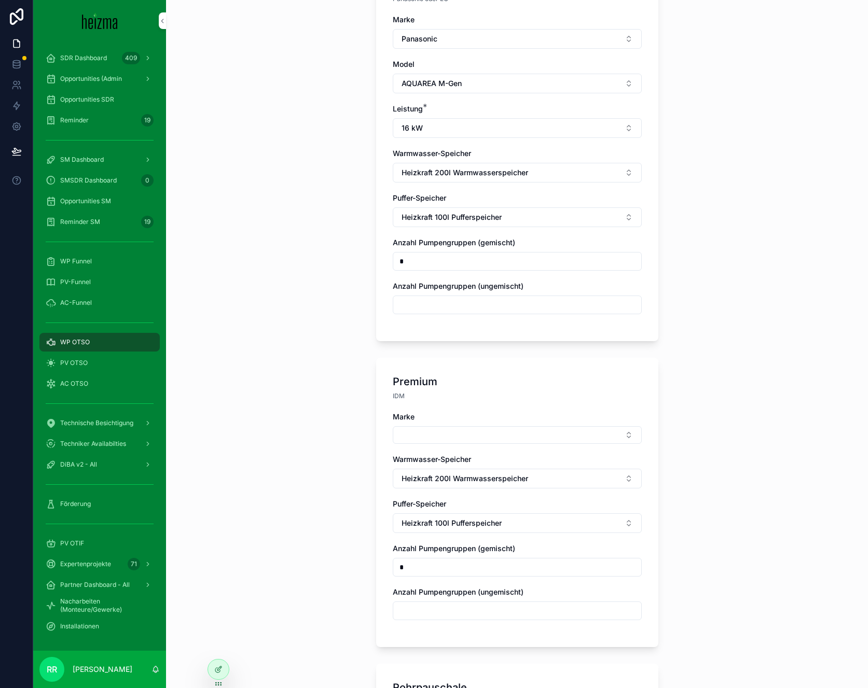
scroll to position [825, 0]
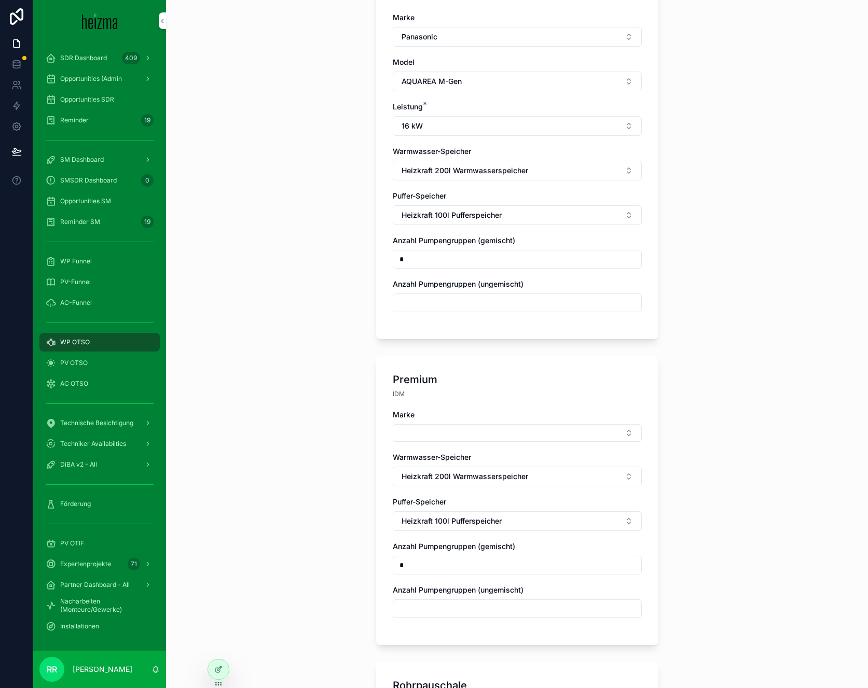
click at [446, 426] on button "Select Button" at bounding box center [517, 433] width 249 height 18
click at [472, 470] on span "Lambda" at bounding box center [459, 466] width 28 height 10
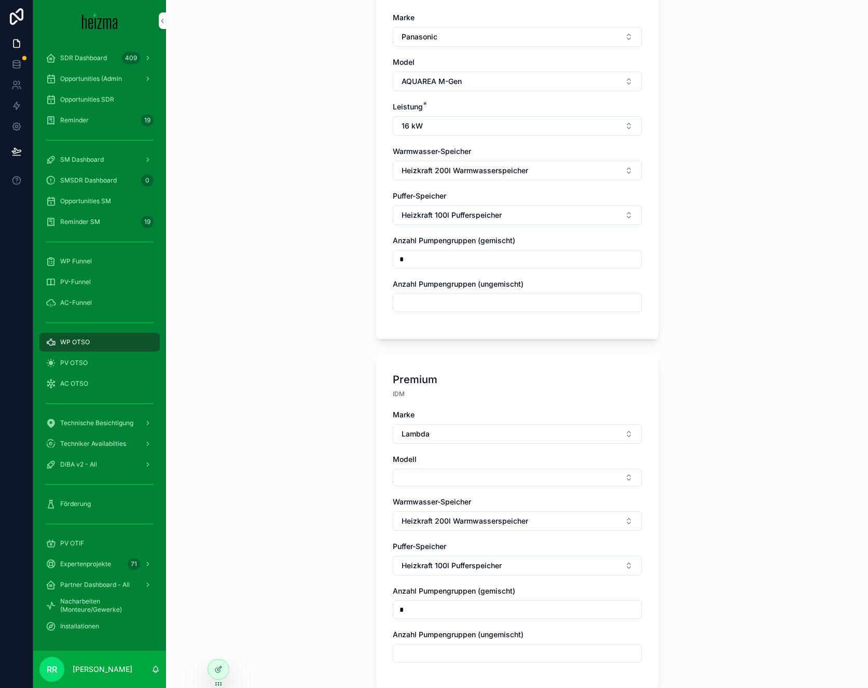
click at [454, 472] on button "Select Button" at bounding box center [517, 478] width 249 height 18
click at [468, 516] on div "Lambda EU" at bounding box center [513, 510] width 144 height 17
click at [458, 514] on button "Select Button" at bounding box center [517, 523] width 249 height 18
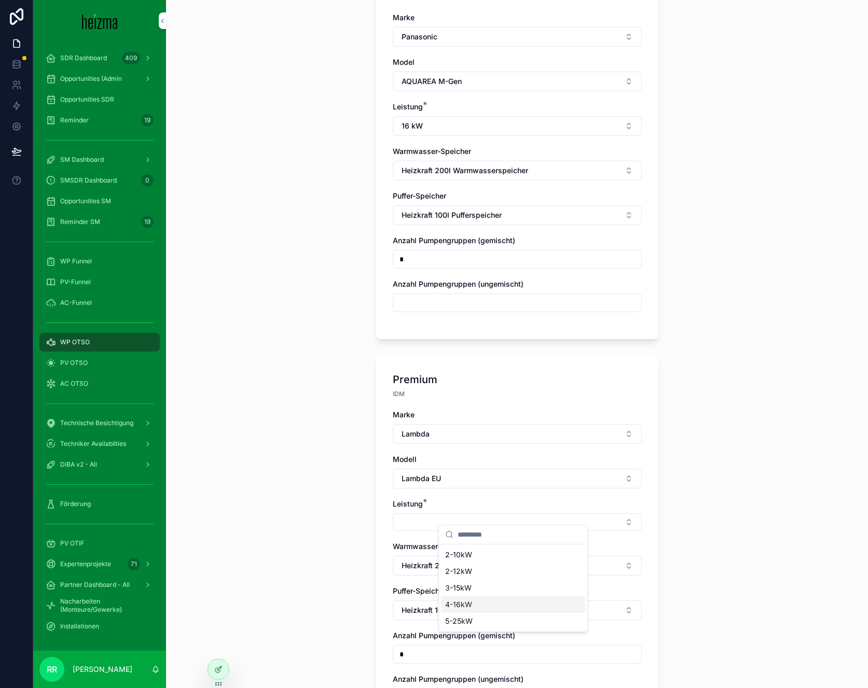
click at [482, 605] on div "4-16kW" at bounding box center [513, 605] width 144 height 17
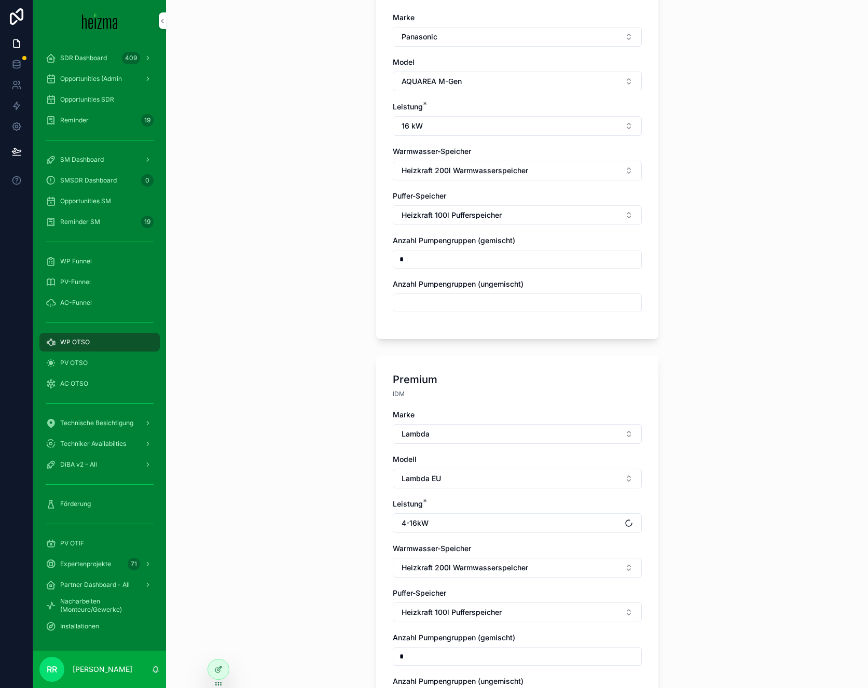
click at [285, 503] on div "**********" at bounding box center [517, 344] width 702 height 688
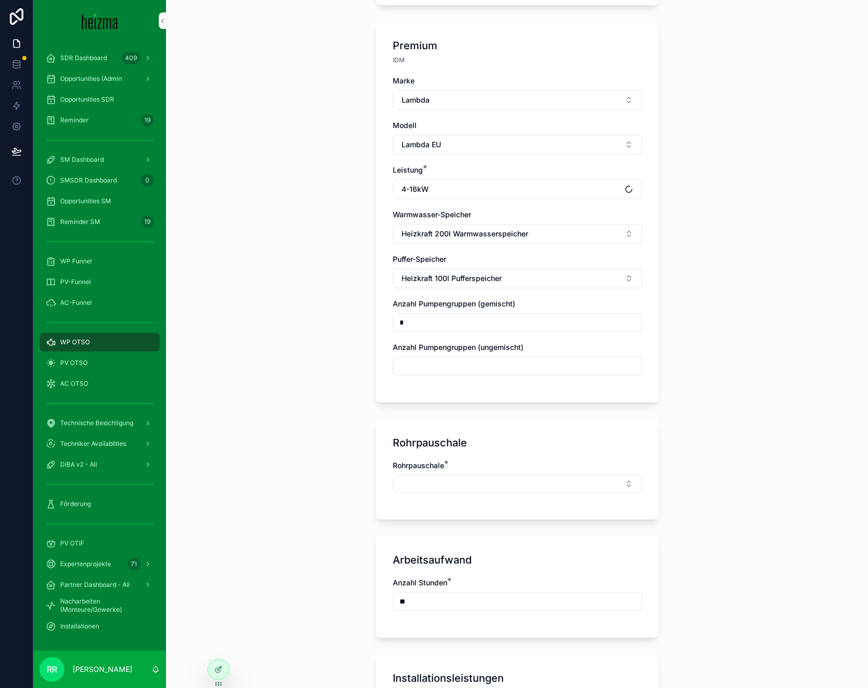
scroll to position [1202, 0]
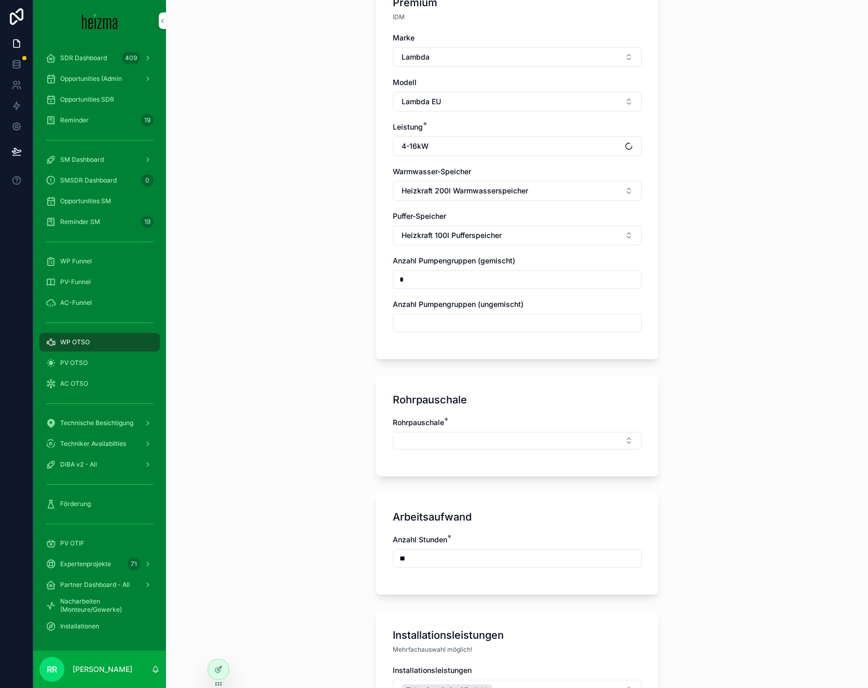
click at [451, 432] on button "Select Button" at bounding box center [517, 441] width 249 height 18
click at [464, 539] on div "Mittel" at bounding box center [513, 540] width 144 height 17
click at [320, 478] on div "**********" at bounding box center [517, 344] width 702 height 688
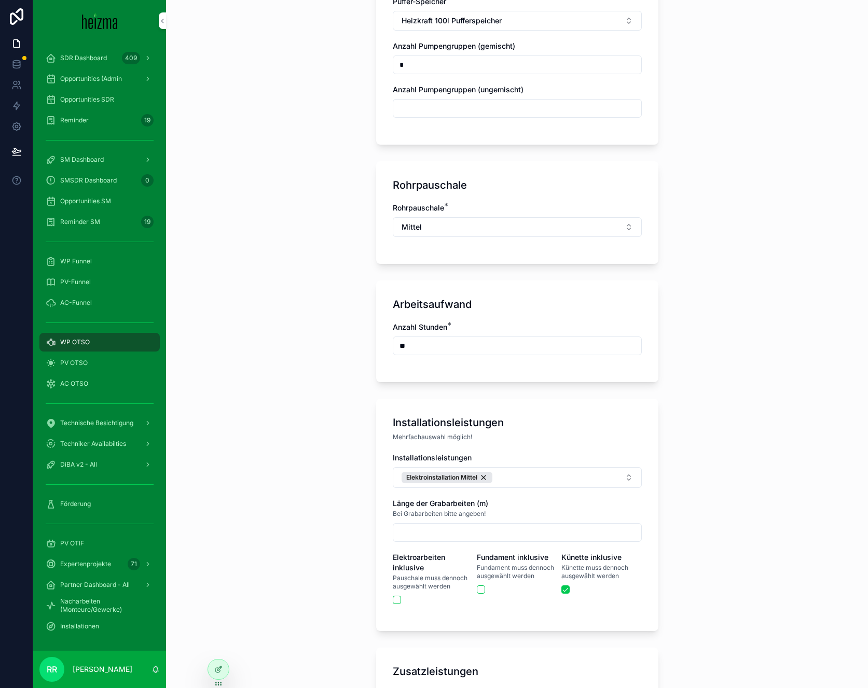
click at [590, 467] on button "Elektroinstallation Mittel" at bounding box center [517, 477] width 249 height 21
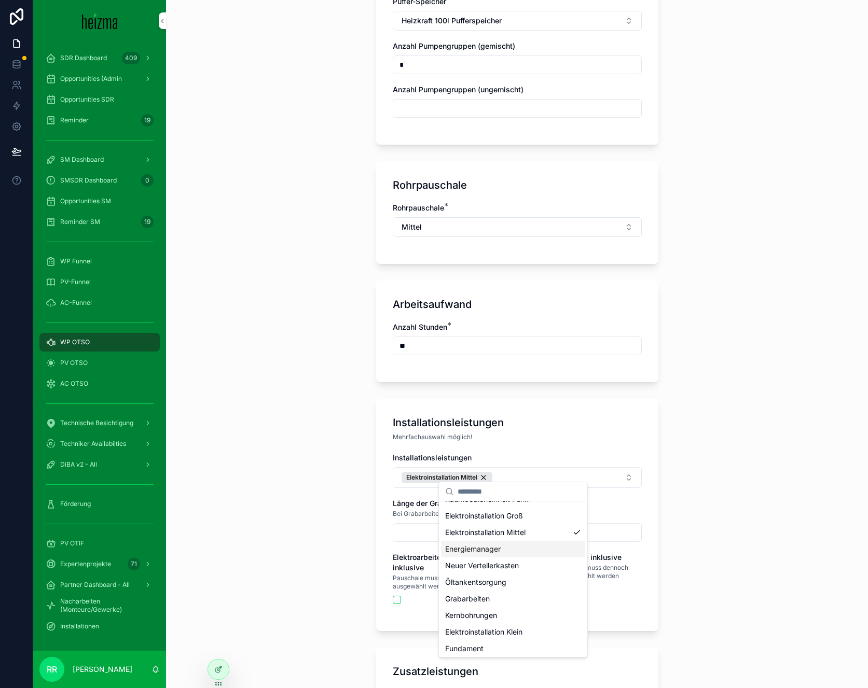
scroll to position [31, 0]
click at [486, 642] on div "Fundament" at bounding box center [513, 647] width 144 height 17
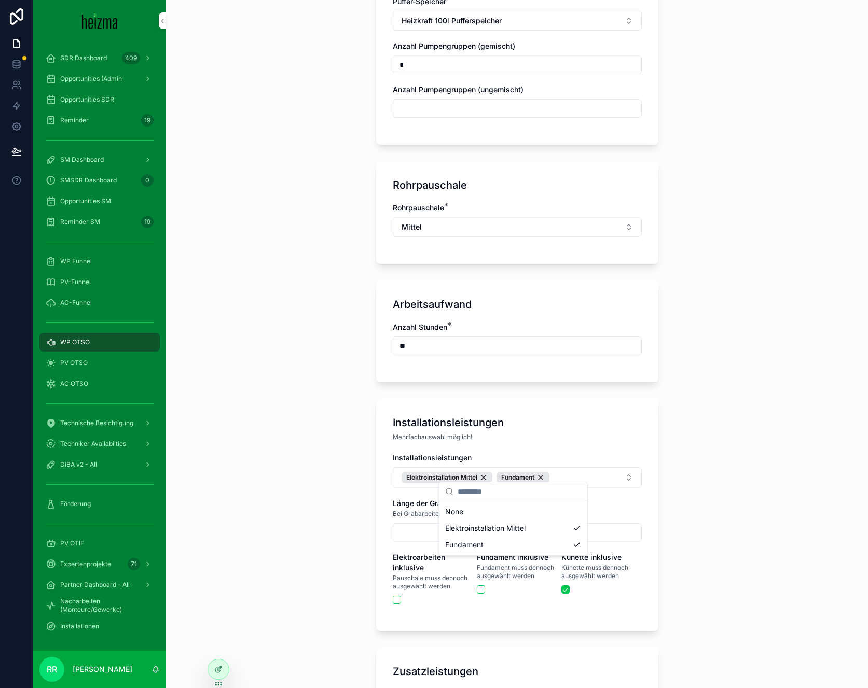
click at [287, 514] on div "**********" at bounding box center [517, 344] width 702 height 688
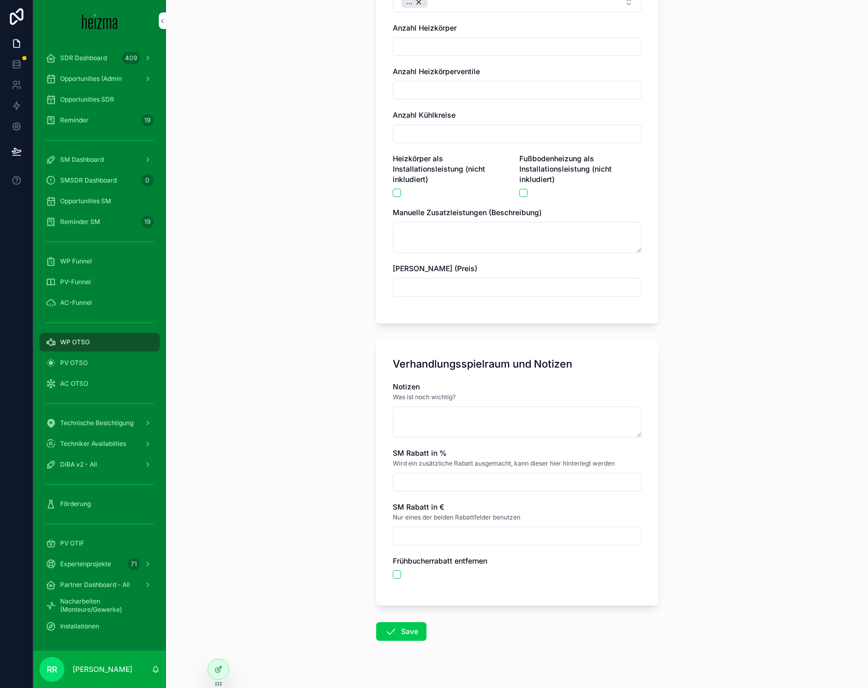
scroll to position [2140, 0]
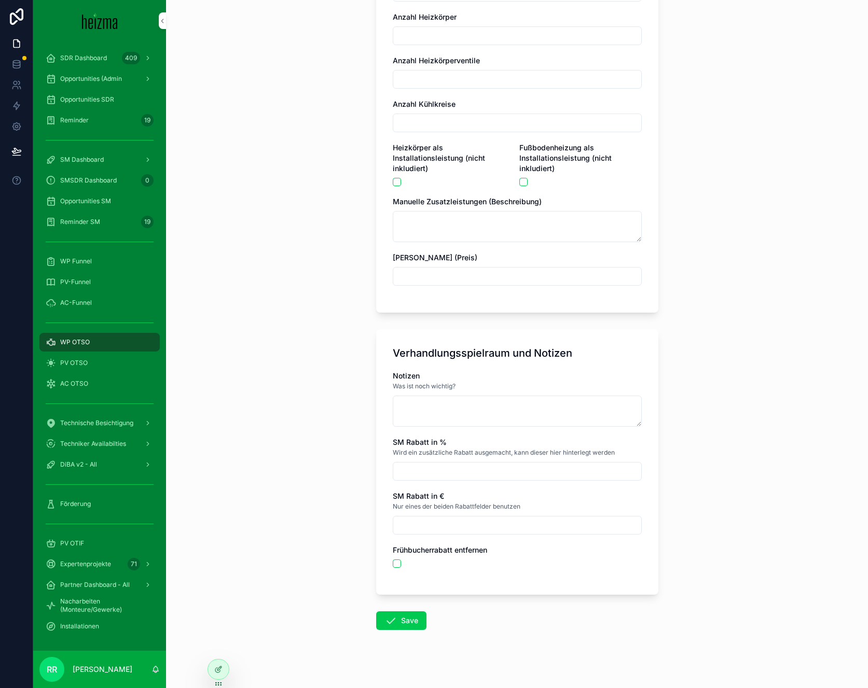
click at [408, 612] on button "Save" at bounding box center [401, 621] width 50 height 19
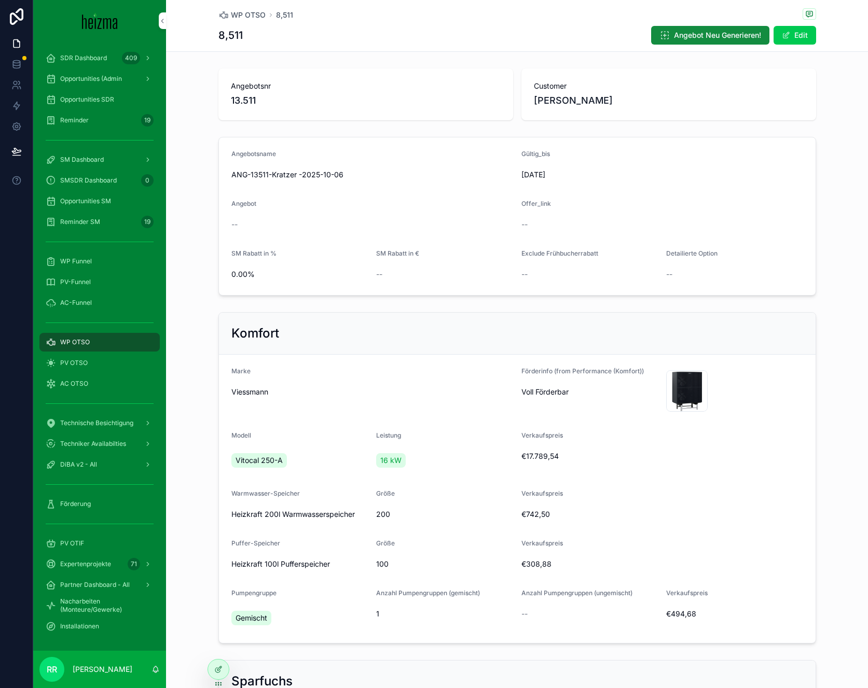
click at [89, 338] on div "WP OTSO" at bounding box center [100, 342] width 108 height 17
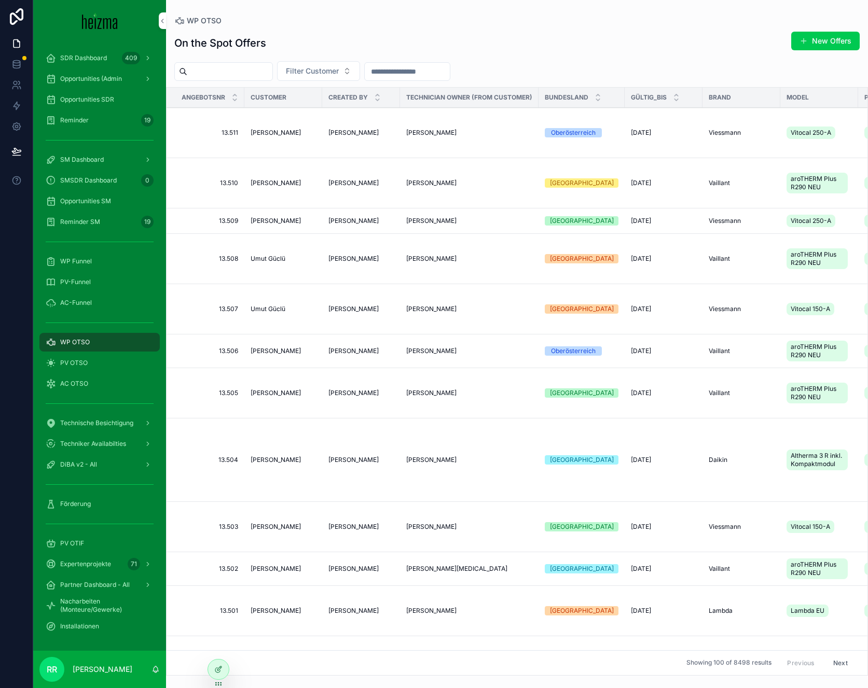
click at [800, 44] on span "scrollable content" at bounding box center [803, 41] width 8 height 8
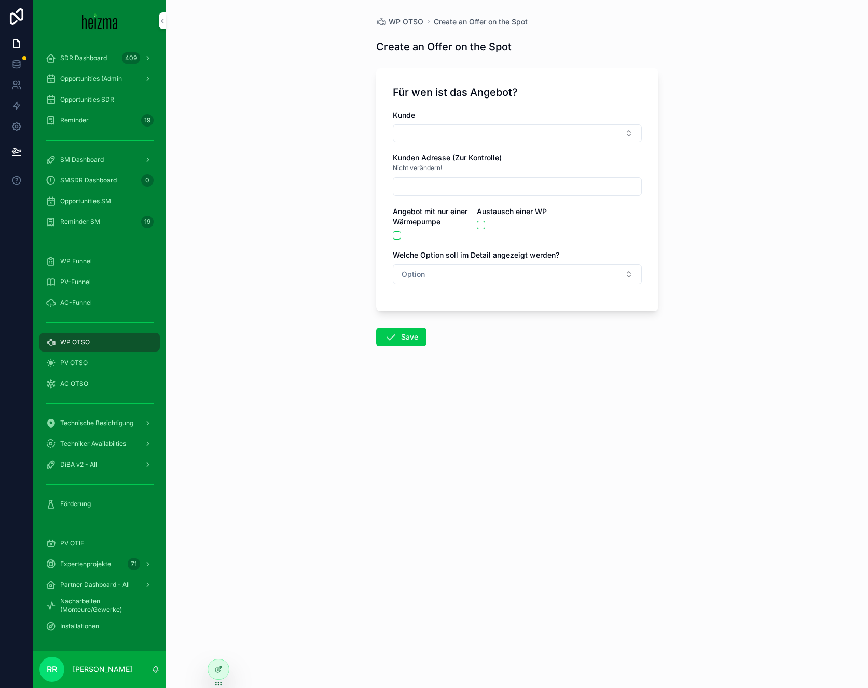
click at [419, 137] on button "Select Button" at bounding box center [517, 134] width 249 height 18
type input "***"
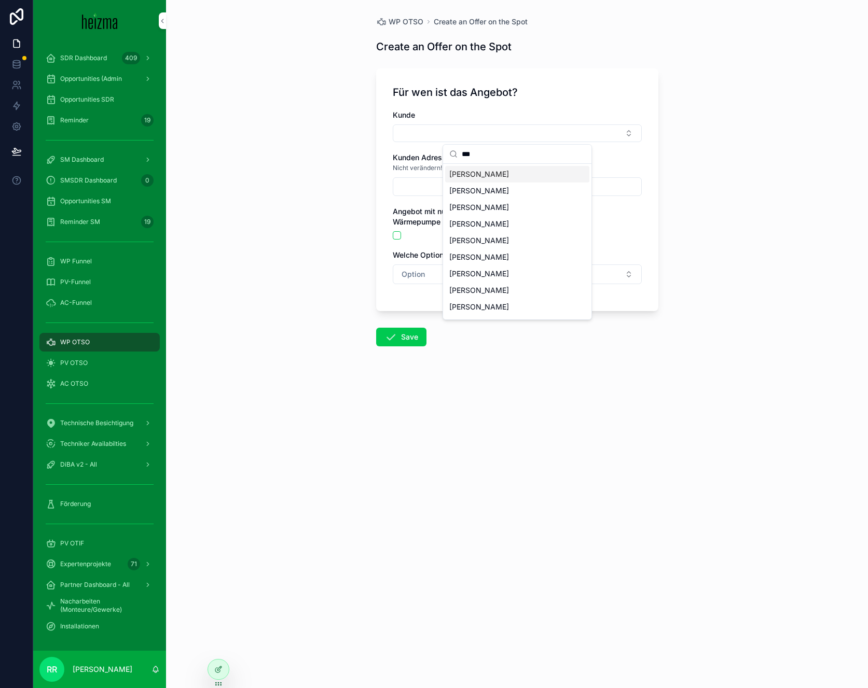
click at [477, 170] on span "Richard Wasinger" at bounding box center [479, 174] width 60 height 10
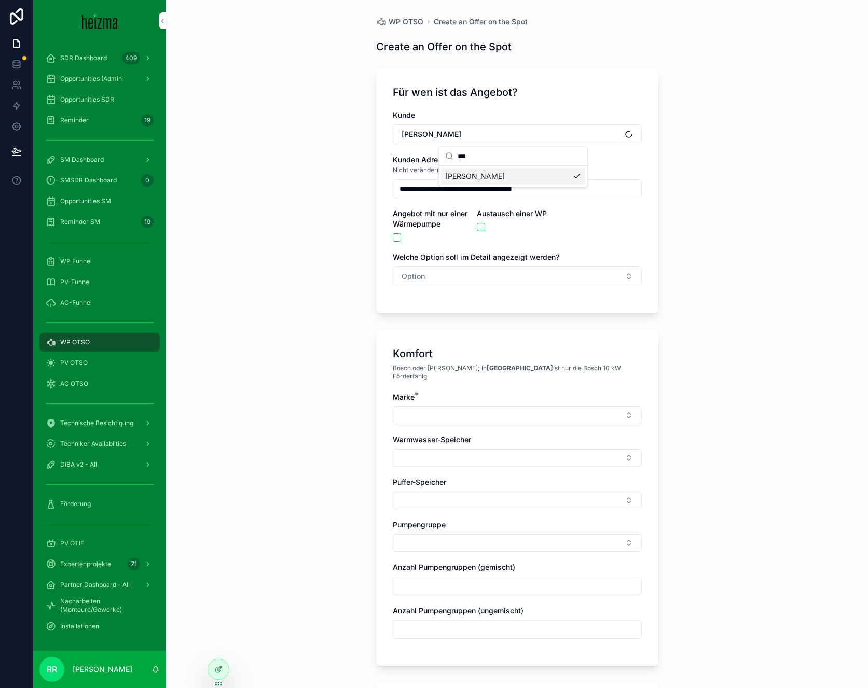
type input "**********"
click at [448, 410] on button "Select Button" at bounding box center [517, 416] width 249 height 18
click at [458, 570] on div "Viessmann" at bounding box center [513, 564] width 144 height 17
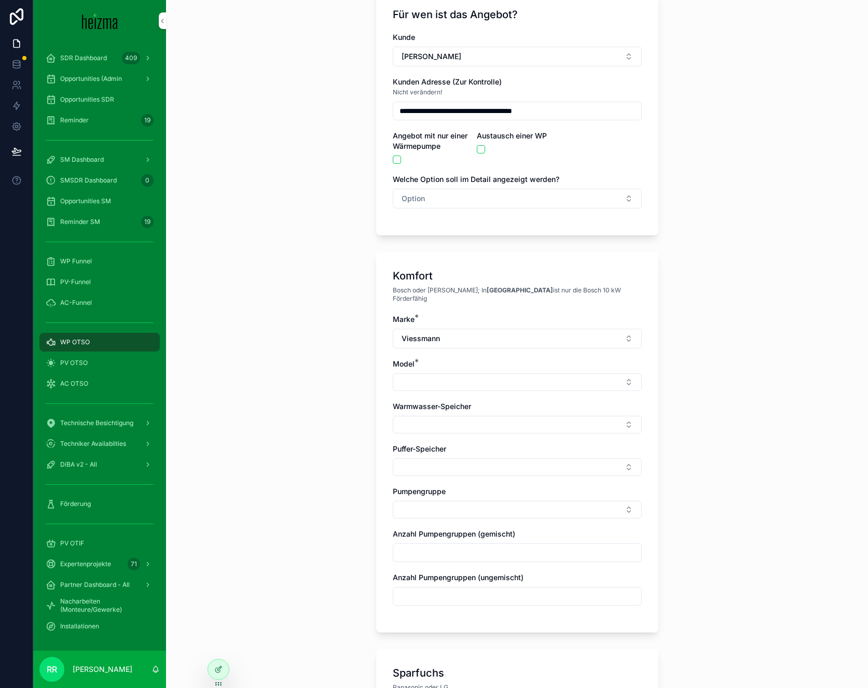
scroll to position [81, 0]
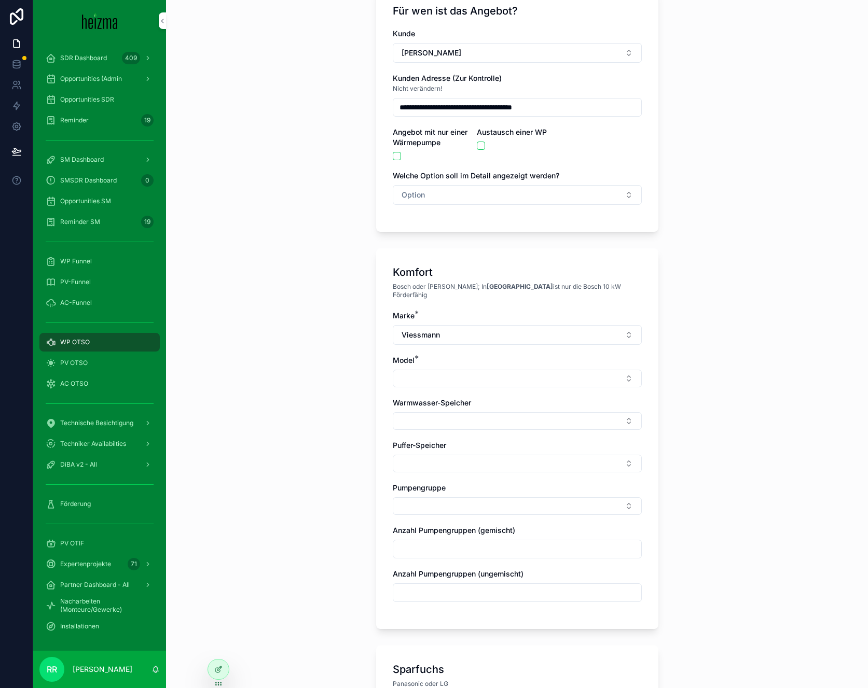
click at [428, 370] on button "Select Button" at bounding box center [517, 379] width 249 height 18
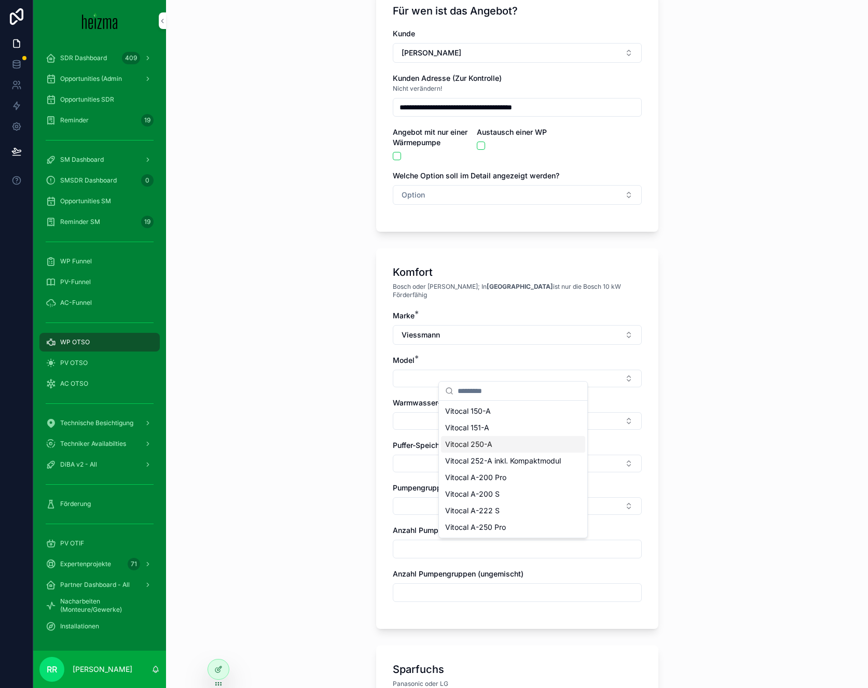
click at [485, 449] on span "Vitocal 250-A" at bounding box center [468, 444] width 47 height 10
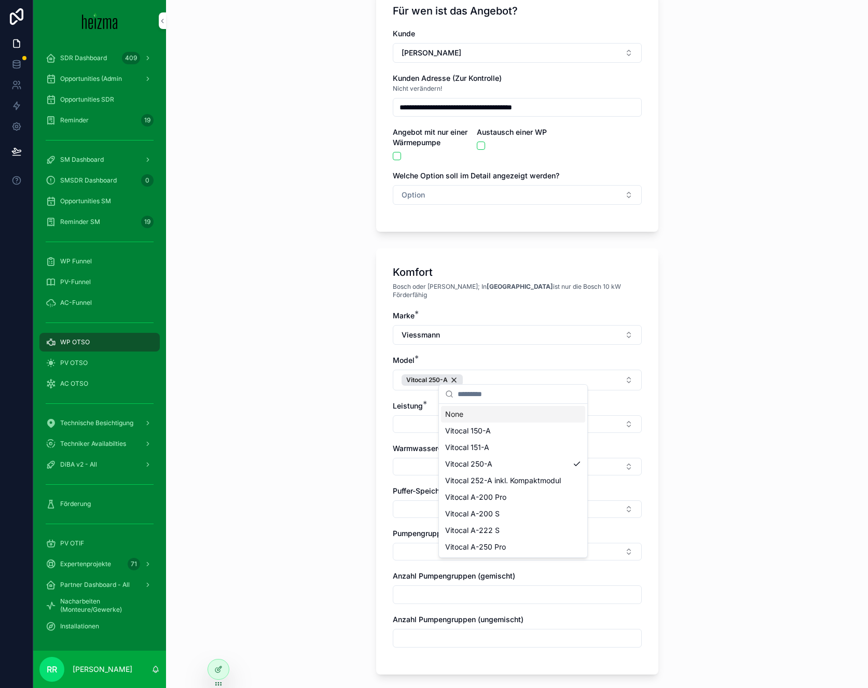
click at [435, 422] on button "Select Button" at bounding box center [517, 425] width 249 height 18
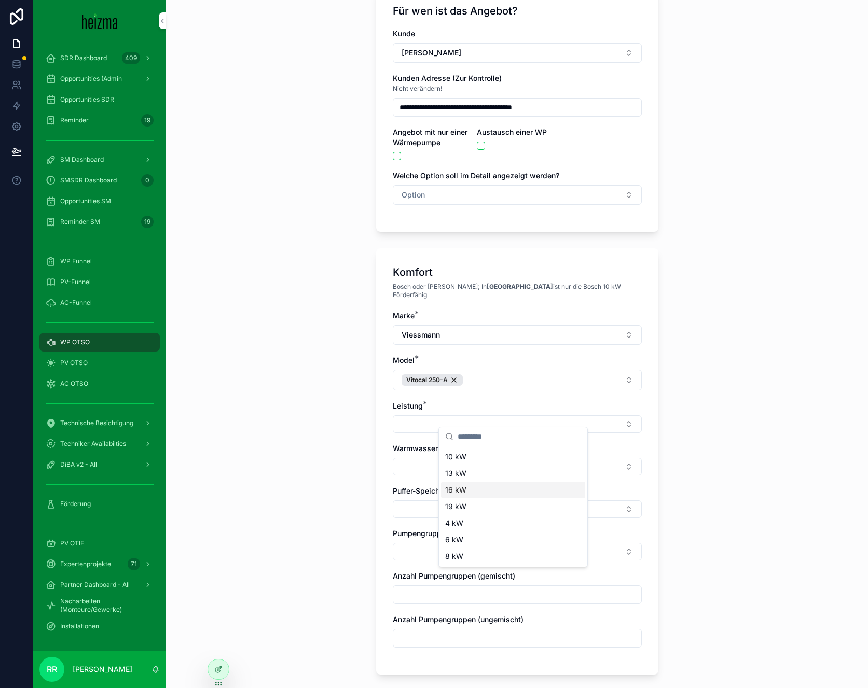
click at [466, 487] on div "16 kW" at bounding box center [513, 490] width 144 height 17
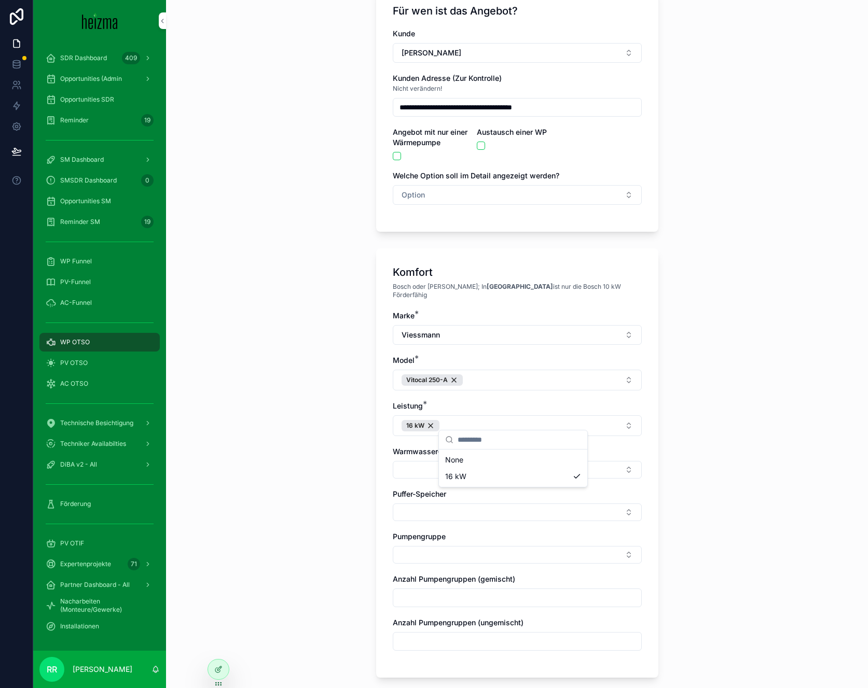
click at [386, 461] on div "Komfort Bosch oder Viessmann; In Wien ist nur die Bosch 10 kW Förderfähig Marke…" at bounding box center [517, 463] width 282 height 430
click at [417, 504] on button "Select Button" at bounding box center [517, 513] width 249 height 18
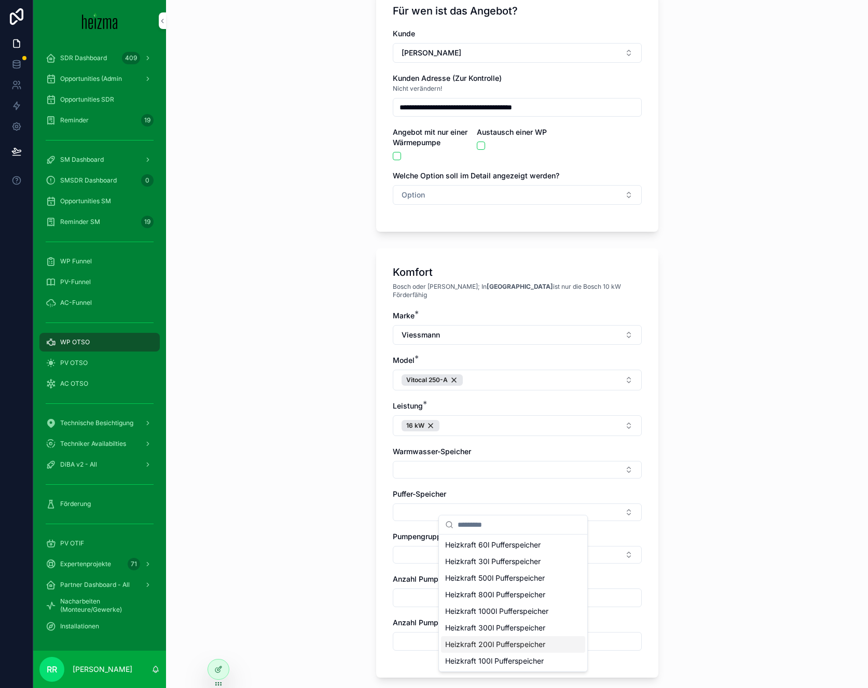
click at [527, 647] on span "Heizkraft 200l Pufferspeicher" at bounding box center [495, 645] width 100 height 10
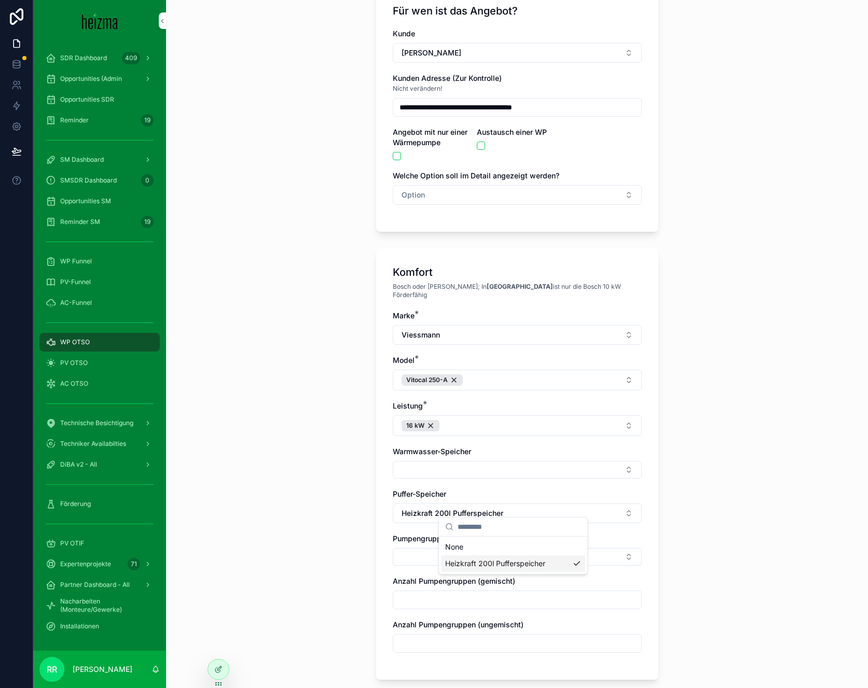
click at [287, 547] on div "**********" at bounding box center [517, 263] width 702 height 688
click at [443, 550] on button "Select Button" at bounding box center [517, 557] width 249 height 18
click at [494, 596] on div "Ungemischt" at bounding box center [513, 590] width 144 height 17
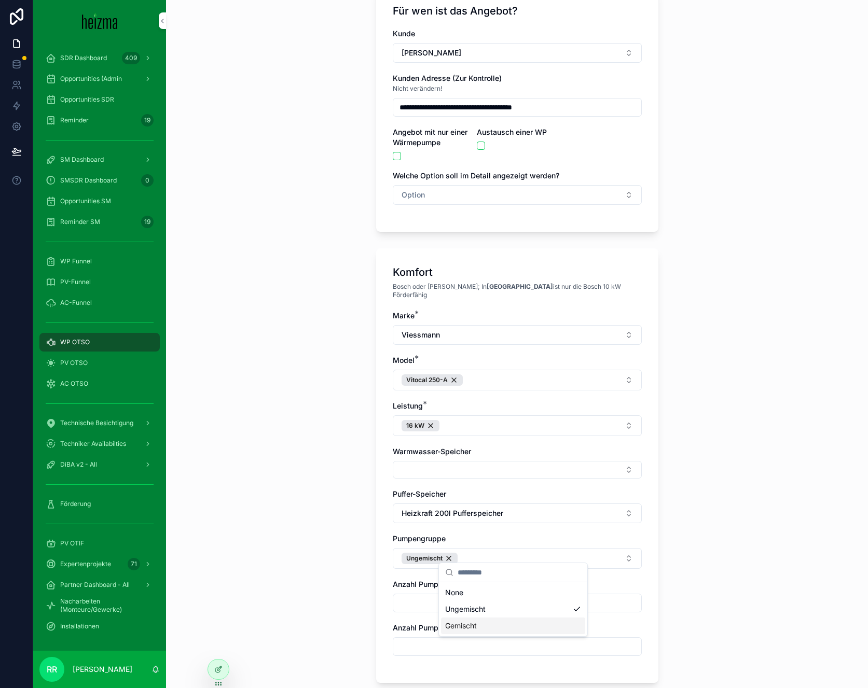
click at [473, 626] on span "Gemischt" at bounding box center [461, 626] width 32 height 10
click at [397, 596] on input "scrollable content" at bounding box center [517, 603] width 248 height 15
type input "*"
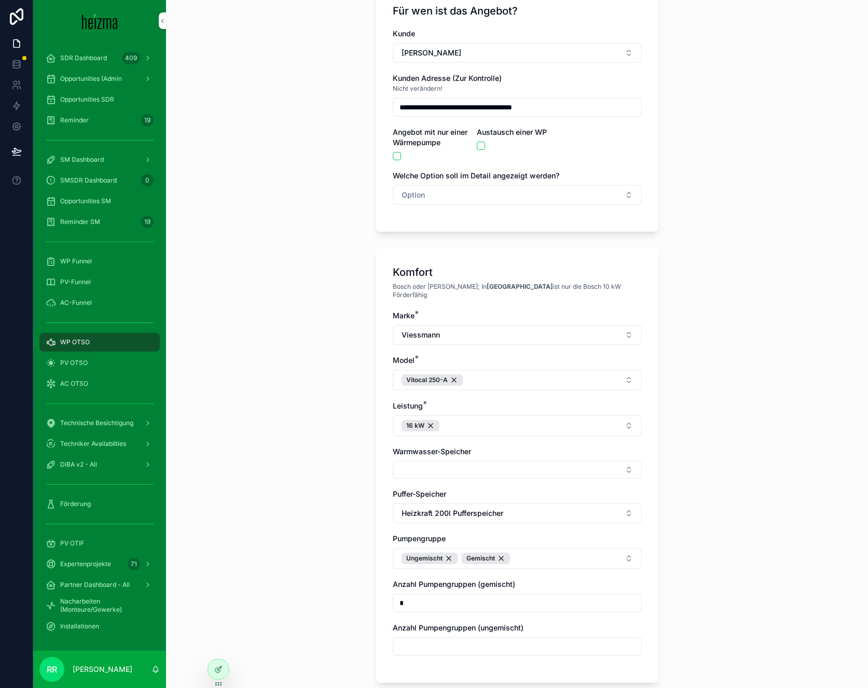
type input "*"
click at [411, 640] on input "scrollable content" at bounding box center [517, 647] width 248 height 15
type input "*"
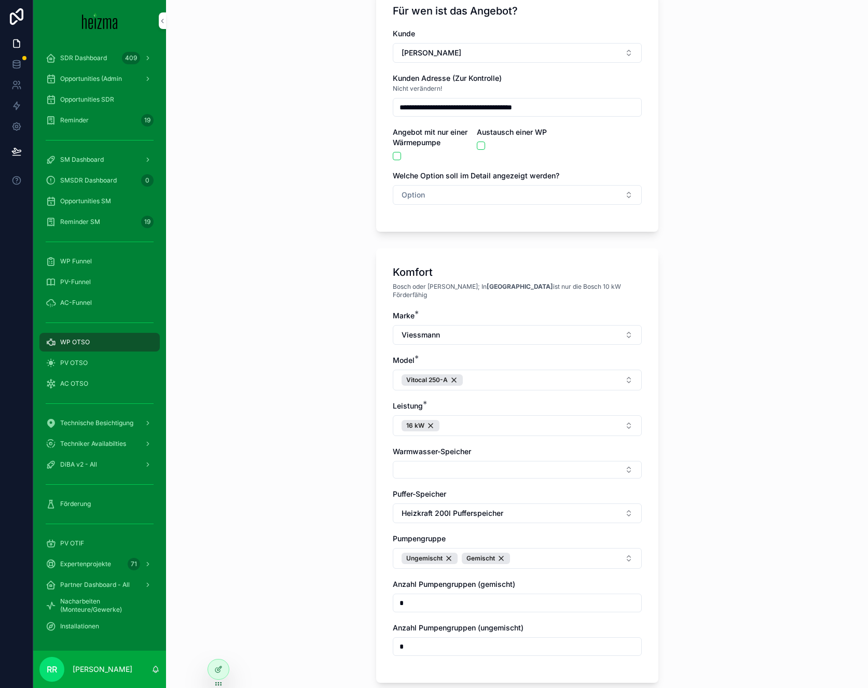
type input "*"
click at [298, 587] on div "**********" at bounding box center [517, 263] width 702 height 688
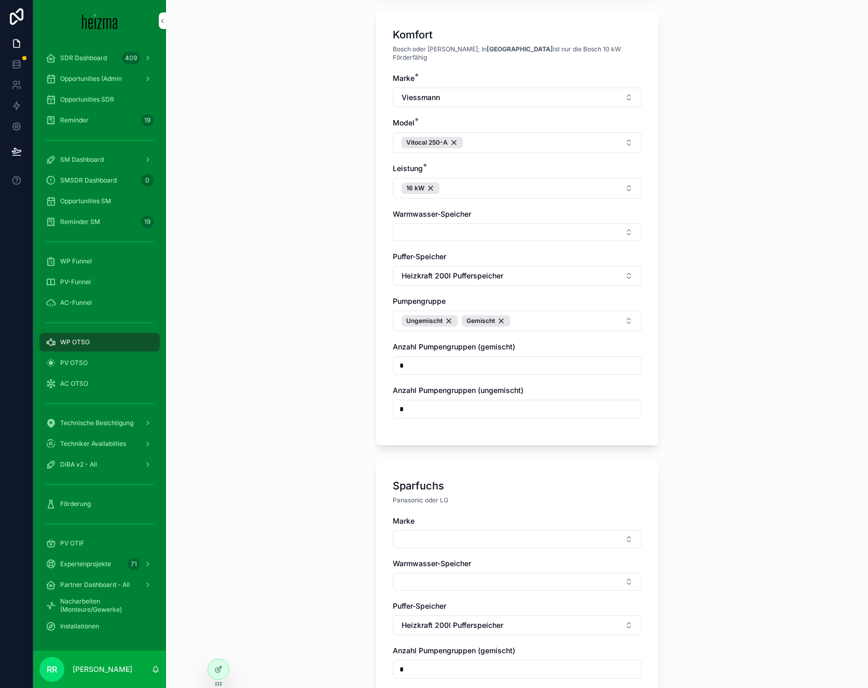
scroll to position [321, 0]
drag, startPoint x: 421, startPoint y: 519, endPoint x: 425, endPoint y: 526, distance: 7.5
click at [421, 520] on div "Marke" at bounding box center [517, 531] width 249 height 32
click at [429, 530] on button "Select Button" at bounding box center [517, 538] width 249 height 18
click at [462, 605] on span "Panasonic" at bounding box center [462, 604] width 35 height 10
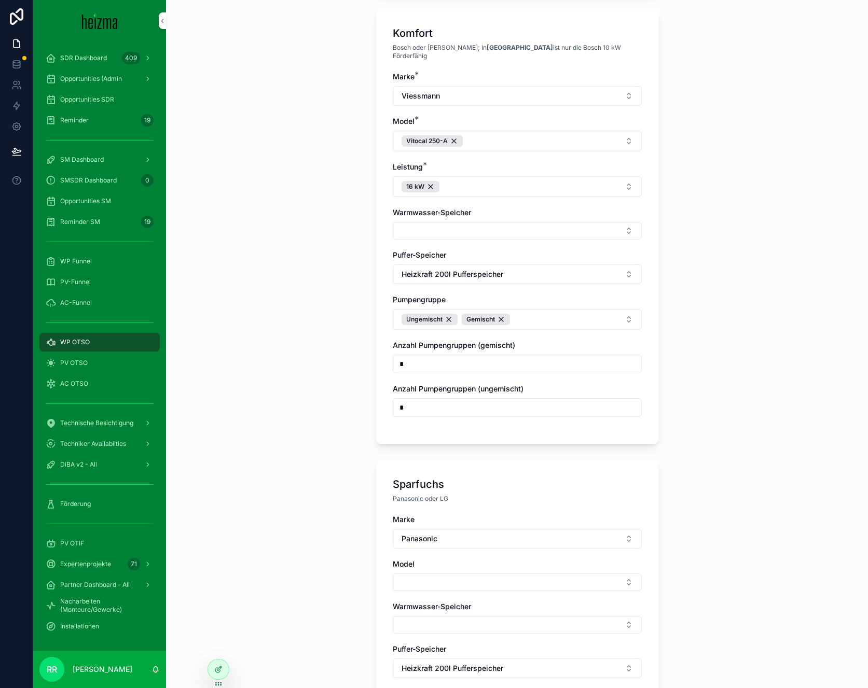
scroll to position [532, 0]
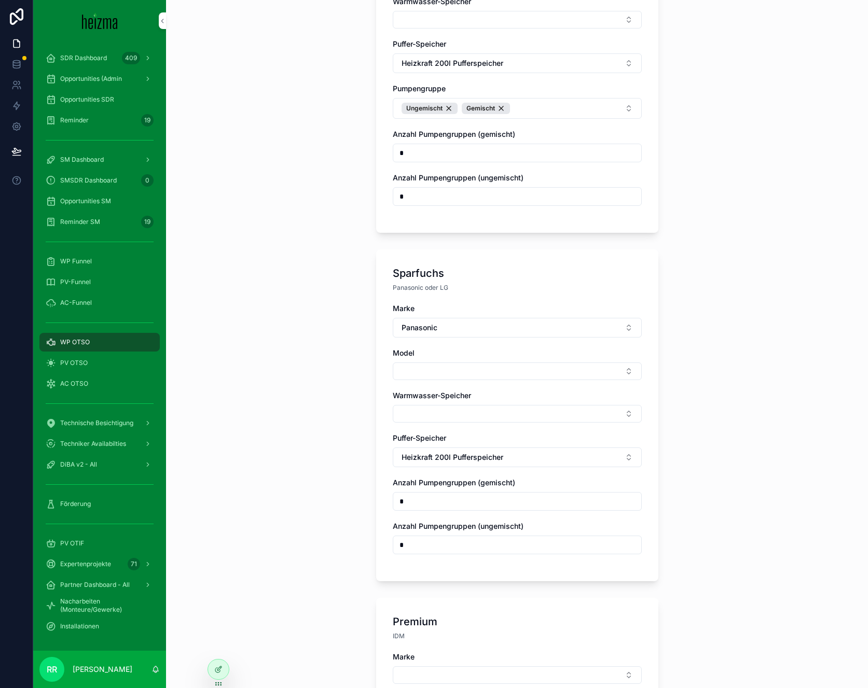
click at [454, 368] on button "Select Button" at bounding box center [517, 372] width 249 height 18
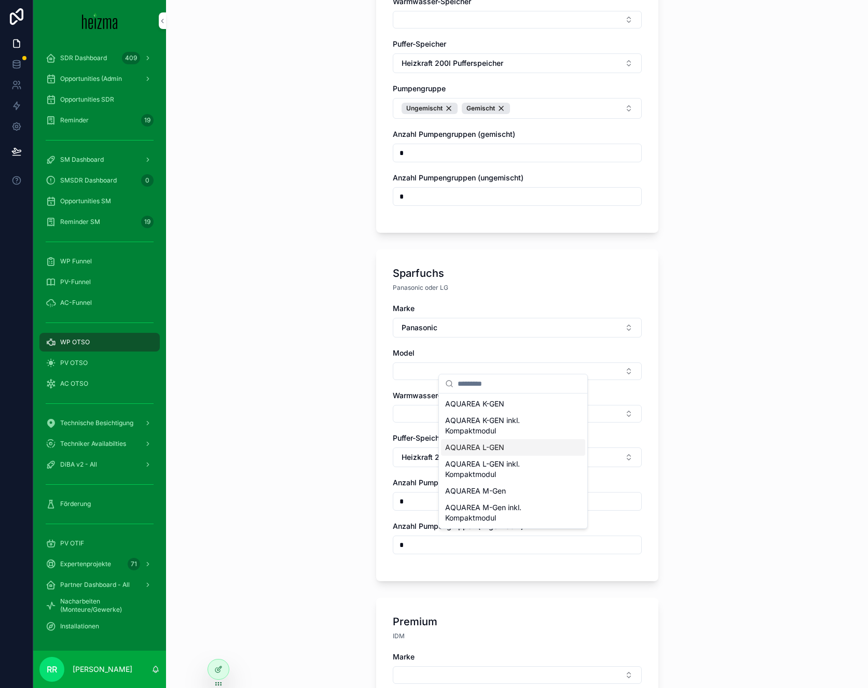
click at [484, 449] on span "AQUAREA L-GEN" at bounding box center [474, 448] width 59 height 10
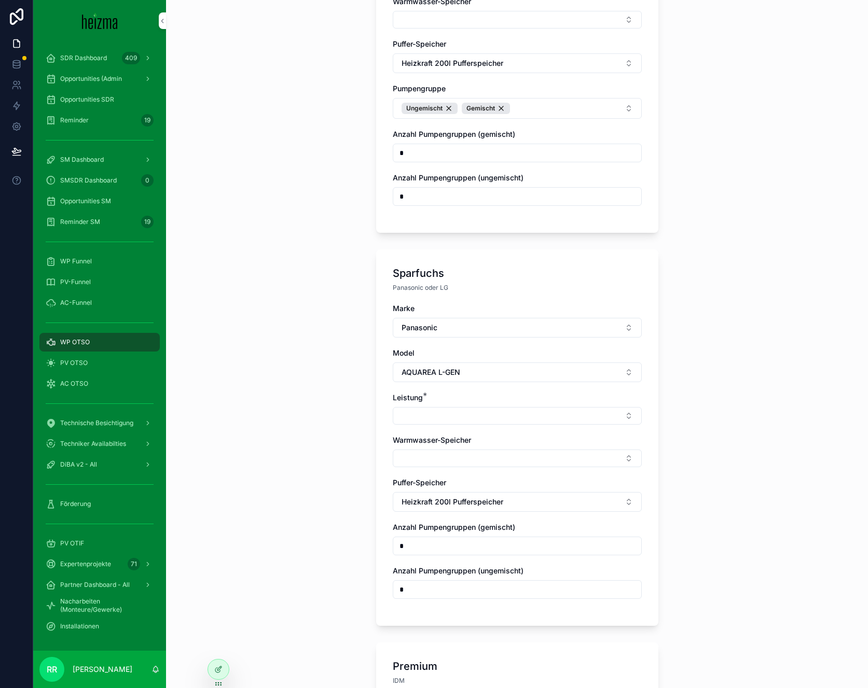
click at [479, 453] on button "Select Button" at bounding box center [517, 459] width 249 height 18
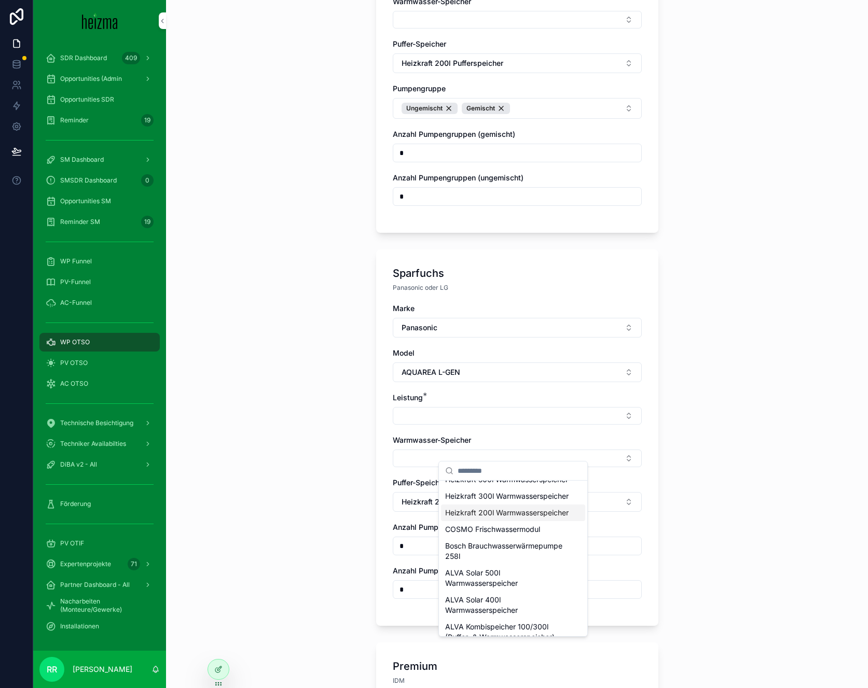
scroll to position [475, 0]
click at [490, 519] on span "Heizkraft 200l Warmwasserspeicher" at bounding box center [506, 514] width 123 height 10
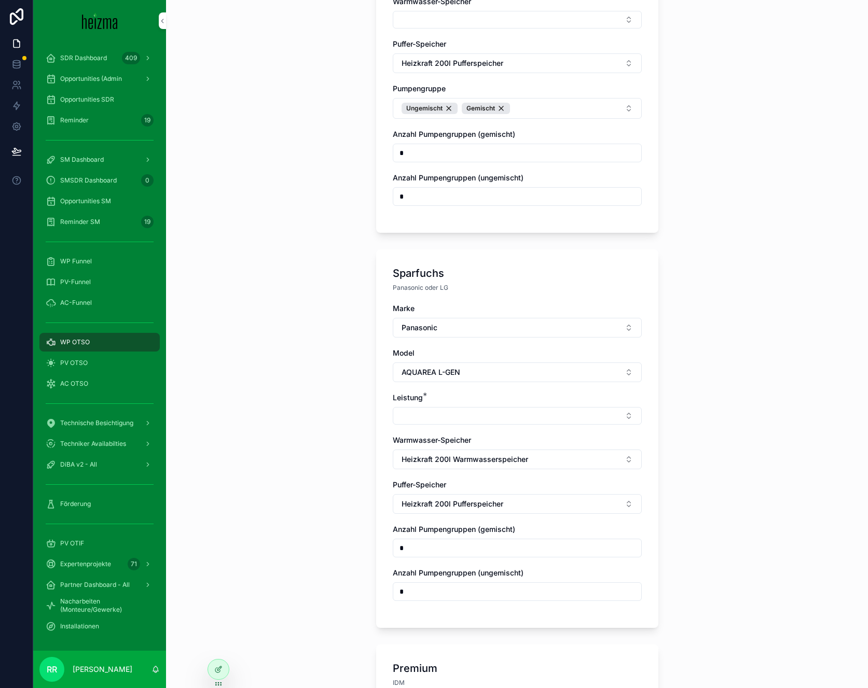
click at [333, 482] on div "**********" at bounding box center [517, 344] width 702 height 688
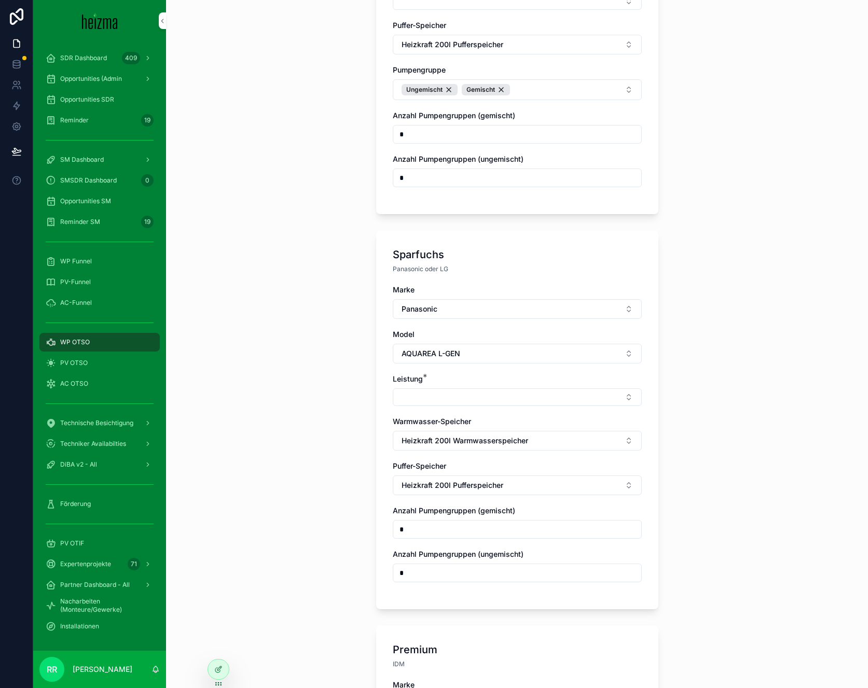
scroll to position [551, 0]
click at [665, 426] on div "**********" at bounding box center [517, 344] width 702 height 688
click at [639, 432] on div "Sparfuchs Panasonic oder LG Marke Panasonic Model AQUAREA L-GEN Leistung * Warm…" at bounding box center [517, 419] width 282 height 379
click at [630, 434] on button "Heizkraft 200l Warmwasserspeicher" at bounding box center [517, 440] width 249 height 20
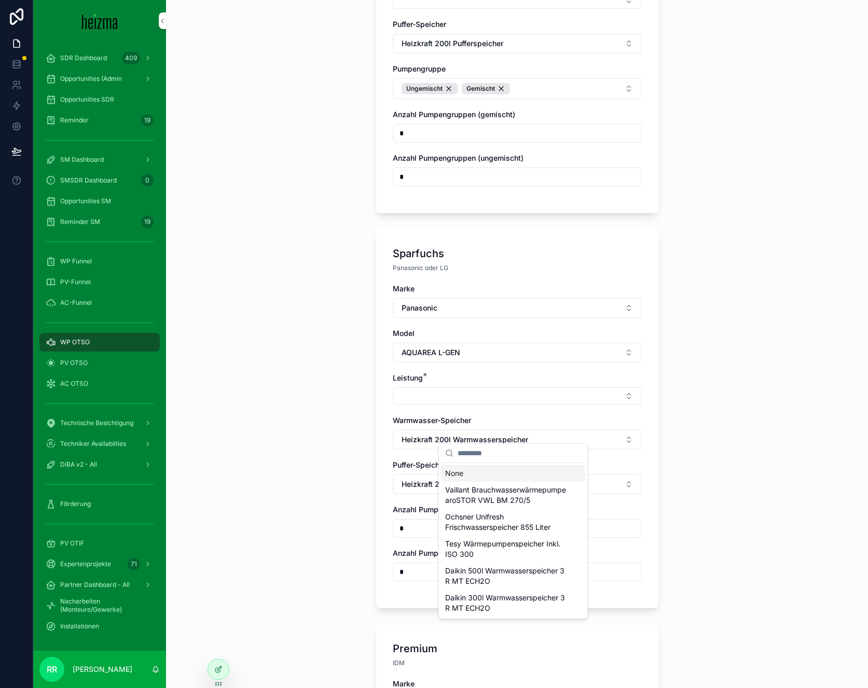
click at [497, 477] on div "None" at bounding box center [513, 473] width 144 height 17
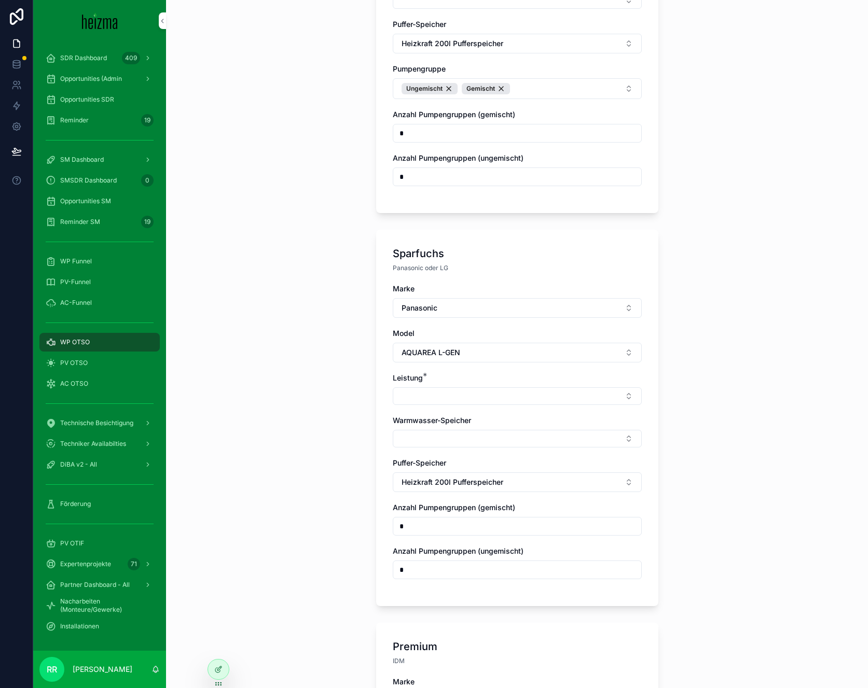
click at [281, 444] on div "**********" at bounding box center [517, 344] width 702 height 688
click at [495, 358] on div "Marke Panasonic Model AQUAREA L-GEN Leistung * Warmwasser-Speicher Puffer-Speic…" at bounding box center [517, 437] width 249 height 306
click at [492, 388] on button "Select Button" at bounding box center [517, 397] width 249 height 18
click at [432, 343] on button "AQUAREA L-GEN" at bounding box center [517, 353] width 249 height 20
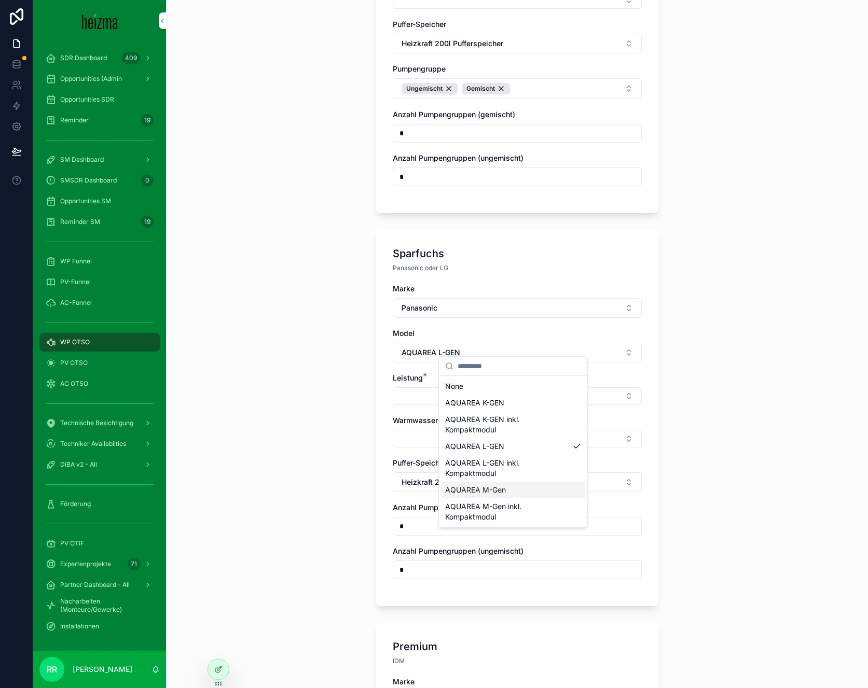
click at [498, 494] on span "AQUAREA M-Gen" at bounding box center [475, 490] width 61 height 10
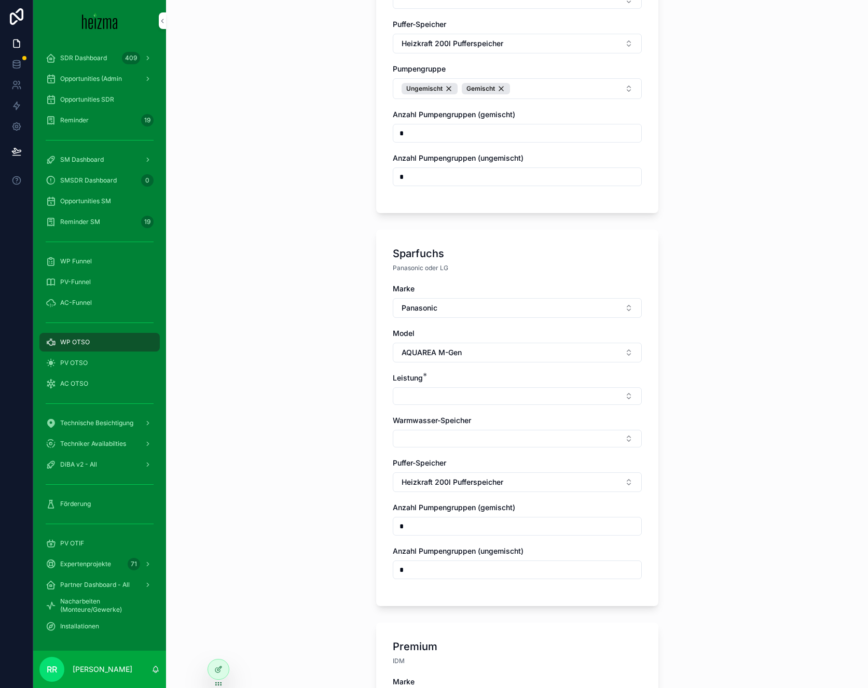
click at [454, 392] on button "Select Button" at bounding box center [517, 397] width 249 height 18
click at [465, 446] on span "16 kW" at bounding box center [455, 445] width 21 height 10
click at [341, 440] on div "**********" at bounding box center [517, 344] width 702 height 688
click at [432, 438] on button "Select Button" at bounding box center [517, 441] width 249 height 18
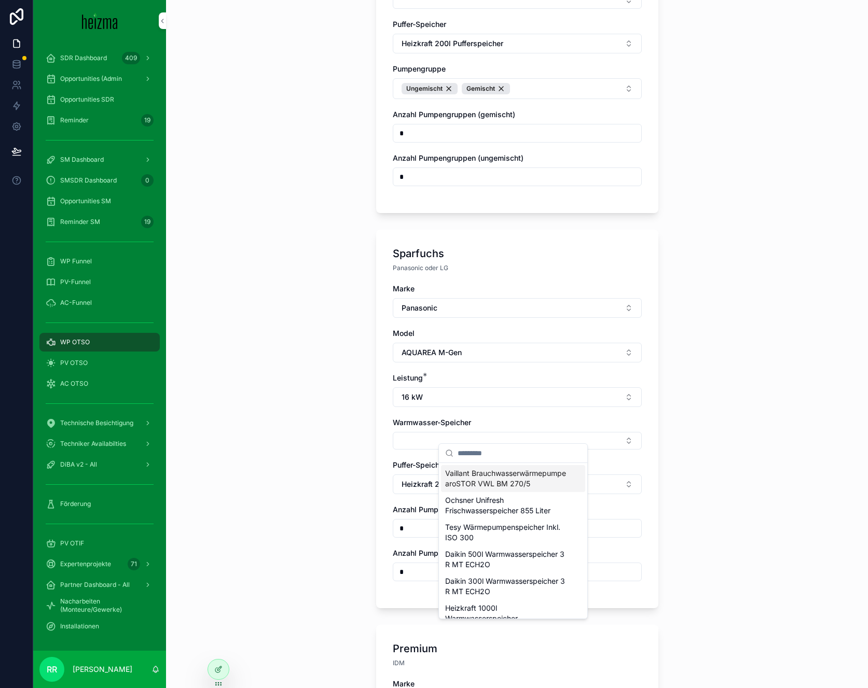
click at [292, 436] on div "**********" at bounding box center [517, 344] width 702 height 688
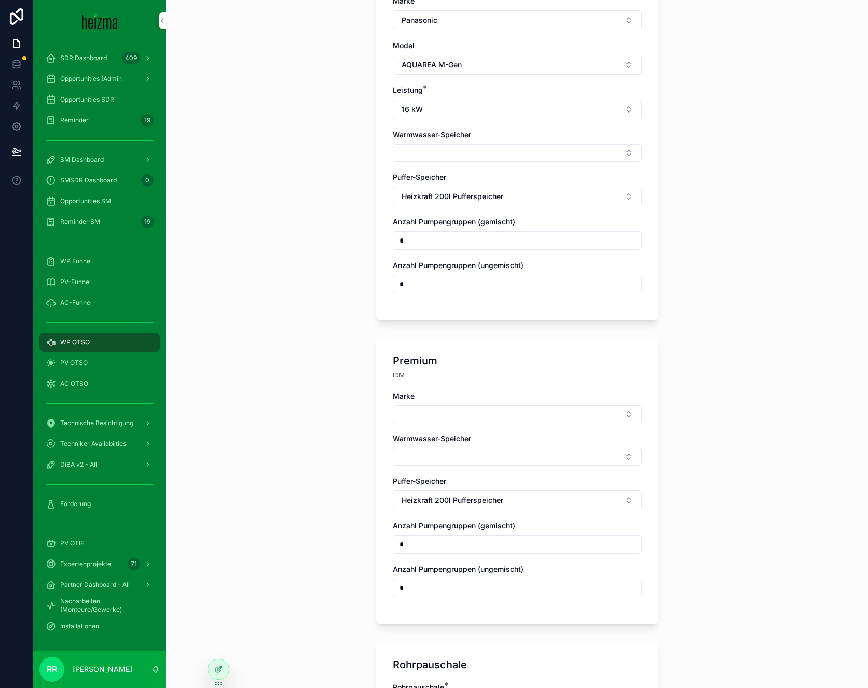
scroll to position [849, 0]
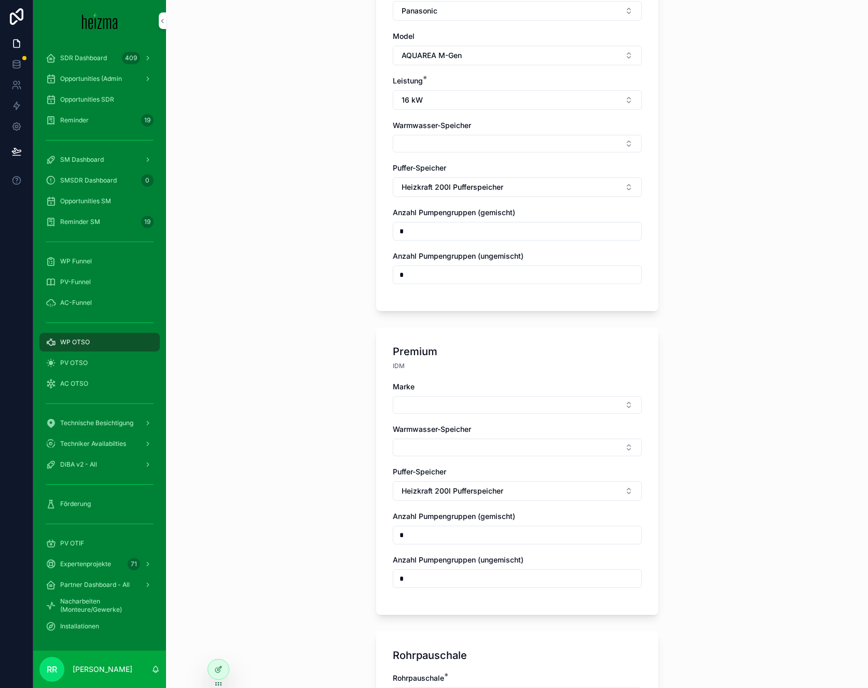
click at [444, 402] on button "Select Button" at bounding box center [517, 405] width 249 height 18
click at [466, 476] on span "Viessmann" at bounding box center [463, 471] width 37 height 10
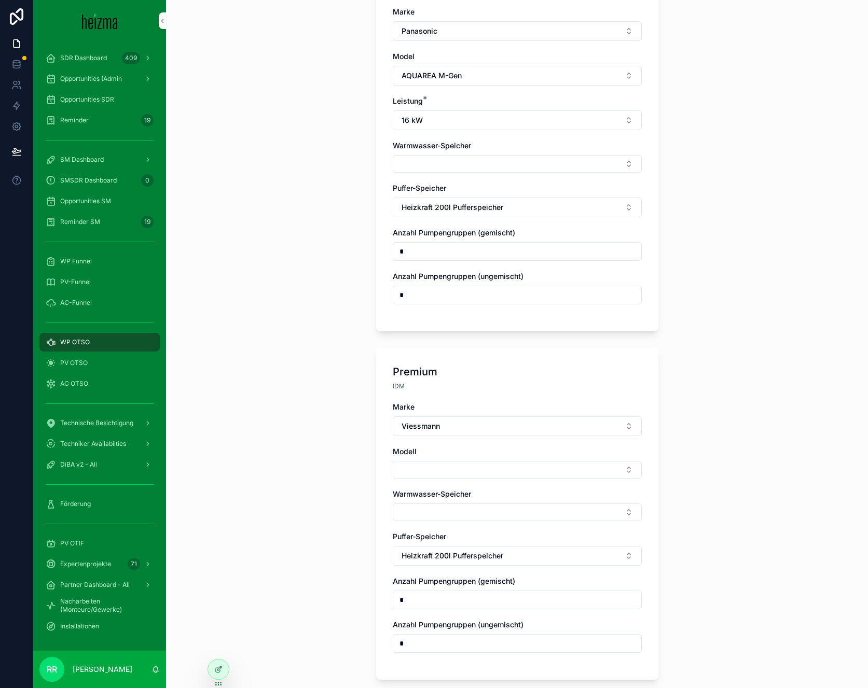
scroll to position [864, 0]
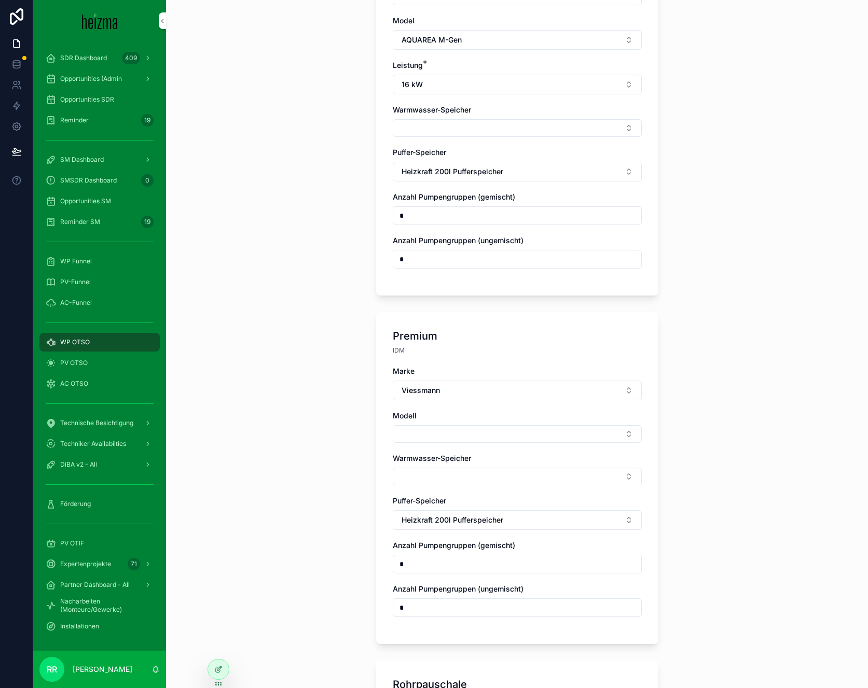
click at [435, 391] on button "Viessmann" at bounding box center [517, 391] width 249 height 20
click at [472, 443] on span "Lambda" at bounding box center [459, 441] width 28 height 10
click at [421, 432] on button "Select Button" at bounding box center [517, 434] width 249 height 18
click at [489, 473] on div "Lambda EU" at bounding box center [513, 467] width 144 height 17
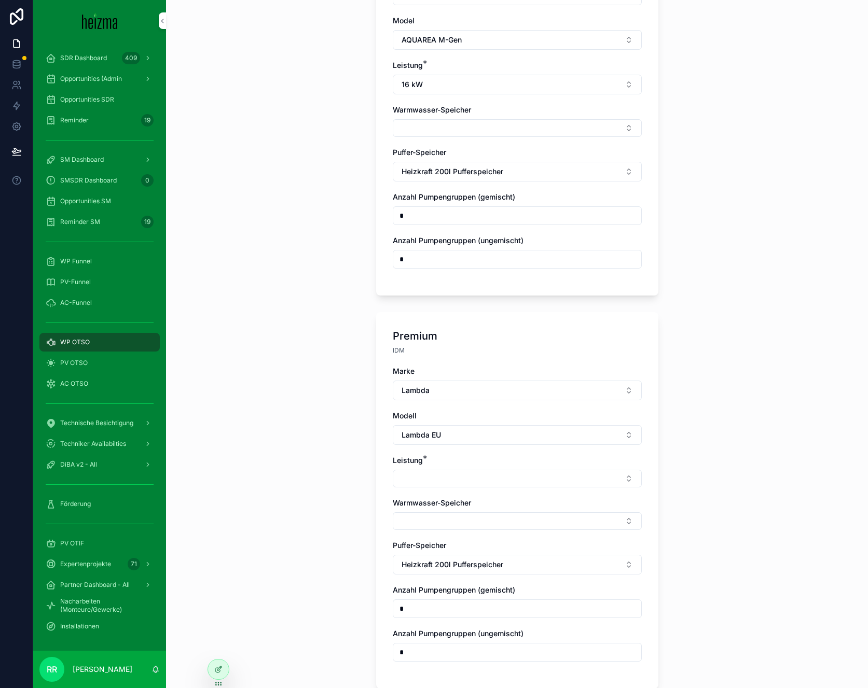
click at [407, 475] on button "Select Button" at bounding box center [517, 479] width 249 height 18
click at [482, 558] on div "4-16kW" at bounding box center [513, 561] width 144 height 17
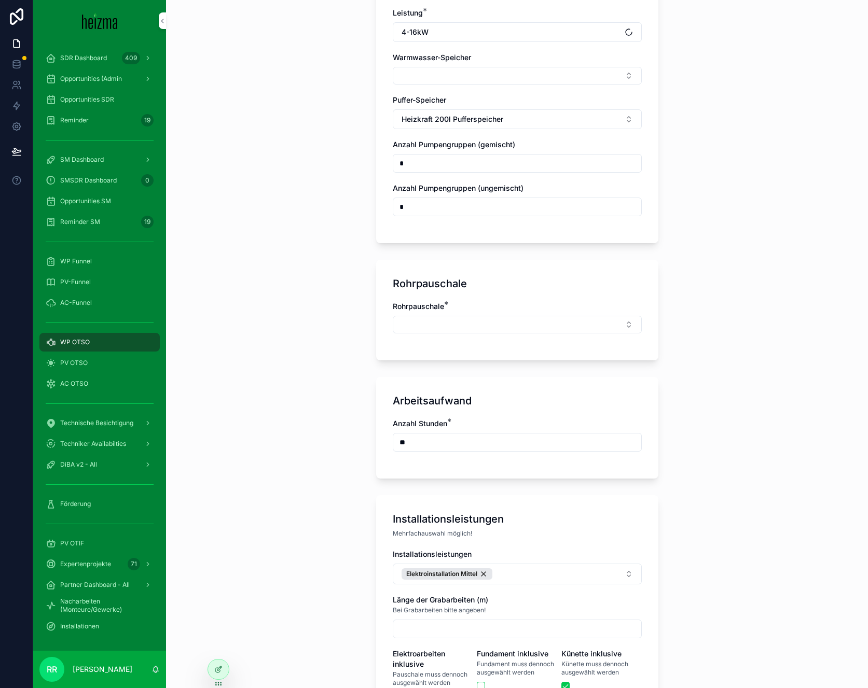
scroll to position [1320, 0]
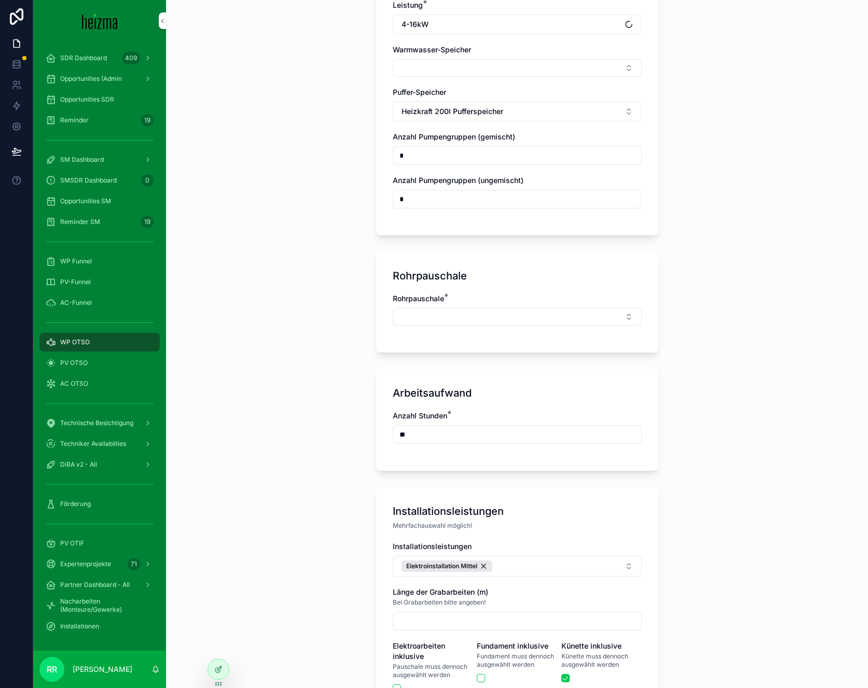
click at [425, 322] on div "Rohrpauschale *" at bounding box center [517, 315] width 249 height 43
click at [465, 295] on div "Rohrpauschale *" at bounding box center [517, 299] width 249 height 10
click at [472, 308] on button "Select Button" at bounding box center [517, 317] width 249 height 18
click at [459, 421] on span "Mittel" at bounding box center [454, 416] width 19 height 10
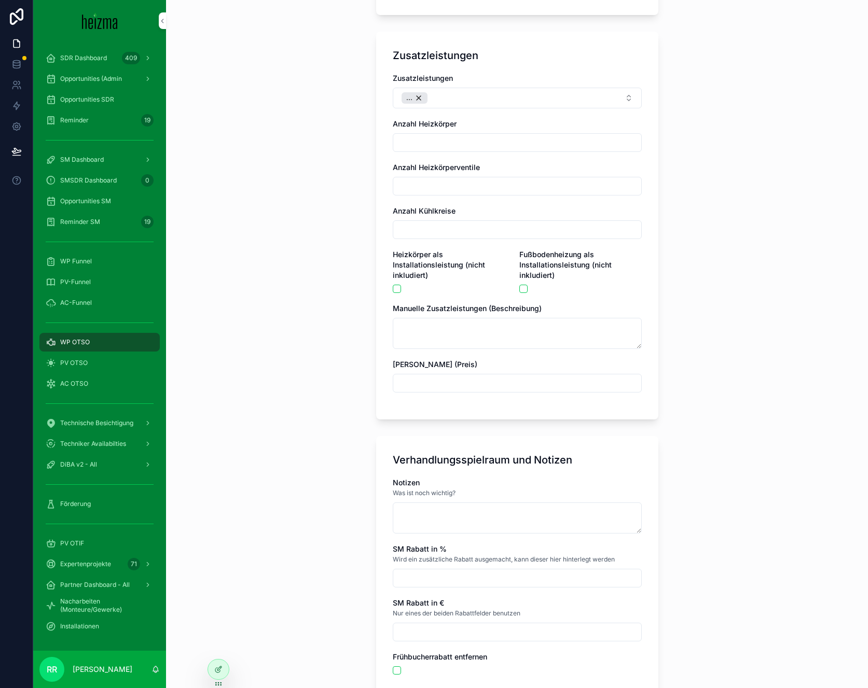
scroll to position [2028, 0]
click at [451, 514] on textarea "scrollable content" at bounding box center [517, 516] width 249 height 31
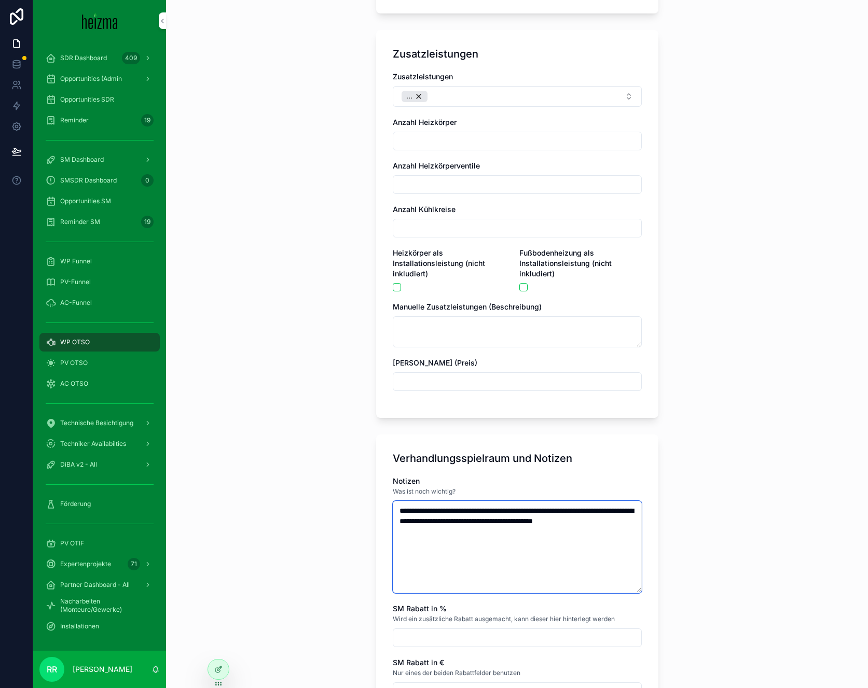
type textarea "**********"
click at [340, 554] on div "**********" at bounding box center [517, 344] width 702 height 688
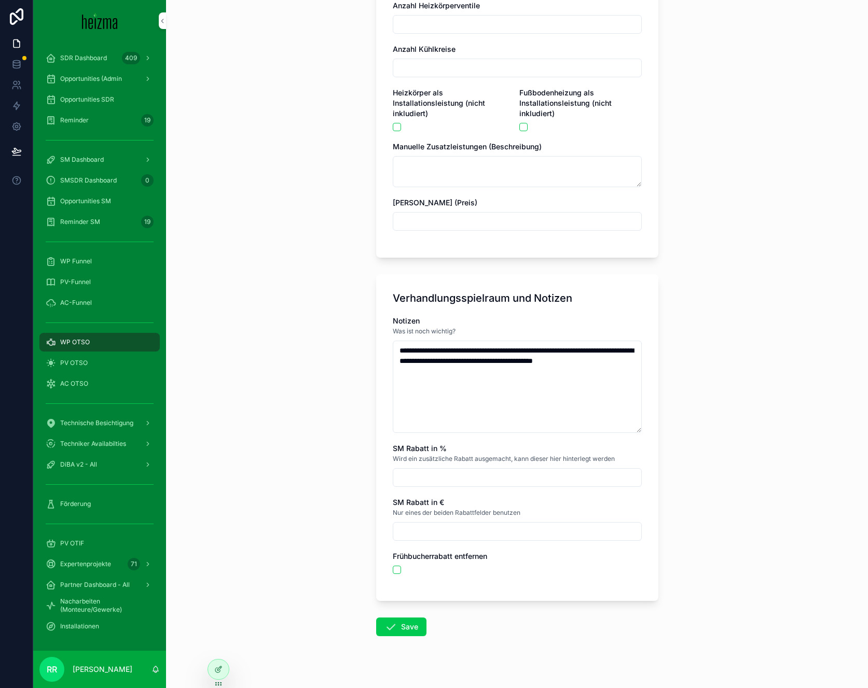
scroll to position [2195, 0]
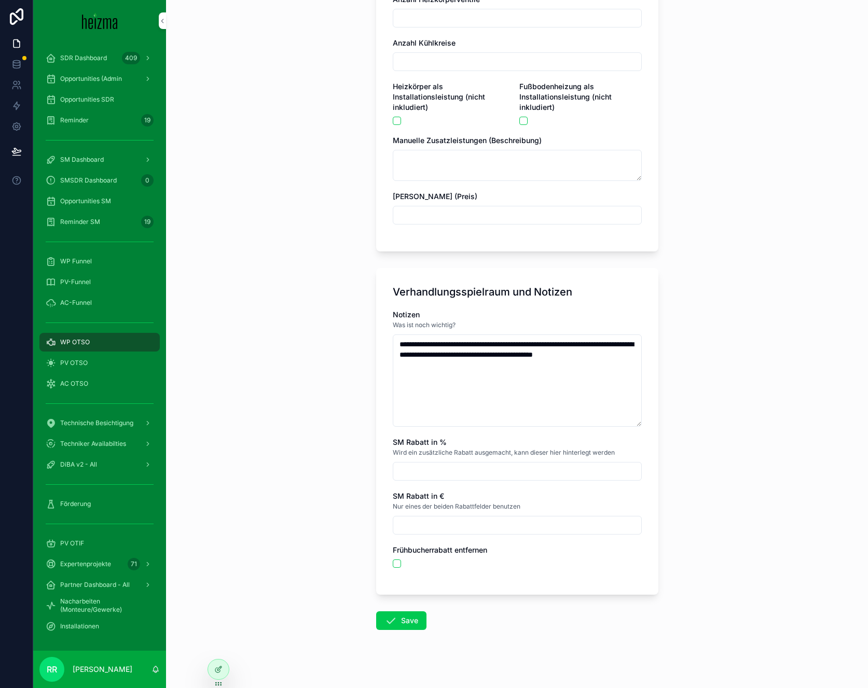
click at [403, 616] on button "Save" at bounding box center [401, 621] width 50 height 19
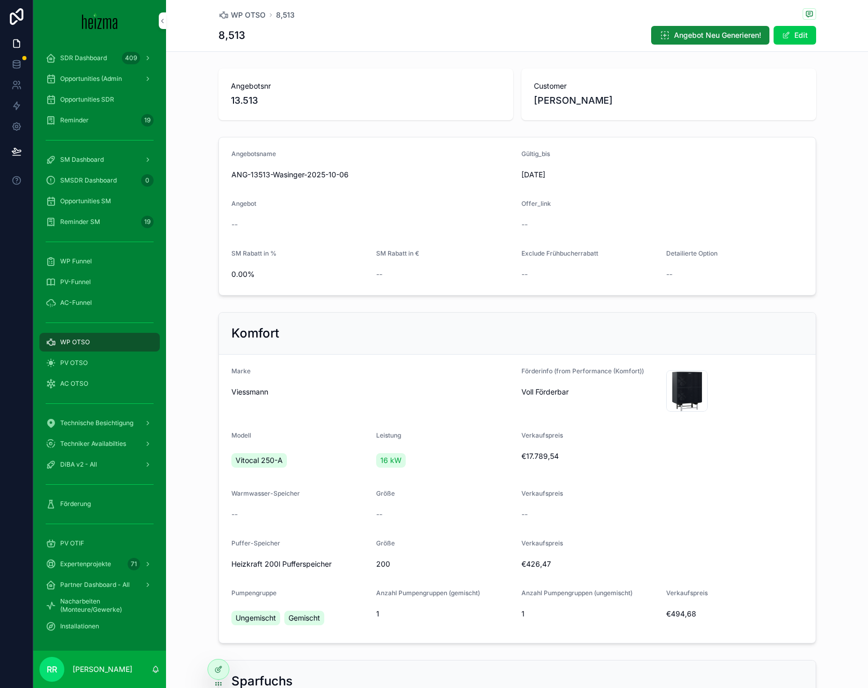
click at [102, 334] on div "WP OTSO" at bounding box center [100, 342] width 108 height 17
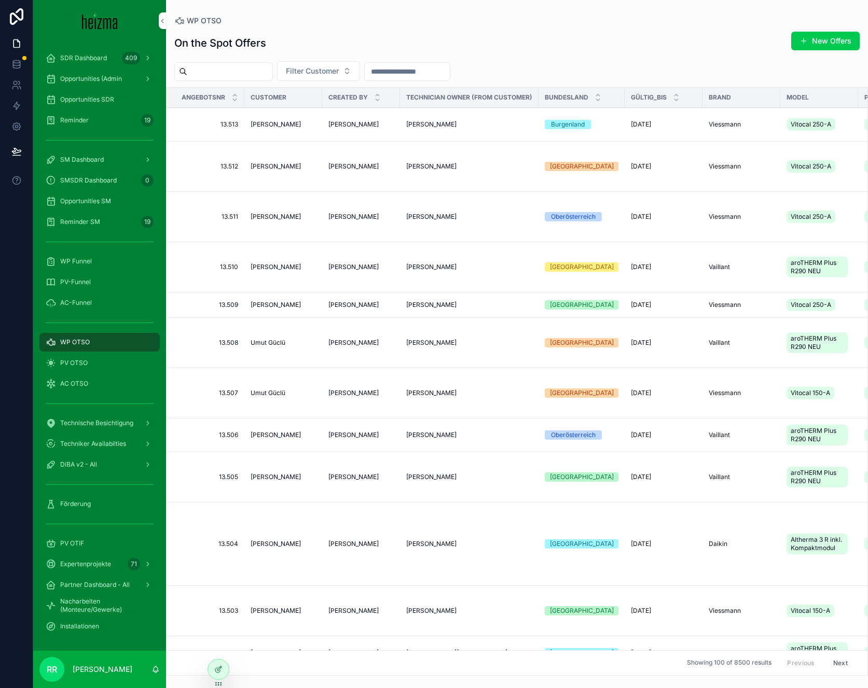
click at [834, 39] on button "New Offers" at bounding box center [825, 41] width 68 height 19
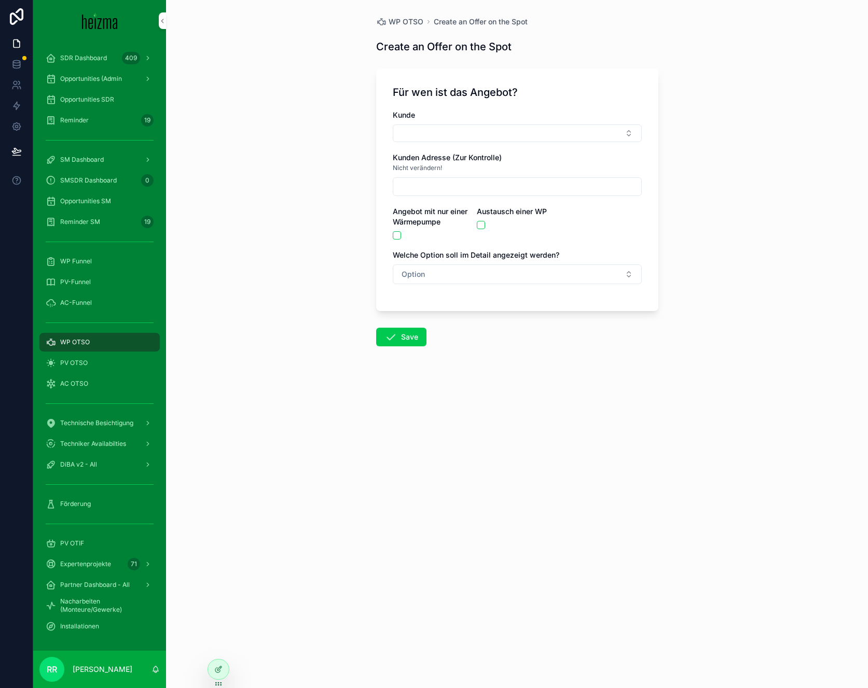
click at [555, 133] on button "Select Button" at bounding box center [517, 134] width 249 height 18
click at [480, 153] on input "*********" at bounding box center [523, 154] width 123 height 19
click at [473, 154] on input "*********" at bounding box center [523, 154] width 123 height 19
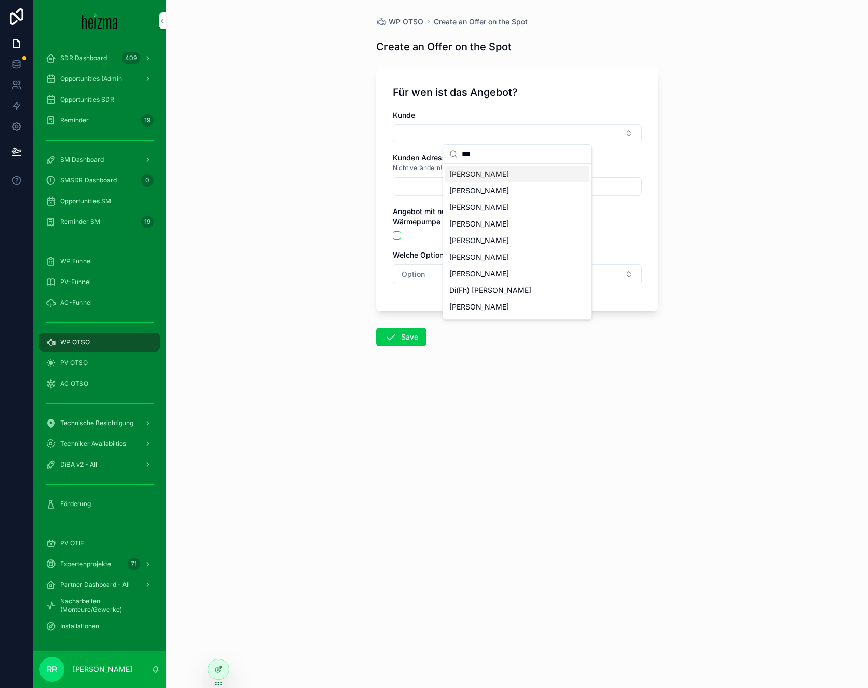
click at [475, 153] on input "***" at bounding box center [523, 154] width 123 height 19
click at [491, 157] on input "****" at bounding box center [523, 154] width 123 height 19
paste input "*****"
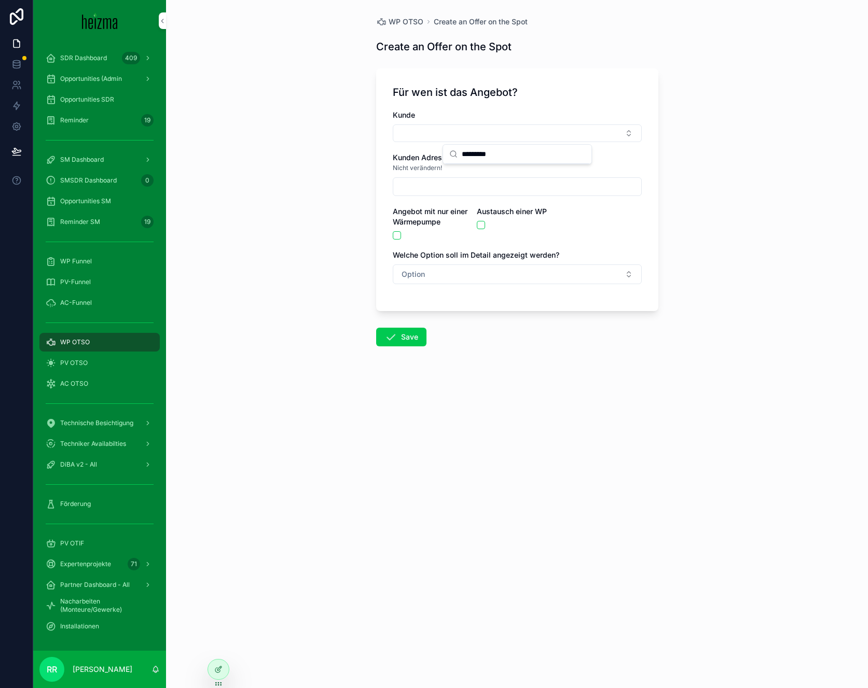
type input "*********"
click at [339, 100] on div "WP OTSO Create an Offer on the Spot Create an Offer on the Spot Für wen ist das…" at bounding box center [517, 344] width 702 height 688
drag, startPoint x: 59, startPoint y: 343, endPoint x: 13, endPoint y: 312, distance: 55.1
click at [59, 343] on div "WP OTSO" at bounding box center [100, 342] width 108 height 17
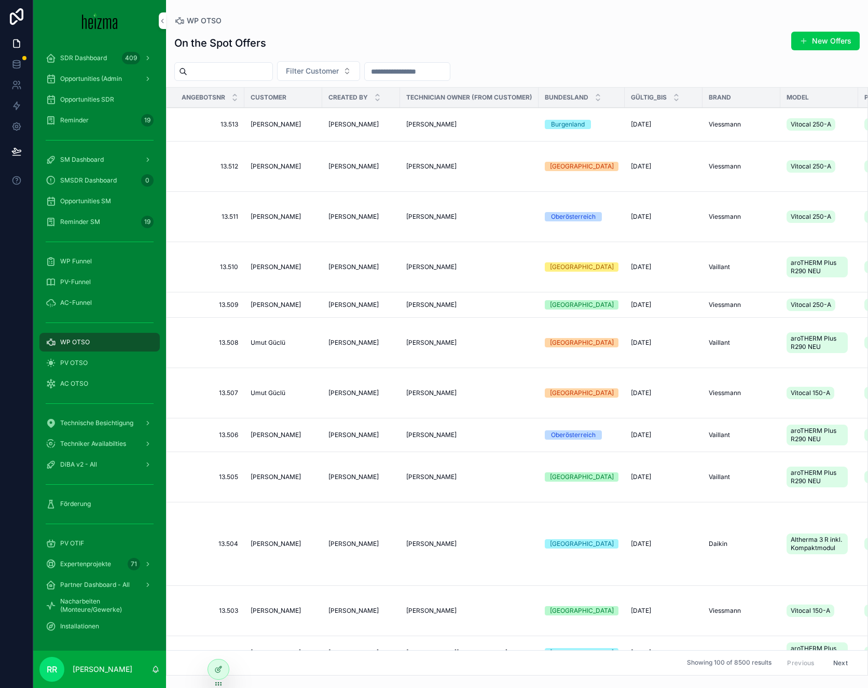
click at [827, 40] on button "New Offers" at bounding box center [825, 41] width 68 height 19
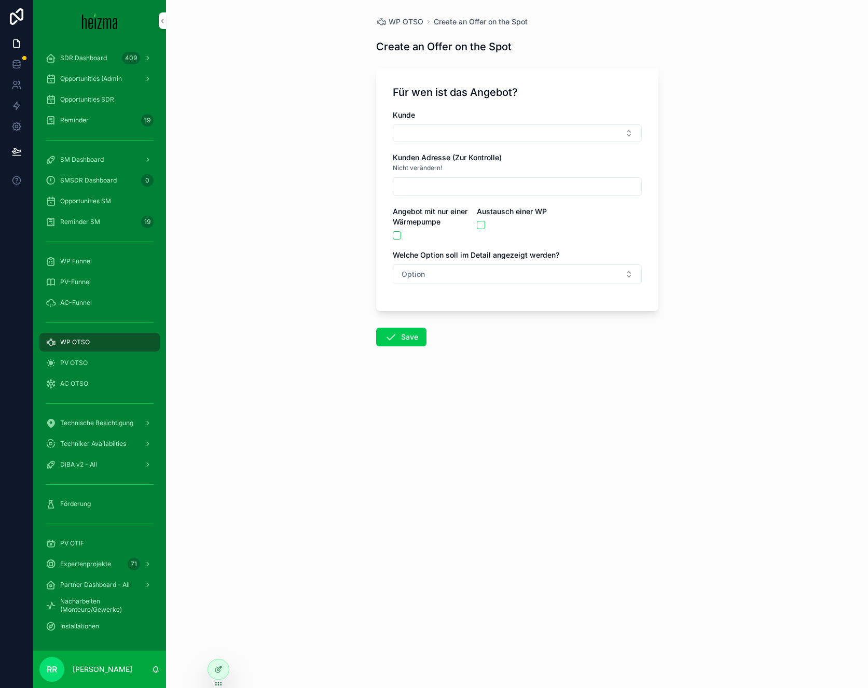
click at [488, 127] on button "Select Button" at bounding box center [517, 134] width 249 height 18
type input "*******"
click at [502, 178] on span "Ddr. [PERSON_NAME]" at bounding box center [487, 174] width 76 height 10
type input "**********"
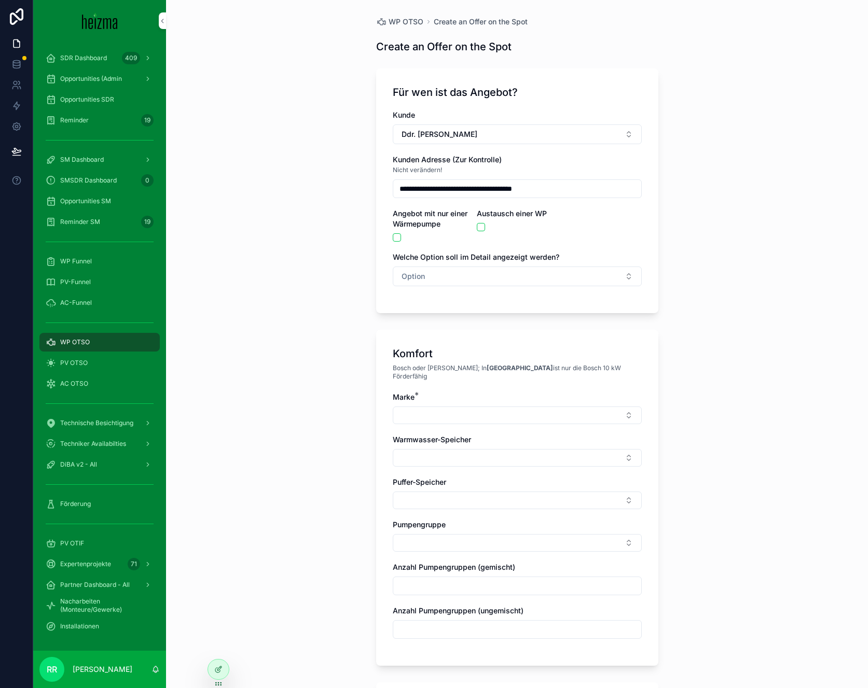
click at [444, 274] on button "Option" at bounding box center [517, 277] width 249 height 20
click at [467, 339] on div "Komfort" at bounding box center [513, 334] width 144 height 16
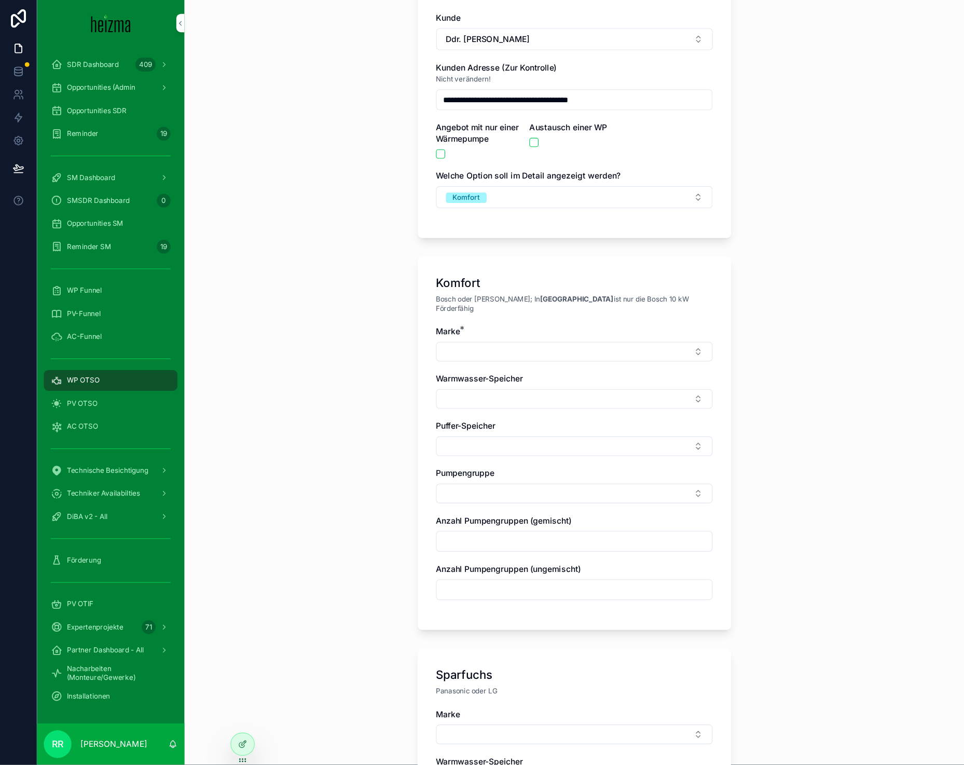
scroll to position [101, 0]
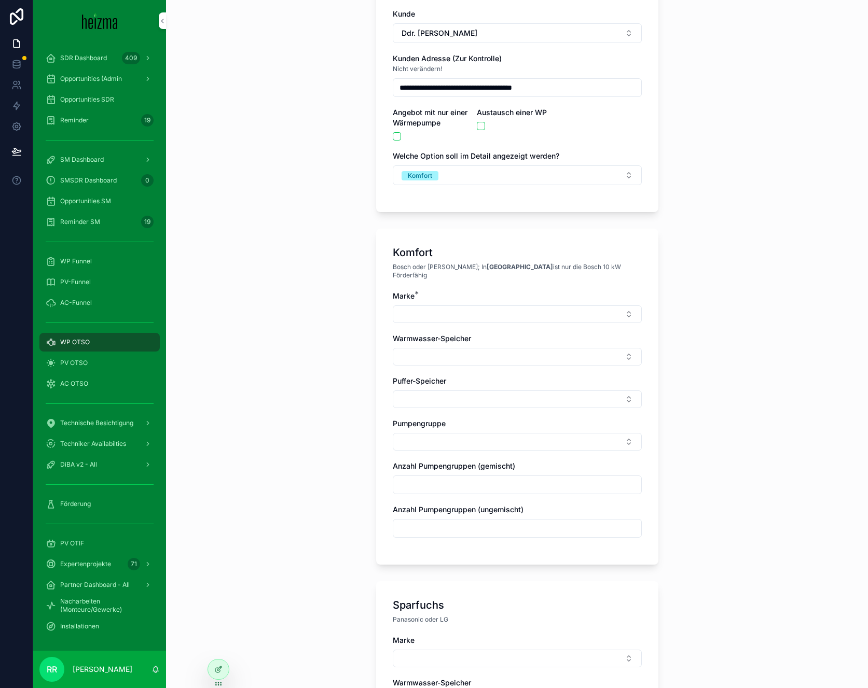
click at [432, 314] on button "Select Button" at bounding box center [517, 315] width 249 height 18
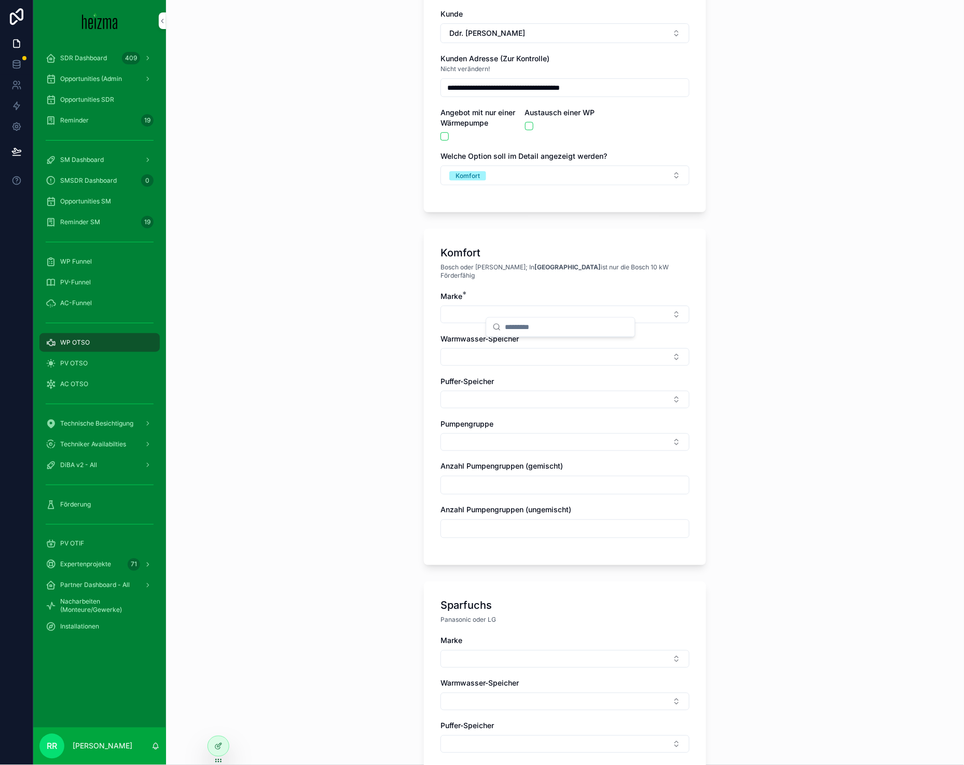
click at [384, 320] on div "**********" at bounding box center [565, 281] width 798 height 765
click at [505, 306] on button "Select Button" at bounding box center [564, 315] width 249 height 18
click at [380, 426] on div "**********" at bounding box center [565, 281] width 798 height 765
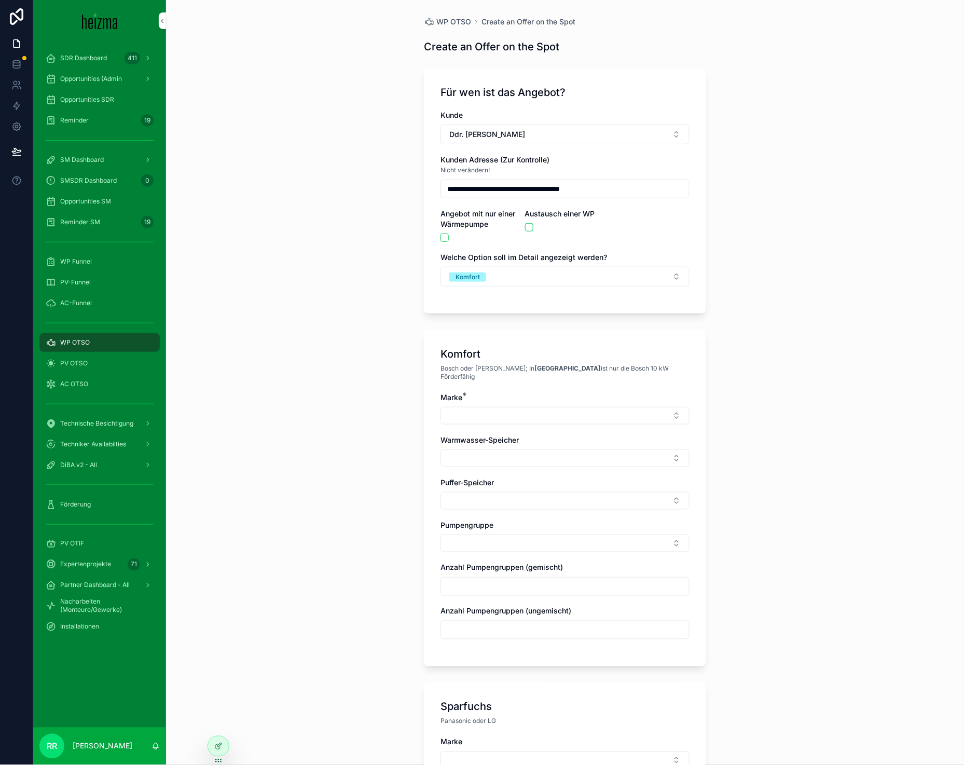
click at [491, 407] on button "Select Button" at bounding box center [564, 416] width 249 height 18
click at [352, 380] on div "**********" at bounding box center [565, 382] width 798 height 765
click at [500, 140] on button "Ddr. [PERSON_NAME]" at bounding box center [564, 135] width 249 height 20
type input "*******"
click at [548, 182] on div "Mario Reichstamm" at bounding box center [561, 176] width 144 height 17
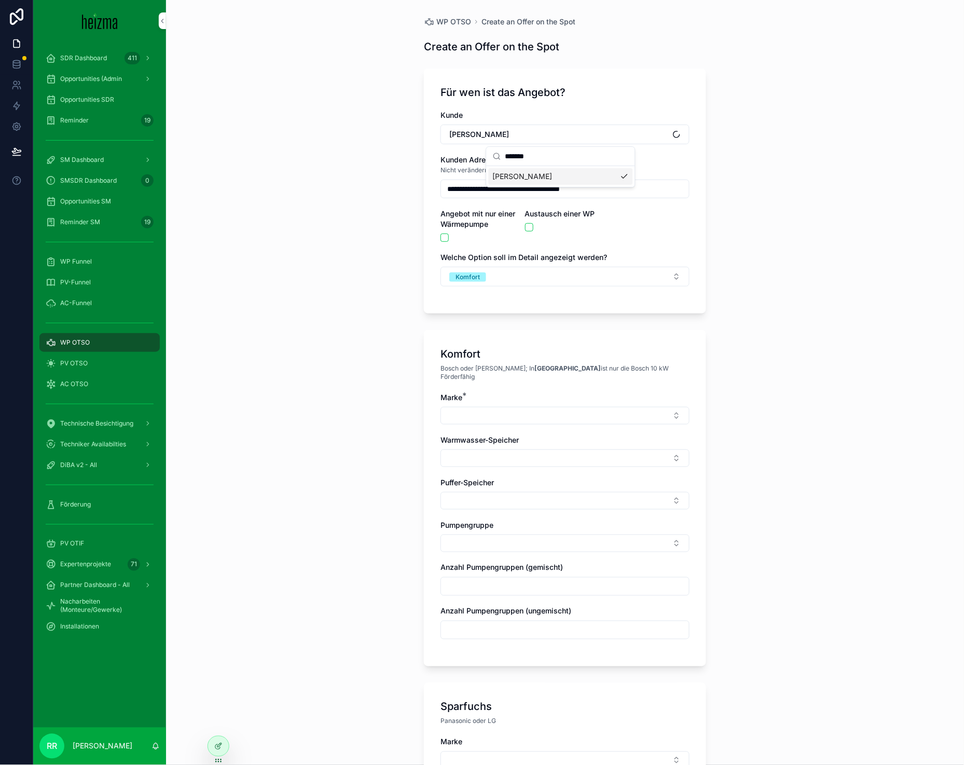
type input "**********"
click at [525, 226] on button "scrollable content" at bounding box center [529, 227] width 8 height 8
click at [440, 238] on button "scrollable content" at bounding box center [444, 237] width 8 height 8
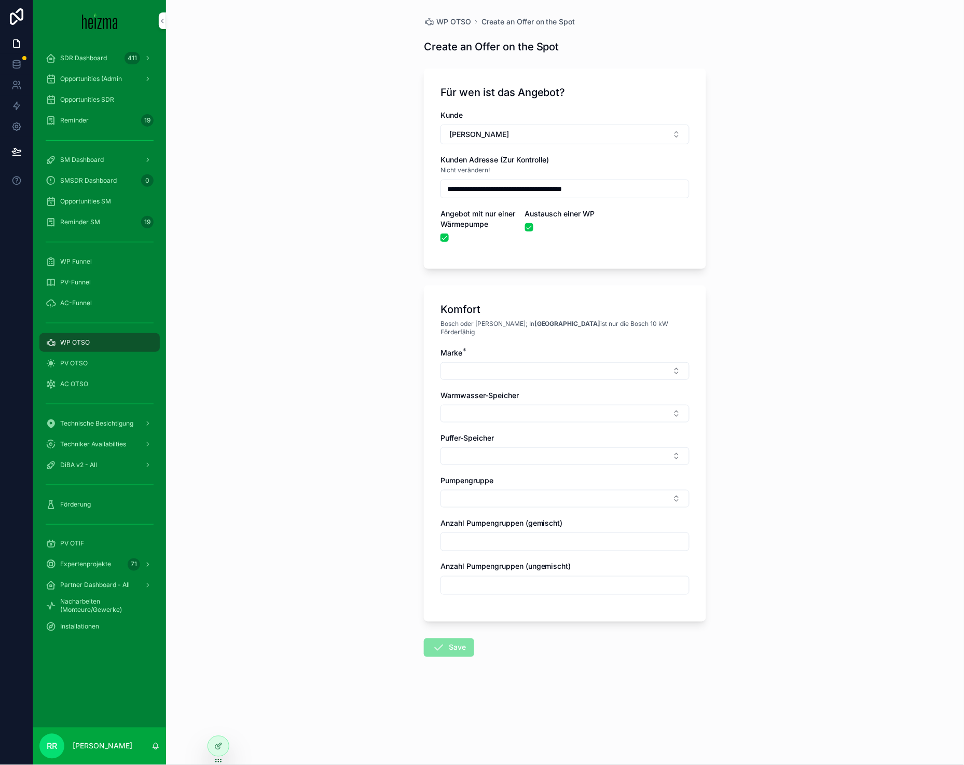
click at [508, 368] on button "Select Button" at bounding box center [564, 371] width 249 height 18
click at [532, 475] on div "Ochsner" at bounding box center [565, 470] width 144 height 17
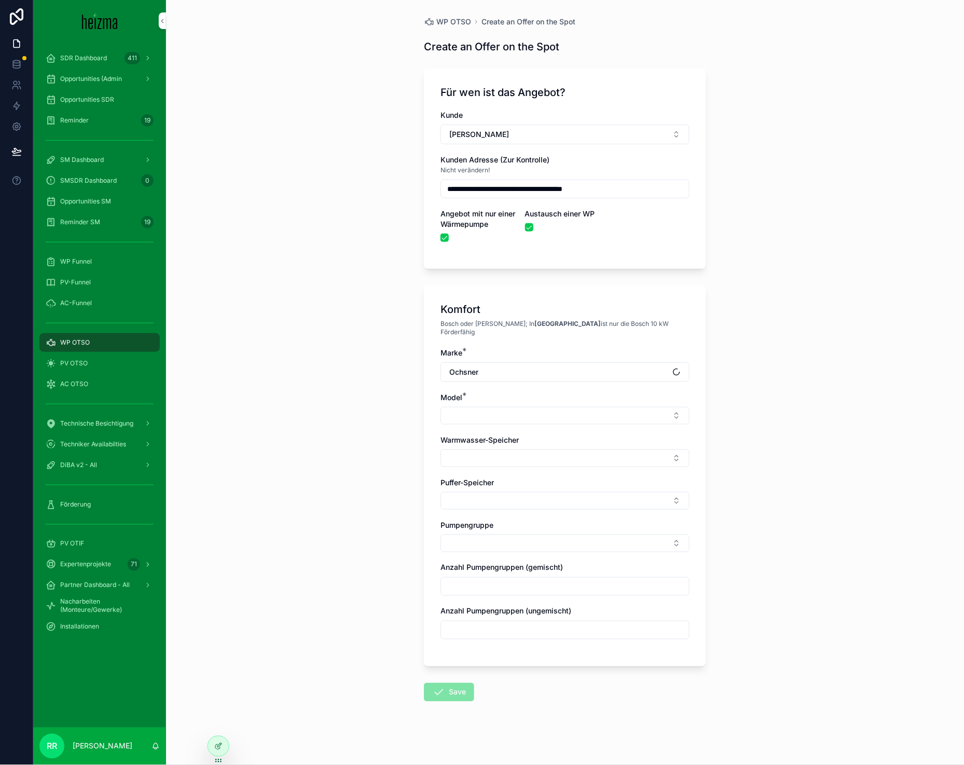
click at [495, 421] on div "Marke * Ochsner Model * Warmwasser-Speicher Puffer-Speicher Pumpengruppe Anzahl…" at bounding box center [564, 499] width 249 height 302
click at [496, 416] on button "Select Button" at bounding box center [564, 416] width 249 height 18
click at [524, 494] on span "Terra Fox" at bounding box center [528, 498] width 60 height 10
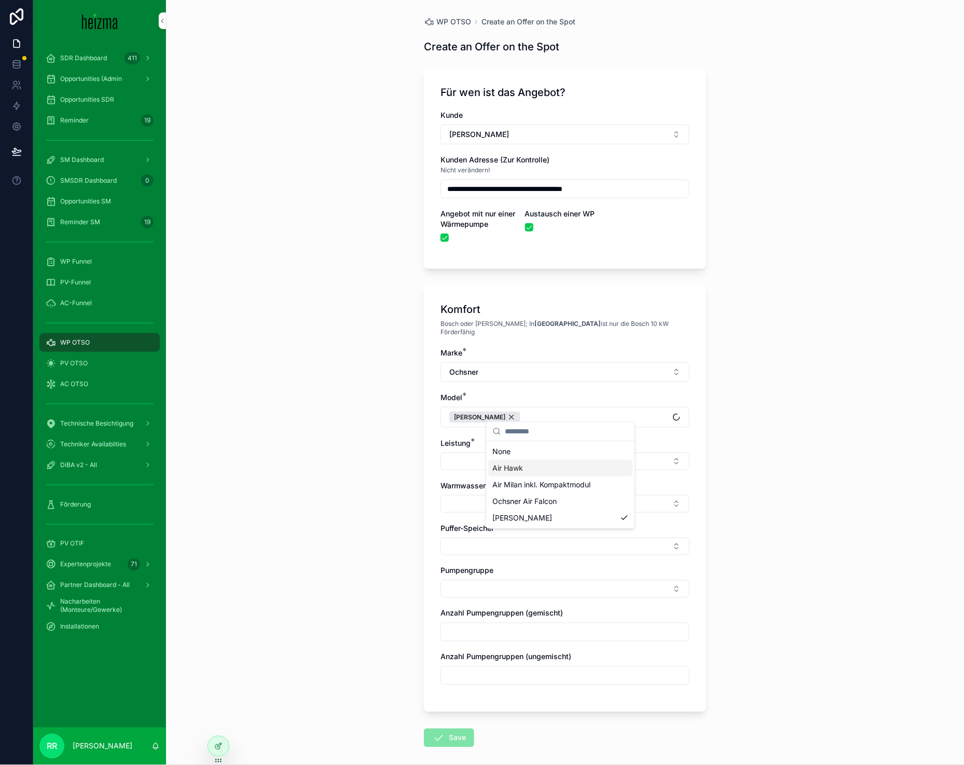
click at [475, 459] on button "Select Button" at bounding box center [564, 461] width 249 height 18
click at [513, 496] on span "12 kW" at bounding box center [503, 494] width 21 height 10
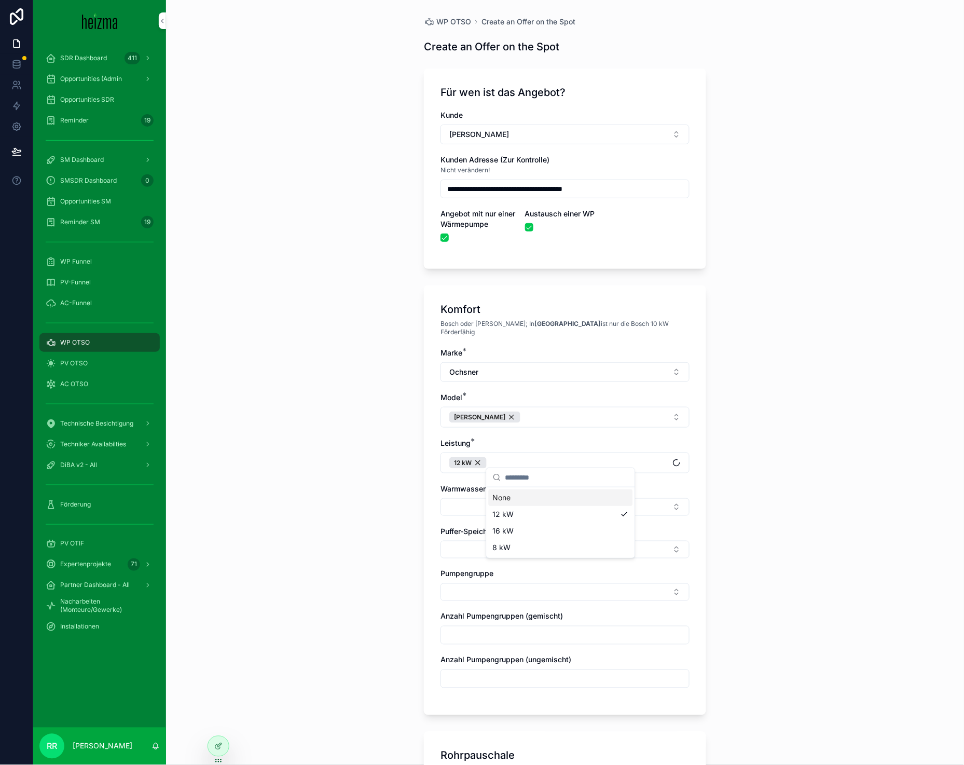
click at [386, 502] on div "**********" at bounding box center [565, 382] width 798 height 765
click at [479, 498] on button "Select Button" at bounding box center [564, 507] width 249 height 18
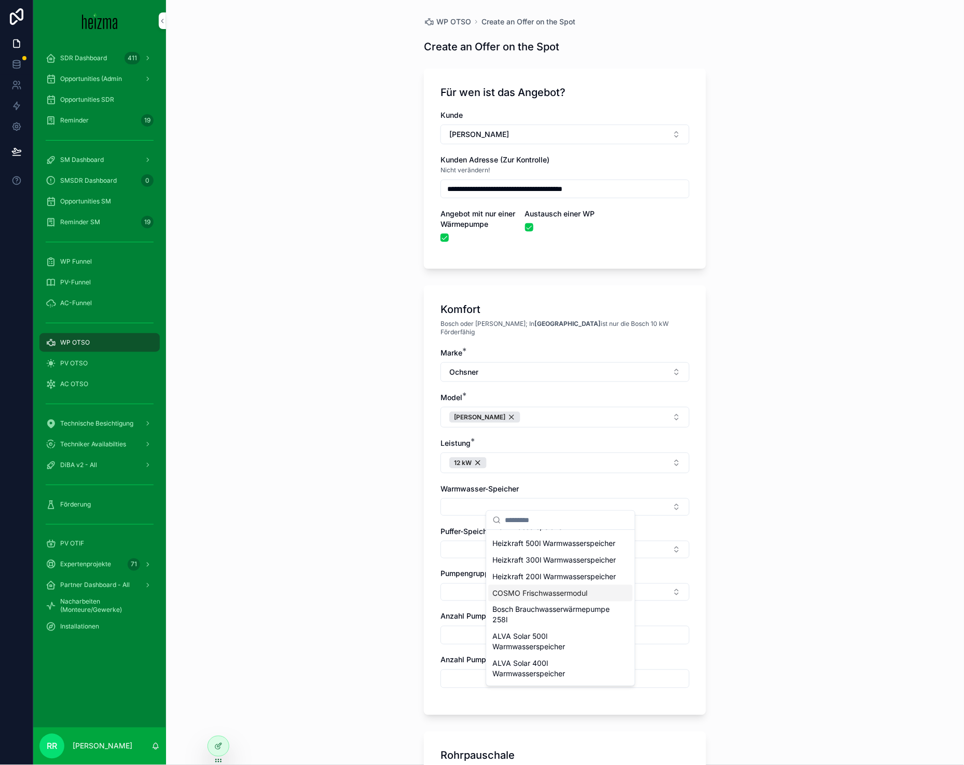
scroll to position [448, 0]
click at [531, 578] on span "Heizkraft 300l Warmwasserspeicher" at bounding box center [554, 573] width 123 height 10
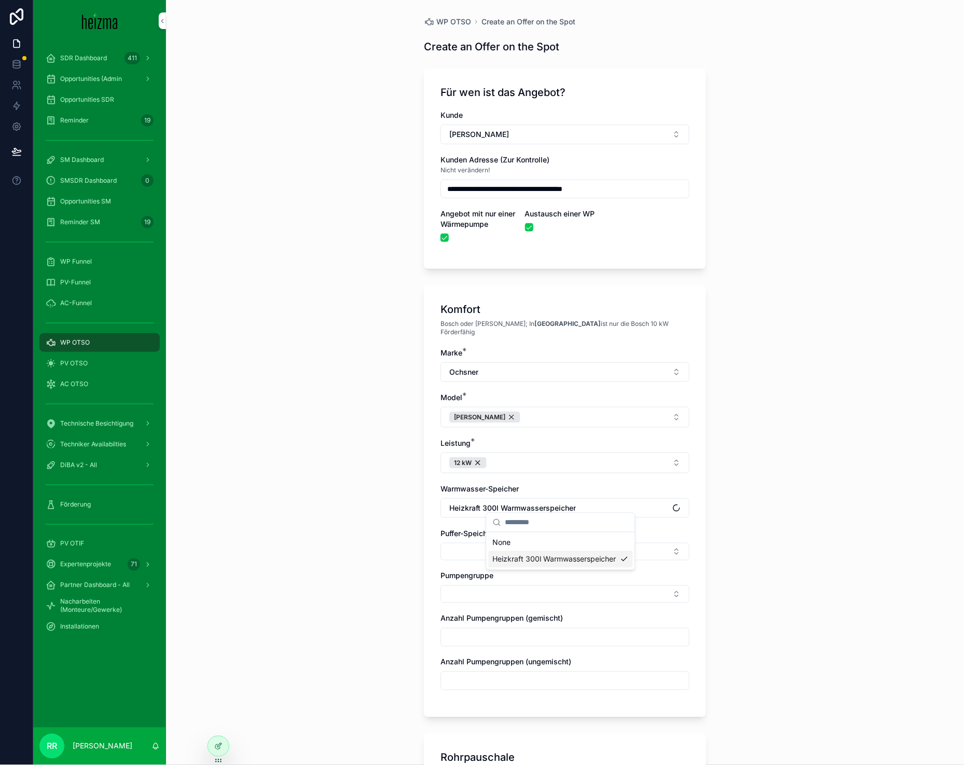
scroll to position [0, 0]
click at [364, 549] on div "**********" at bounding box center [565, 382] width 798 height 765
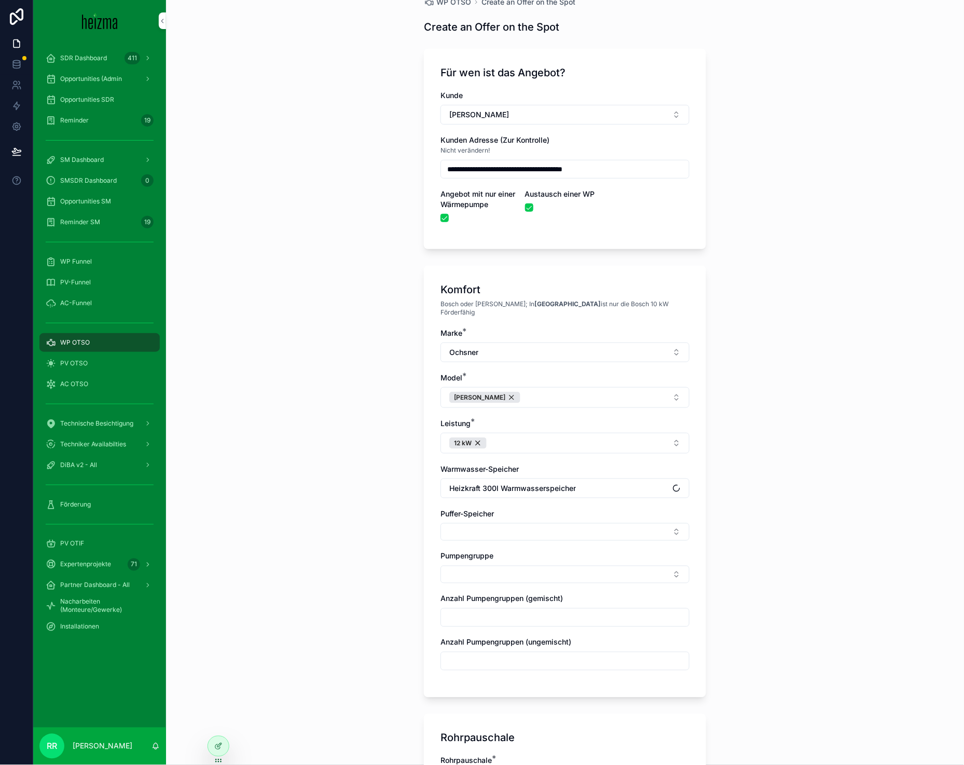
scroll to position [22, 0]
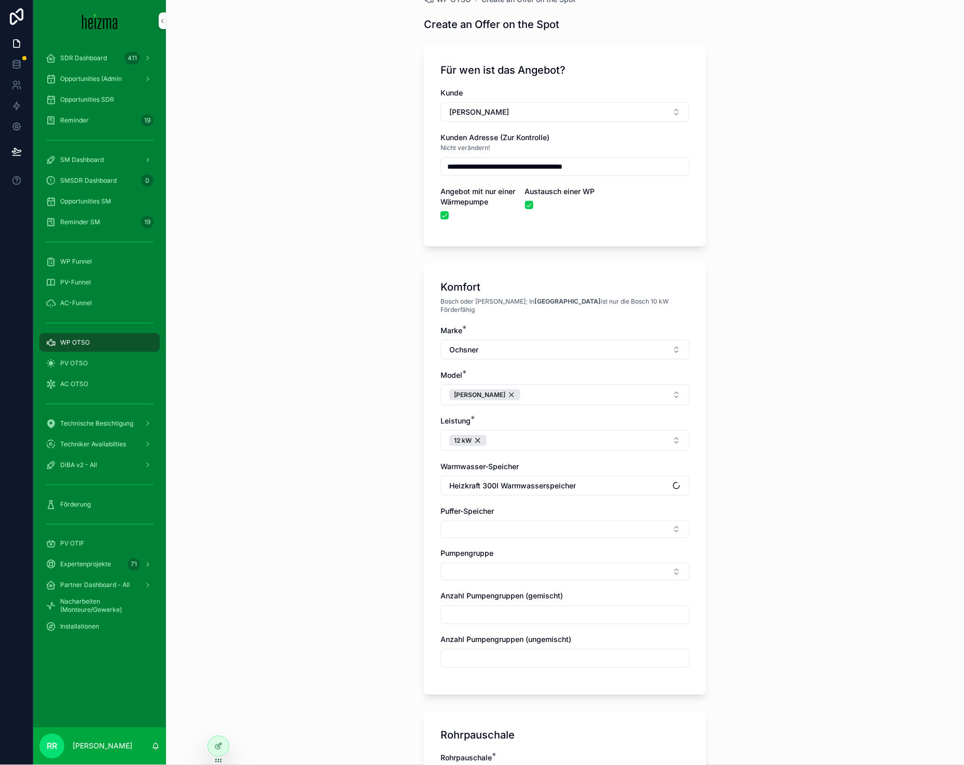
click at [519, 553] on div "Pumpengruppe" at bounding box center [564, 564] width 249 height 32
click at [520, 563] on button "Select Button" at bounding box center [564, 572] width 249 height 18
click at [523, 614] on div "Gemischt" at bounding box center [561, 622] width 144 height 17
click at [441, 611] on input "scrollable content" at bounding box center [565, 618] width 248 height 15
type input "*"
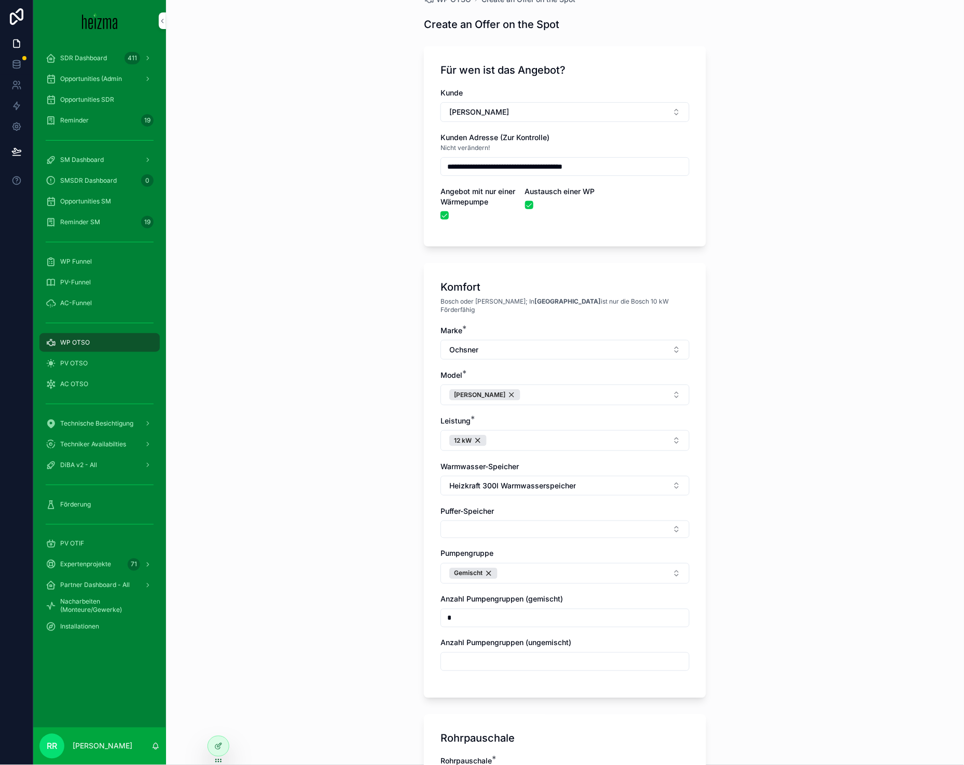
click at [361, 598] on div "**********" at bounding box center [565, 360] width 798 height 765
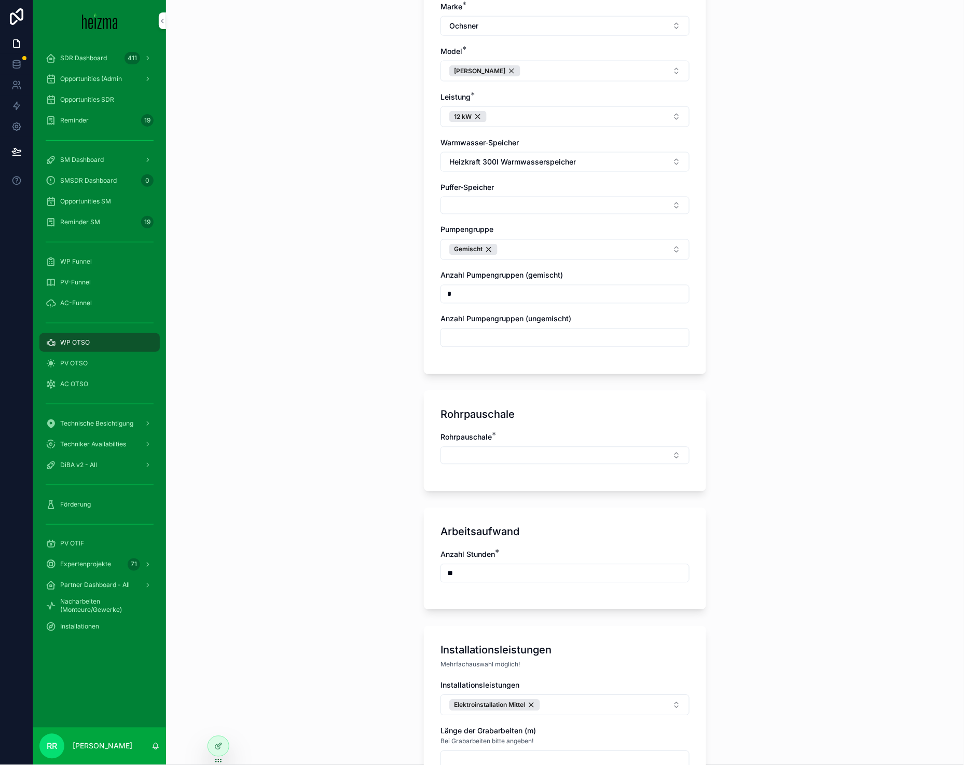
scroll to position [349, 0]
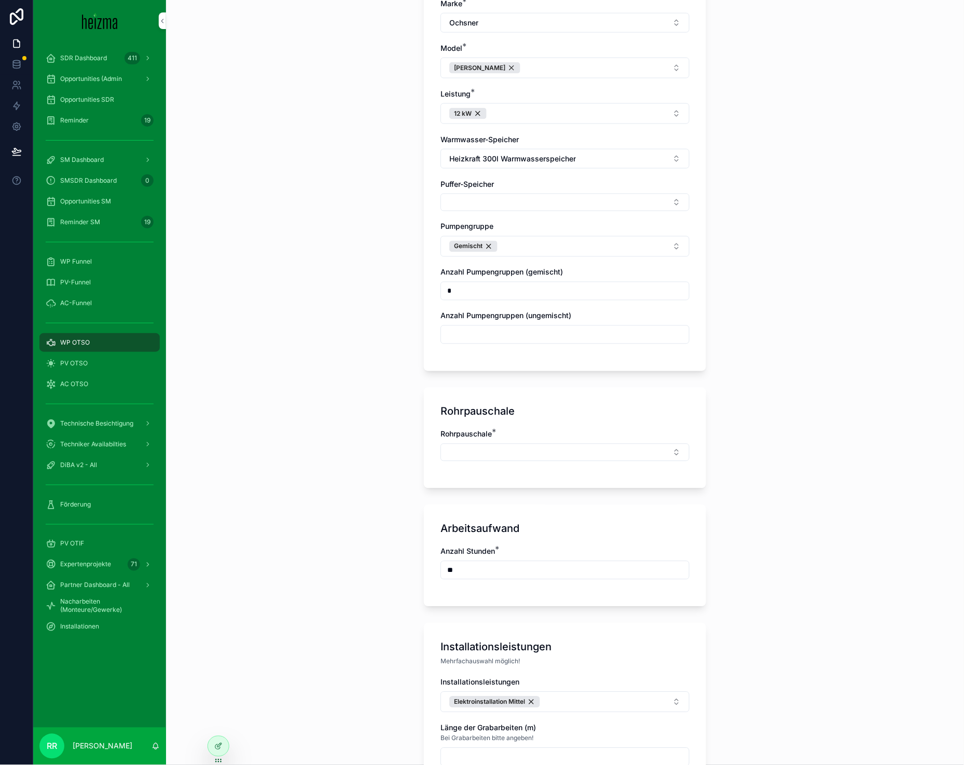
click at [495, 444] on button "Select Button" at bounding box center [564, 453] width 249 height 18
click at [523, 524] on div "Klein" at bounding box center [561, 519] width 144 height 17
click at [329, 501] on div "**********" at bounding box center [565, 382] width 798 height 765
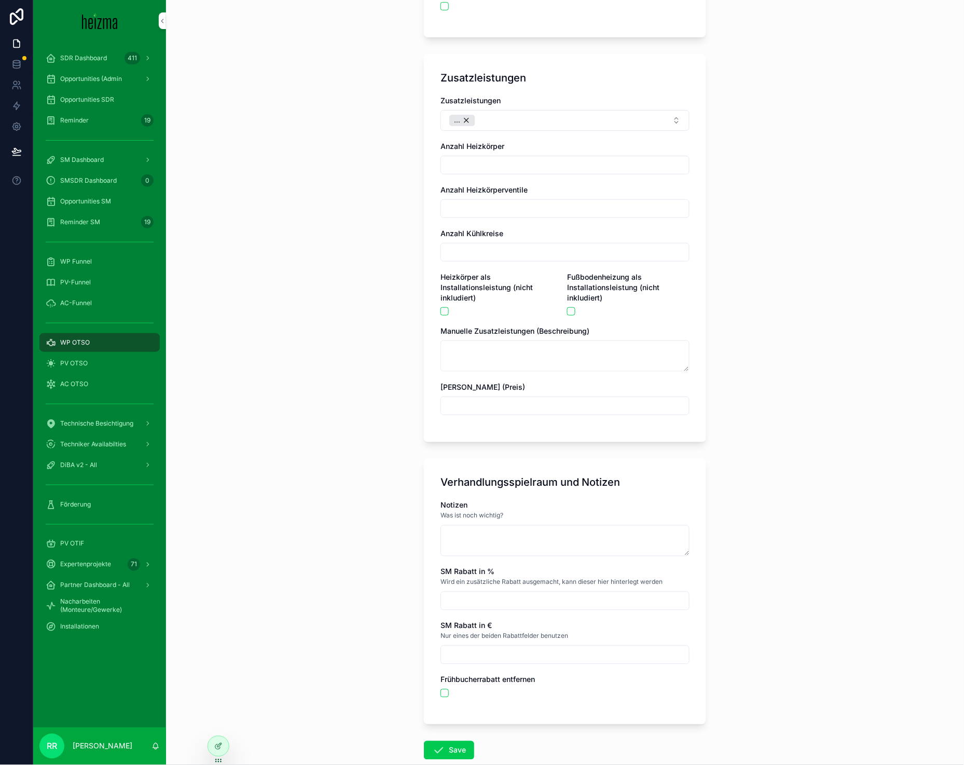
scroll to position [1223, 0]
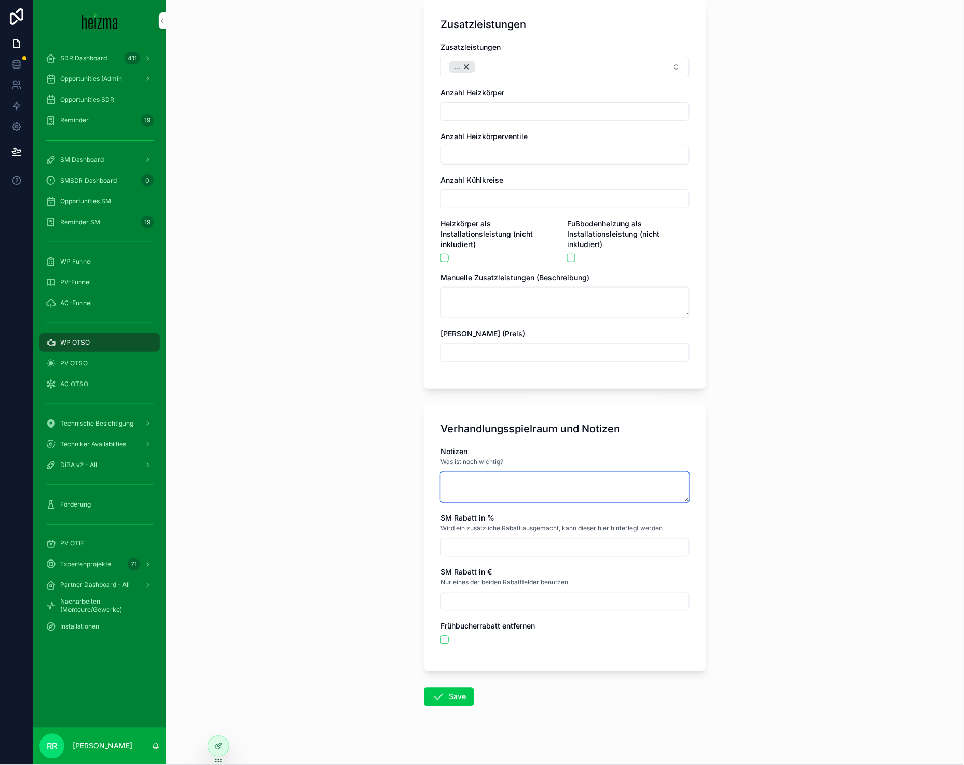
click at [512, 481] on textarea "scrollable content" at bounding box center [564, 487] width 249 height 31
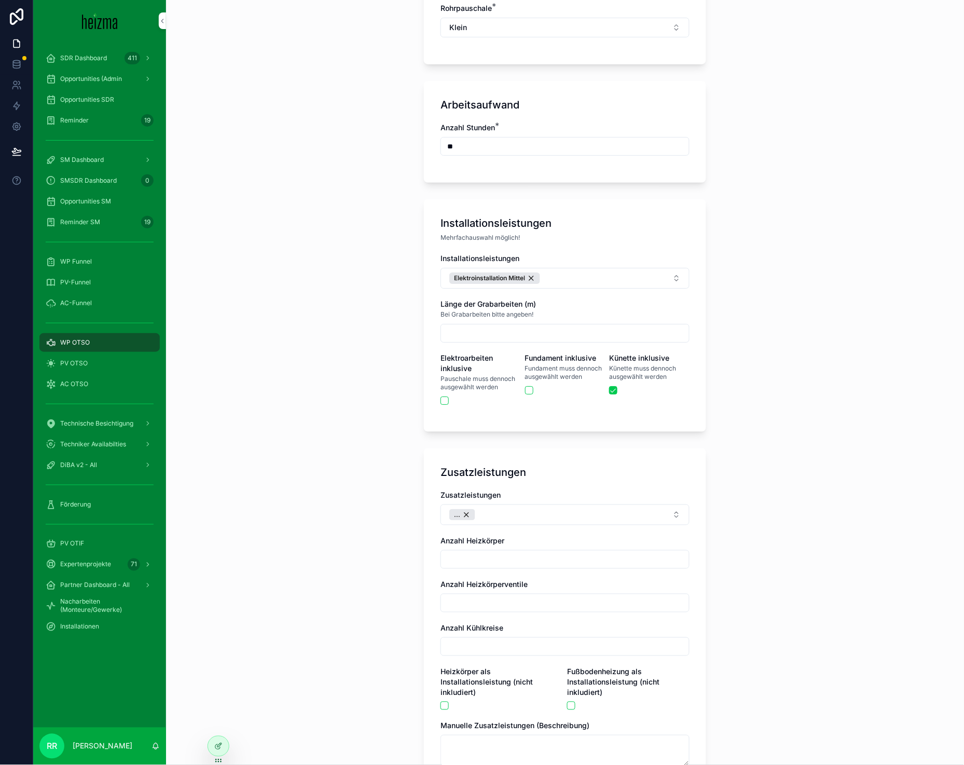
scroll to position [769, 0]
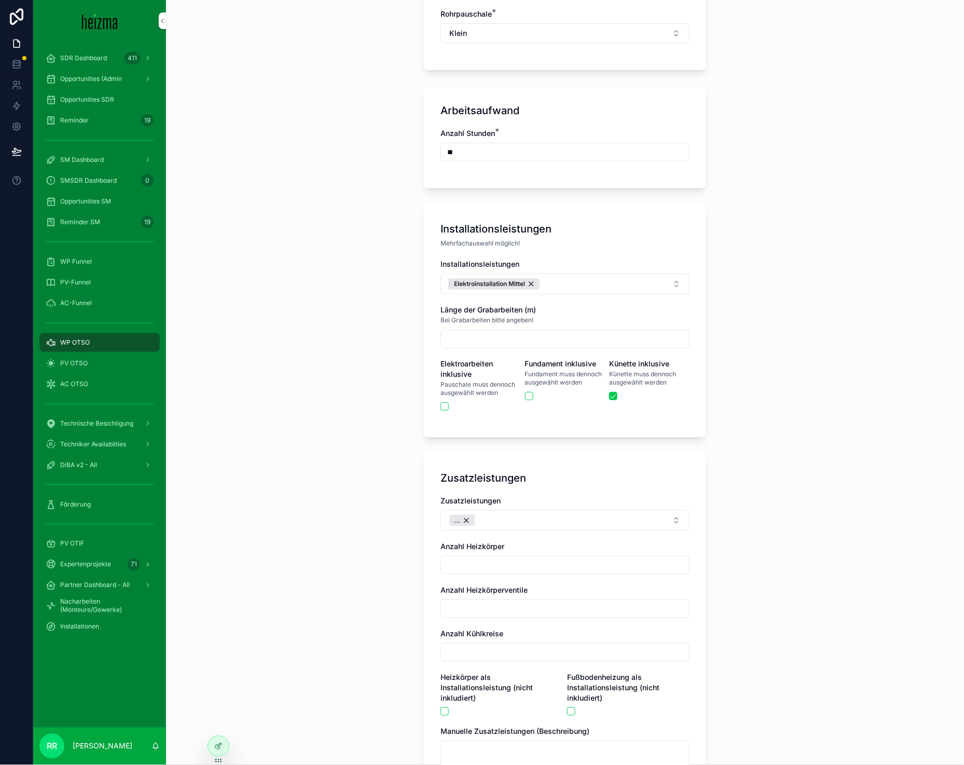
click at [530, 279] on div "Elektroinstallation Mittel" at bounding box center [494, 283] width 91 height 11
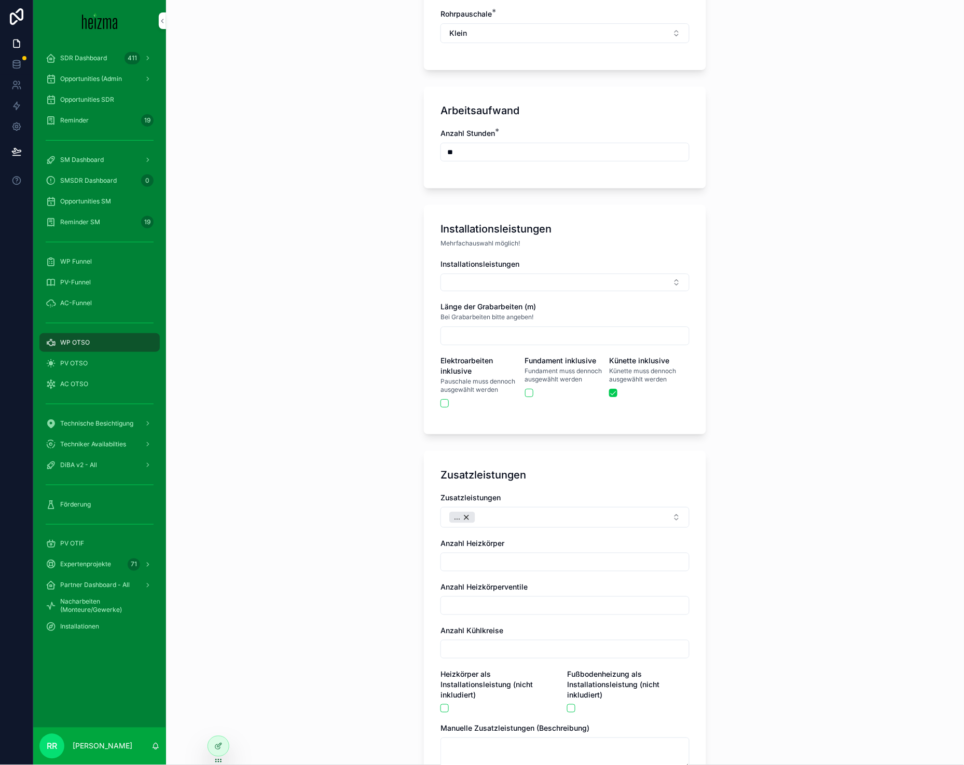
click at [530, 279] on button "Select Button" at bounding box center [564, 282] width 249 height 18
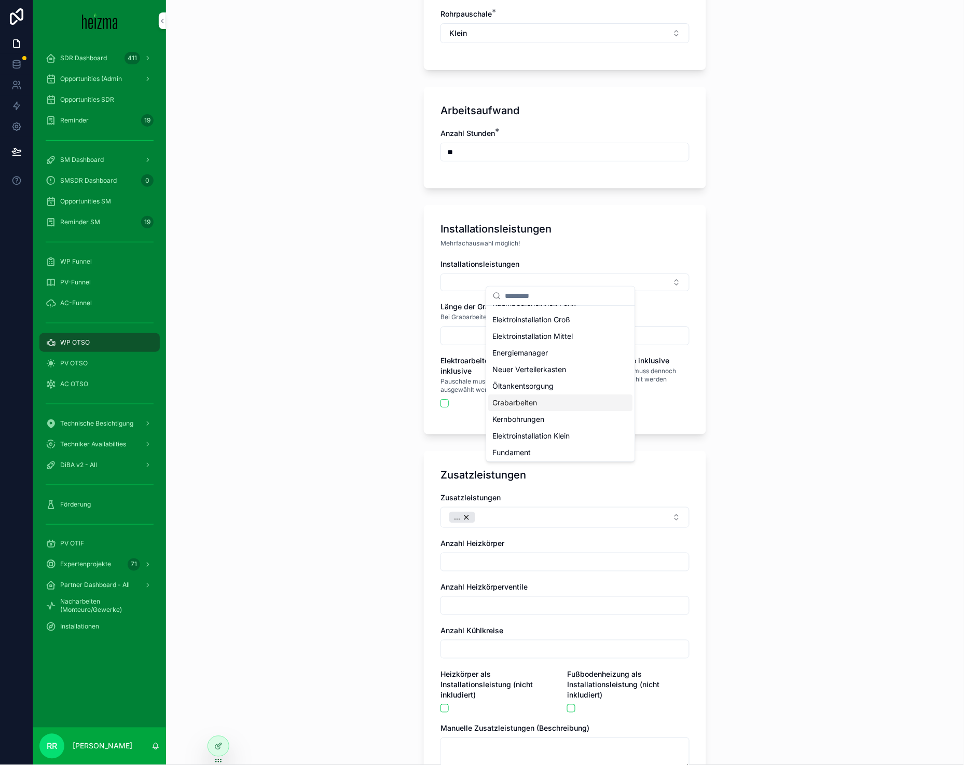
scroll to position [31, 0]
click at [536, 434] on span "Elektroinstallation Klein" at bounding box center [531, 434] width 77 height 10
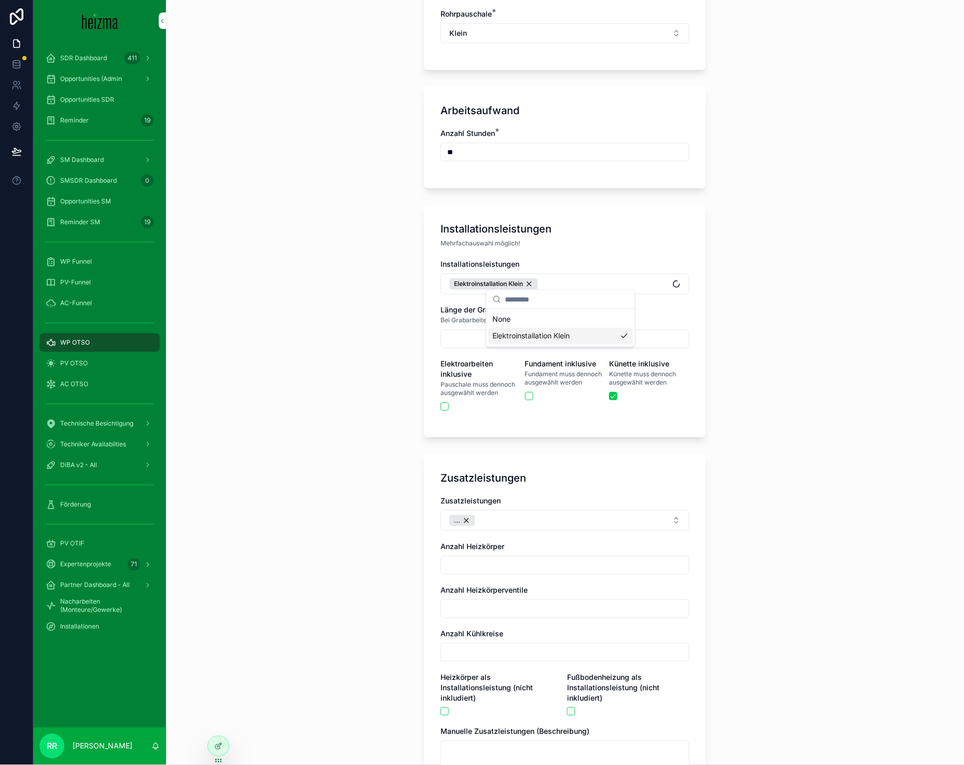
scroll to position [0, 0]
click at [345, 436] on div "**********" at bounding box center [565, 382] width 798 height 765
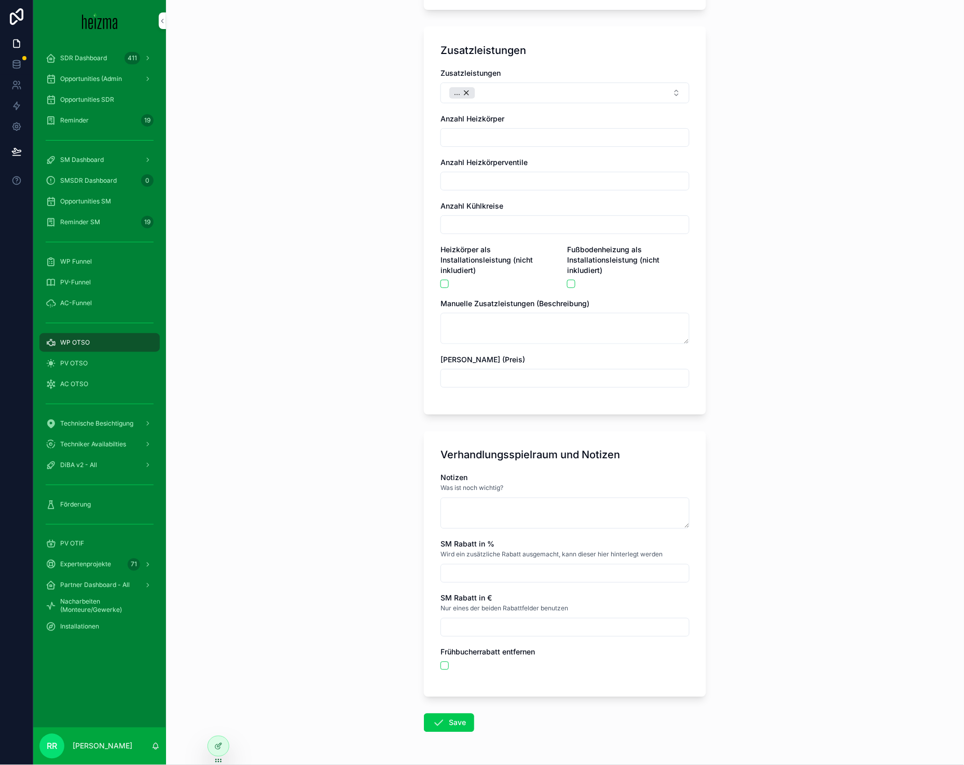
scroll to position [1223, 0]
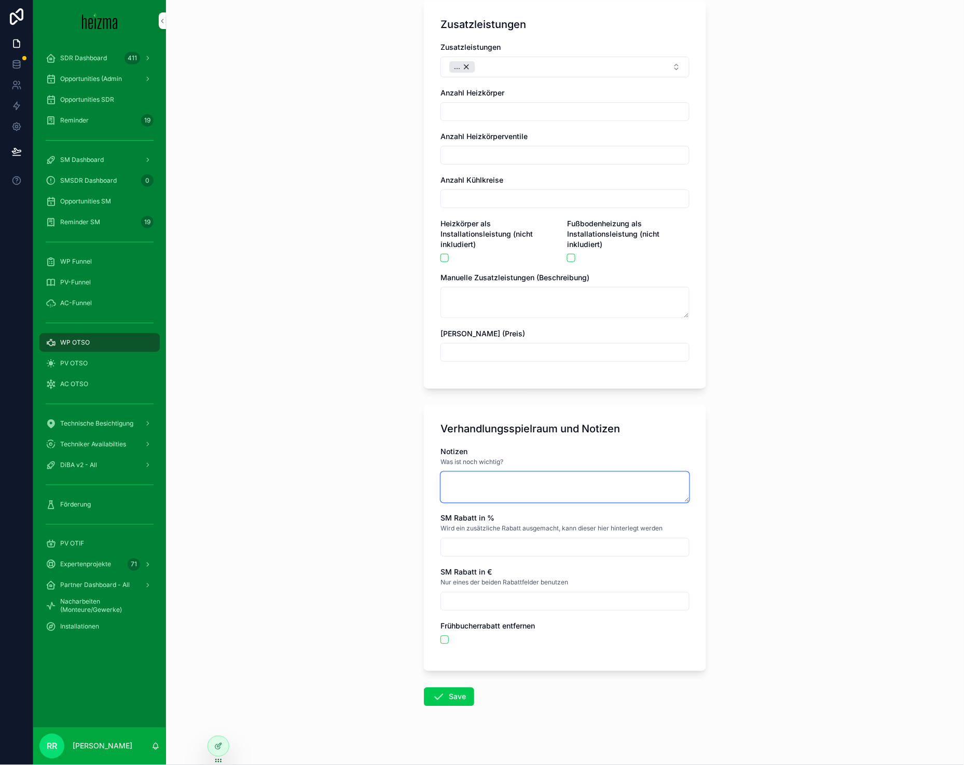
click at [501, 479] on textarea "scrollable content" at bounding box center [564, 487] width 249 height 31
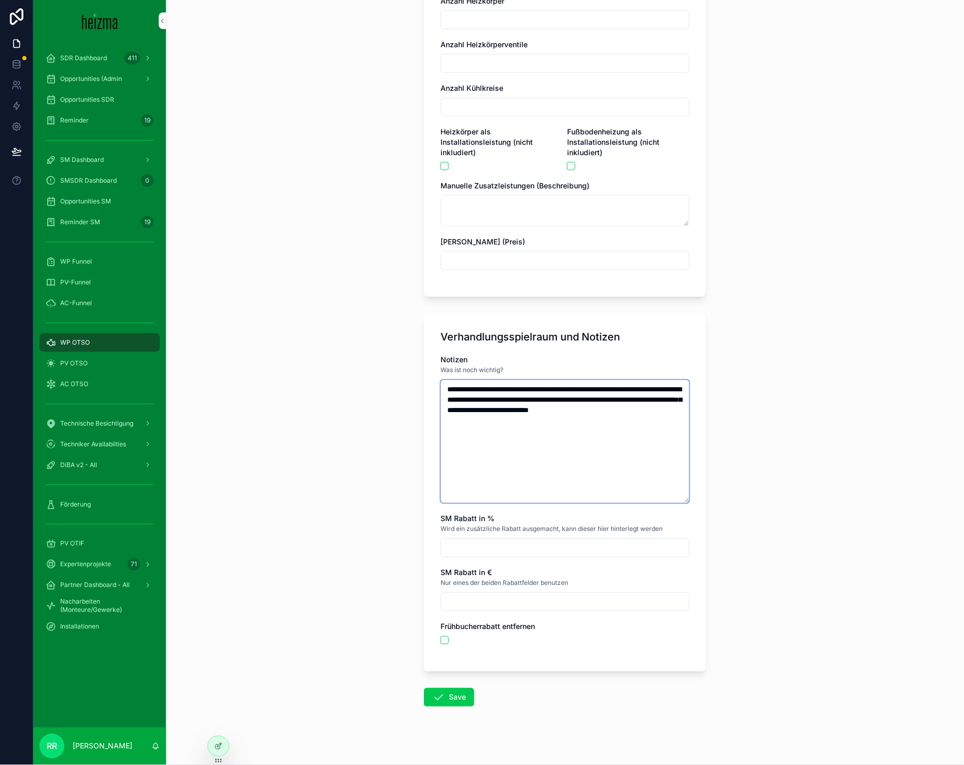
scroll to position [1316, 0]
type textarea "**********"
click at [424, 687] on button "Save" at bounding box center [449, 696] width 50 height 19
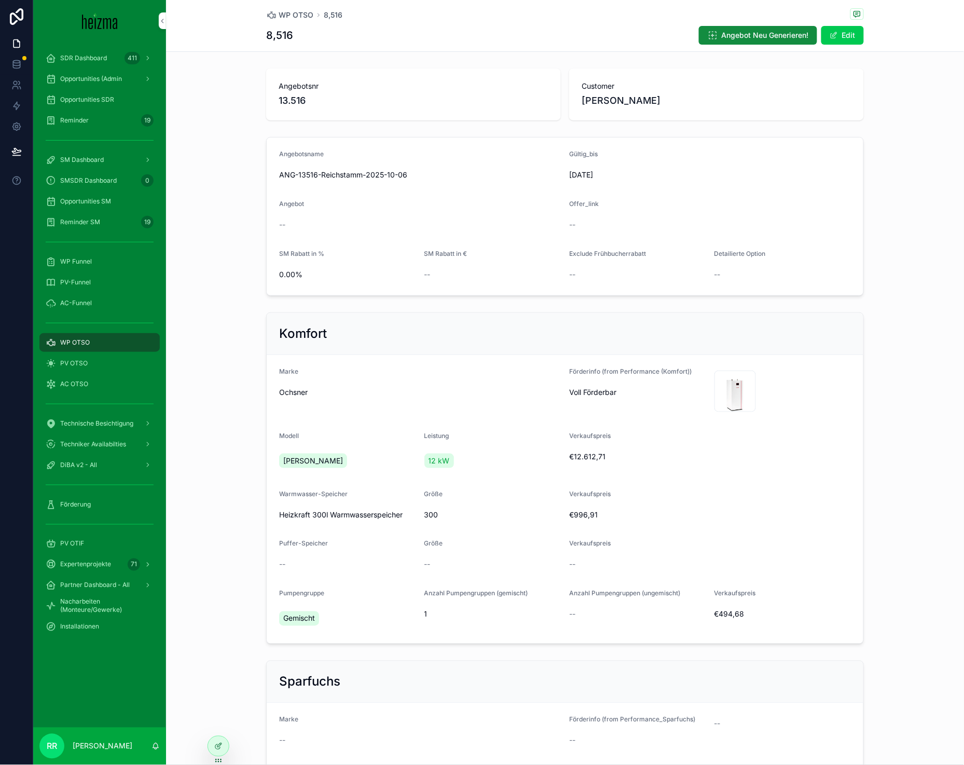
click at [292, 17] on span "WP OTSO" at bounding box center [296, 15] width 35 height 10
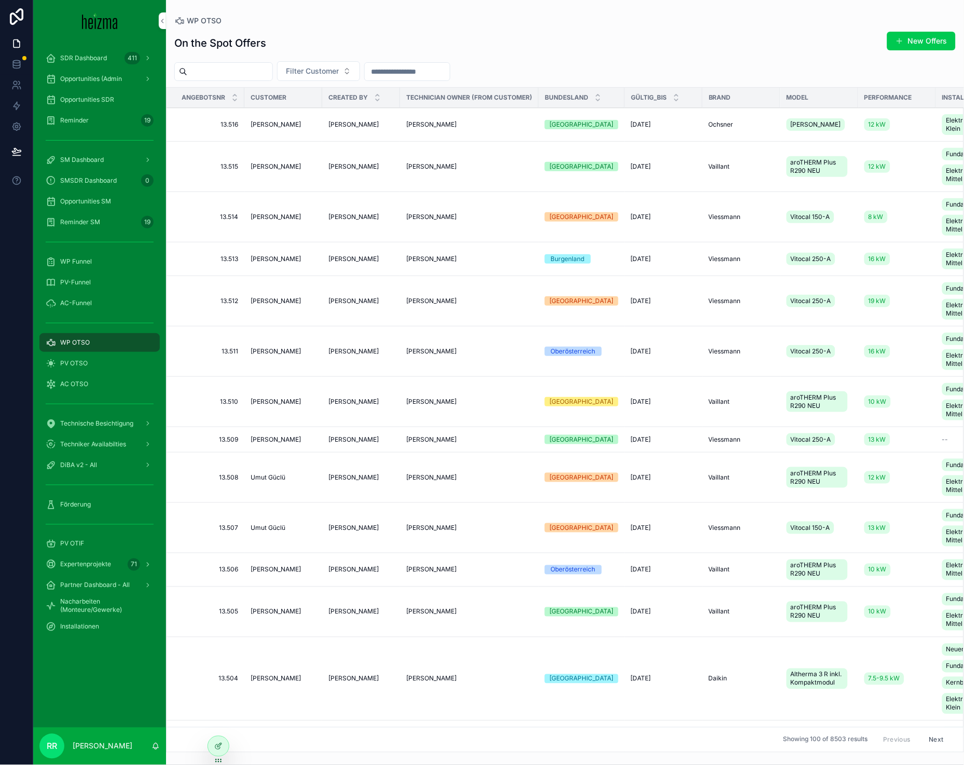
click at [867, 37] on button "New Offers" at bounding box center [921, 41] width 68 height 19
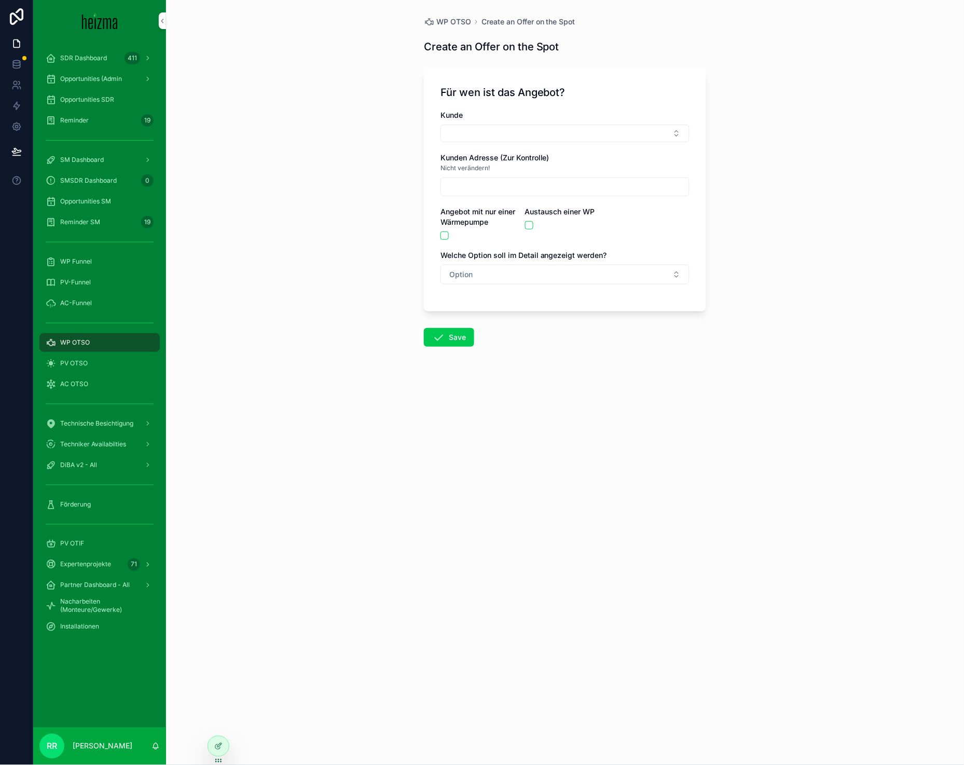
click at [504, 134] on button "Select Button" at bounding box center [564, 134] width 249 height 18
type input "**********"
click at [86, 359] on span "PV OTSO" at bounding box center [73, 363] width 27 height 8
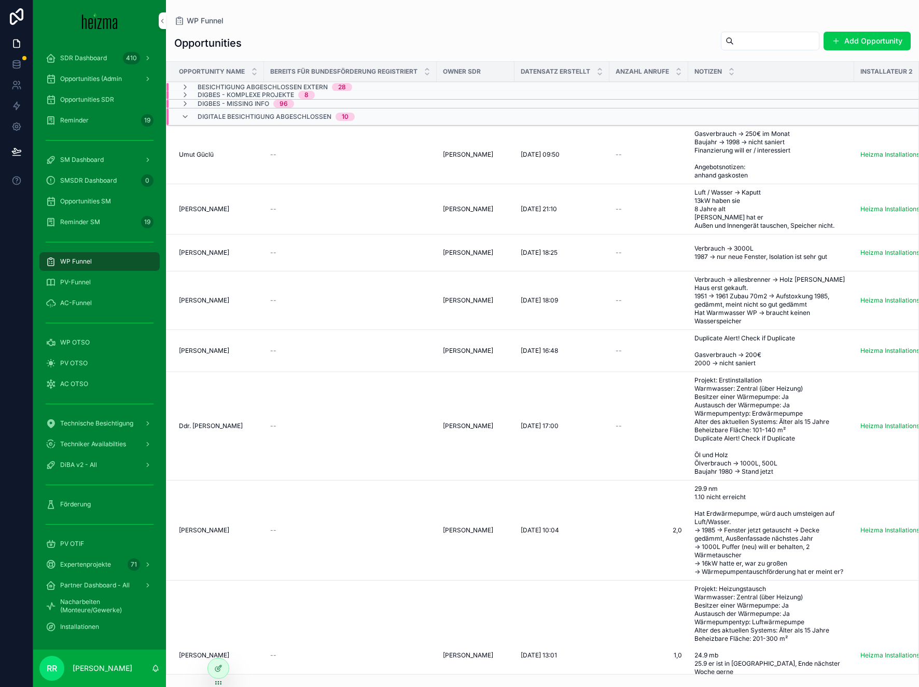
click at [208, 211] on span "[PERSON_NAME]" at bounding box center [204, 209] width 50 height 8
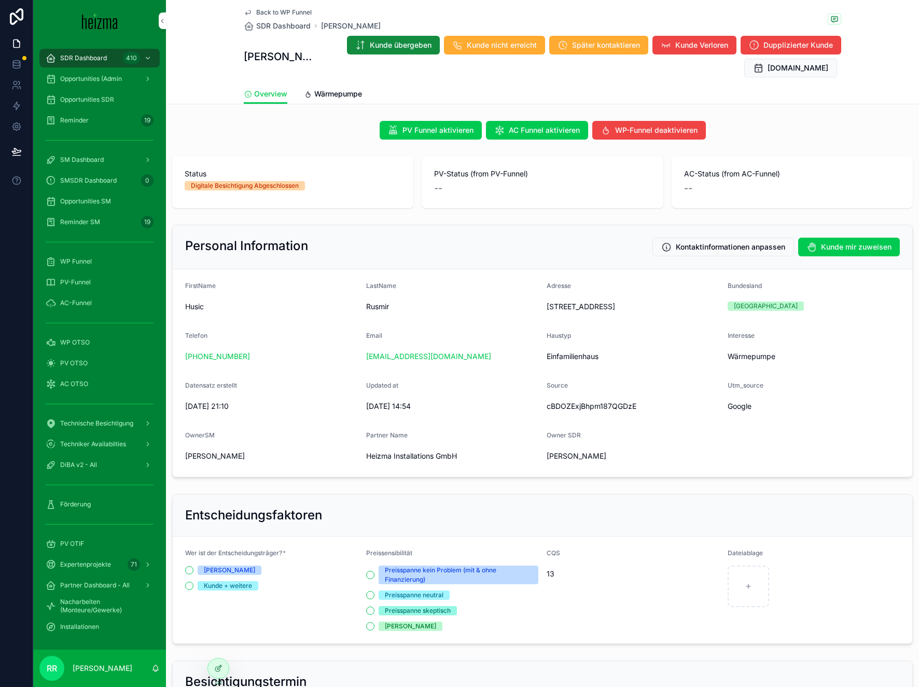
click at [330, 89] on span "Wärmepumpe" at bounding box center [338, 94] width 48 height 10
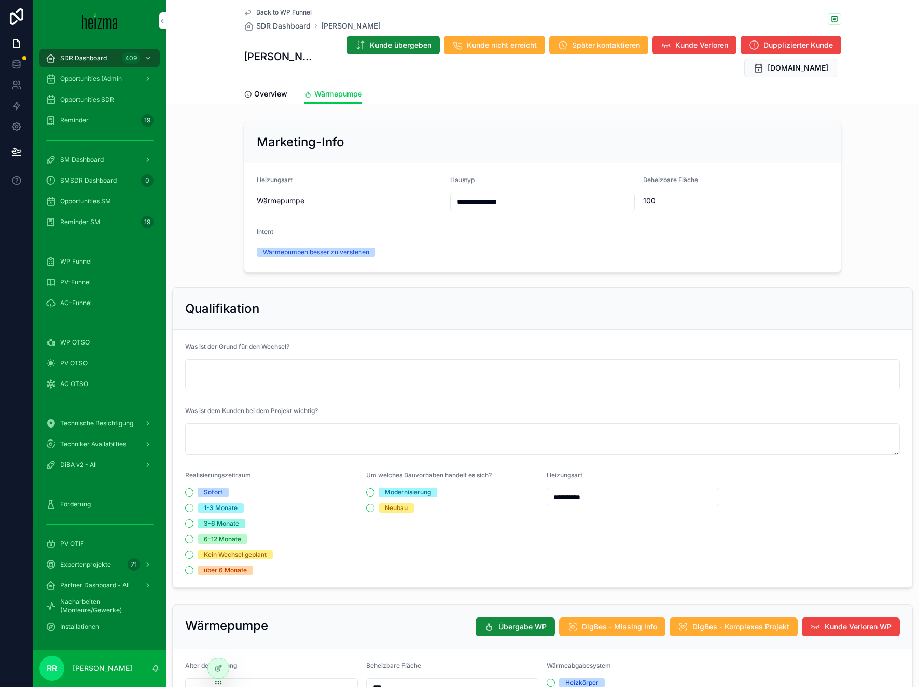
click at [264, 98] on span "Overview" at bounding box center [270, 94] width 33 height 10
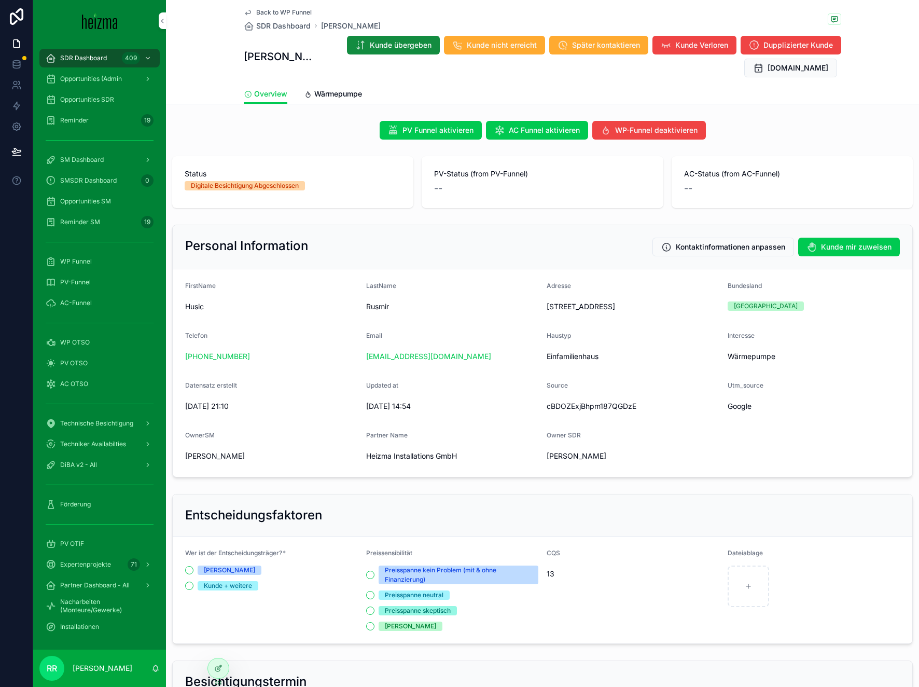
click at [269, 15] on span "Back to WP Funnel" at bounding box center [284, 12] width 56 height 8
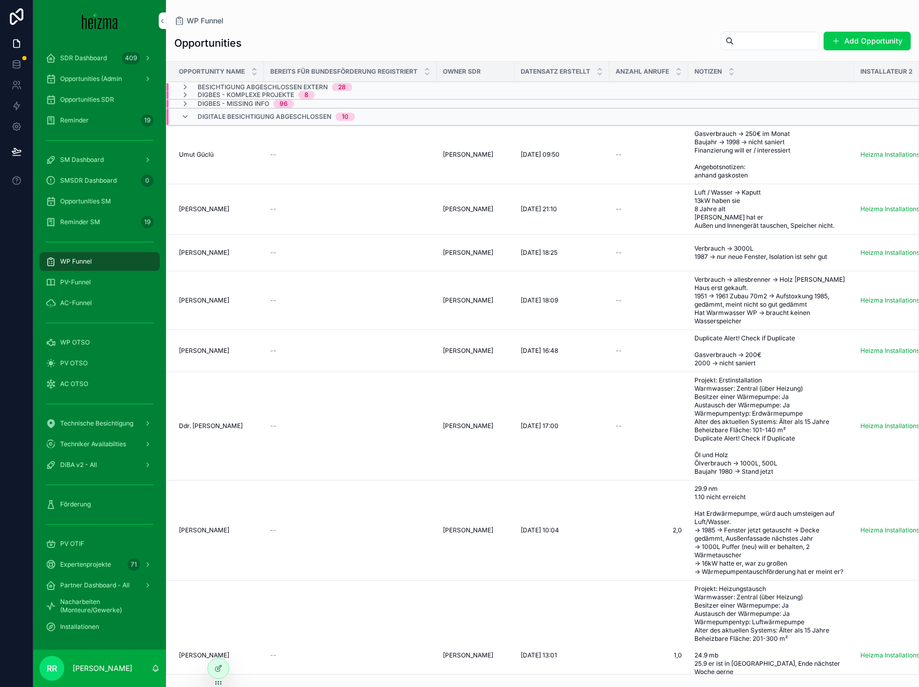
click at [216, 257] on span "[PERSON_NAME]" at bounding box center [204, 252] width 50 height 8
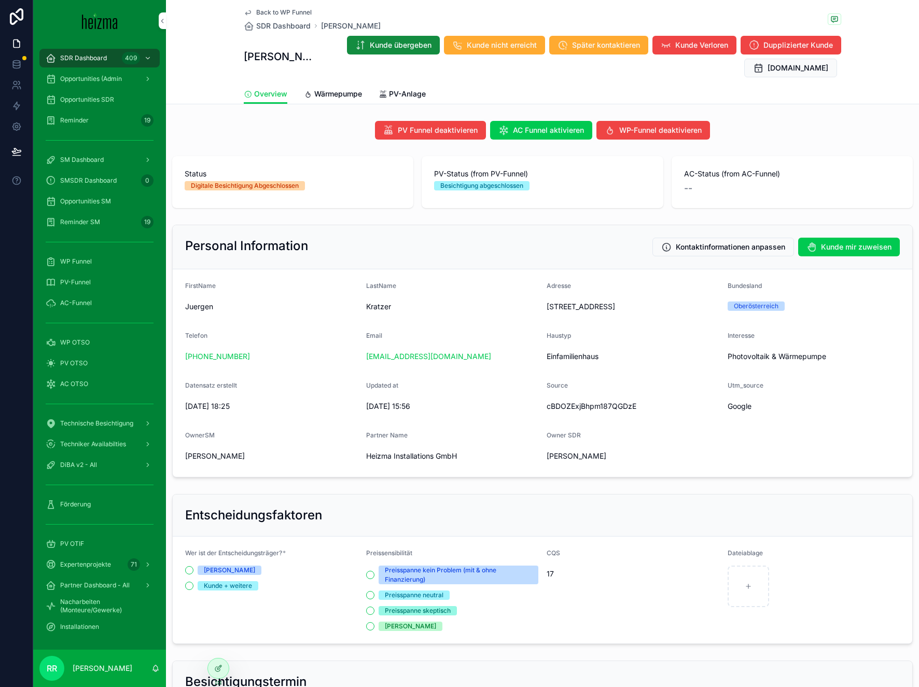
scroll to position [2, 0]
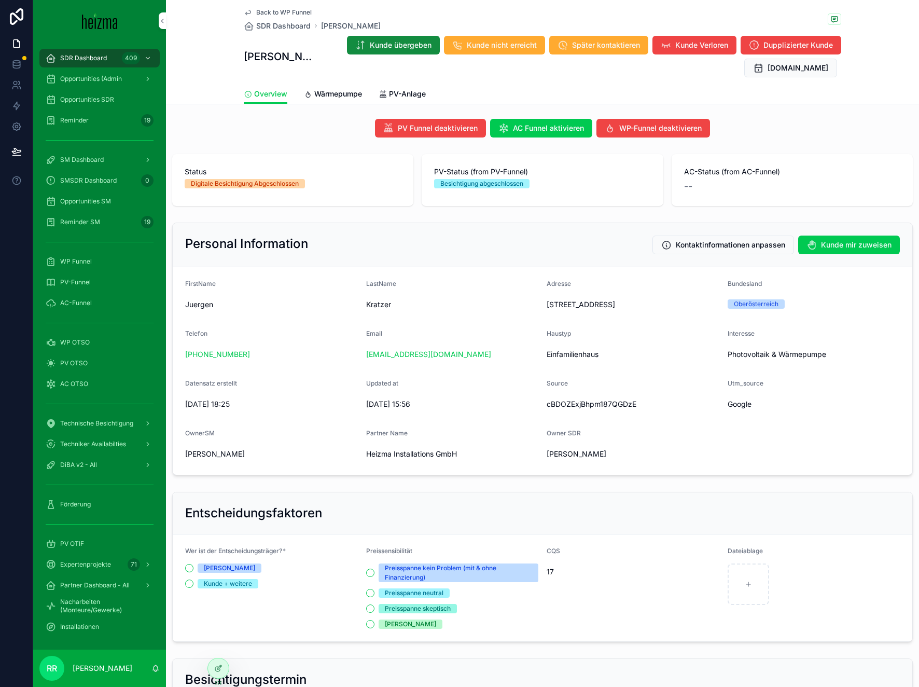
click at [327, 89] on span "Wärmepumpe" at bounding box center [338, 94] width 48 height 10
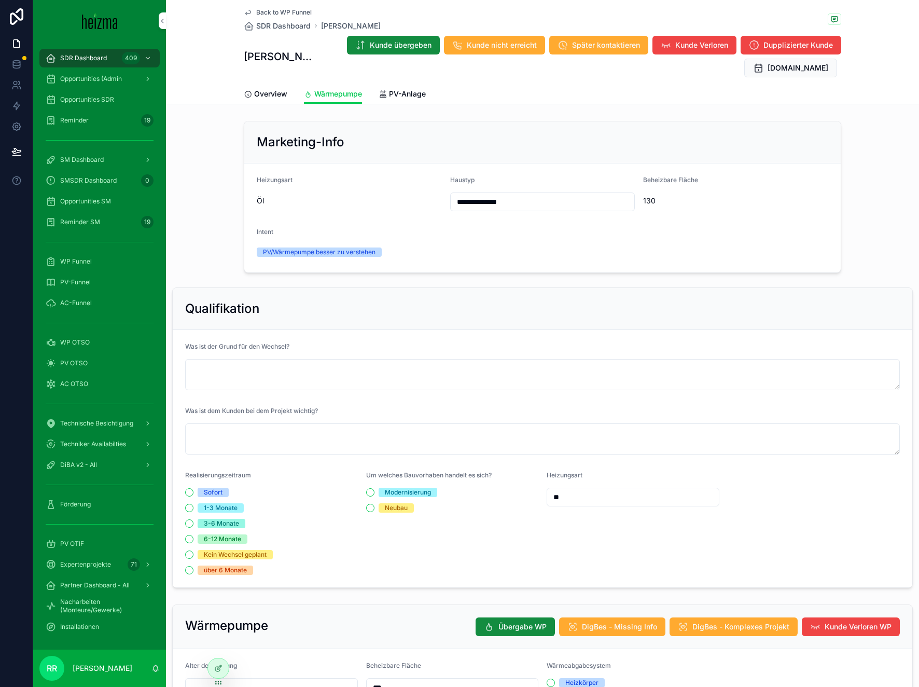
click at [285, 13] on span "Back to WP Funnel" at bounding box center [284, 12] width 56 height 8
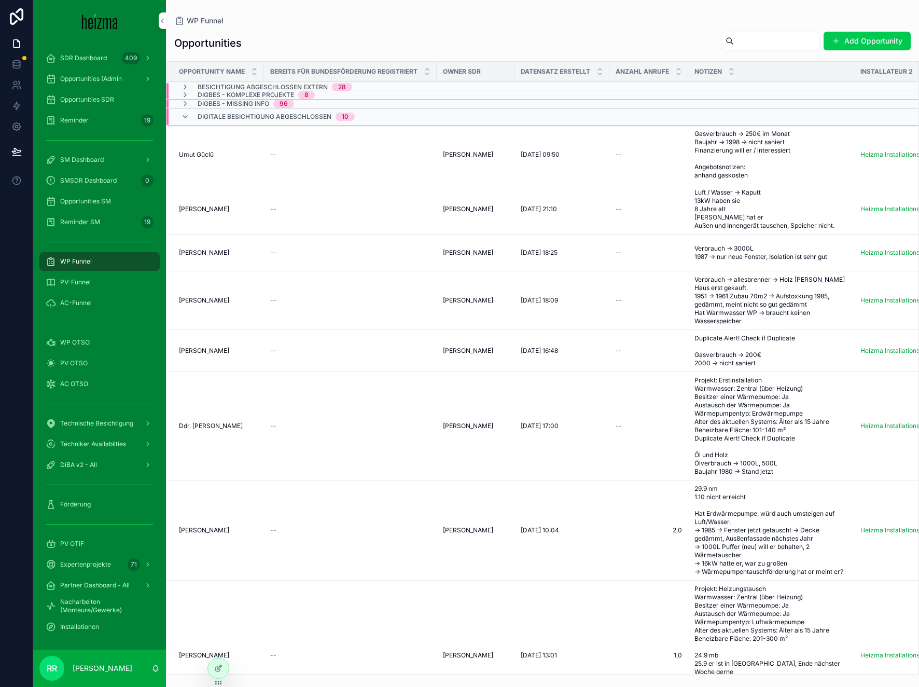
click at [210, 304] on span "[PERSON_NAME]" at bounding box center [204, 300] width 50 height 8
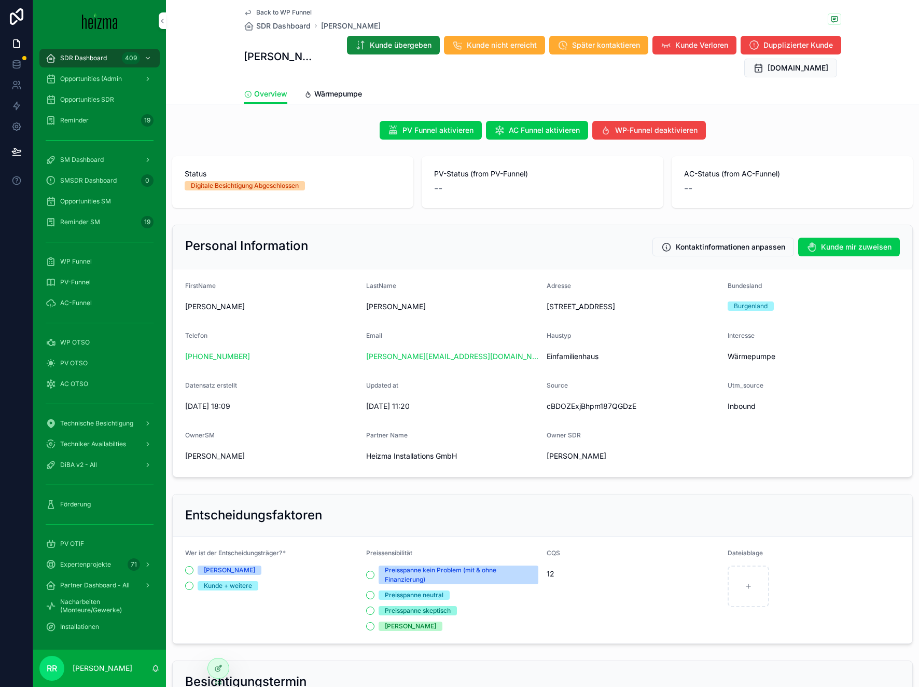
click at [342, 95] on span "Wärmepumpe" at bounding box center [338, 94] width 48 height 10
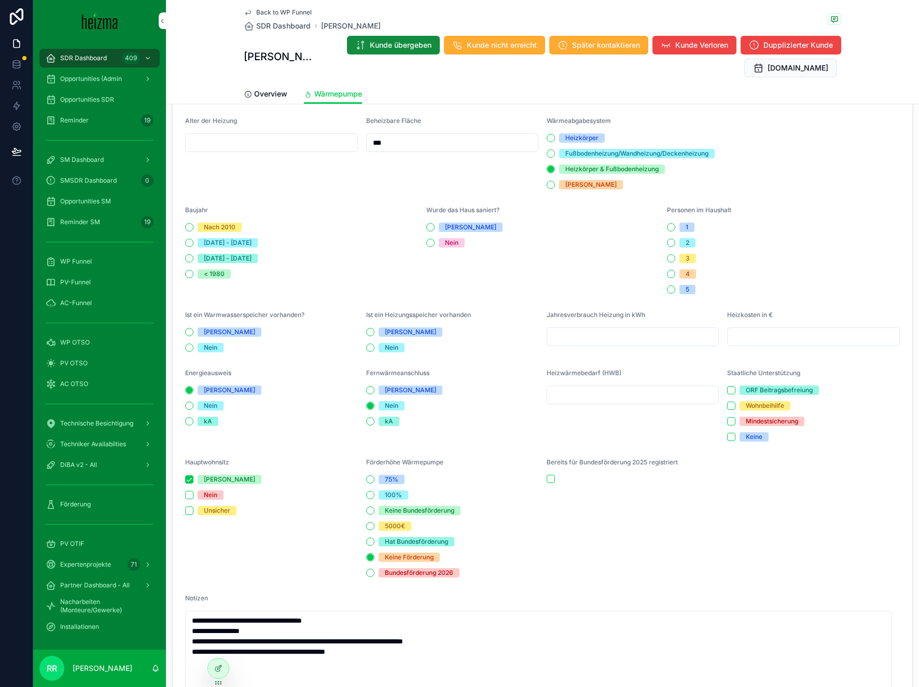
scroll to position [546, 0]
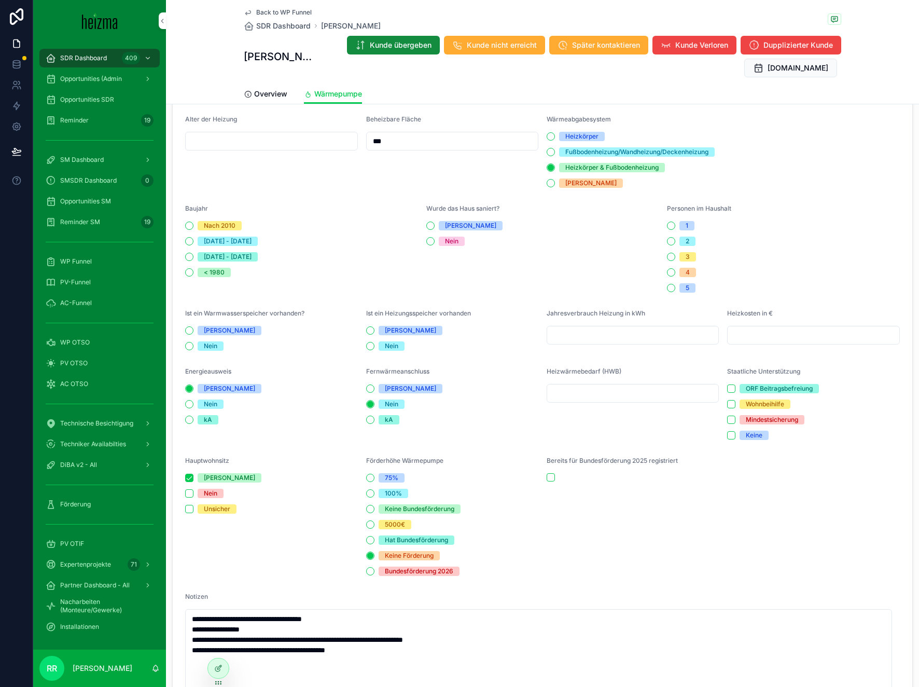
click at [285, 99] on div "Overview Wärmepumpe" at bounding box center [543, 94] width 598 height 20
click at [283, 98] on span "Overview" at bounding box center [270, 94] width 33 height 10
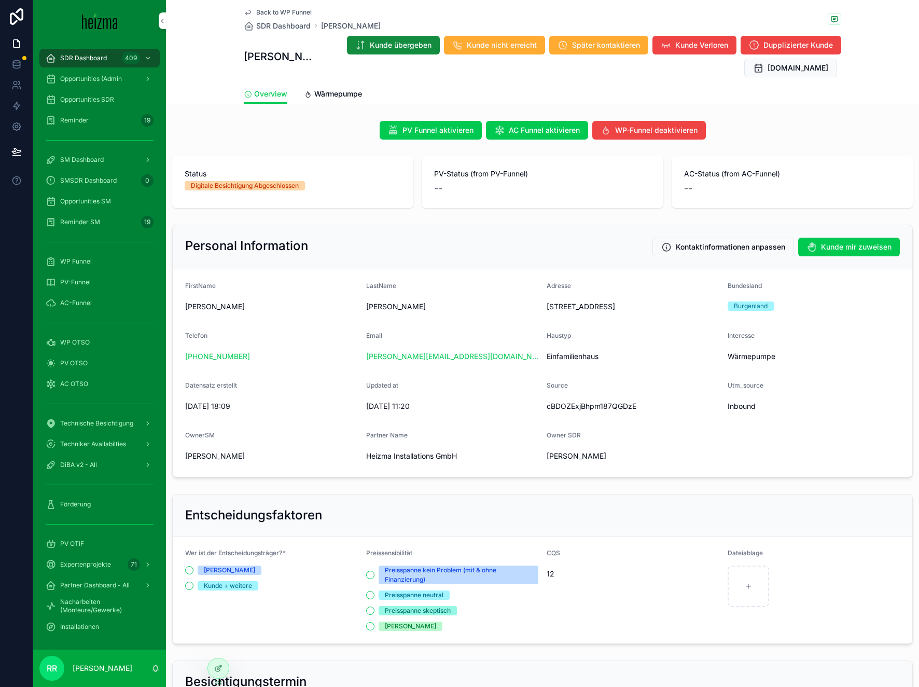
click at [332, 98] on span "Wärmepumpe" at bounding box center [338, 94] width 48 height 10
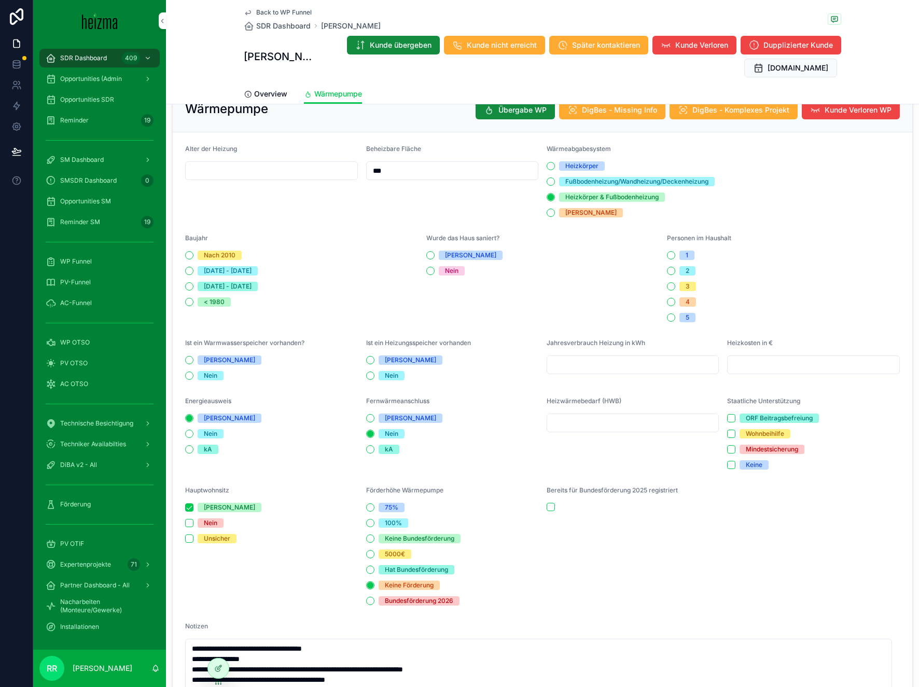
scroll to position [530, 0]
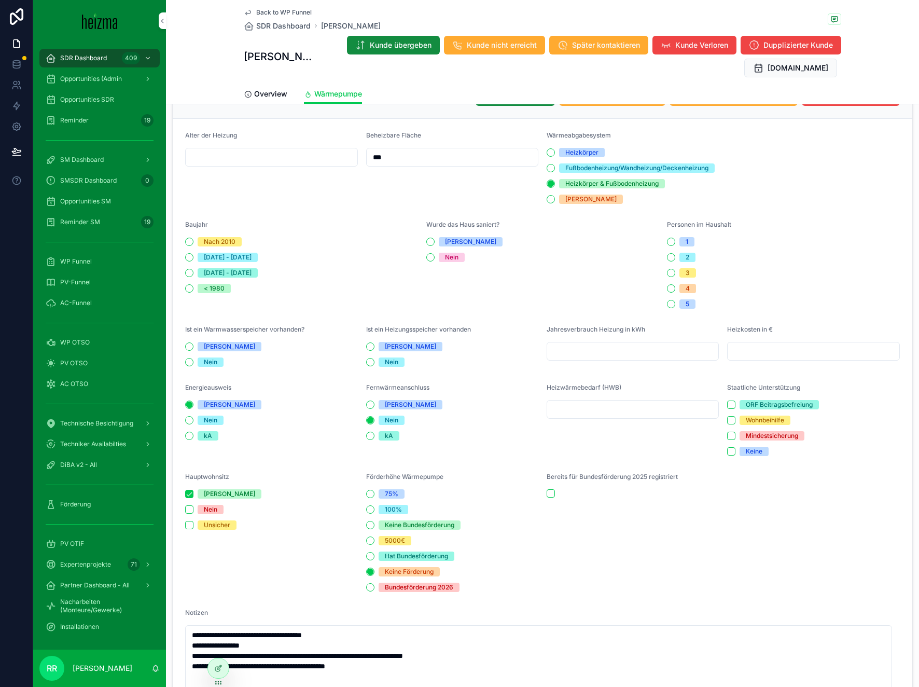
type textarea "**********"
click at [294, 11] on span "Back to WP Funnel" at bounding box center [284, 12] width 56 height 8
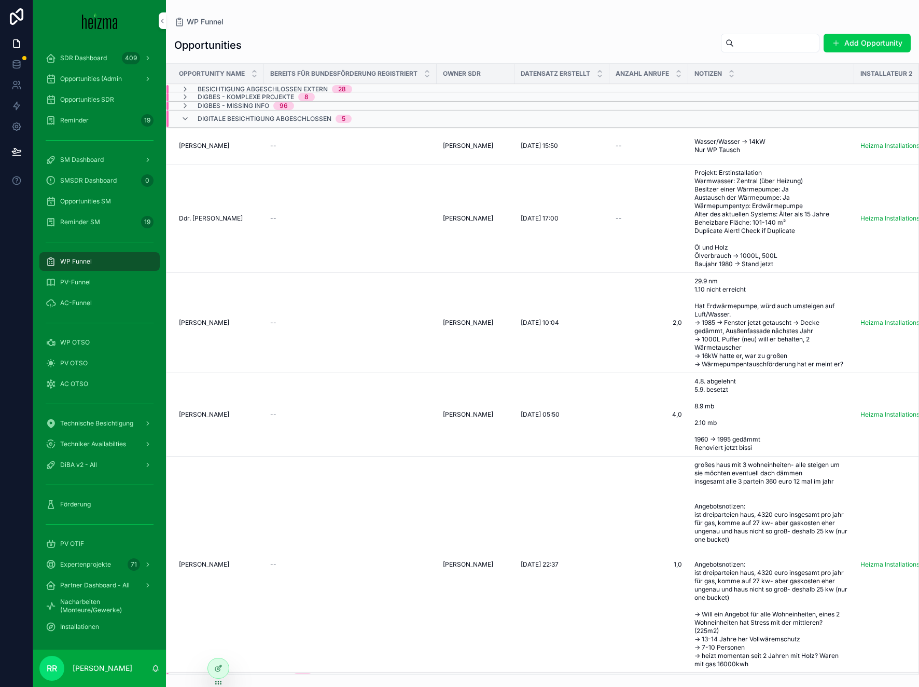
click at [215, 142] on span "[PERSON_NAME]" at bounding box center [204, 146] width 50 height 8
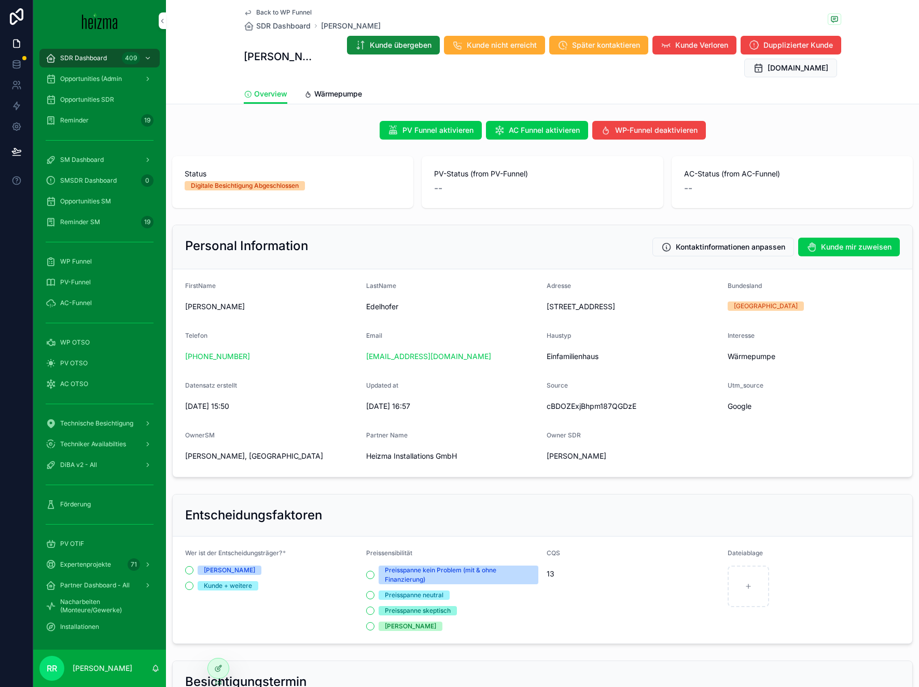
click at [390, 305] on span "Edelhofer" at bounding box center [452, 306] width 173 height 10
click at [291, 10] on span "Back to WP Funnel" at bounding box center [284, 12] width 56 height 8
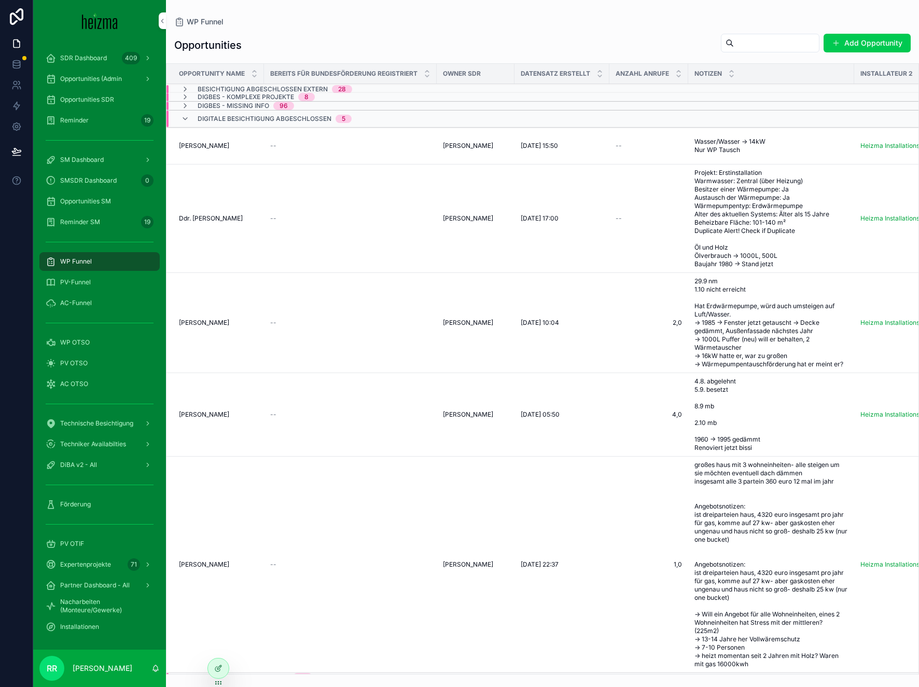
click at [224, 214] on span "Ddr. [PERSON_NAME]" at bounding box center [211, 218] width 64 height 8
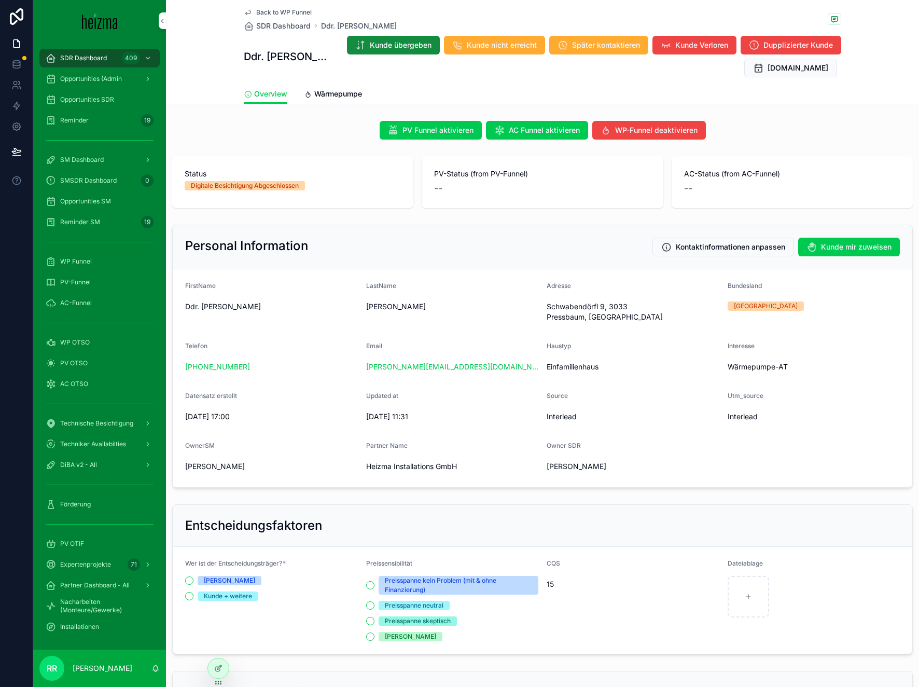
click at [385, 308] on span "[PERSON_NAME]" at bounding box center [452, 306] width 173 height 10
copy span "[PERSON_NAME]"
click at [315, 95] on span "Wärmepumpe" at bounding box center [338, 94] width 48 height 10
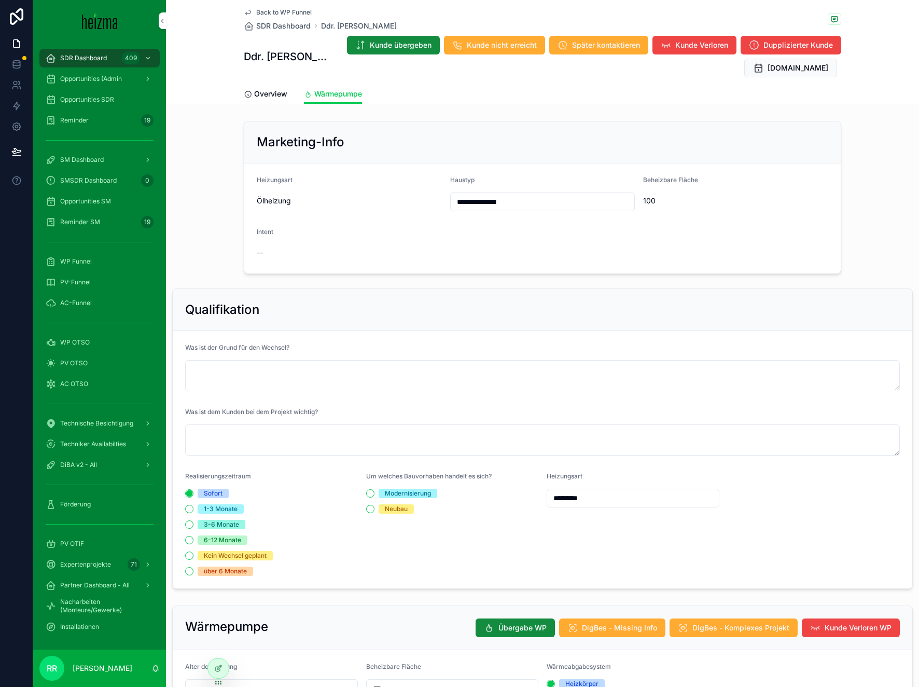
click at [260, 100] on link "Overview" at bounding box center [266, 95] width 44 height 21
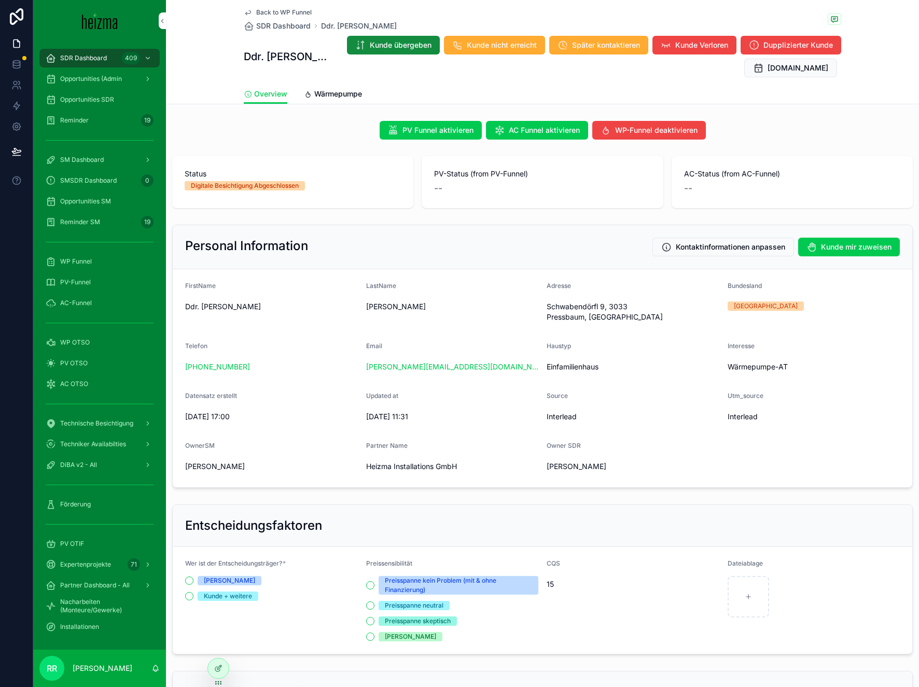
scroll to position [2, 0]
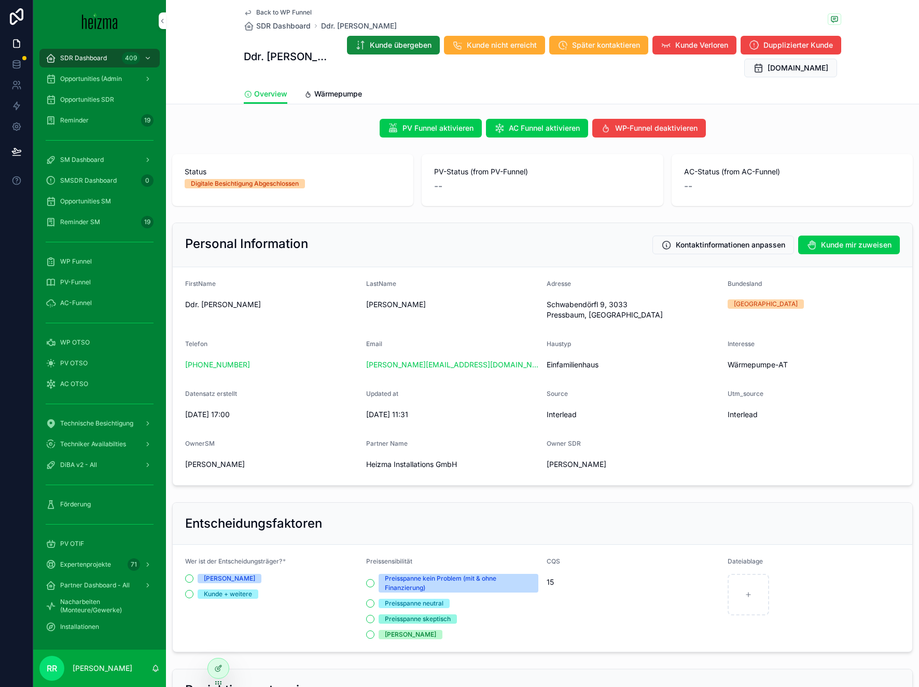
click at [344, 92] on span "Wärmepumpe" at bounding box center [338, 94] width 48 height 10
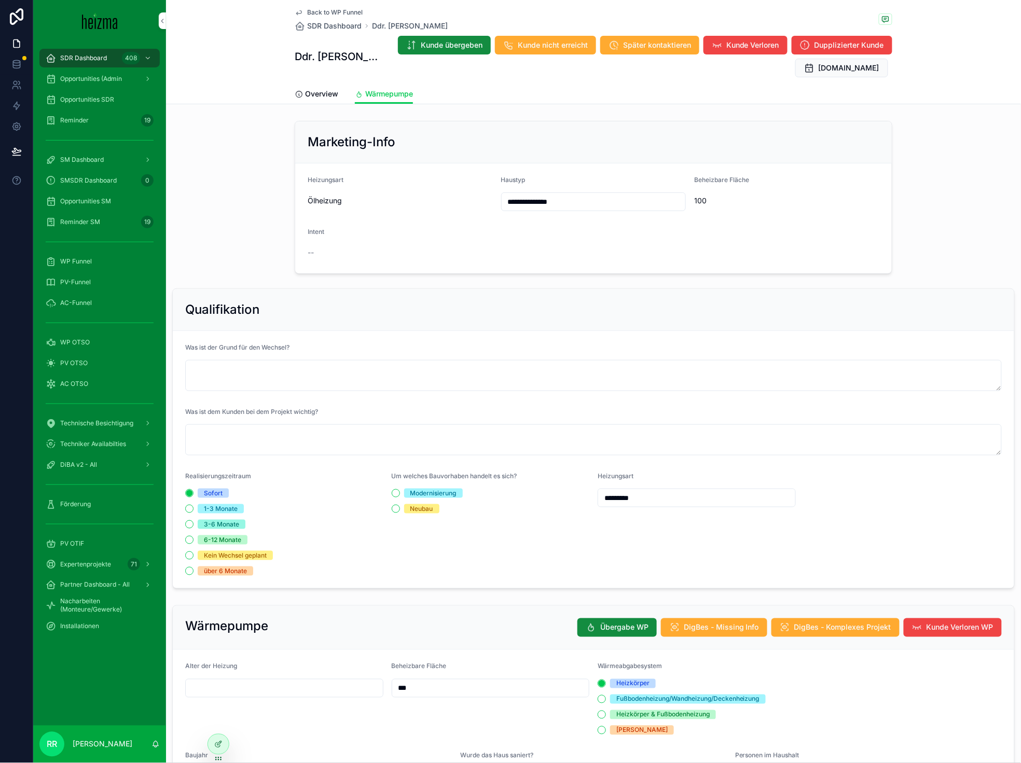
click at [345, 102] on div "Back to WP Funnel SDR Dashboard Ddr. [PERSON_NAME] Ddr. [PERSON_NAME] Kunde übe…" at bounding box center [593, 52] width 855 height 104
click at [336, 96] on div "Overview Wärmepumpe" at bounding box center [594, 94] width 598 height 20
click at [319, 95] on span "Overview" at bounding box center [321, 94] width 33 height 10
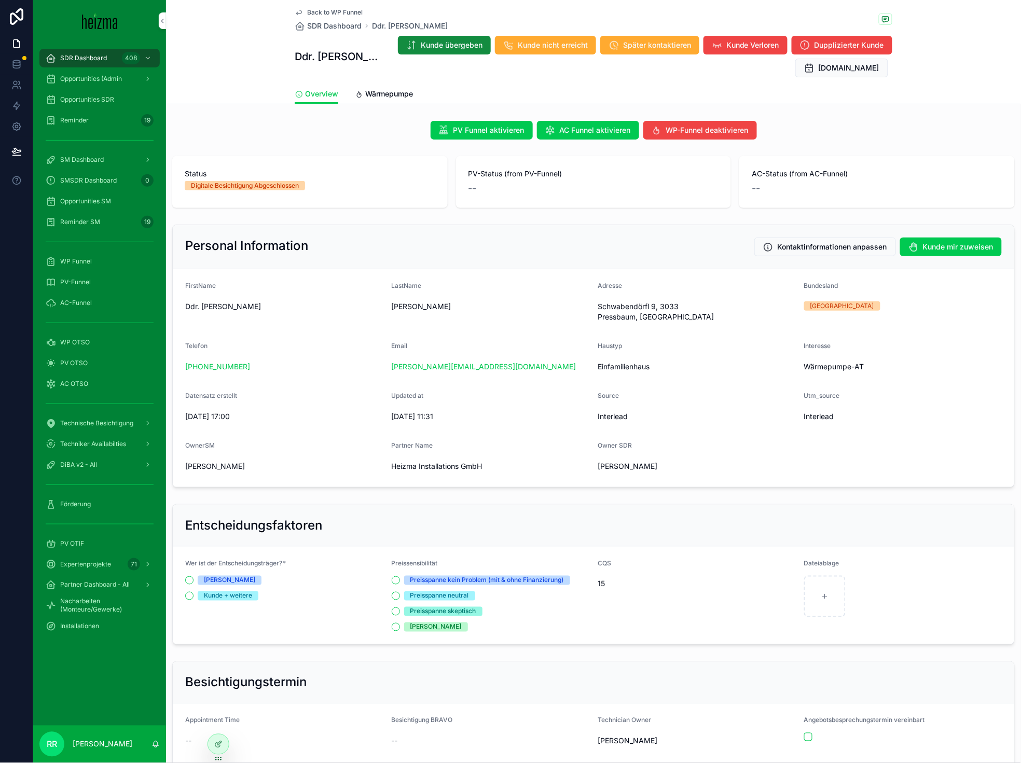
click at [334, 63] on h1 "Ddr. [PERSON_NAME]" at bounding box center [340, 56] width 90 height 15
drag, startPoint x: 419, startPoint y: 303, endPoint x: 194, endPoint y: 309, distance: 225.2
click at [194, 309] on form "FirstName Ddr. [PERSON_NAME] Adresse [STREET_ADDRESS] Bundesland [GEOGRAPHIC_DA…" at bounding box center [593, 378] width 841 height 218
click at [194, 309] on span "Ddr. [PERSON_NAME]" at bounding box center [284, 306] width 198 height 10
click at [191, 309] on span "Ddr. [PERSON_NAME]" at bounding box center [284, 306] width 198 height 10
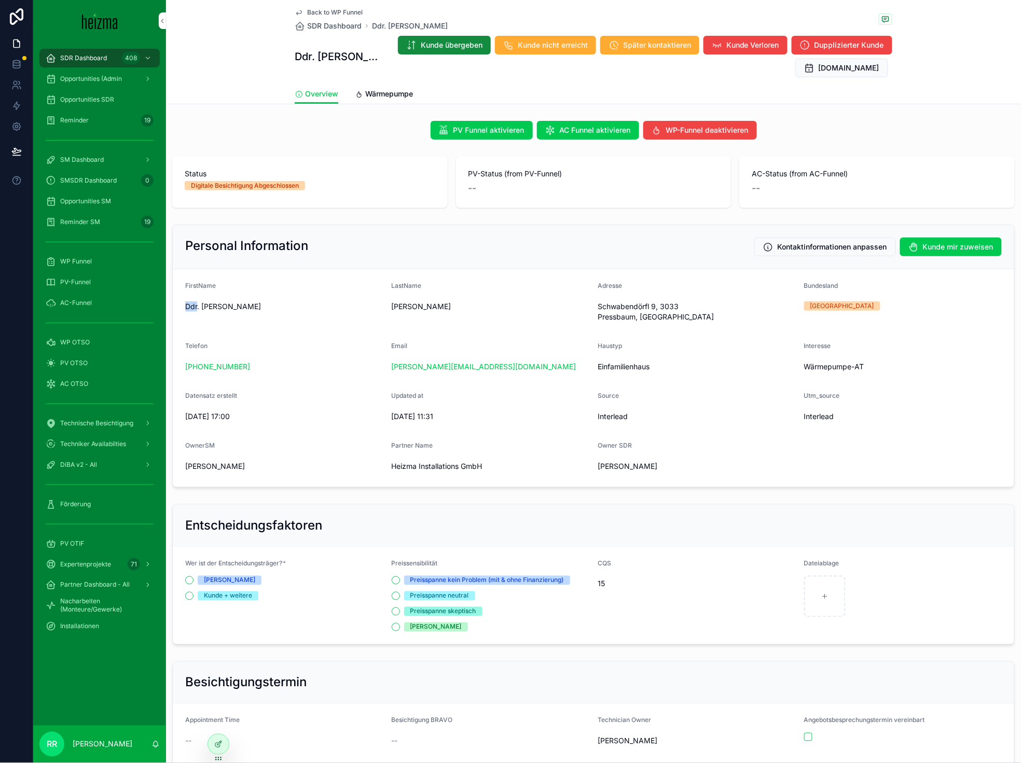
click at [191, 309] on span "Ddr. [PERSON_NAME]" at bounding box center [284, 306] width 198 height 10
copy span "Ddr. [PERSON_NAME]"
click at [327, 10] on span "Back to WP Funnel" at bounding box center [335, 12] width 56 height 8
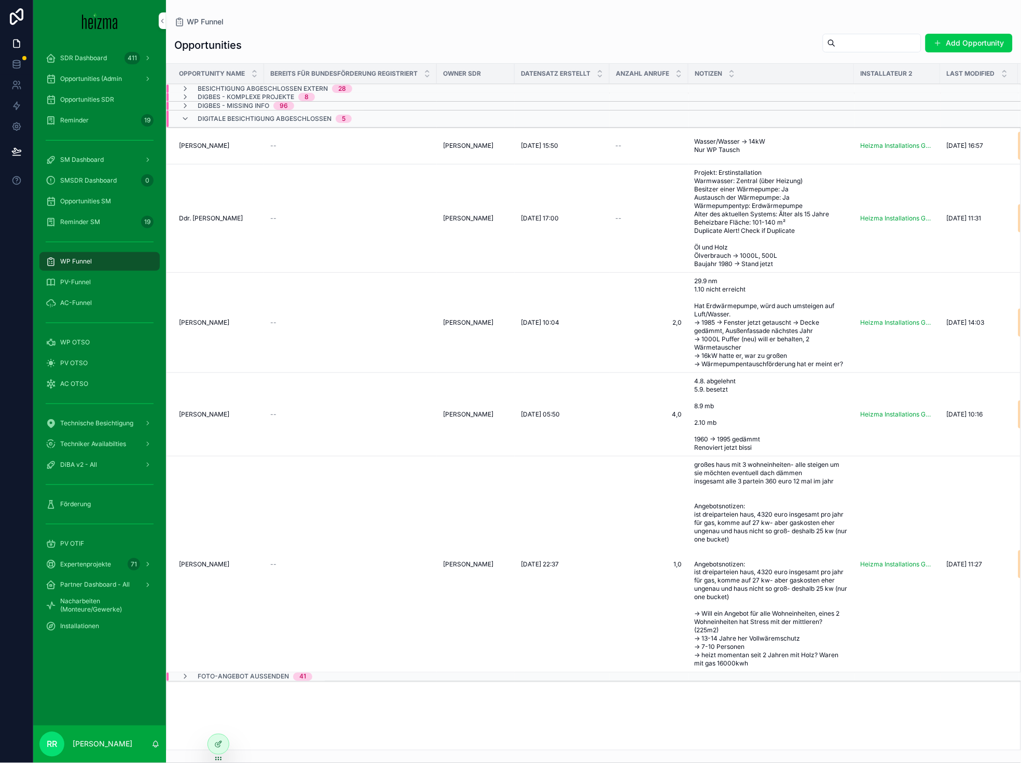
click at [211, 327] on span "[PERSON_NAME]" at bounding box center [204, 323] width 50 height 8
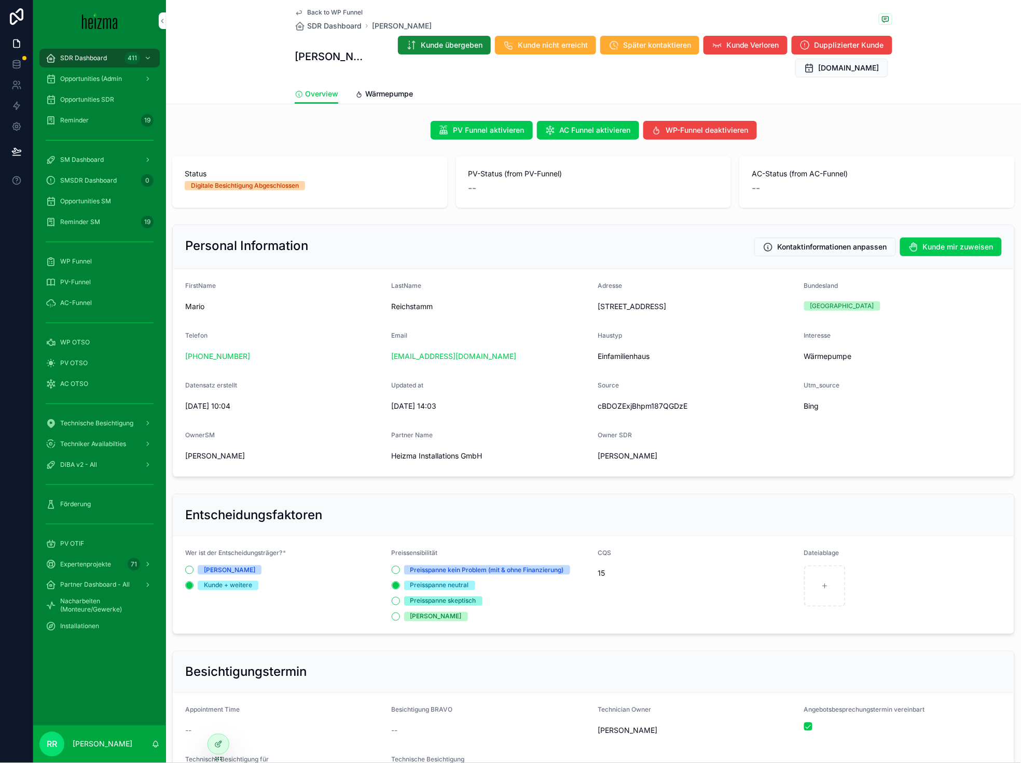
click at [389, 96] on span "Wärmepumpe" at bounding box center [389, 94] width 48 height 10
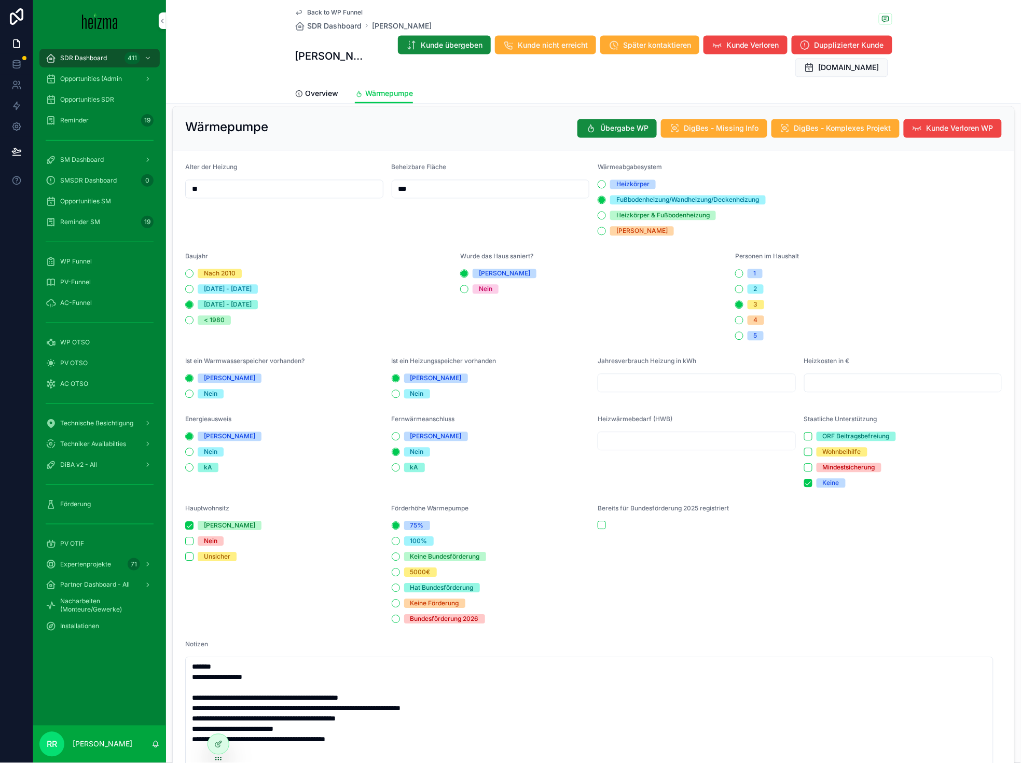
scroll to position [496, 0]
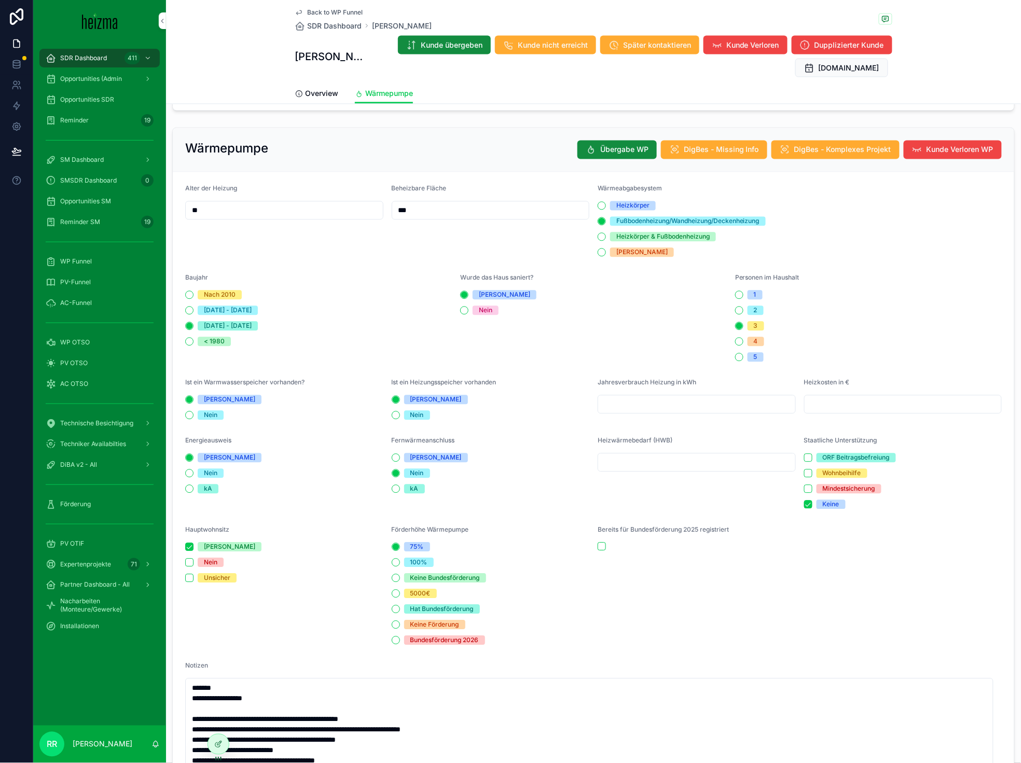
type textarea "**********"
click at [331, 11] on span "Back to WP Funnel" at bounding box center [335, 12] width 56 height 8
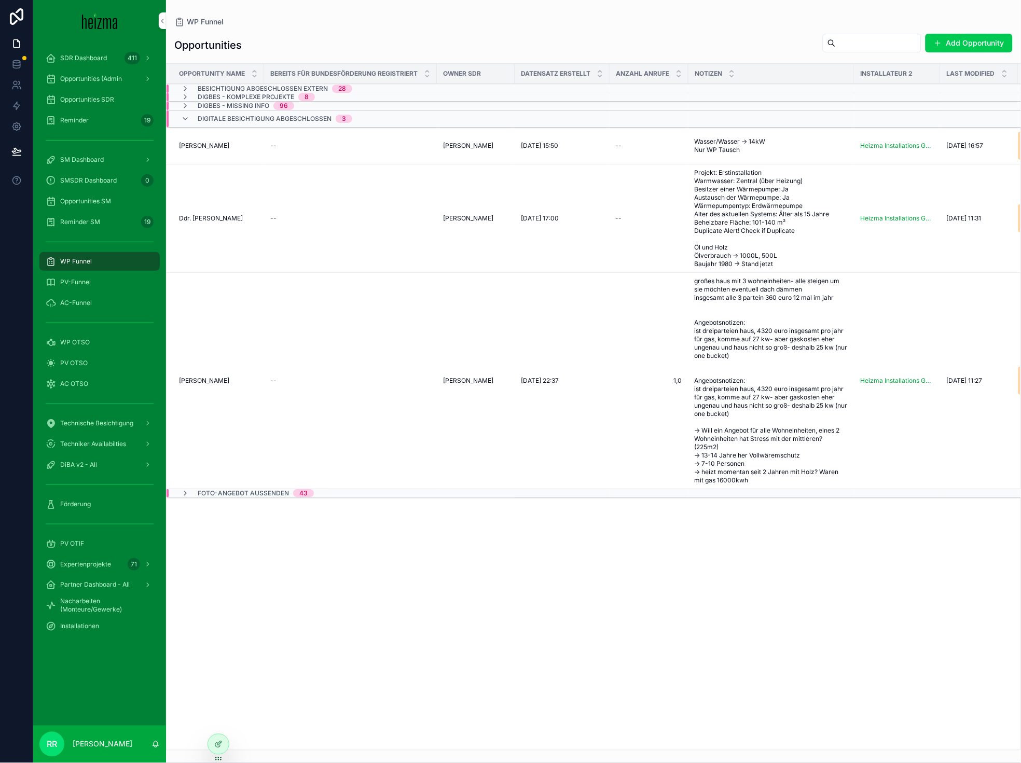
click at [220, 366] on td "[PERSON_NAME] [PERSON_NAME]" at bounding box center [216, 381] width 98 height 216
click at [222, 379] on span "[PERSON_NAME]" at bounding box center [204, 381] width 50 height 8
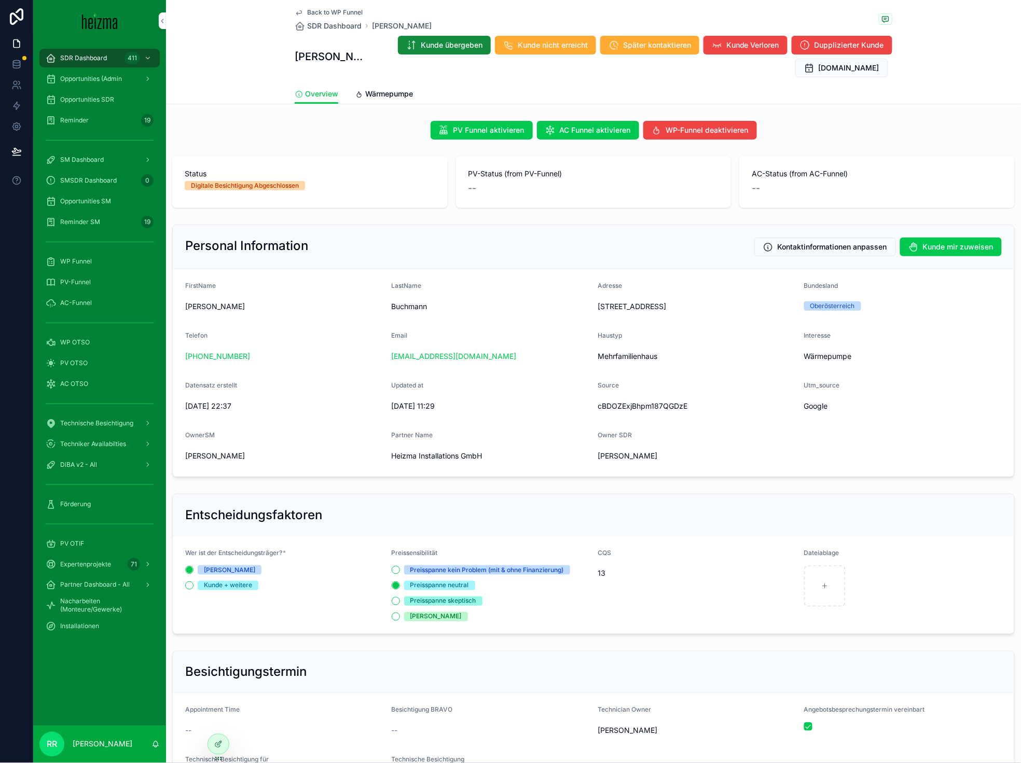
click at [330, 47] on div "[PERSON_NAME] Kunde übergeben Kunde nicht erreicht Später kontaktieren Kunde Ve…" at bounding box center [594, 56] width 598 height 43
click at [329, 52] on h1 "[PERSON_NAME]" at bounding box center [332, 56] width 74 height 15
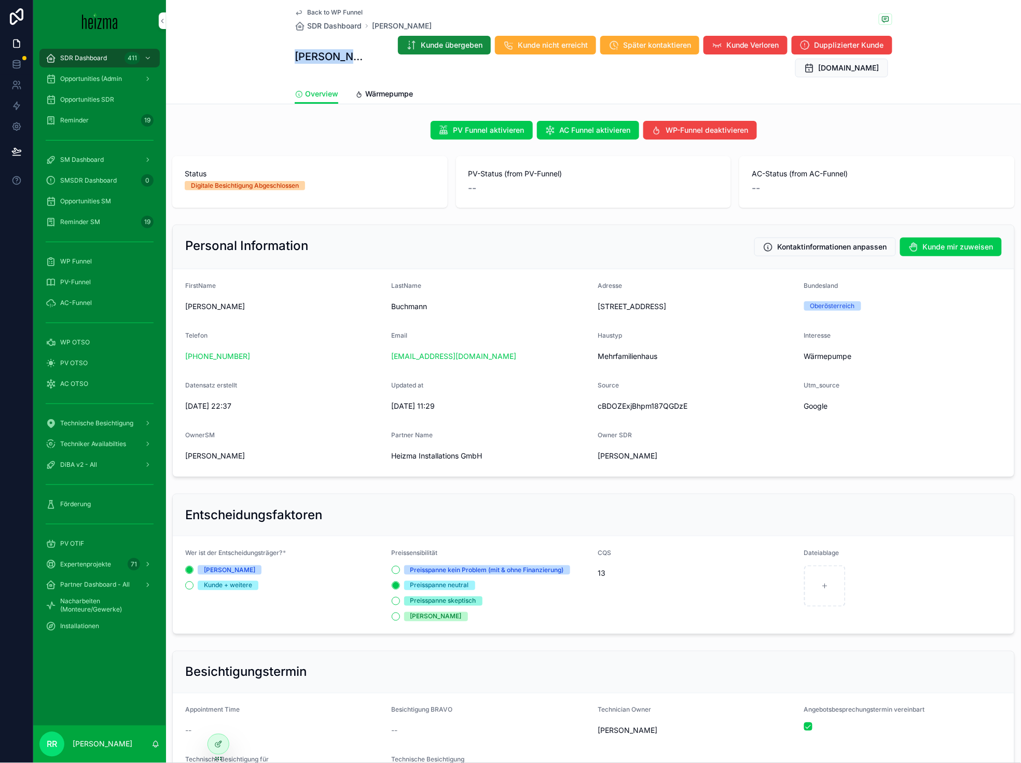
copy h1 "[PERSON_NAME]"
click at [329, 13] on span "Back to WP Funnel" at bounding box center [335, 12] width 56 height 8
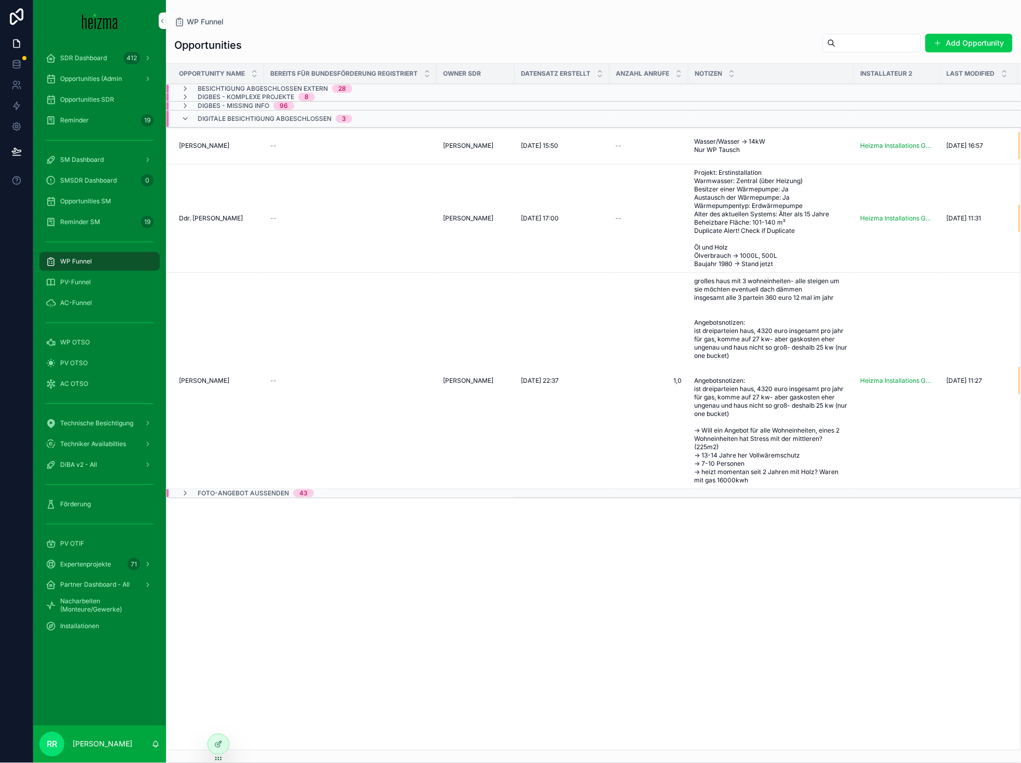
click at [213, 149] on span "[PERSON_NAME]" at bounding box center [204, 146] width 50 height 8
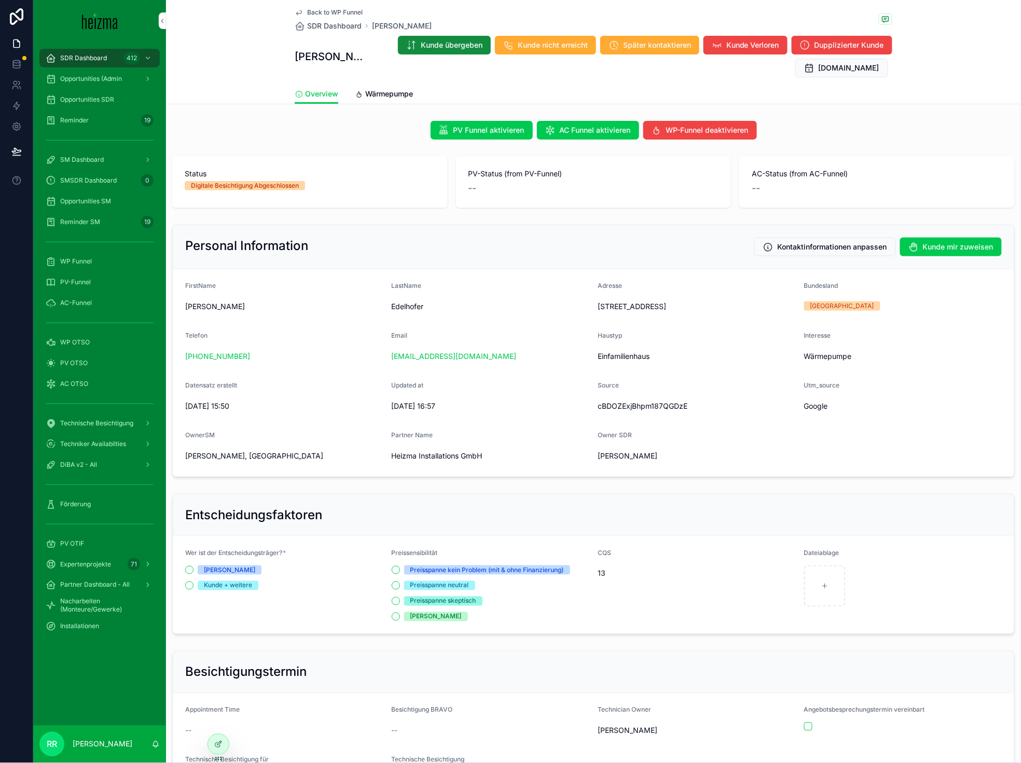
click at [320, 63] on h1 "[PERSON_NAME]" at bounding box center [332, 56] width 74 height 15
click at [324, 54] on h1 "[PERSON_NAME]" at bounding box center [332, 56] width 74 height 15
copy h1 "[PERSON_NAME]"
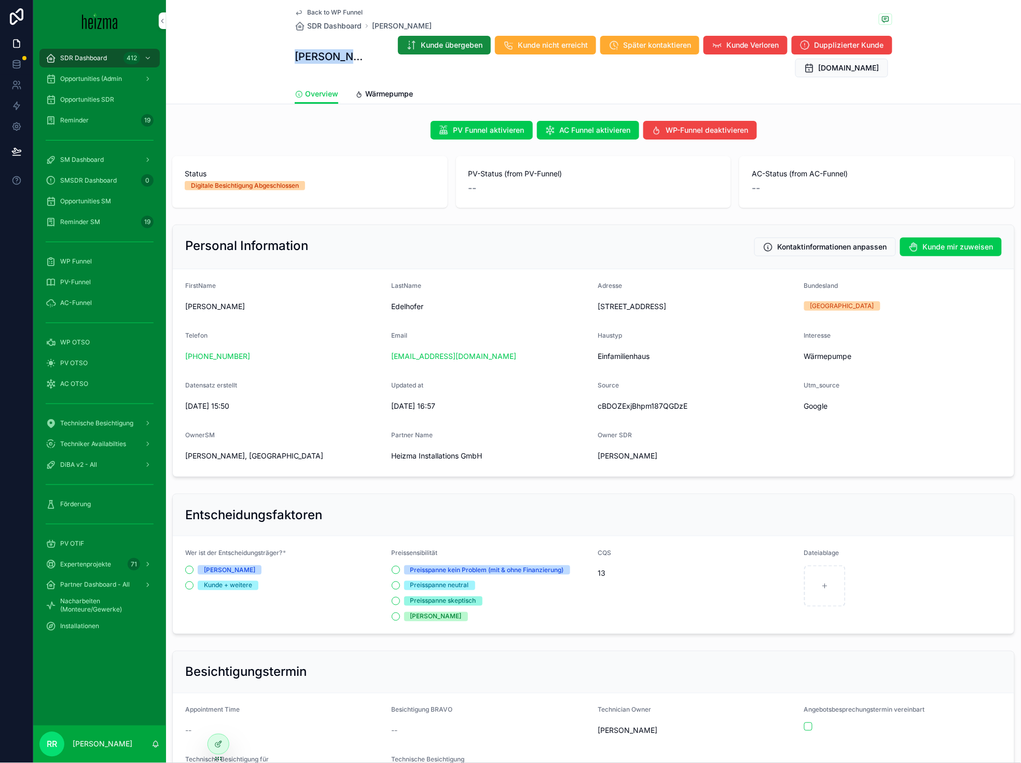
click at [310, 12] on span "Back to WP Funnel" at bounding box center [335, 12] width 56 height 8
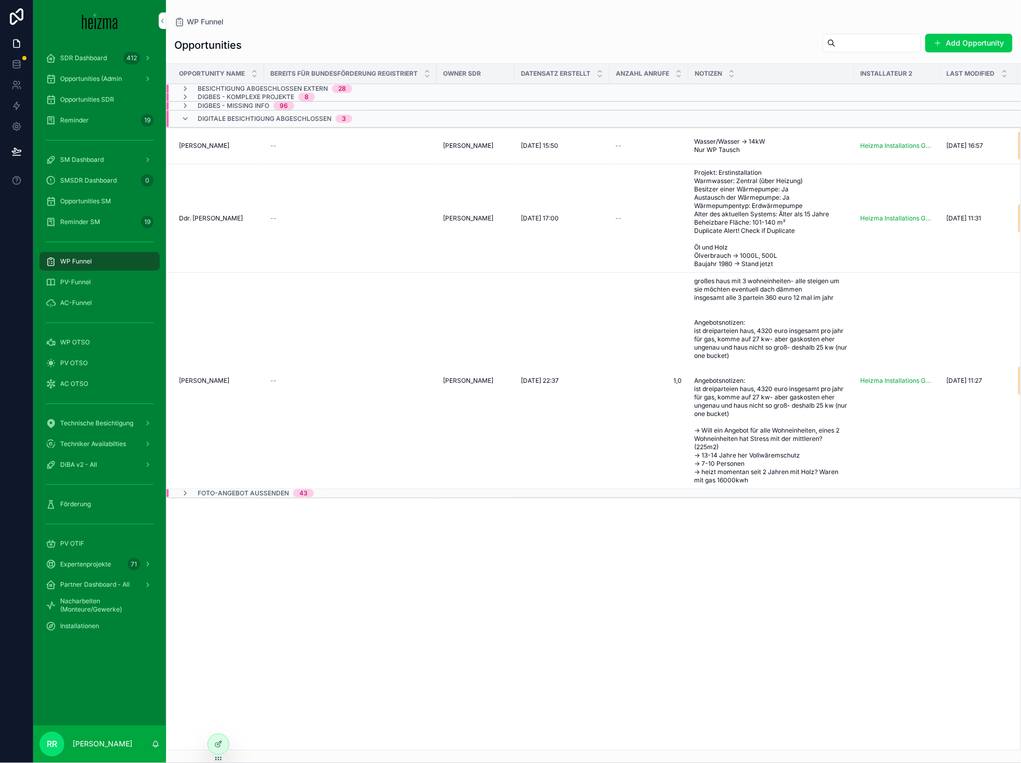
click at [219, 145] on span "[PERSON_NAME]" at bounding box center [204, 146] width 50 height 8
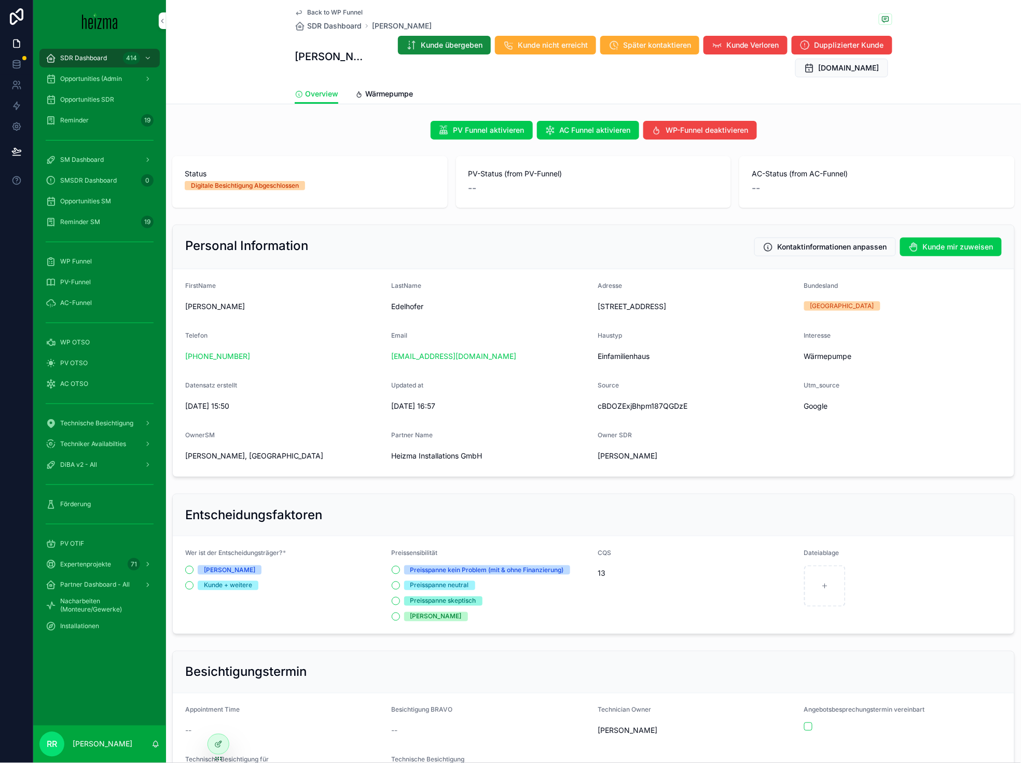
click at [86, 283] on span "PV-Funnel" at bounding box center [75, 282] width 31 height 8
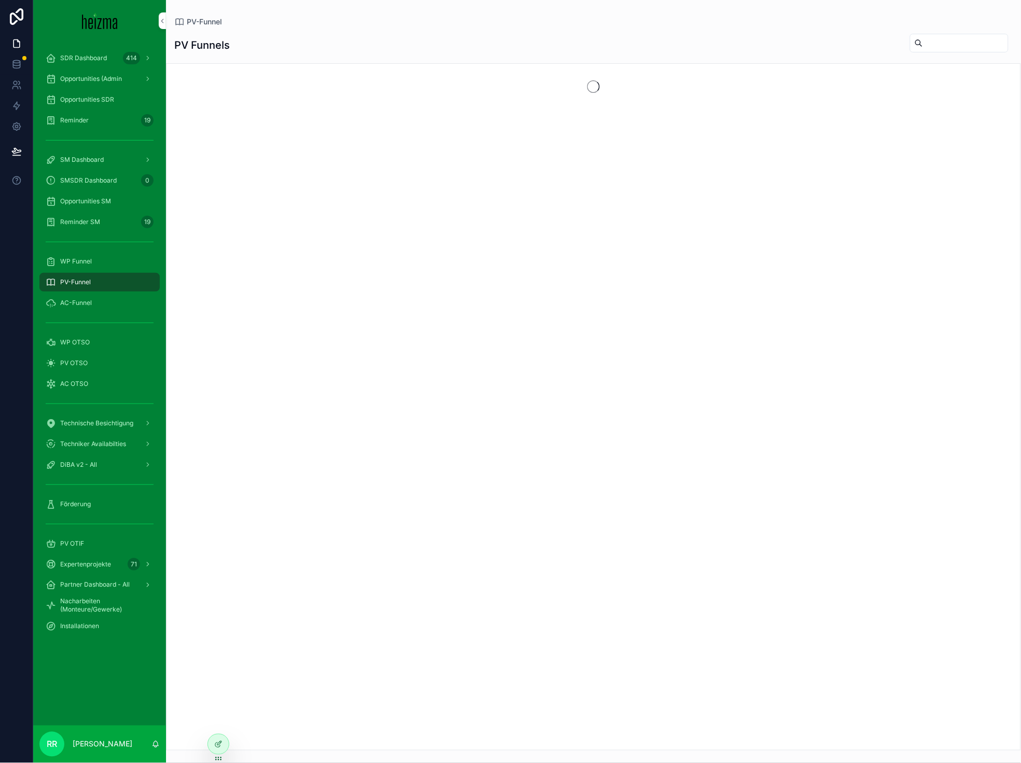
click at [88, 266] on div "WP Funnel" at bounding box center [100, 261] width 108 height 17
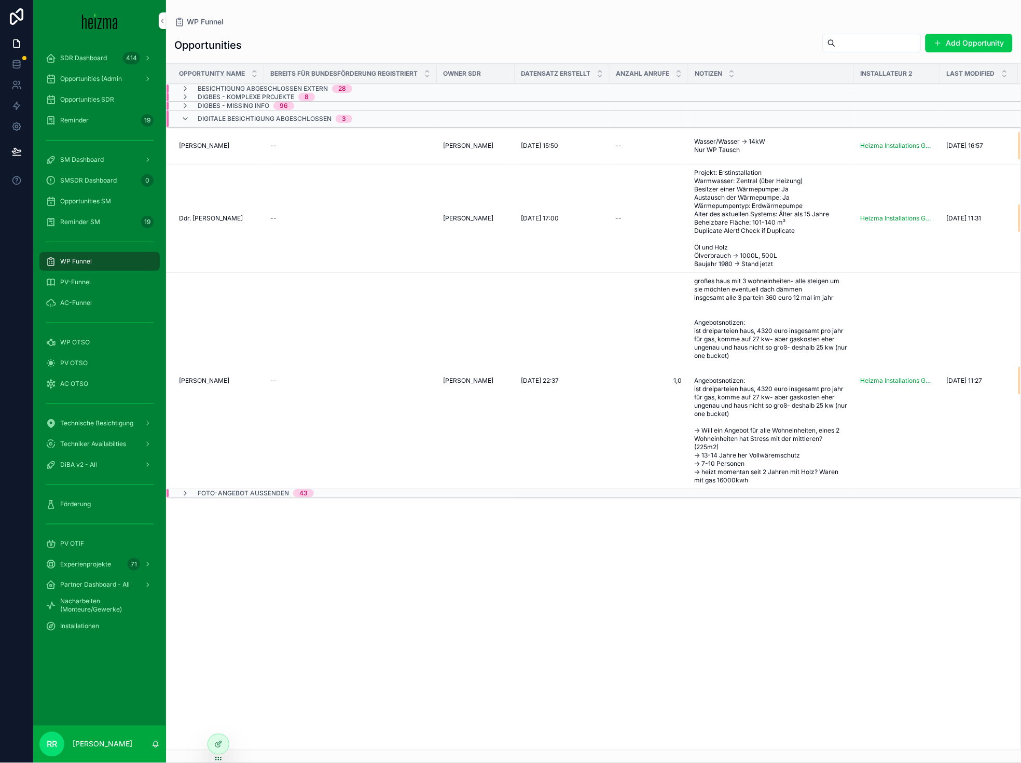
click at [84, 287] on div "PV-Funnel" at bounding box center [100, 282] width 108 height 17
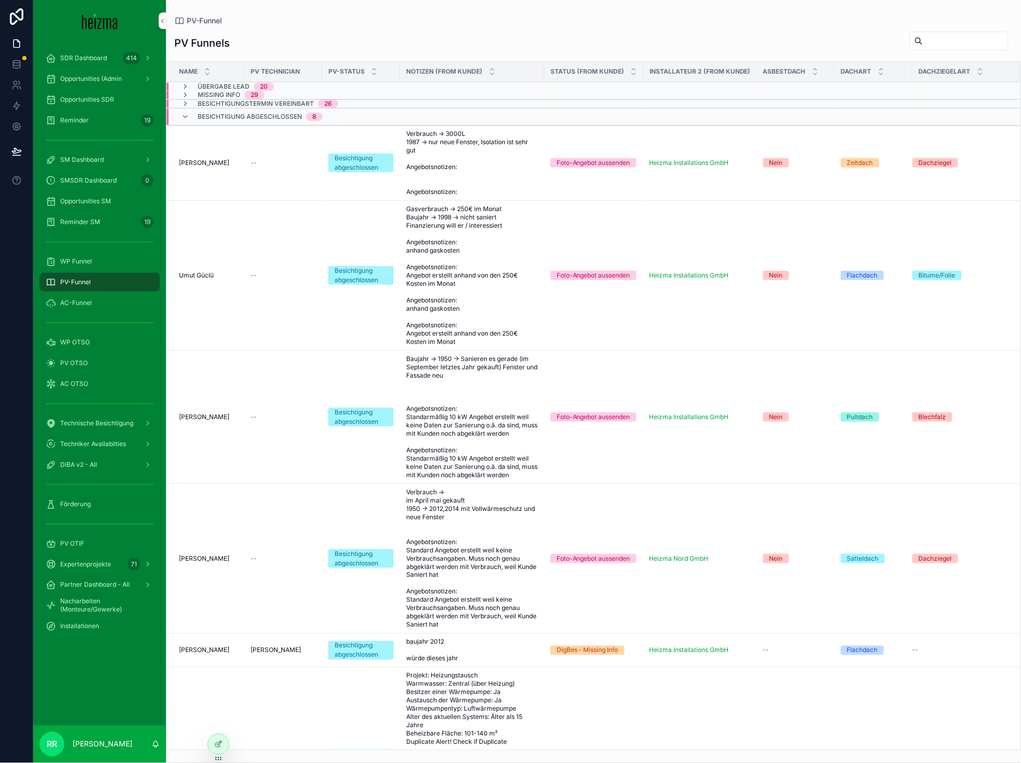
click at [202, 163] on span "[PERSON_NAME]" at bounding box center [204, 163] width 50 height 8
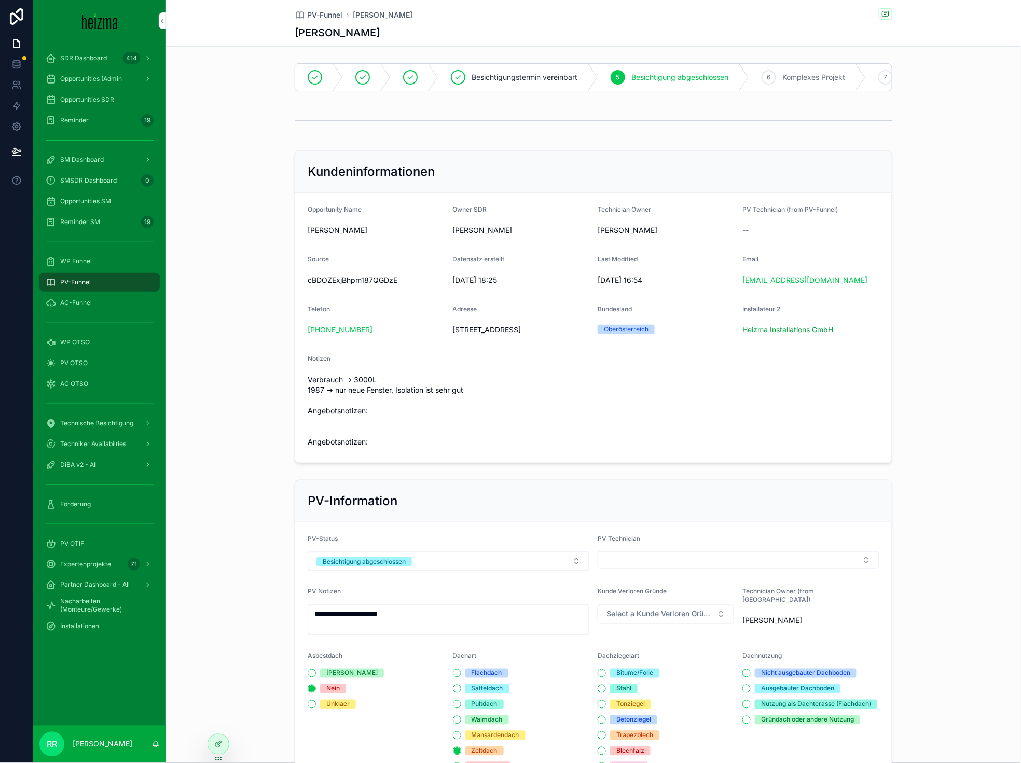
click at [502, 335] on span "[STREET_ADDRESS]" at bounding box center [521, 330] width 137 height 10
copy span "[STREET_ADDRESS]"
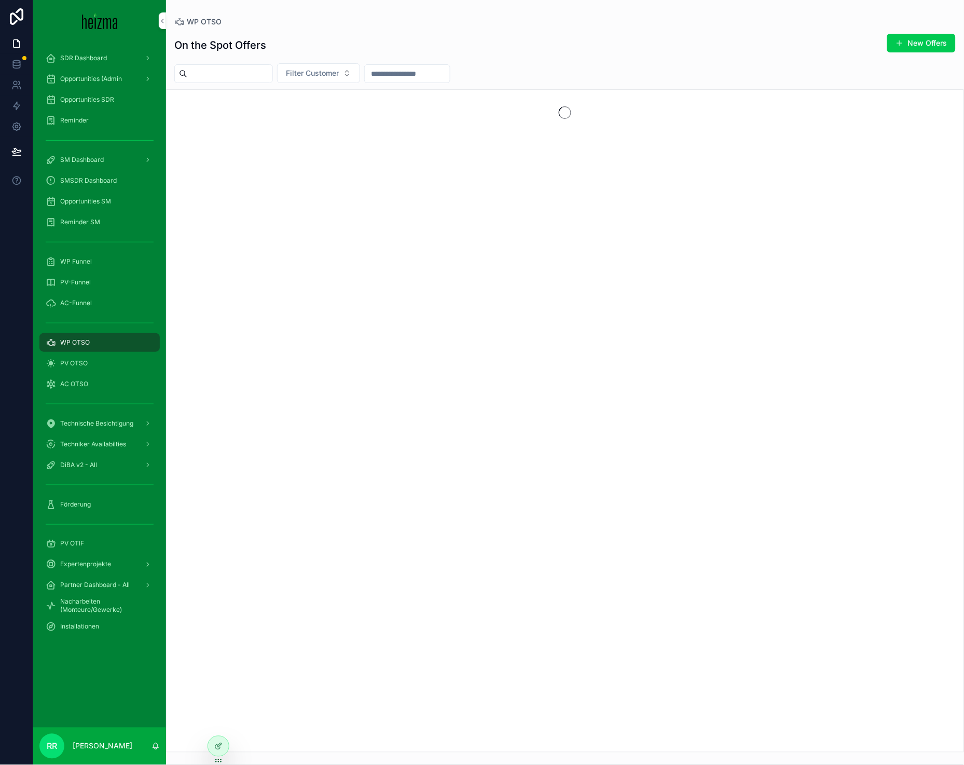
click at [926, 51] on button "New Offers" at bounding box center [921, 43] width 68 height 19
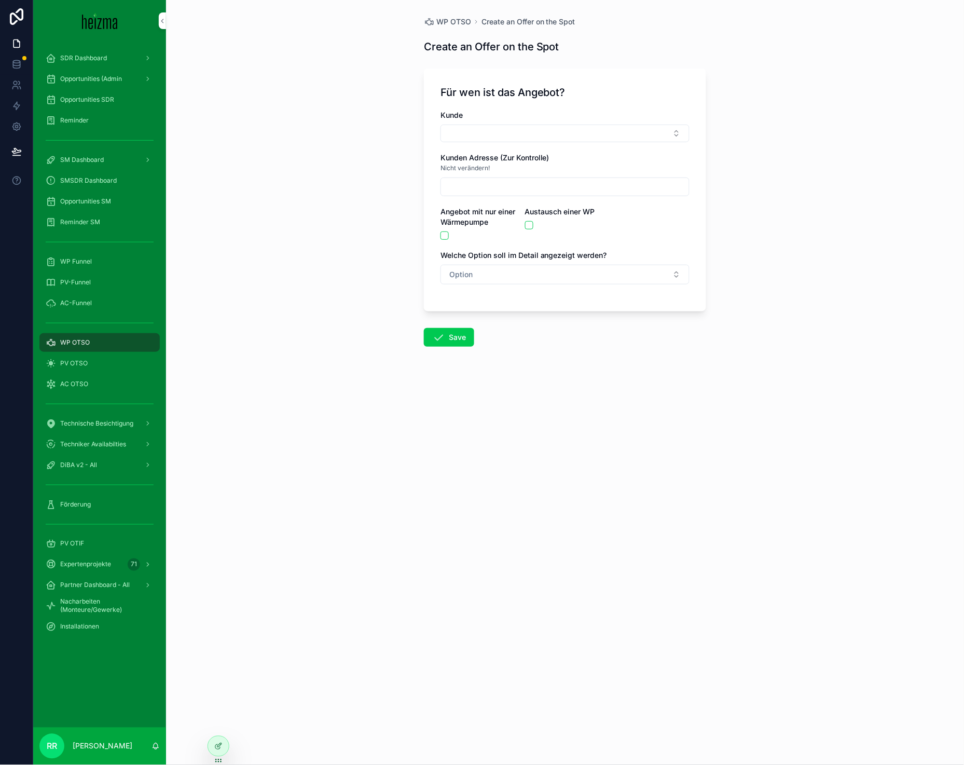
click at [533, 129] on button "Select Button" at bounding box center [564, 134] width 249 height 18
click at [534, 151] on input "********" at bounding box center [571, 154] width 123 height 19
type input "*"
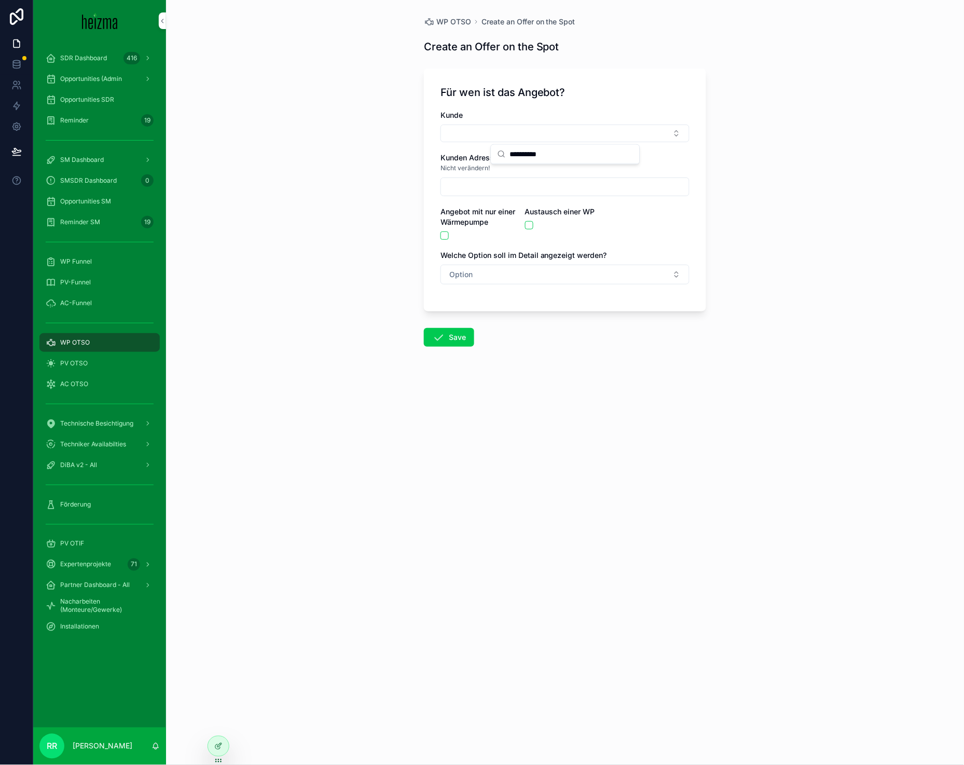
click at [569, 157] on input "**********" at bounding box center [571, 154] width 123 height 19
type input "********"
click at [567, 192] on div "[PERSON_NAME]" at bounding box center [565, 191] width 144 height 17
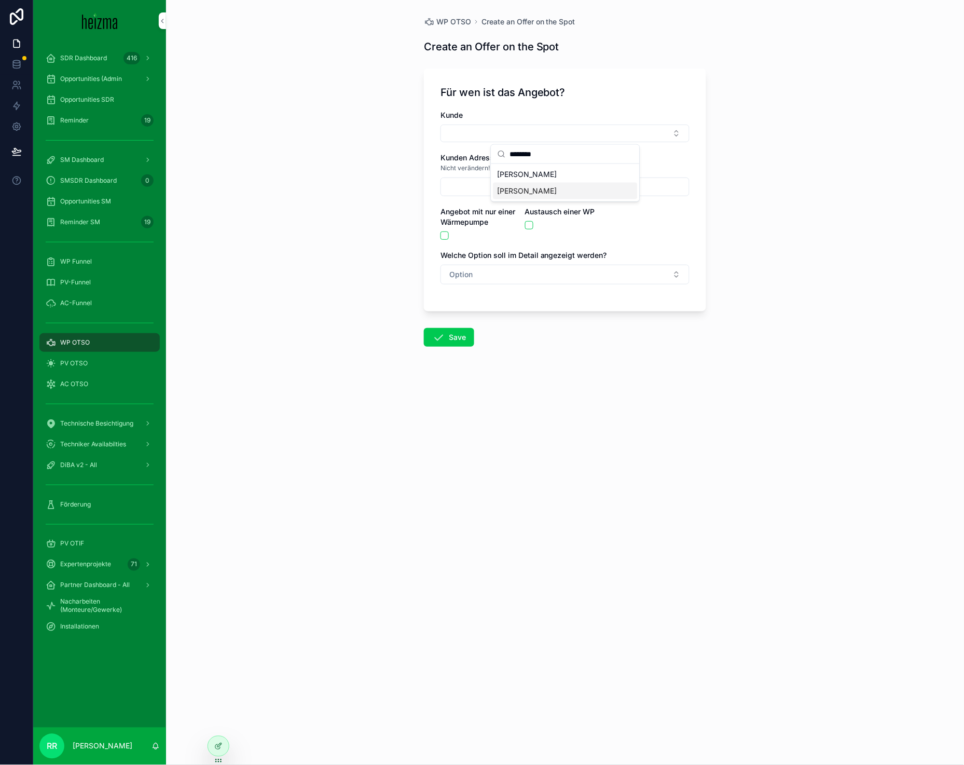
type input "**********"
